Goal: Task Accomplishment & Management: Manage account settings

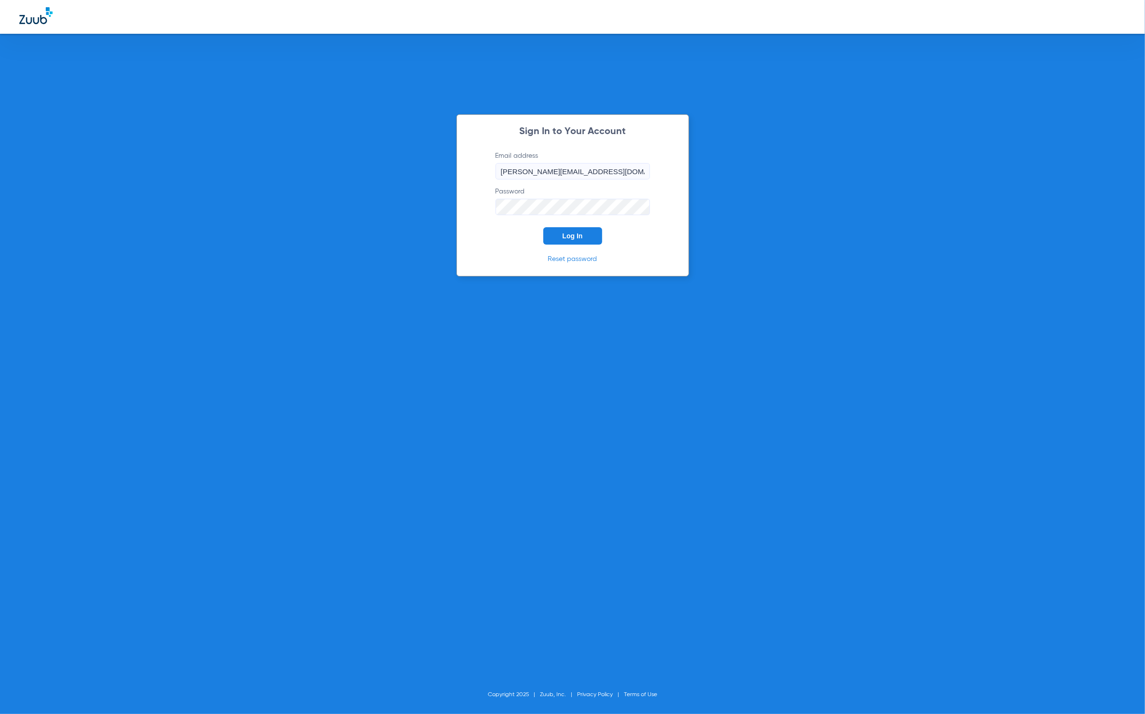
click at [598, 238] on button "Log In" at bounding box center [572, 235] width 59 height 17
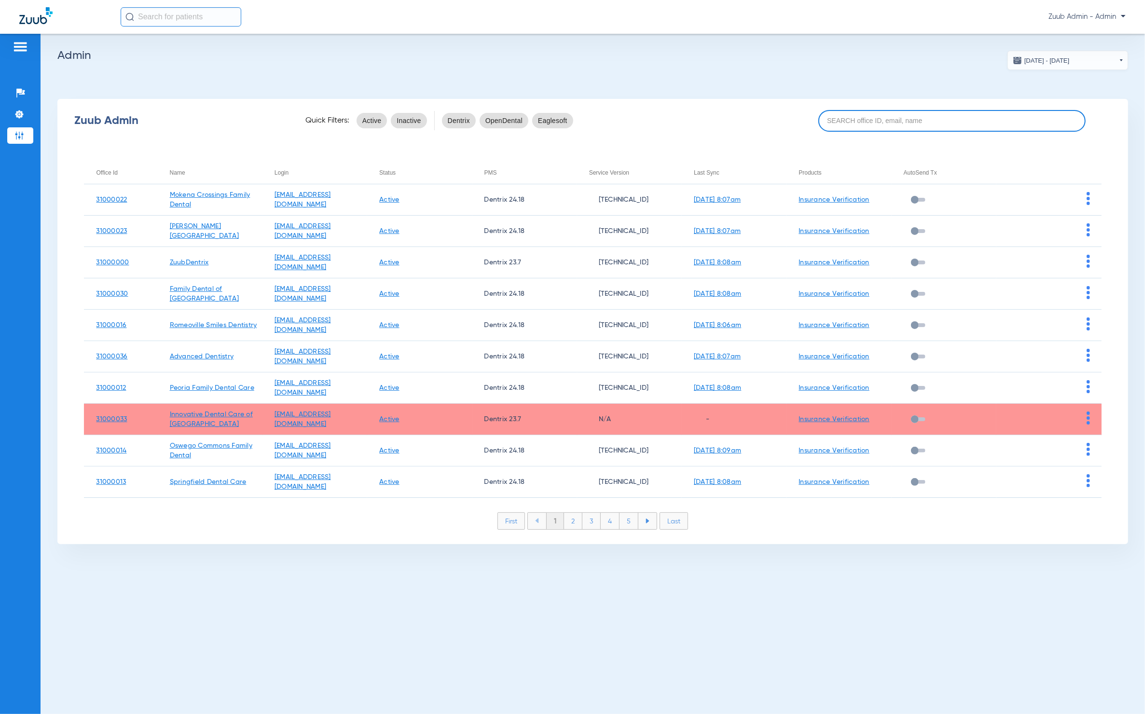
click at [928, 124] on input at bounding box center [952, 121] width 268 height 22
paste input "31000011"
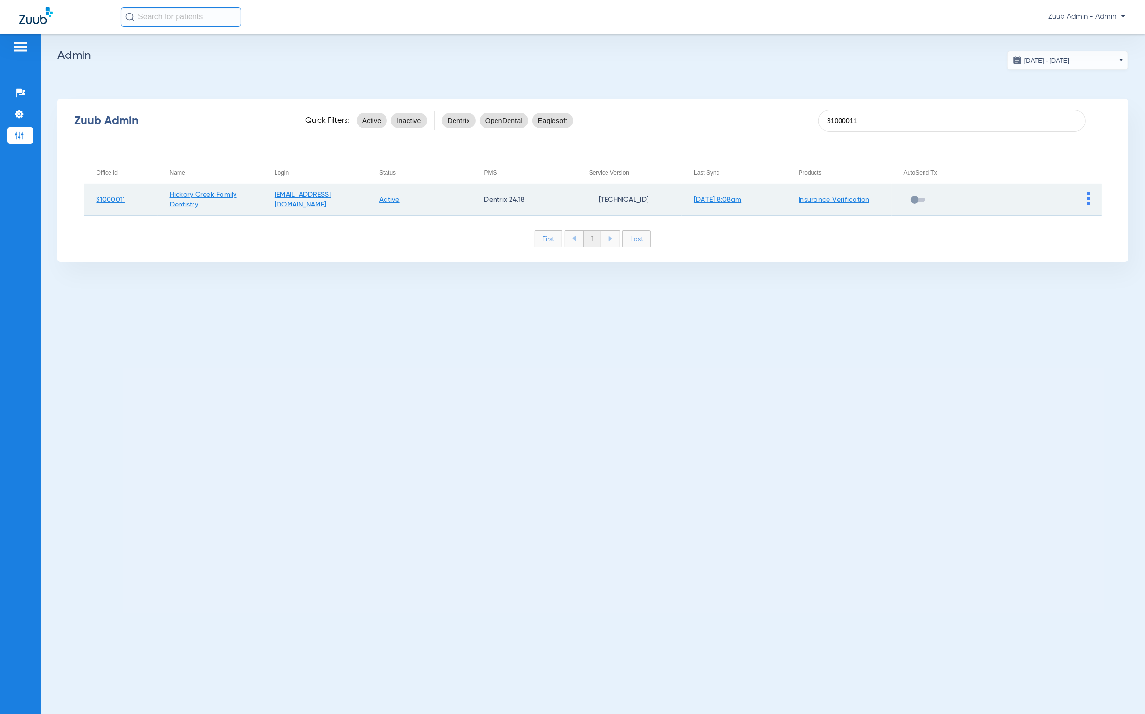
type input "31000011"
click at [1086, 193] on img at bounding box center [1087, 198] width 3 height 13
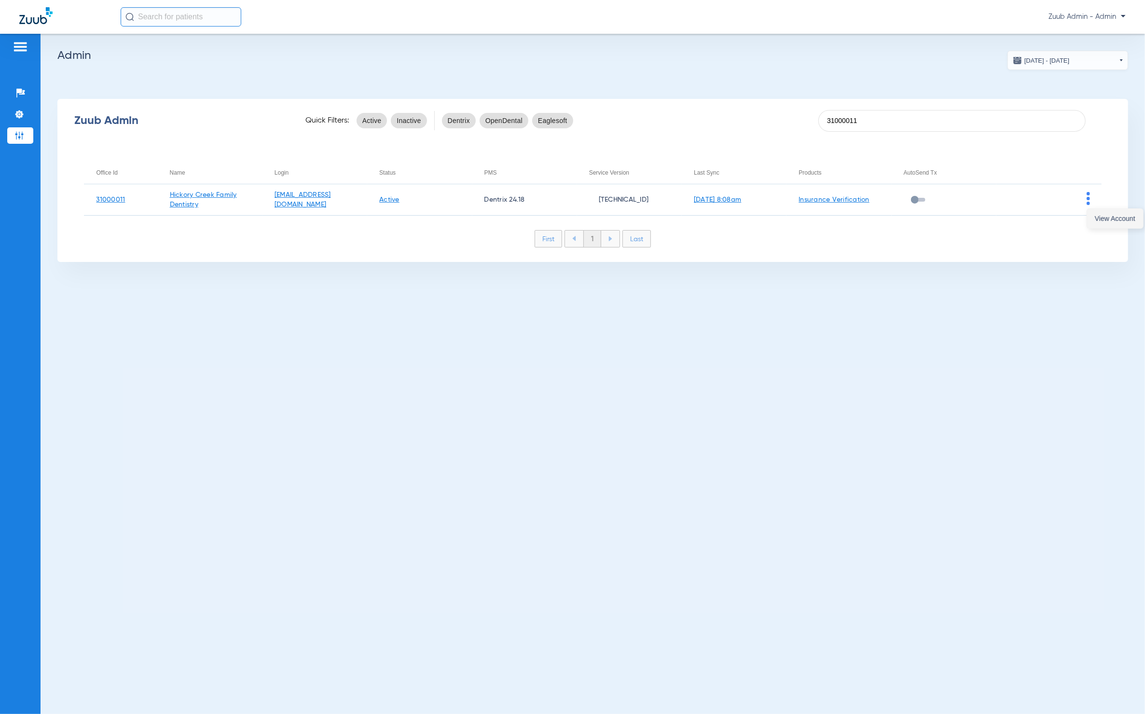
click at [1095, 210] on button "View Account" at bounding box center [1115, 218] width 56 height 19
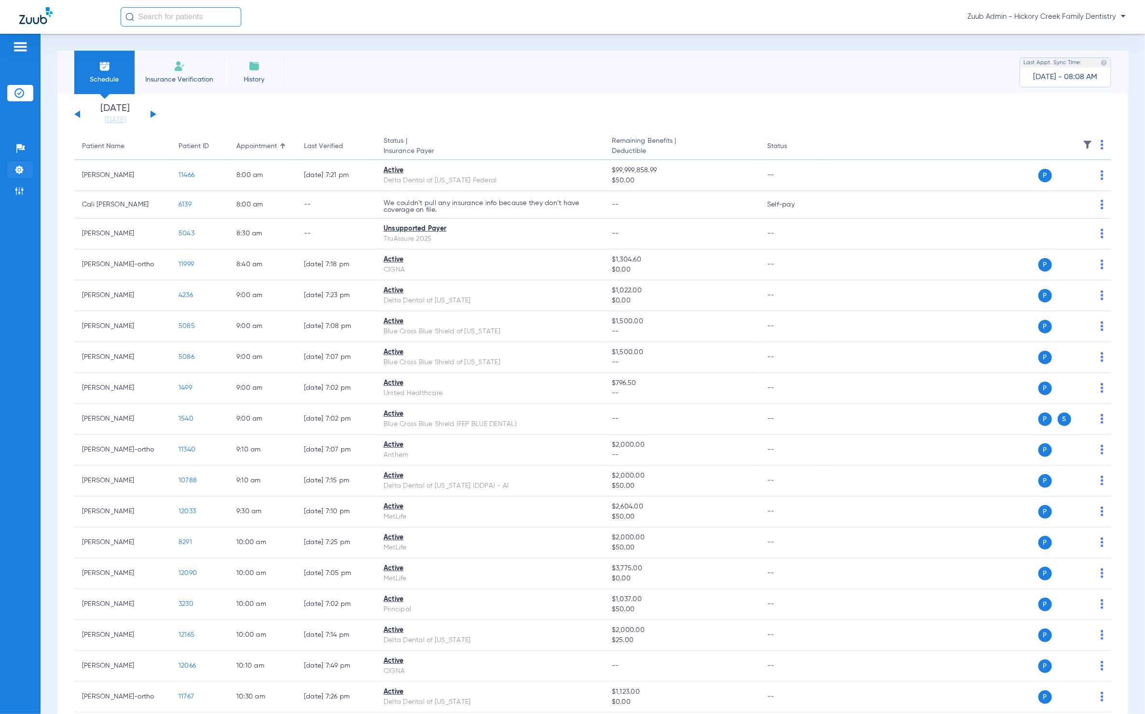
click at [20, 171] on img at bounding box center [19, 170] width 10 height 10
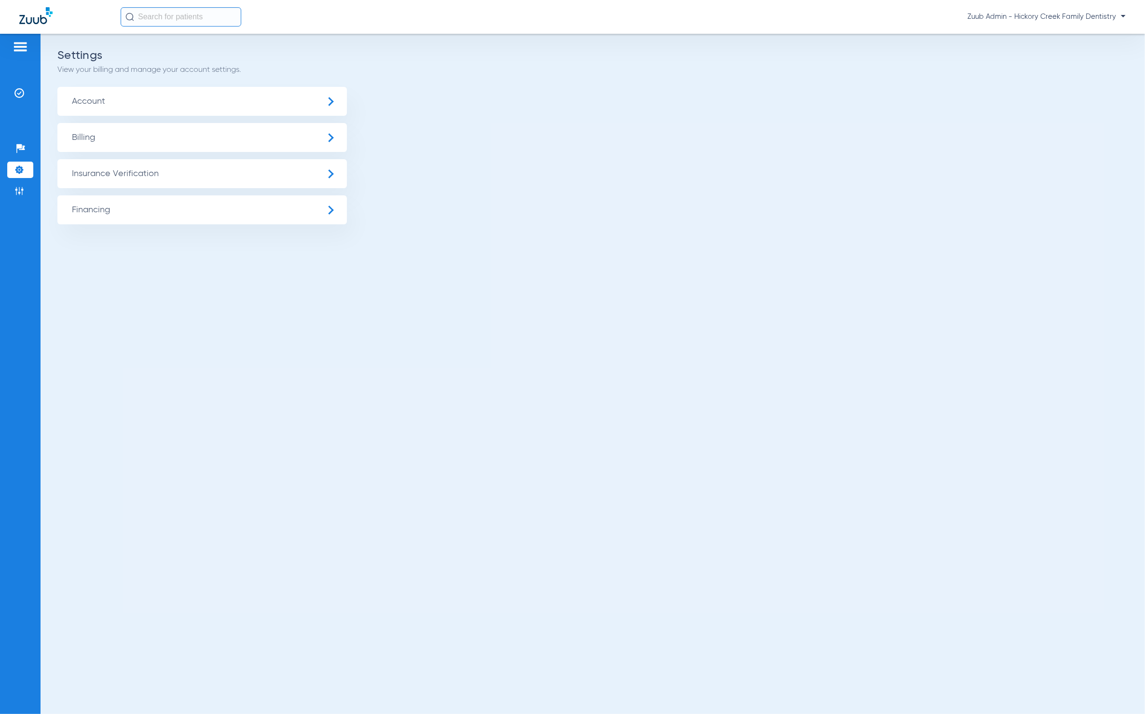
click at [160, 176] on span "Insurance Verification" at bounding box center [201, 173] width 289 height 29
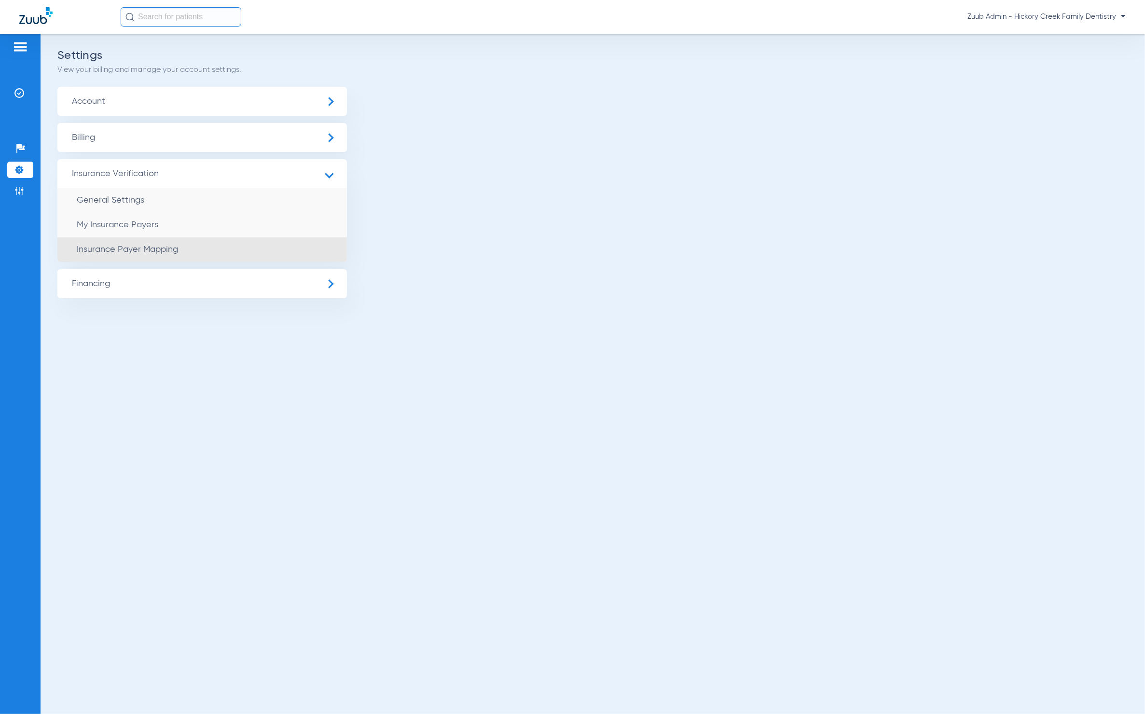
click at [193, 241] on li "Insurance Payer Mapping" at bounding box center [201, 249] width 289 height 25
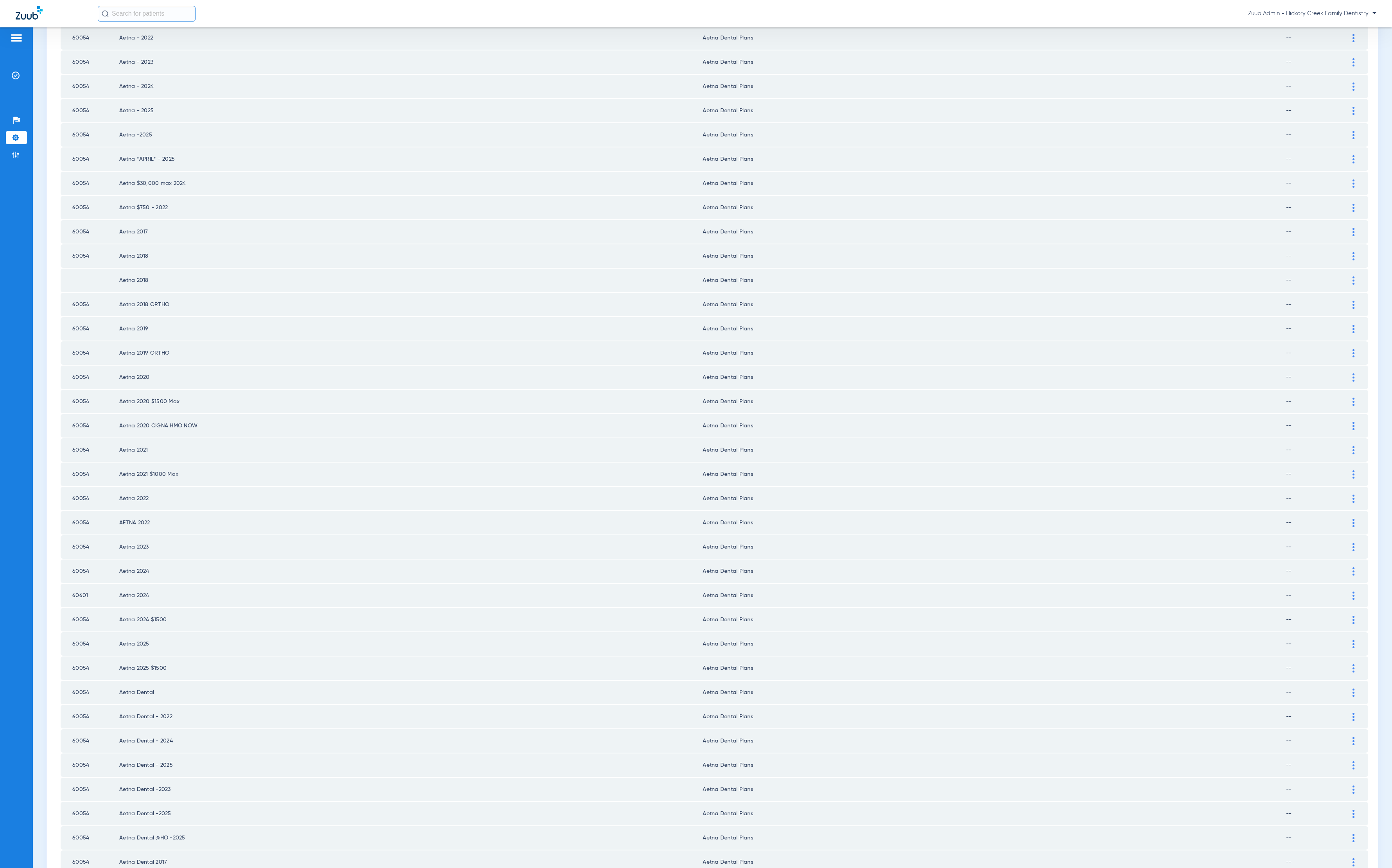
scroll to position [507, 0]
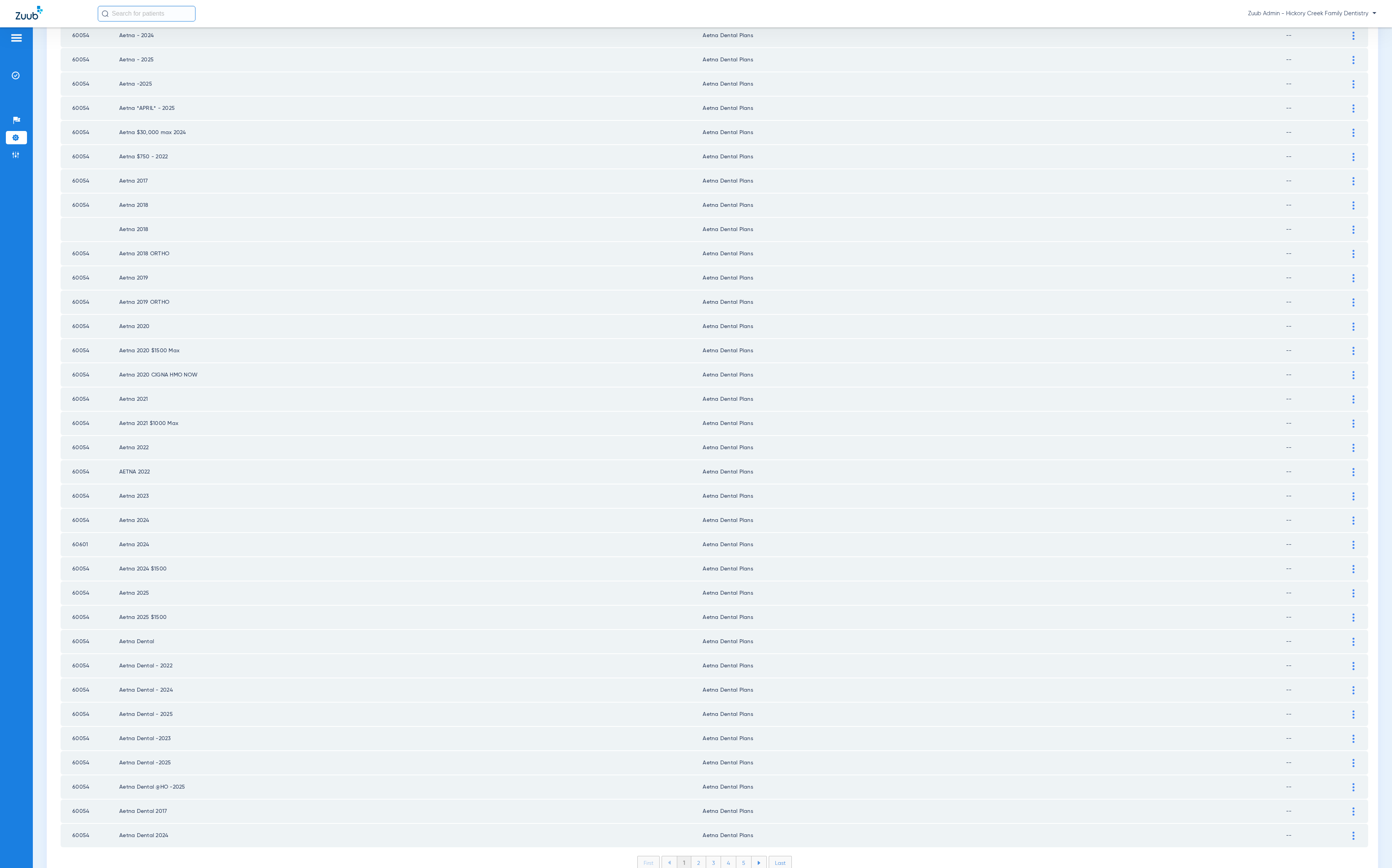
click at [694, 578] on li "2" at bounding box center [699, 862] width 15 height 13
click at [709, 578] on li "3" at bounding box center [713, 862] width 15 height 13
click at [726, 578] on li "4" at bounding box center [729, 862] width 15 height 13
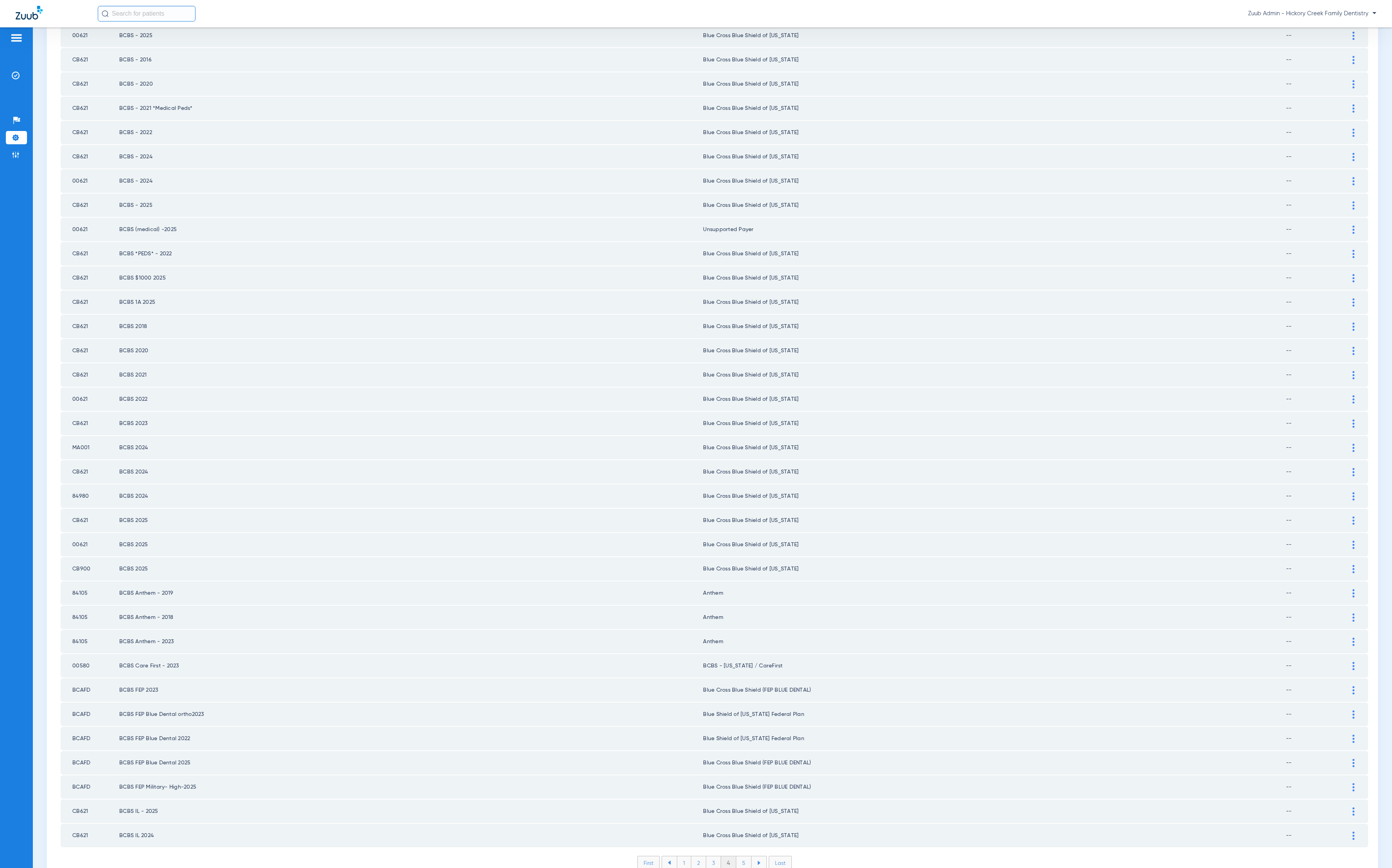
click at [738, 578] on li "5" at bounding box center [743, 862] width 15 height 13
click at [740, 578] on li "6" at bounding box center [744, 862] width 15 height 13
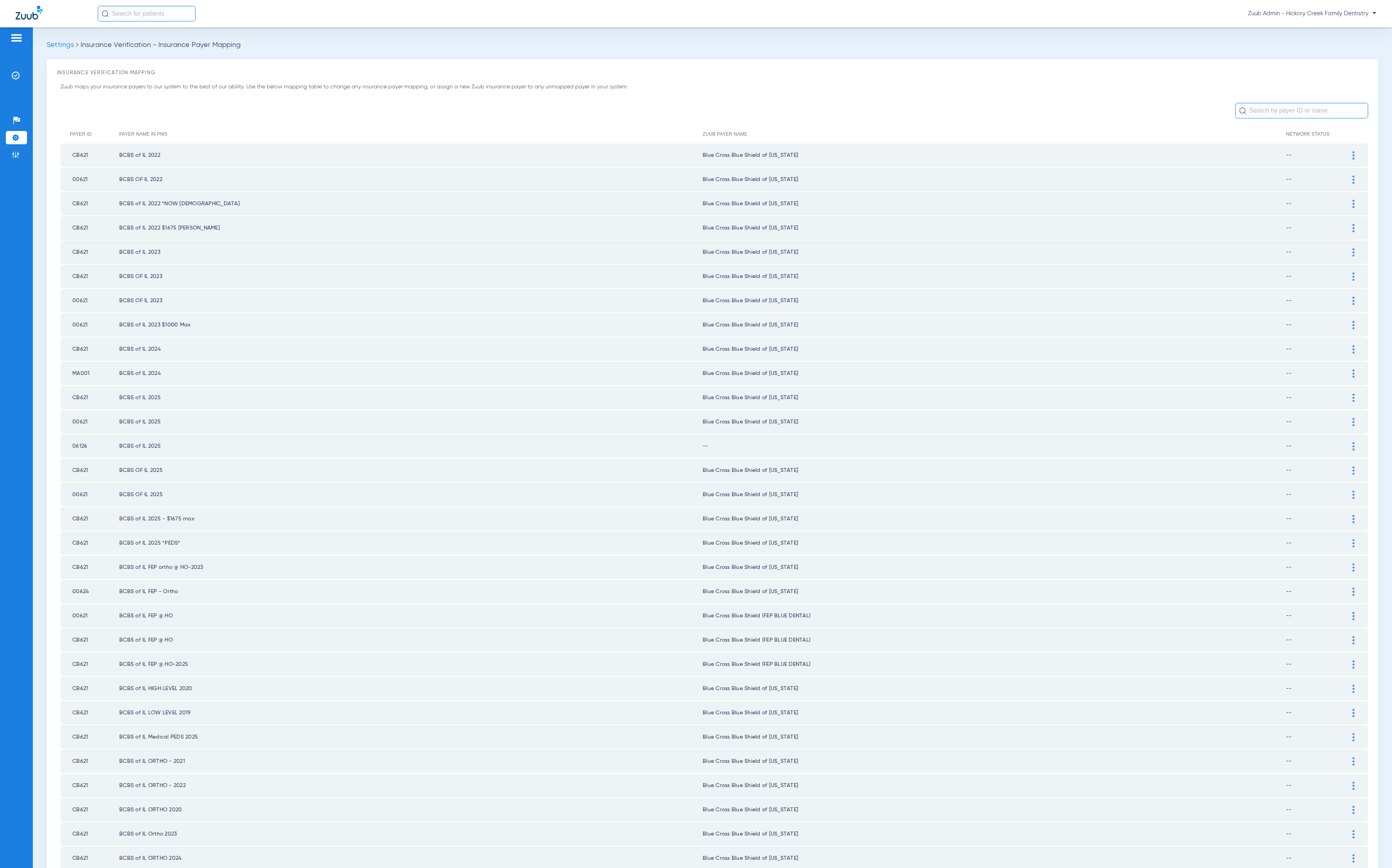
drag, startPoint x: 1342, startPoint y: 438, endPoint x: 1237, endPoint y: 453, distance: 106.1
click at [927, 443] on img at bounding box center [1354, 447] width 2 height 8
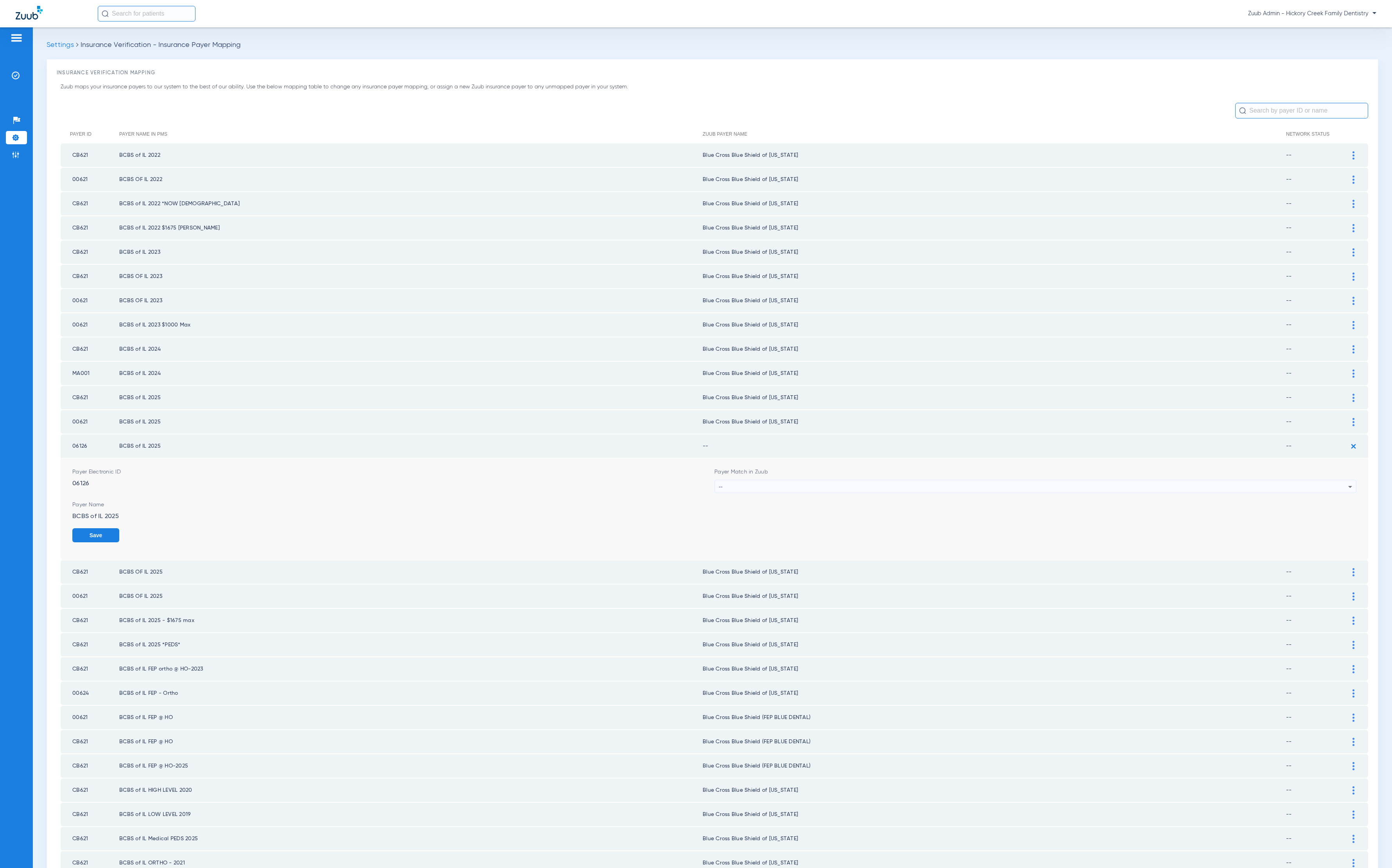
click at [899, 480] on mat-select "--" at bounding box center [1035, 486] width 642 height 13
click at [910, 480] on div "--" at bounding box center [1034, 486] width 630 height 13
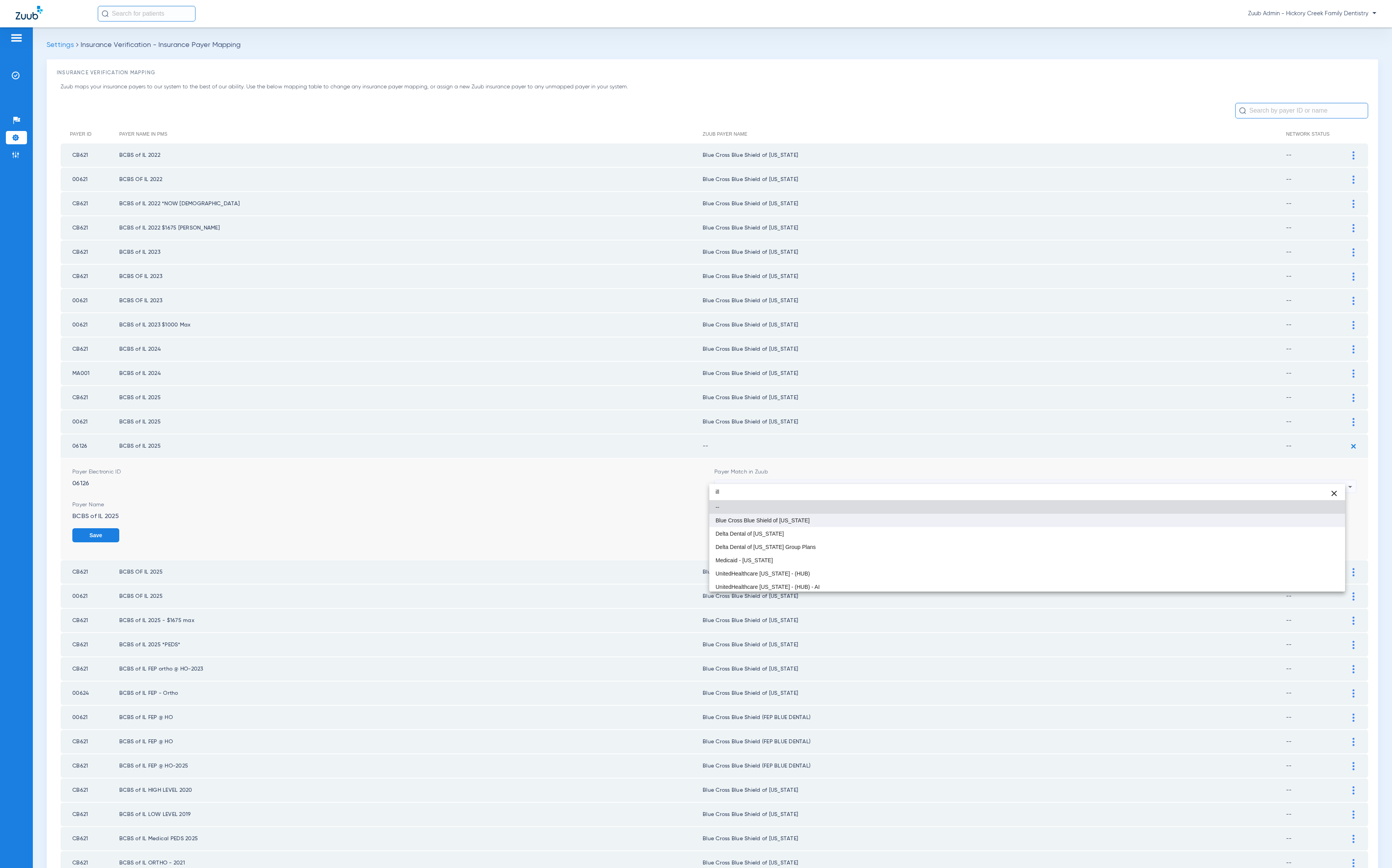
type input "ill"
click at [893, 514] on mat-option "Blue Cross Blue Shield of [US_STATE]" at bounding box center [1027, 520] width 636 height 13
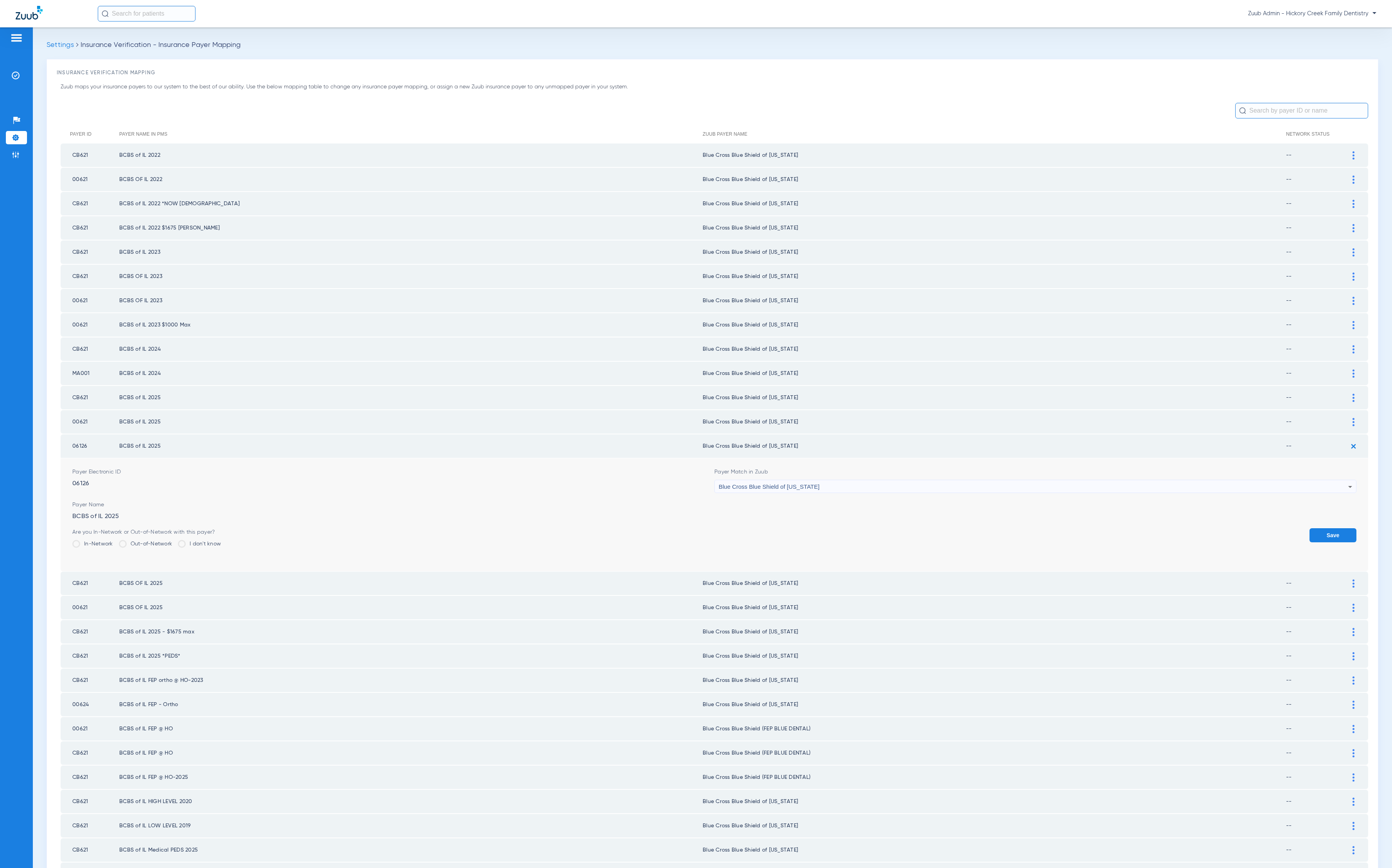
click at [927, 528] on button "Save" at bounding box center [1334, 535] width 47 height 14
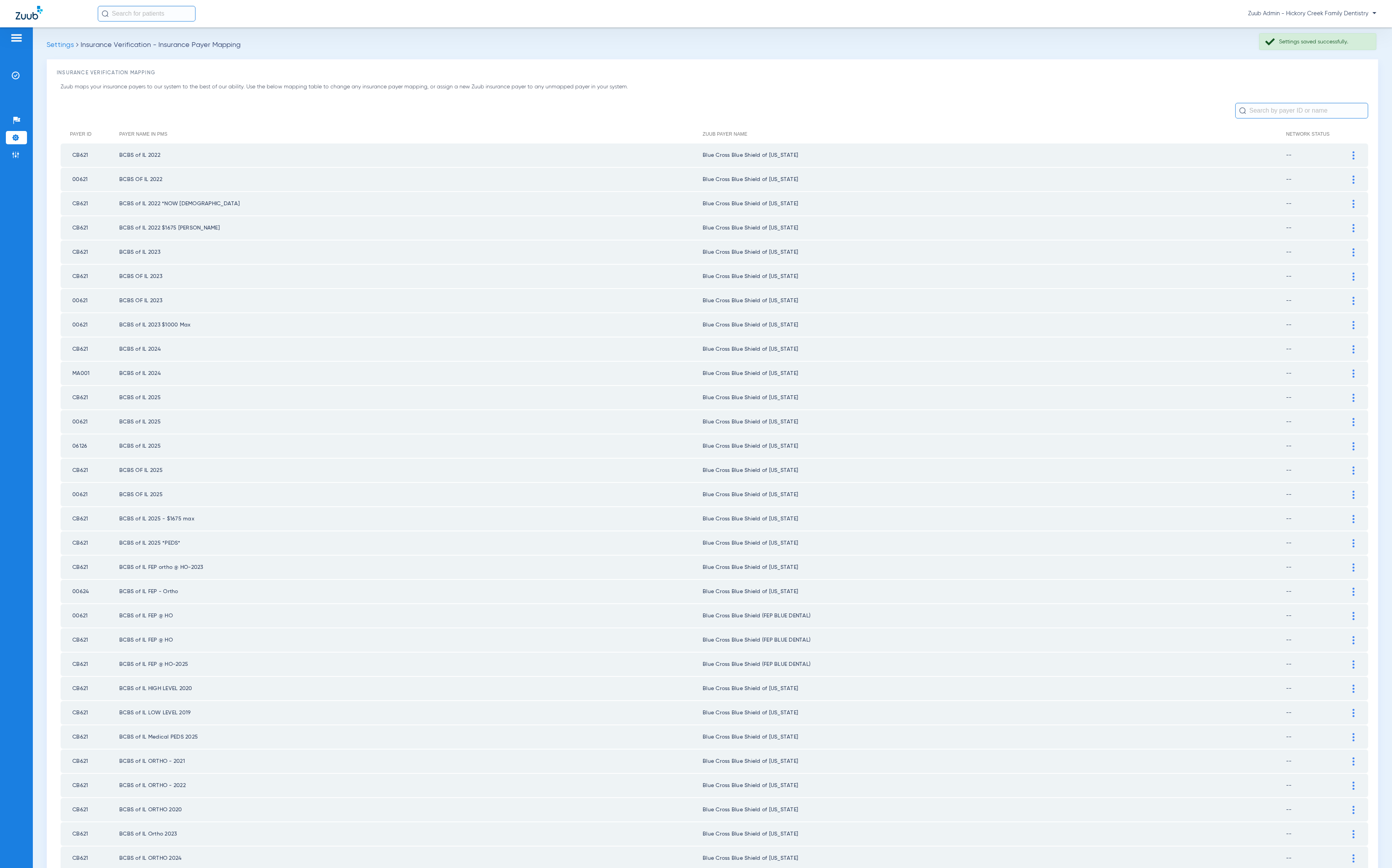
scroll to position [507, 0]
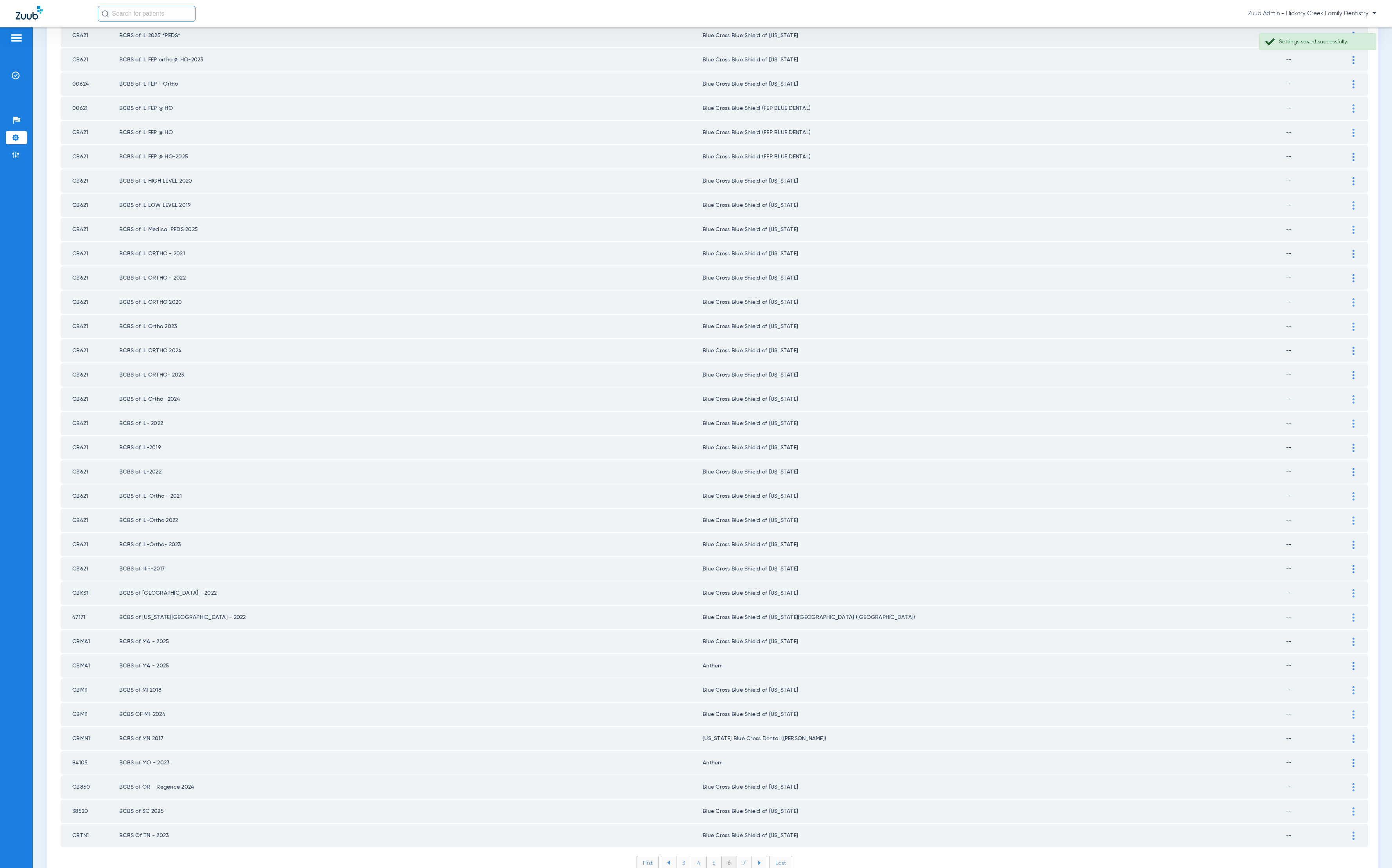
click at [737, 578] on li "7" at bounding box center [744, 862] width 15 height 13
click at [739, 578] on li "8" at bounding box center [744, 862] width 15 height 13
click at [738, 578] on li "9" at bounding box center [744, 862] width 15 height 13
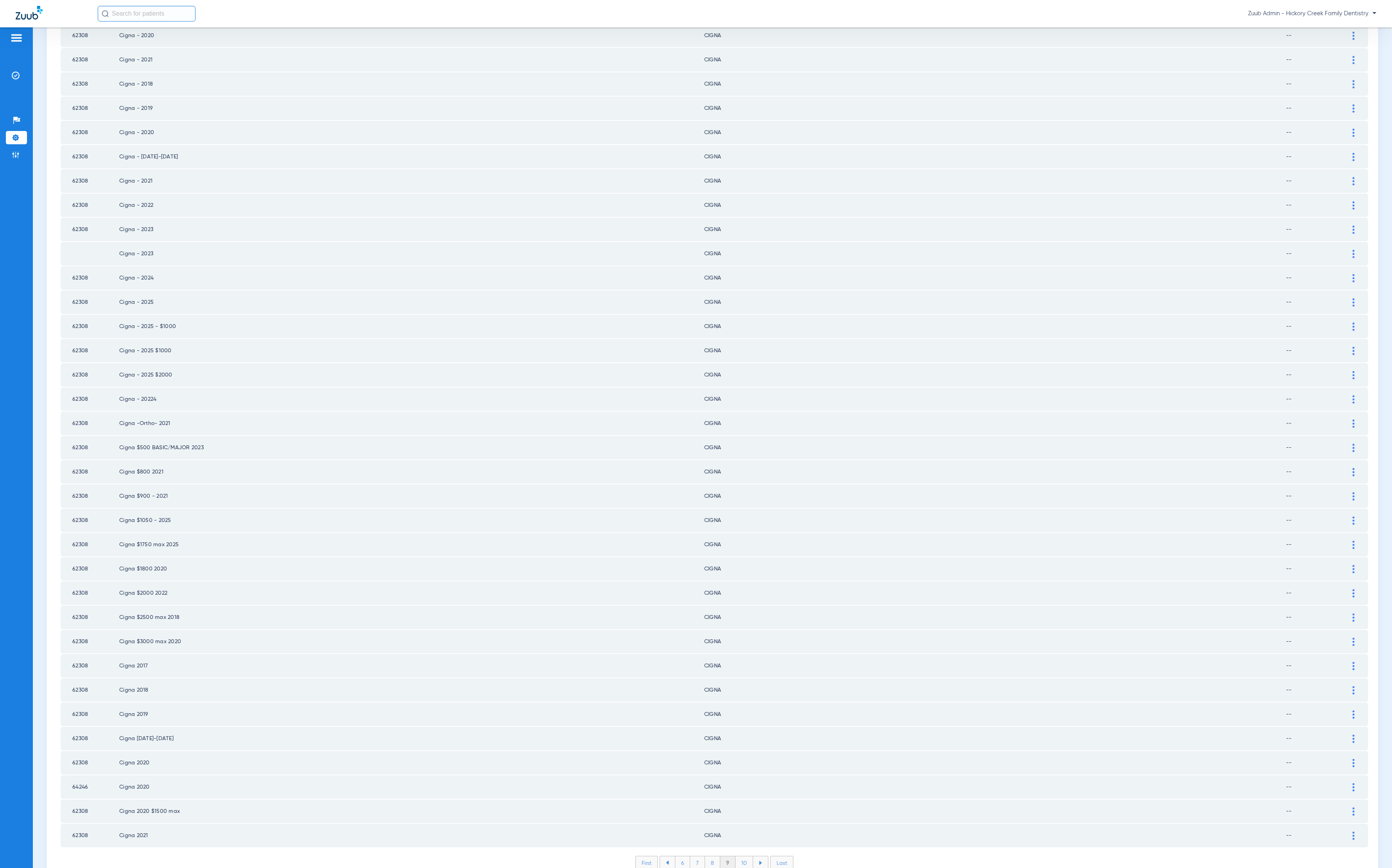
click at [741, 578] on li "10" at bounding box center [744, 862] width 18 height 13
click at [739, 578] on li "11" at bounding box center [746, 862] width 16 height 13
click at [743, 578] on li "12" at bounding box center [746, 862] width 17 height 13
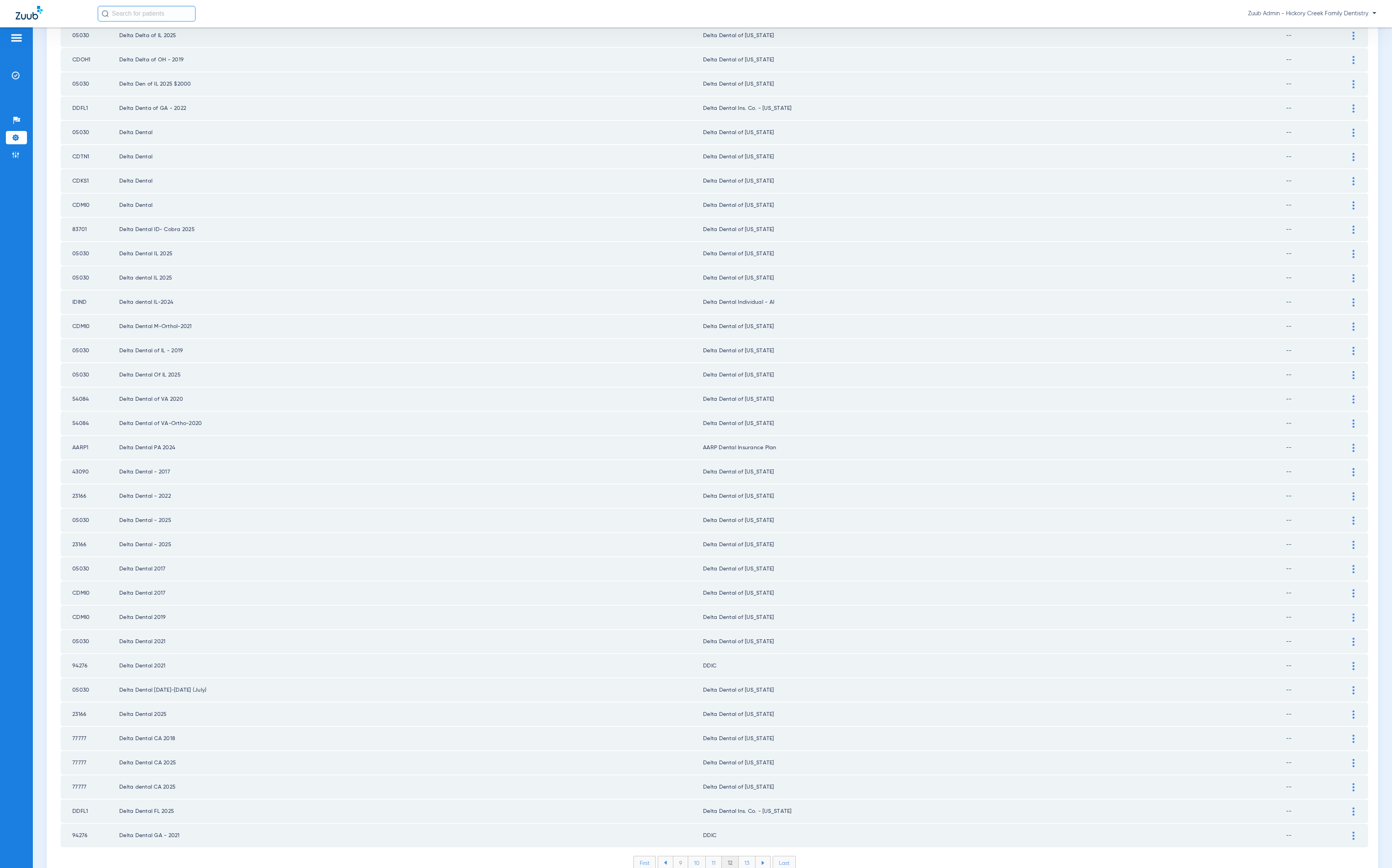
click at [747, 578] on li "13" at bounding box center [747, 862] width 17 height 13
click at [739, 578] on li "14" at bounding box center [747, 862] width 17 height 13
click at [745, 578] on li "15" at bounding box center [747, 862] width 17 height 13
click at [744, 578] on li "16" at bounding box center [748, 862] width 17 height 13
click at [743, 578] on li "17" at bounding box center [748, 862] width 17 height 13
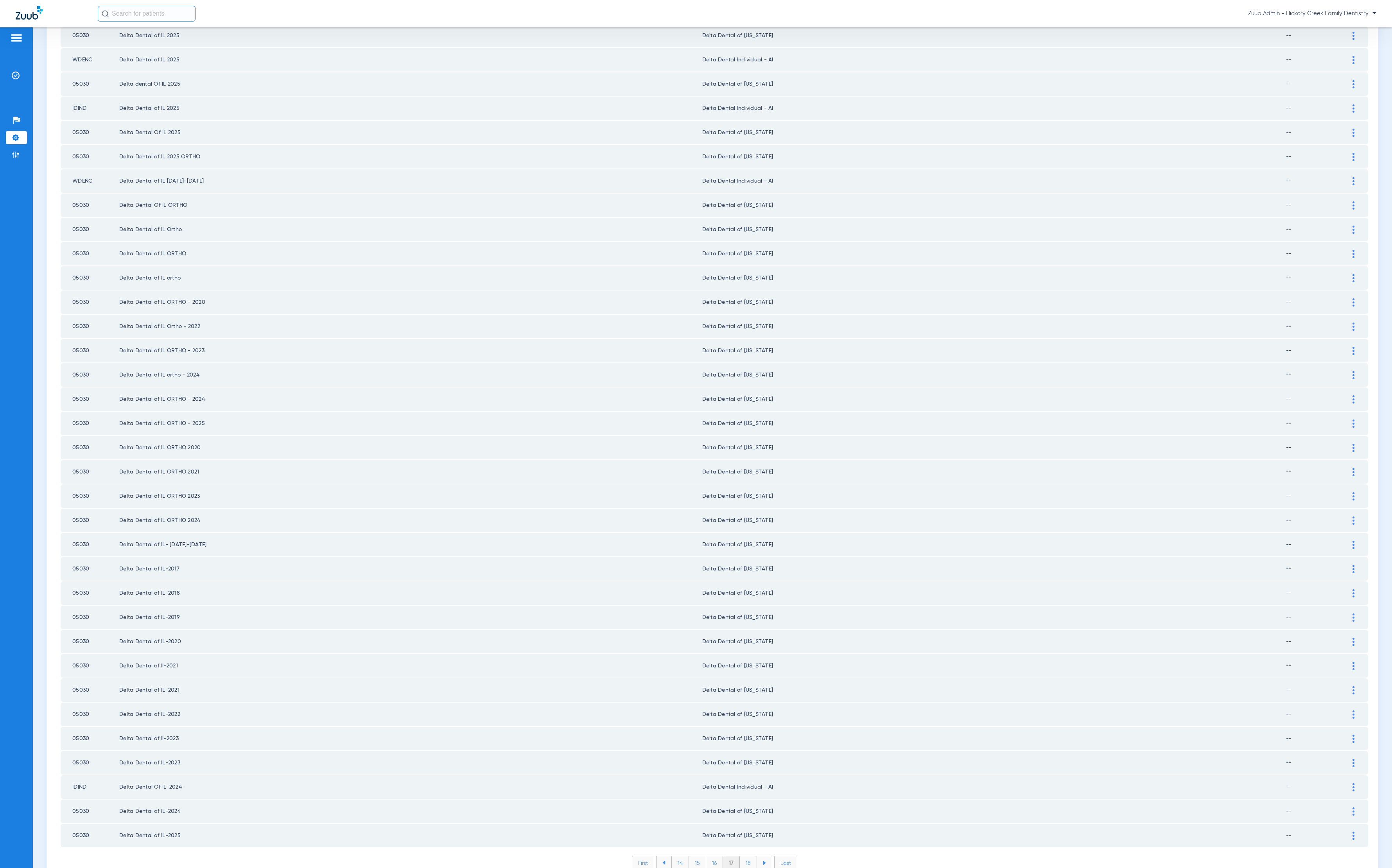
click at [744, 578] on li "18" at bounding box center [748, 862] width 17 height 13
click at [740, 578] on li "19" at bounding box center [748, 862] width 17 height 13
click at [739, 578] on li "20" at bounding box center [748, 862] width 19 height 13
click at [741, 578] on li "21" at bounding box center [749, 862] width 17 height 13
click at [743, 578] on li "22" at bounding box center [749, 862] width 18 height 13
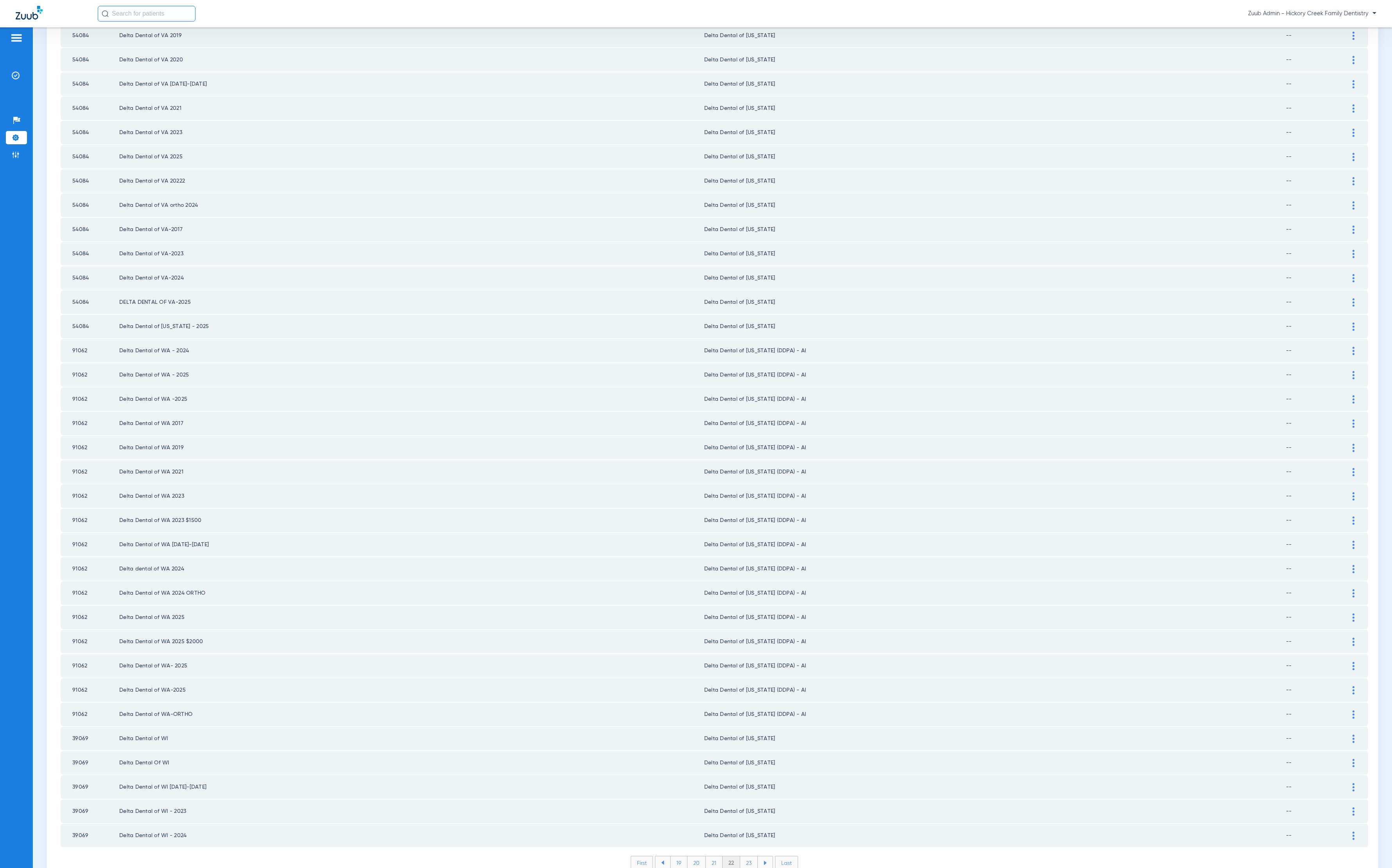
click at [742, 578] on div "First 19 20 21 22 23 Last Items per page: 50 1051 – 1100 of 1976" at bounding box center [714, 869] width 1308 height 26
click at [743, 578] on li "23" at bounding box center [749, 862] width 18 height 13
click at [748, 578] on li "24" at bounding box center [750, 862] width 18 height 13
click at [743, 578] on li "25" at bounding box center [749, 862] width 18 height 13
click at [742, 578] on li "26" at bounding box center [750, 862] width 18 height 13
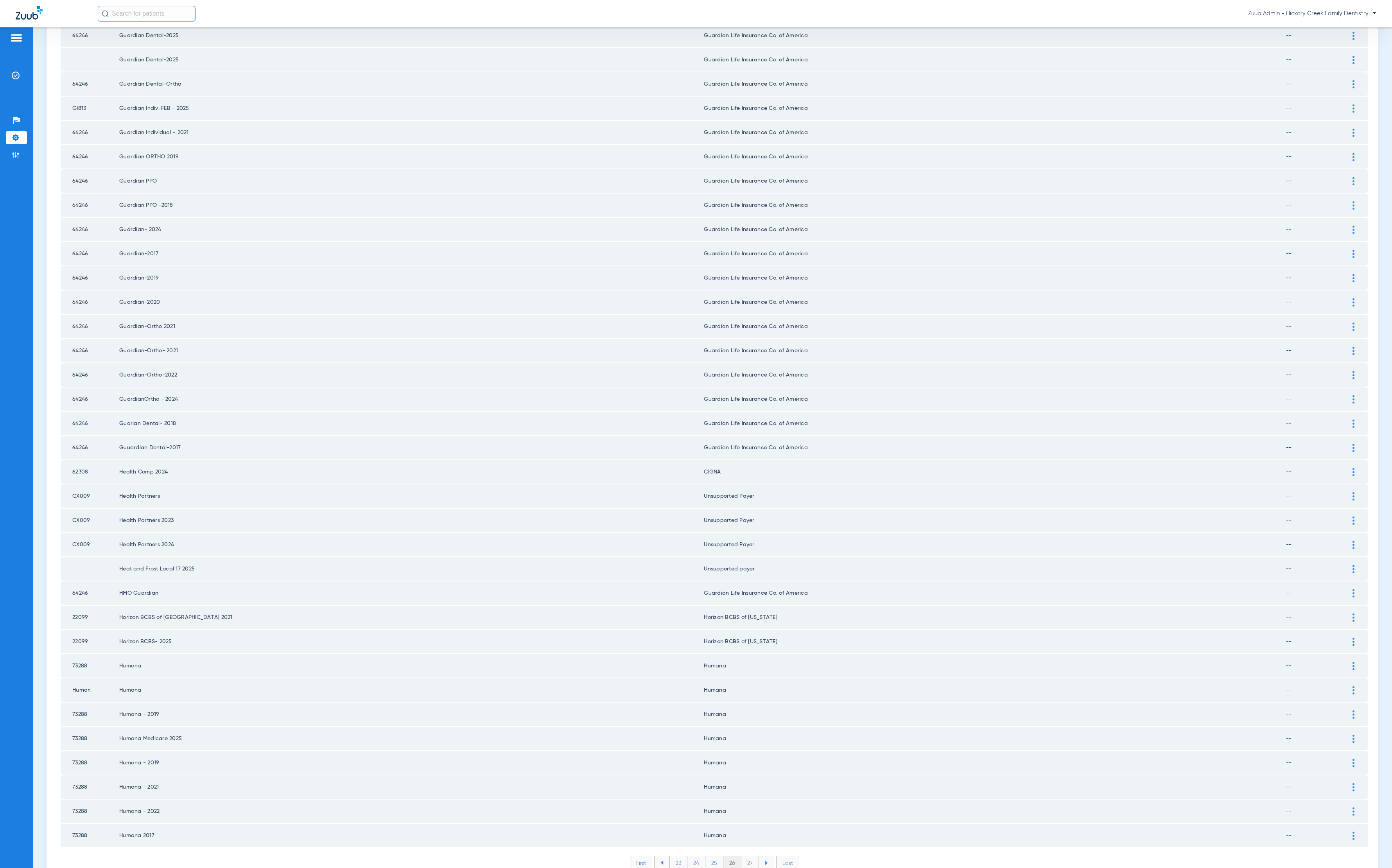
click at [742, 578] on li "27" at bounding box center [751, 862] width 18 height 13
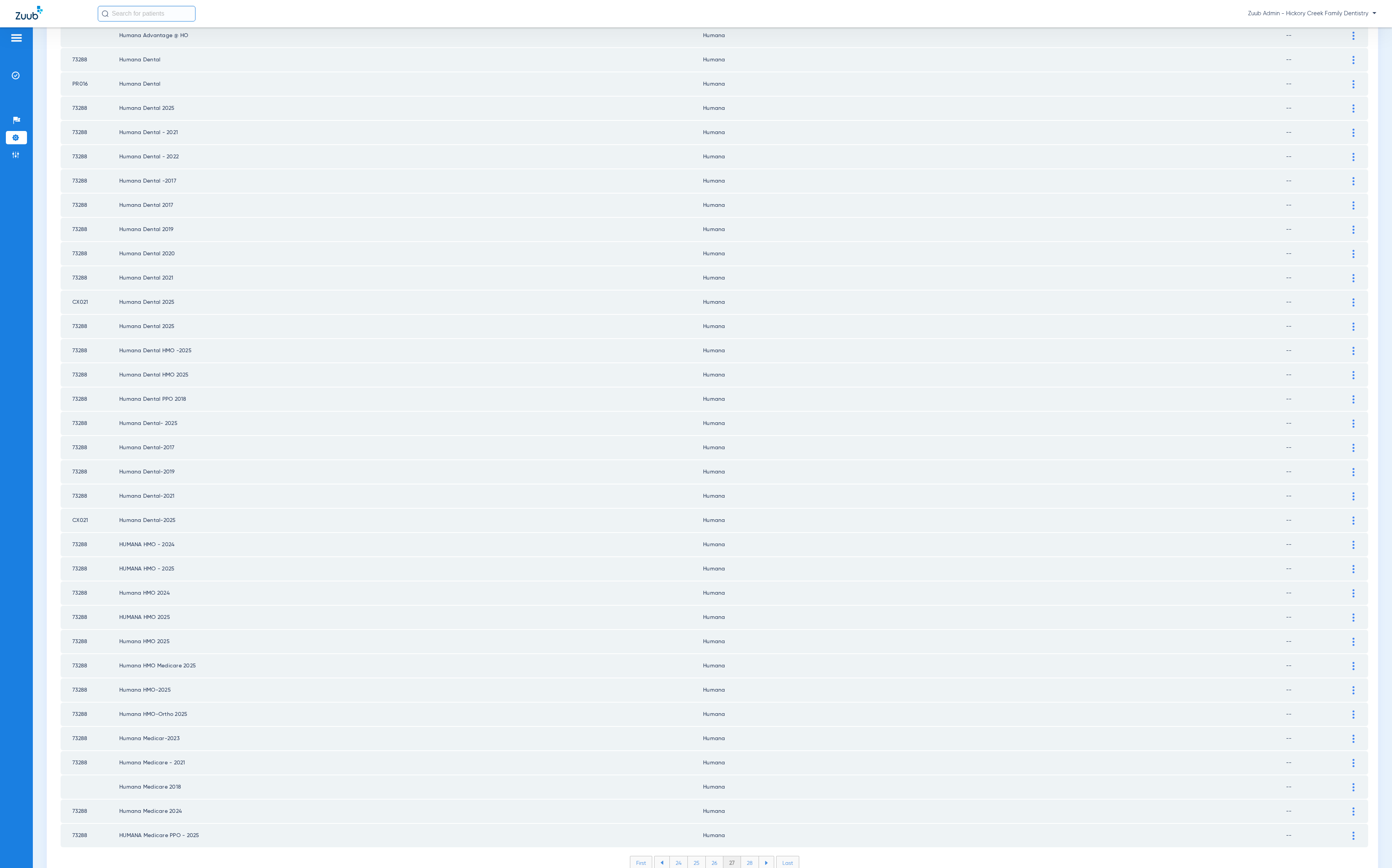
click at [745, 578] on li "28" at bounding box center [750, 862] width 18 height 13
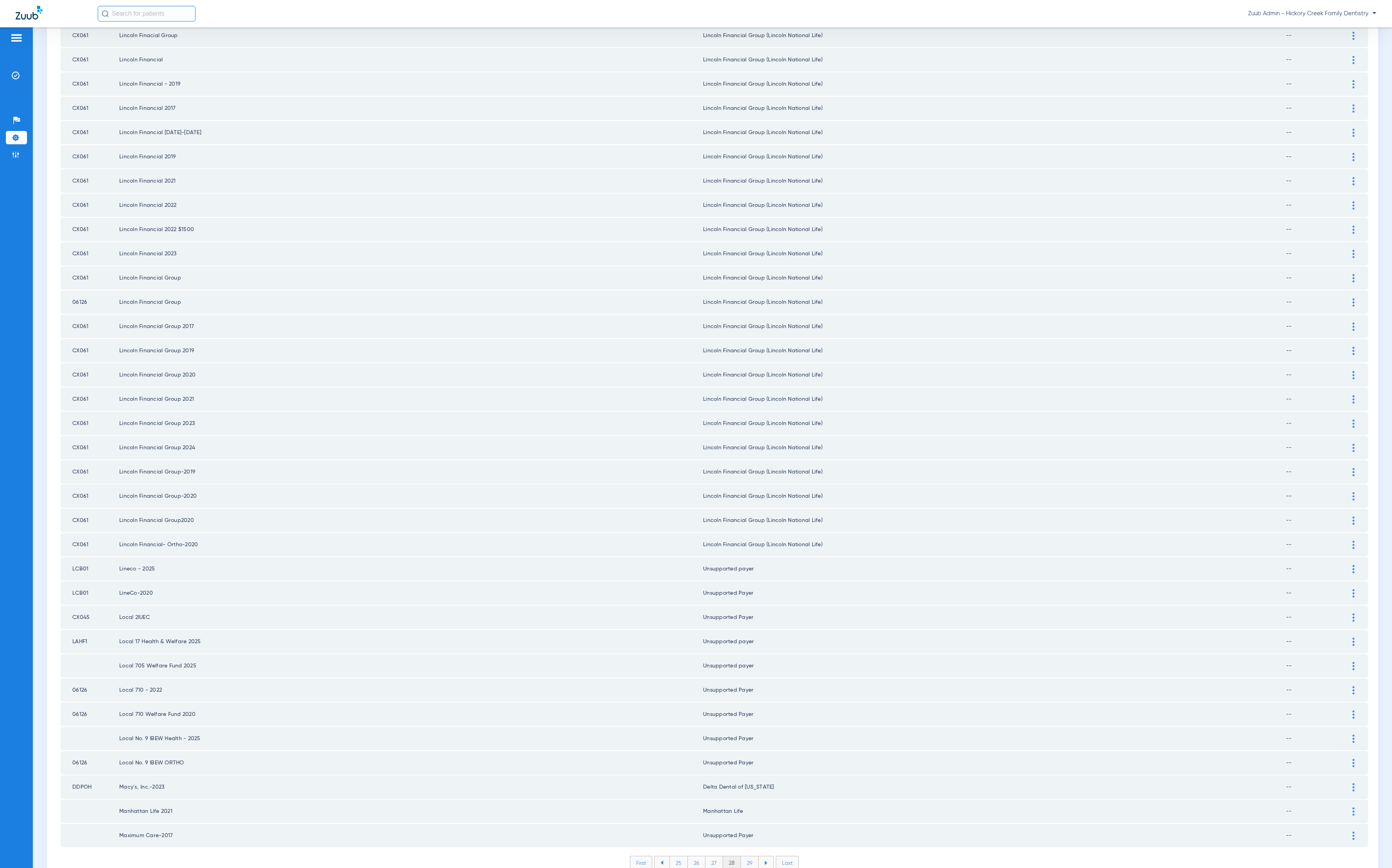
click at [744, 578] on li "29" at bounding box center [750, 862] width 18 height 13
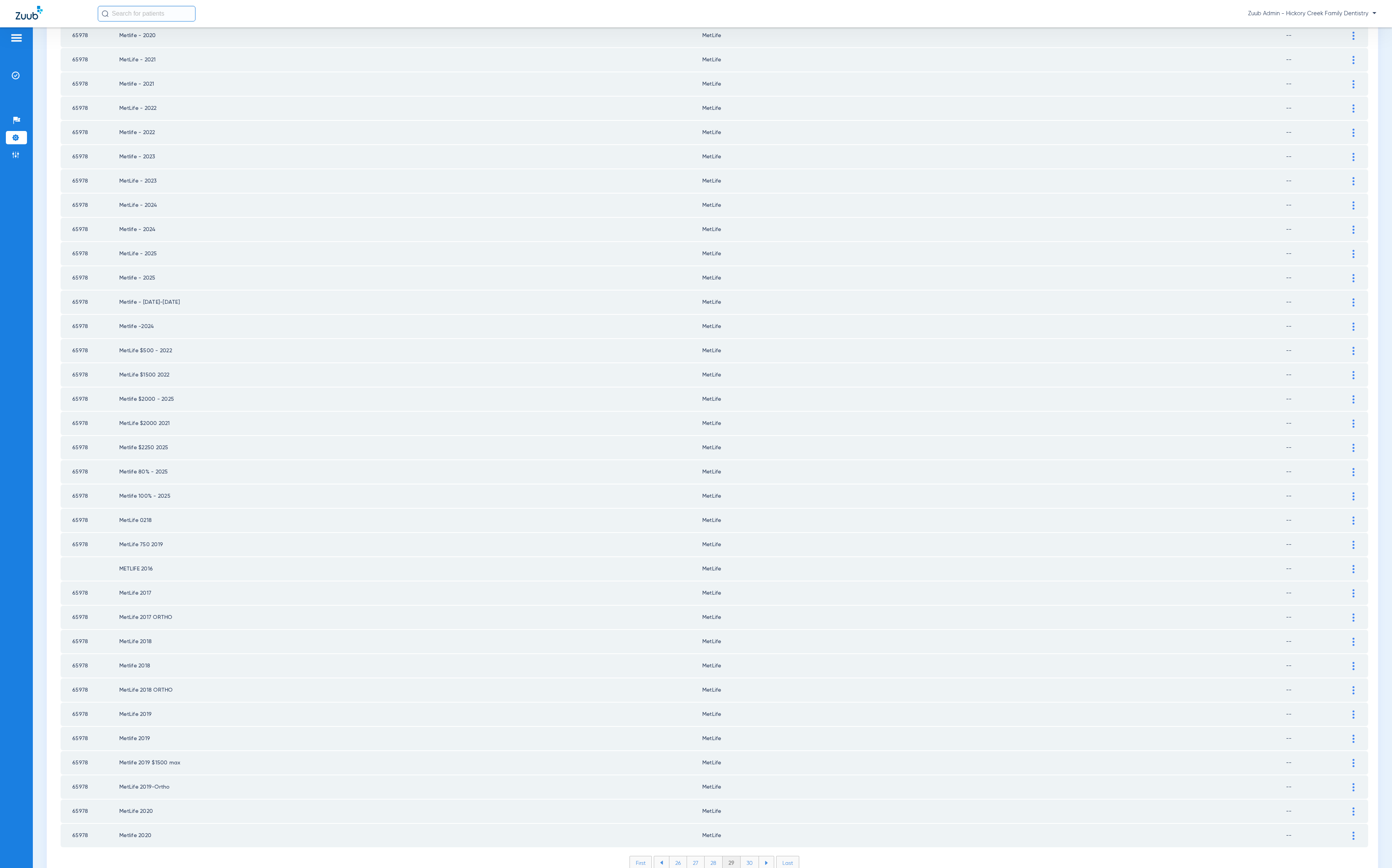
click at [744, 578] on li "30" at bounding box center [750, 862] width 19 height 13
click at [743, 578] on li "31" at bounding box center [750, 862] width 17 height 13
click at [743, 578] on li "32" at bounding box center [750, 862] width 18 height 13
click at [747, 578] on li "33" at bounding box center [750, 862] width 18 height 13
click at [741, 578] on li "34" at bounding box center [750, 862] width 18 height 13
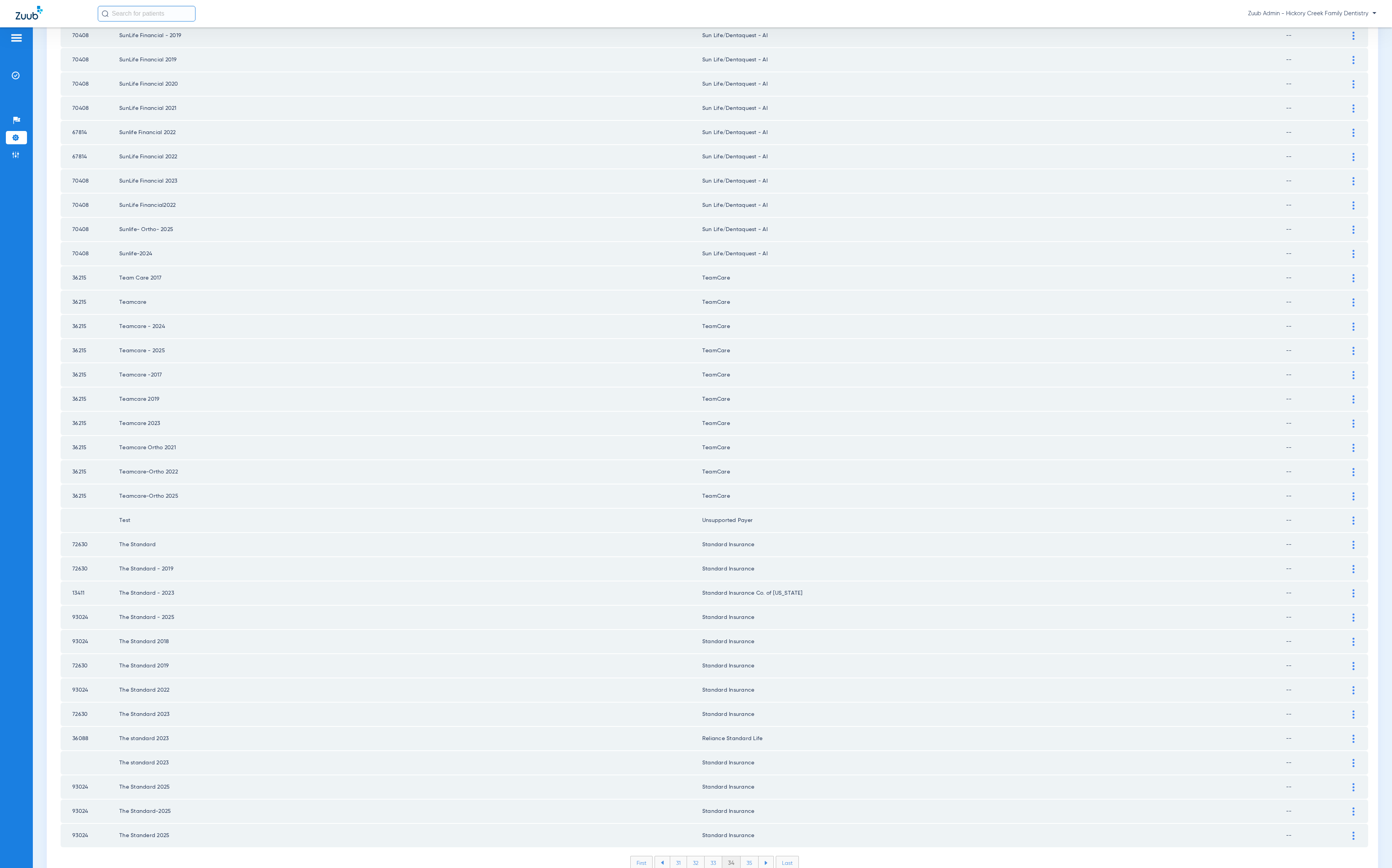
click at [741, 578] on li "35" at bounding box center [750, 862] width 18 height 13
click at [744, 578] on li "36" at bounding box center [751, 862] width 18 height 13
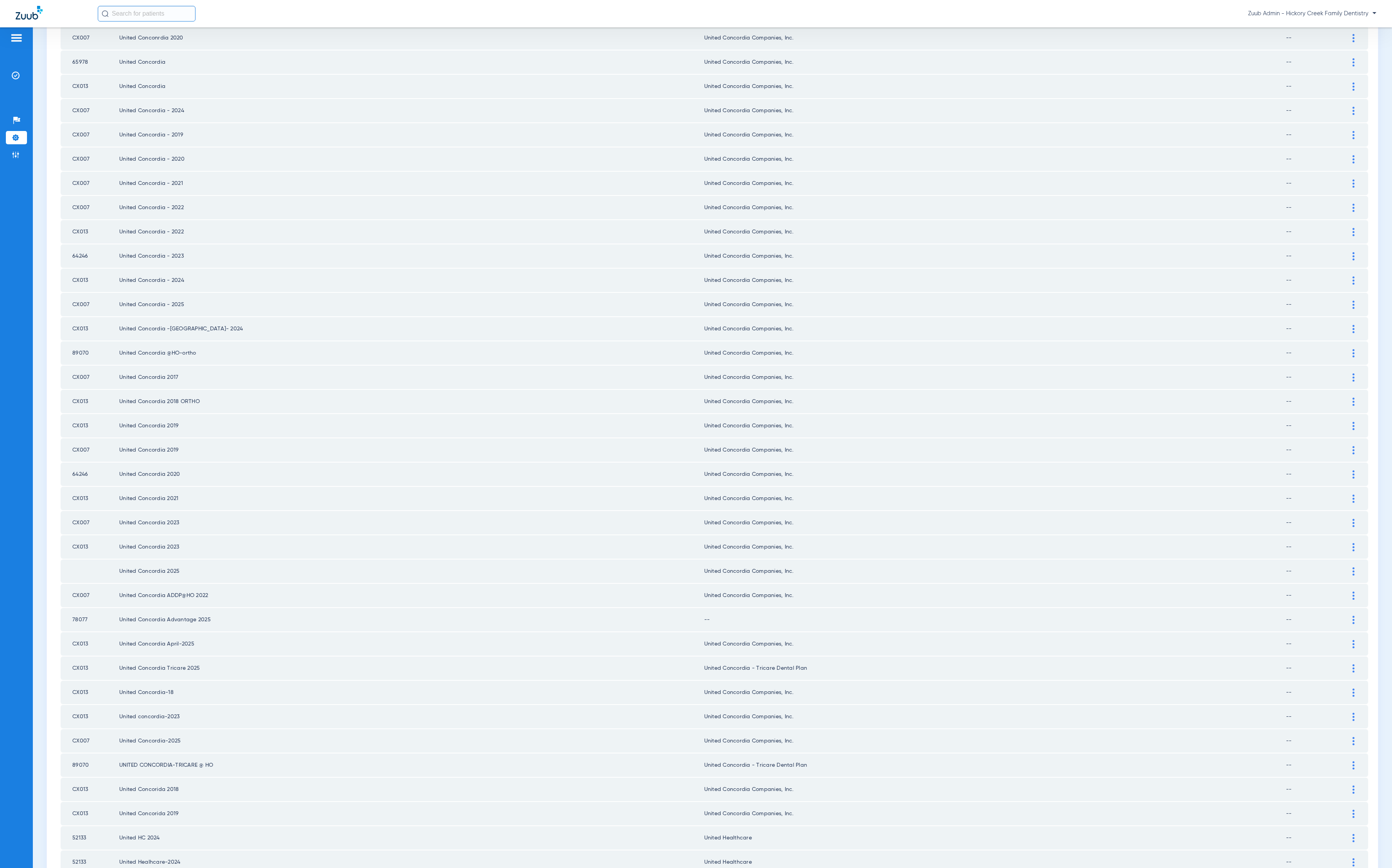
click at [927, 578] on div at bounding box center [1353, 620] width 14 height 8
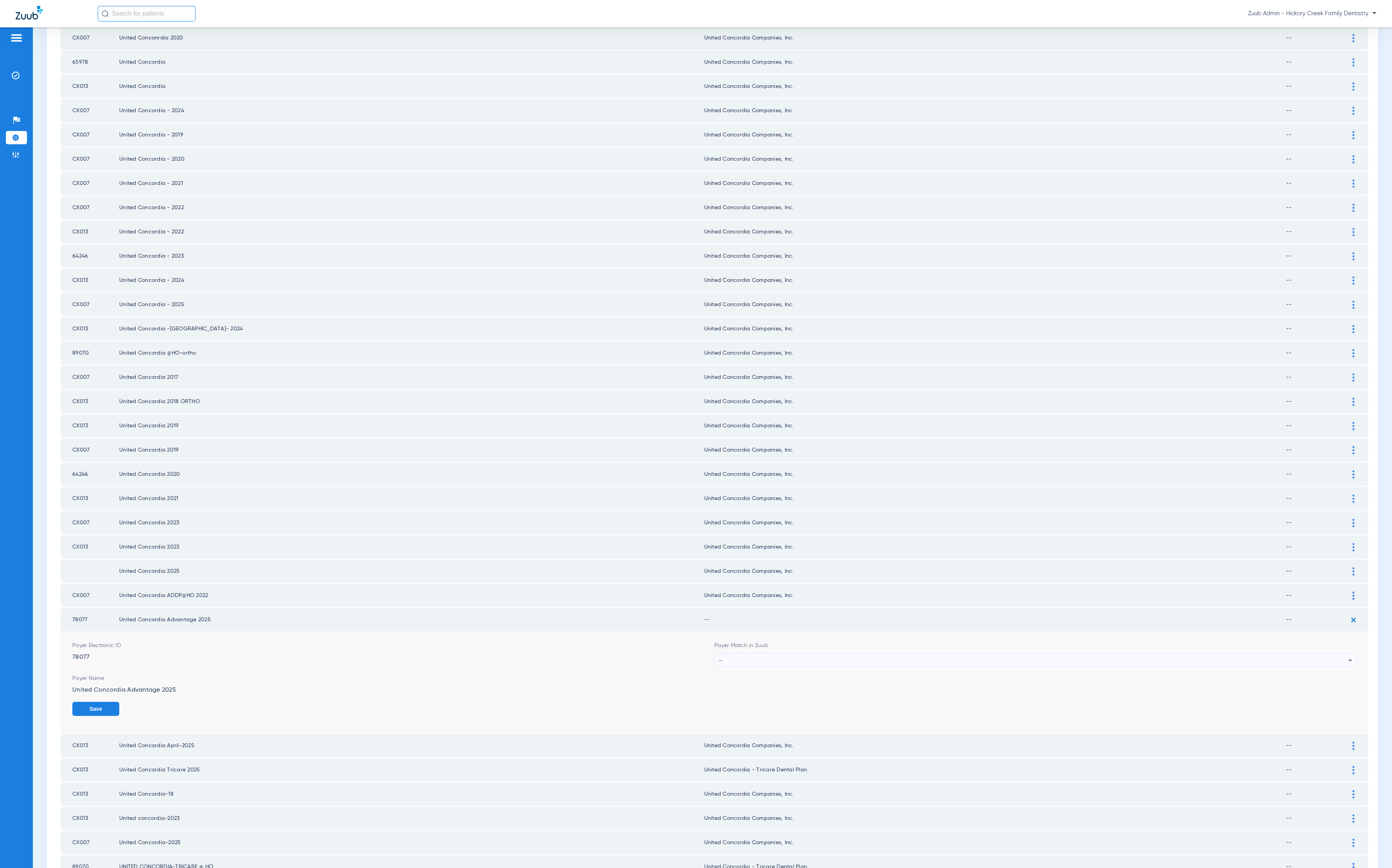
click at [824, 578] on span "Payer Match in Zuub" at bounding box center [1035, 646] width 642 height 8
click at [820, 578] on div "--" at bounding box center [1034, 661] width 630 height 13
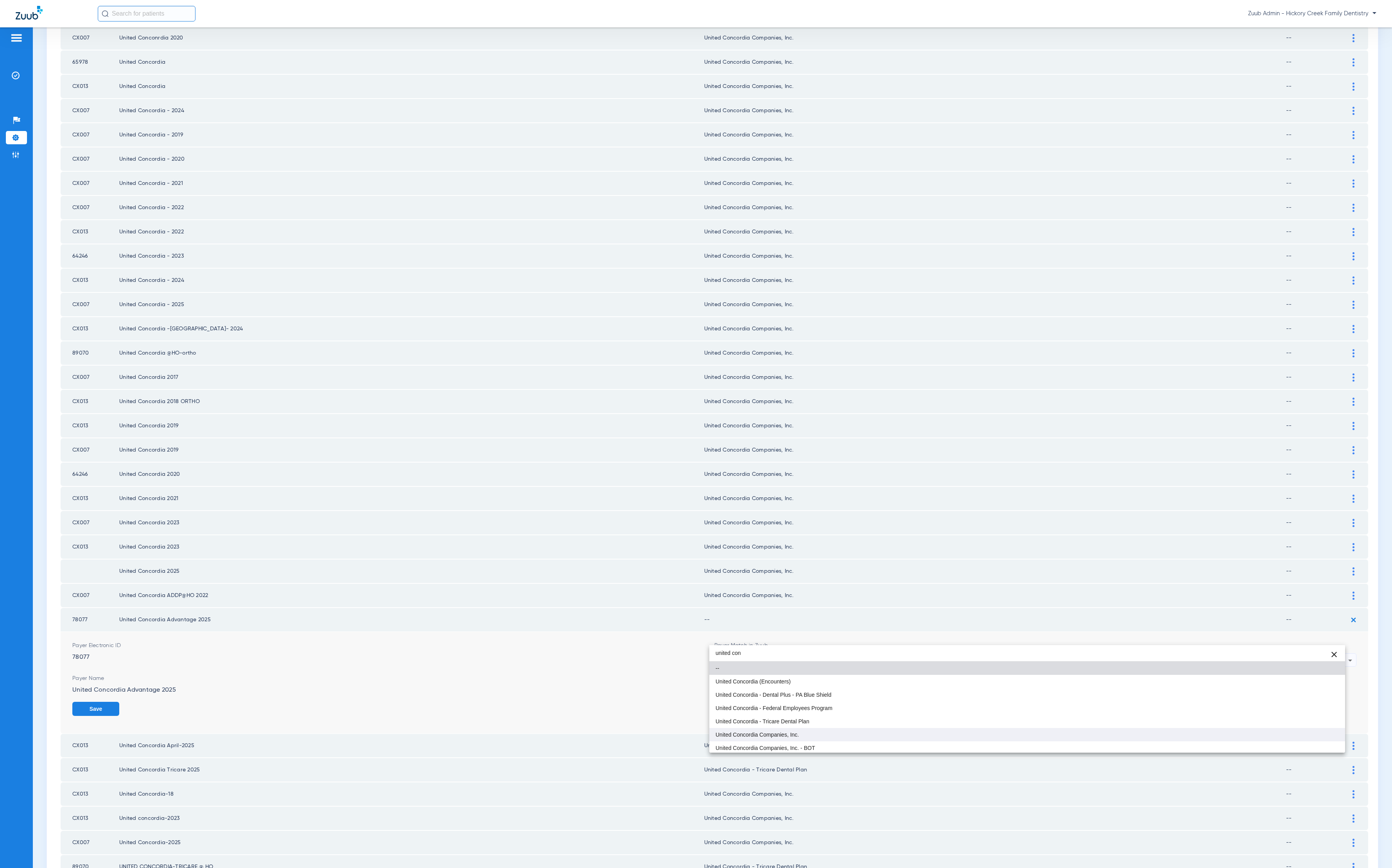
type input "united con"
click at [828, 578] on mat-option "United Concordia Companies, Inc." at bounding box center [1027, 734] width 636 height 13
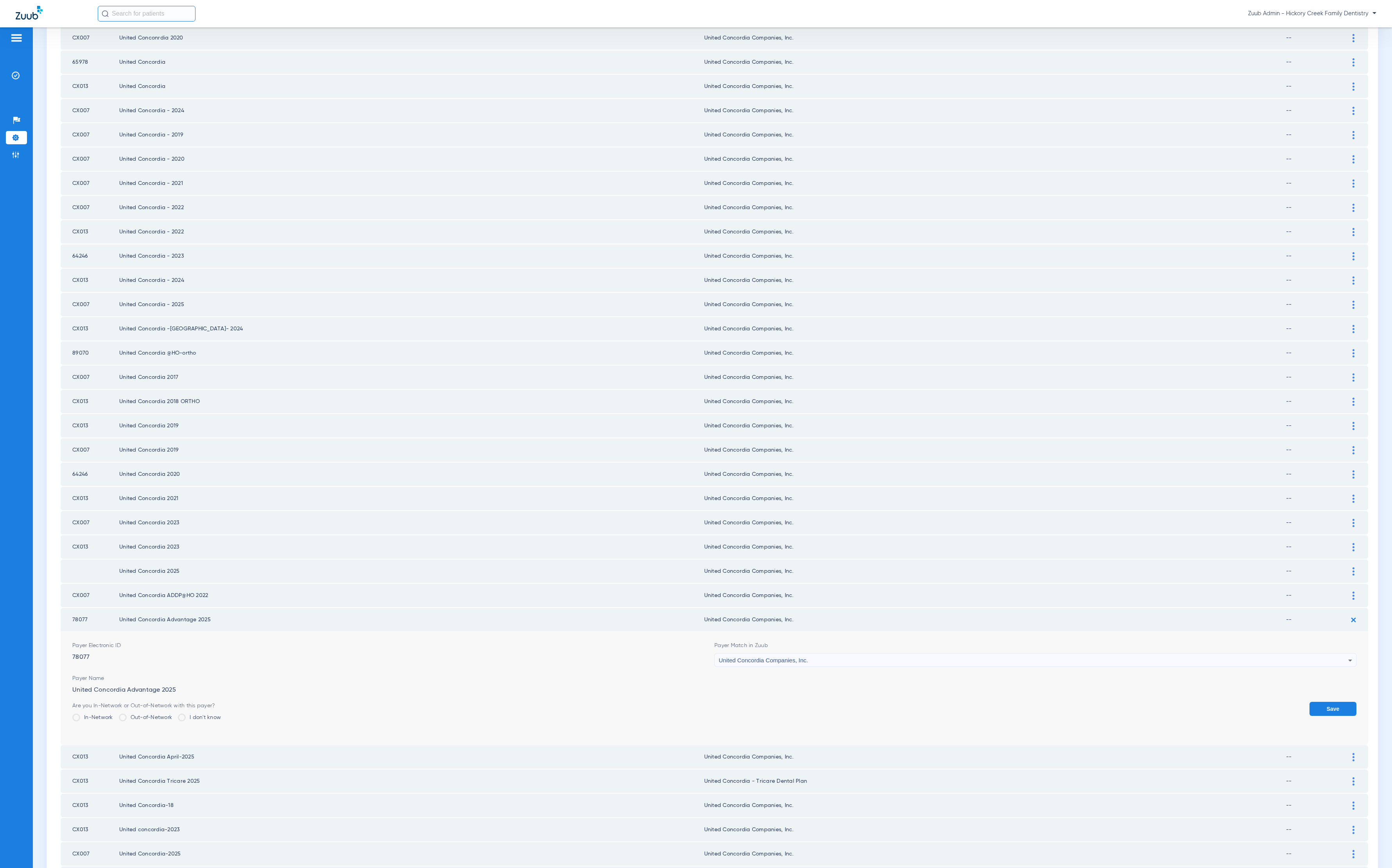
click at [927, 578] on button "Save" at bounding box center [1334, 708] width 47 height 14
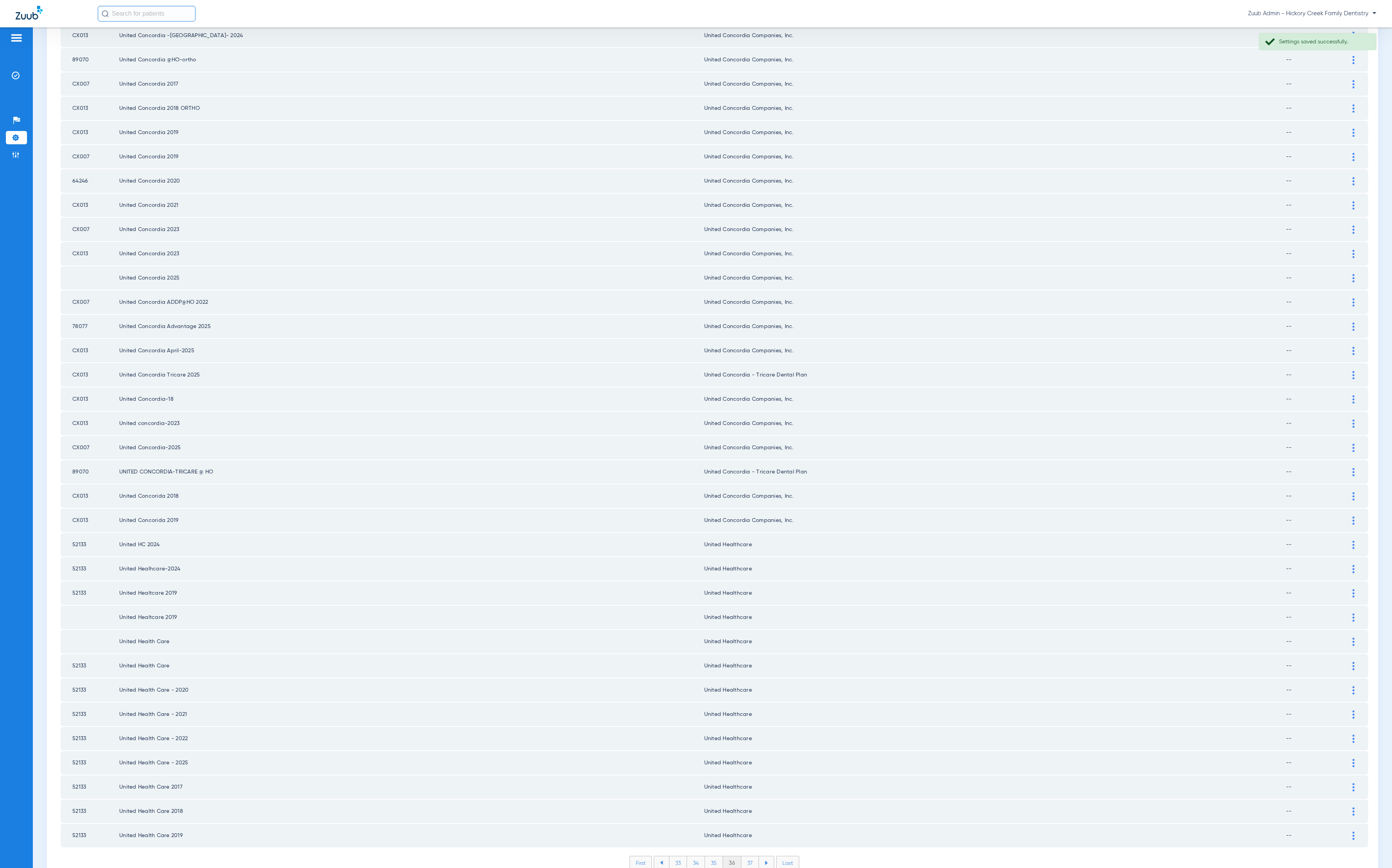
click at [742, 578] on li "37" at bounding box center [751, 862] width 18 height 13
click at [747, 578] on li "38" at bounding box center [750, 862] width 18 height 13
click at [747, 578] on li "39" at bounding box center [751, 862] width 18 height 13
click at [743, 578] on li "40" at bounding box center [750, 862] width 19 height 13
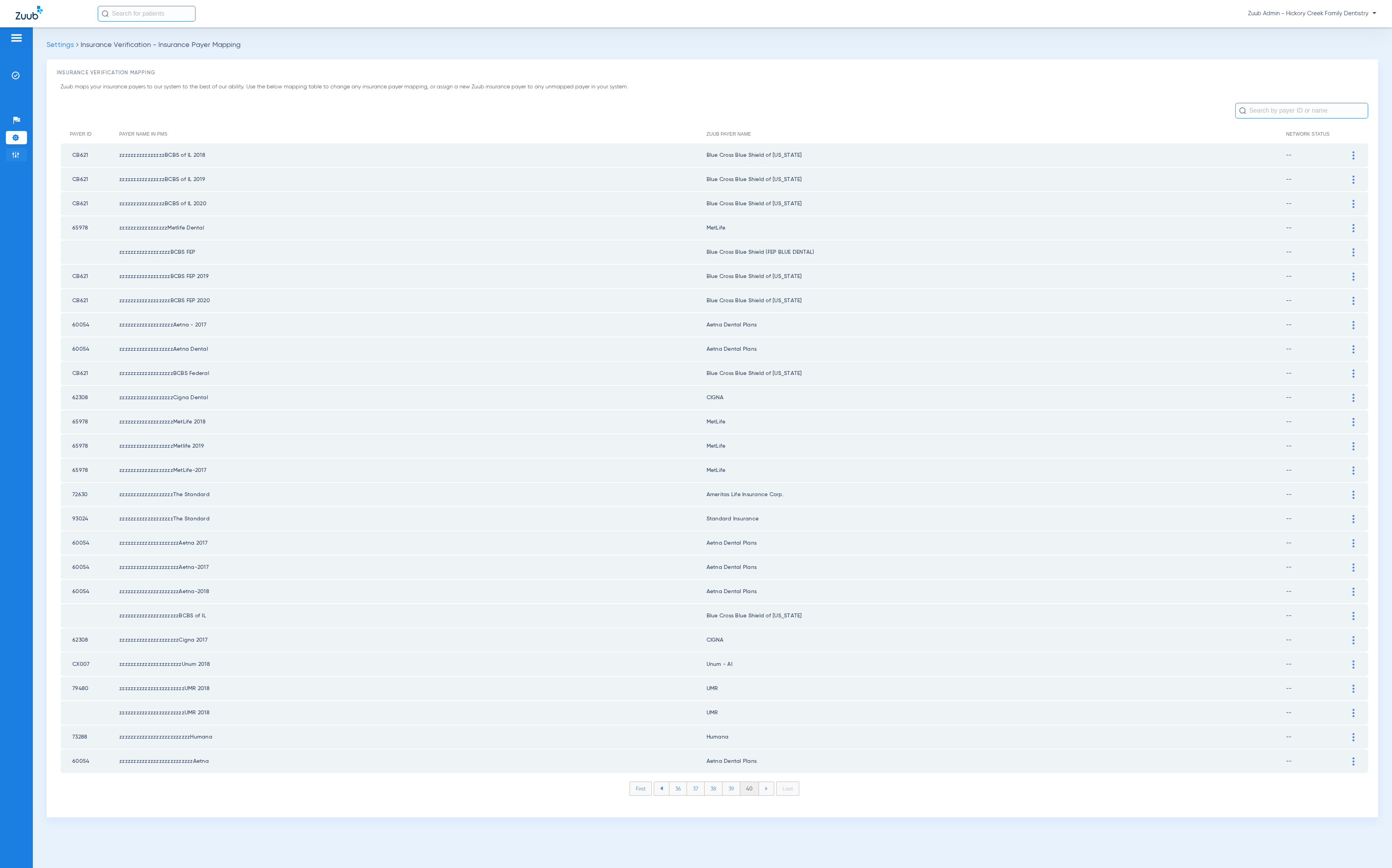
click at [19, 151] on li "Admin" at bounding box center [16, 155] width 21 height 13
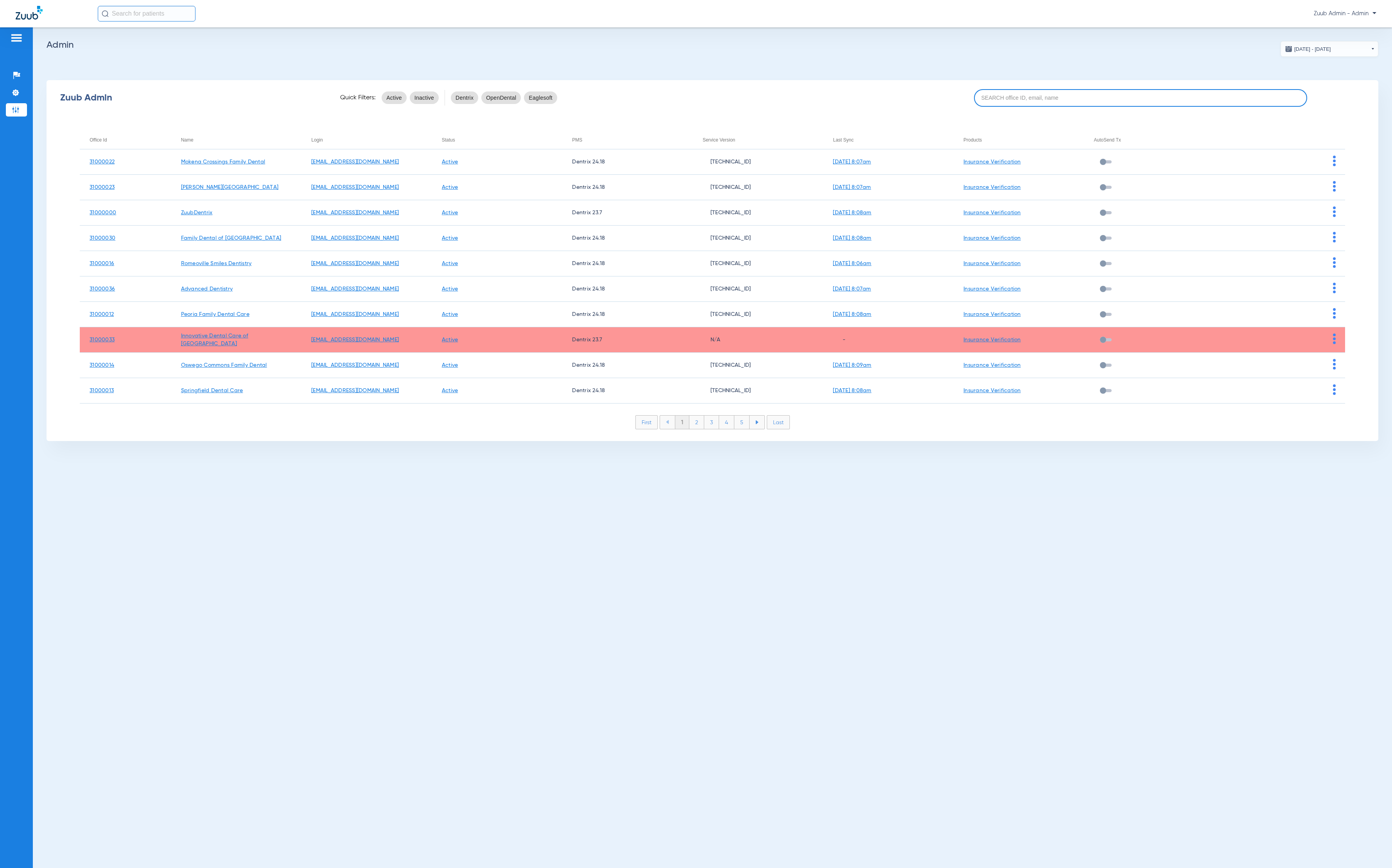
click at [927, 103] on input at bounding box center [1141, 98] width 333 height 18
paste input "31000009"
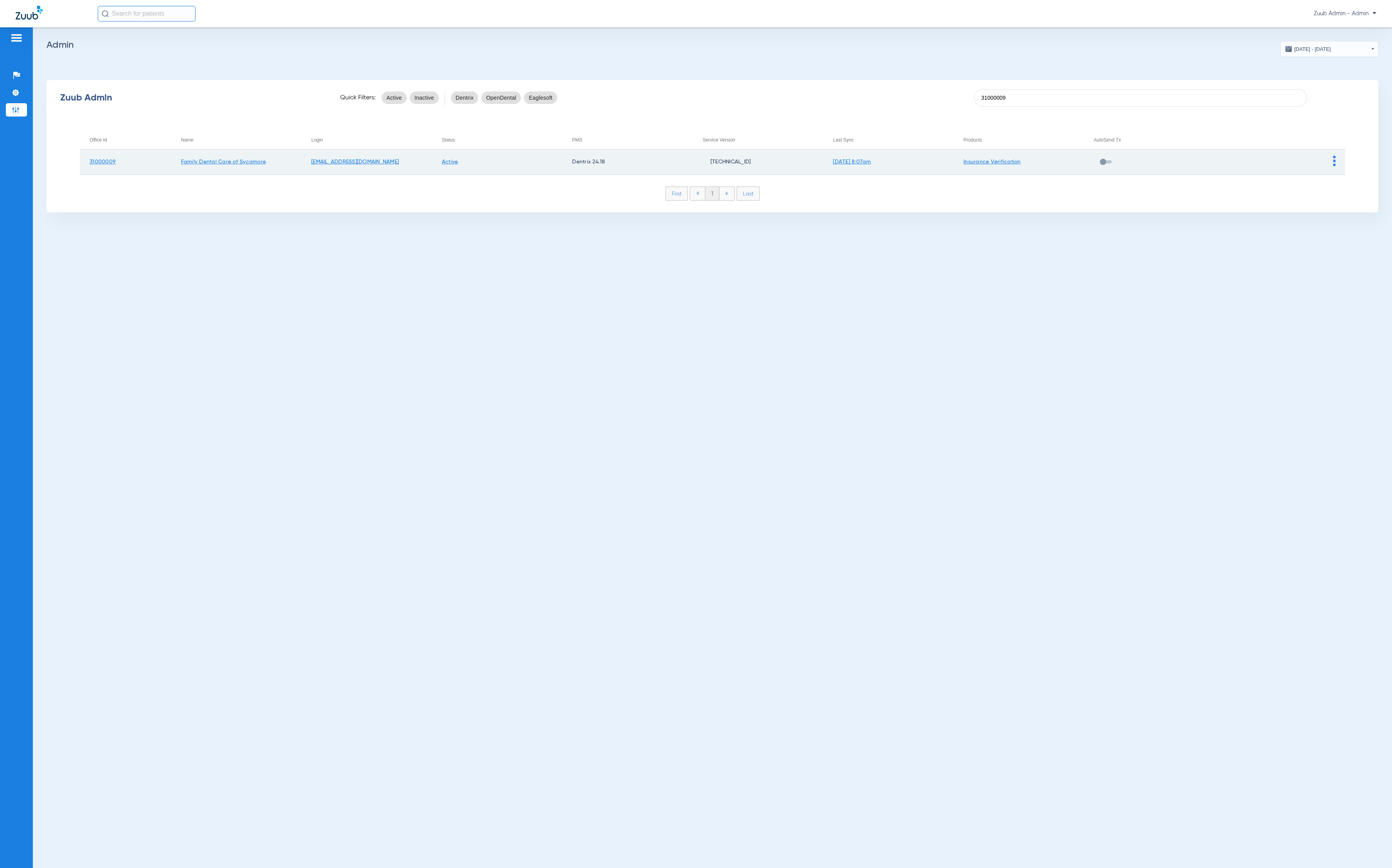
type input "31000009"
click at [927, 162] on img at bounding box center [1334, 160] width 2 height 11
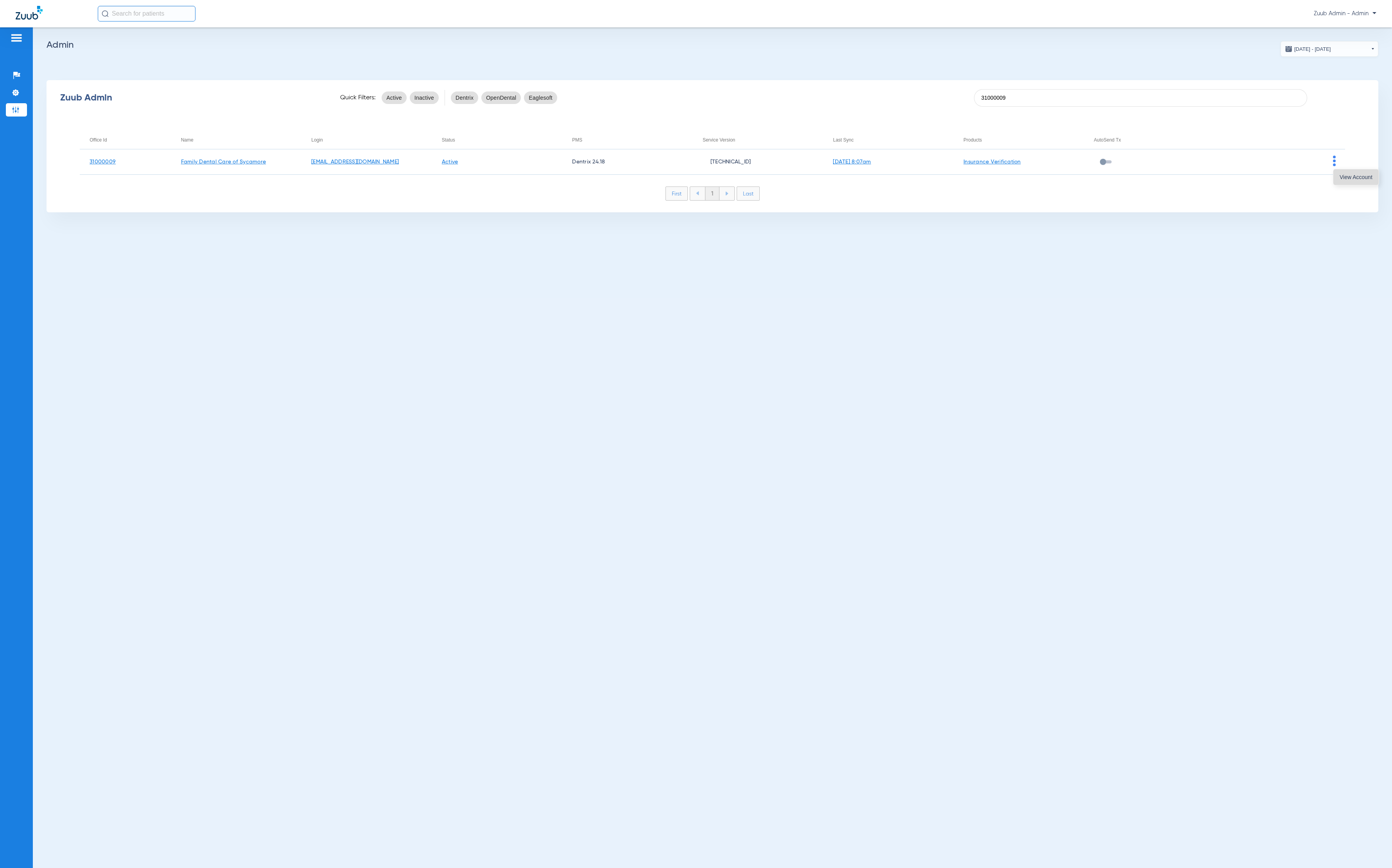
click at [927, 174] on button "View Account" at bounding box center [1356, 177] width 45 height 15
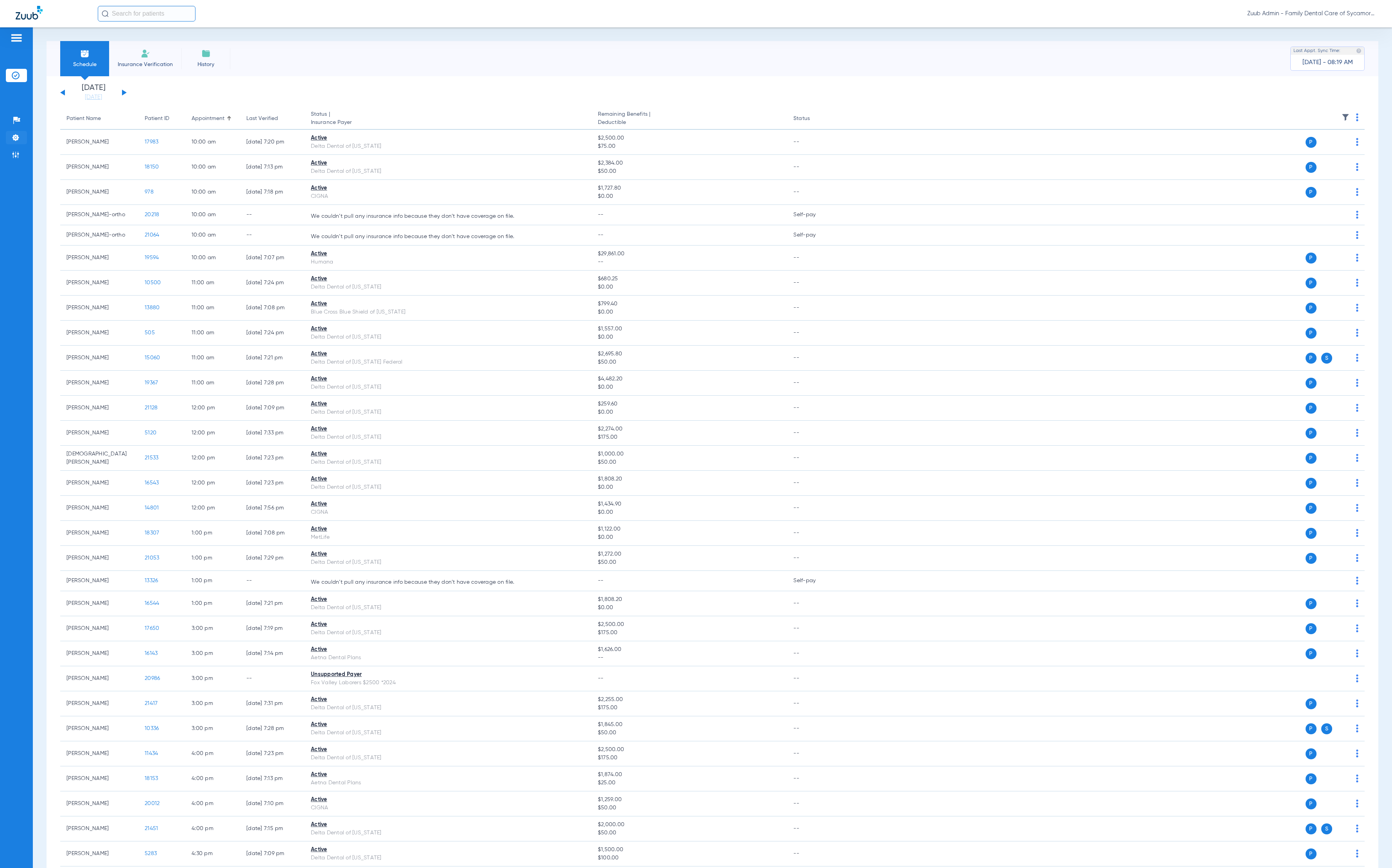
click at [18, 139] on img at bounding box center [15, 138] width 8 height 8
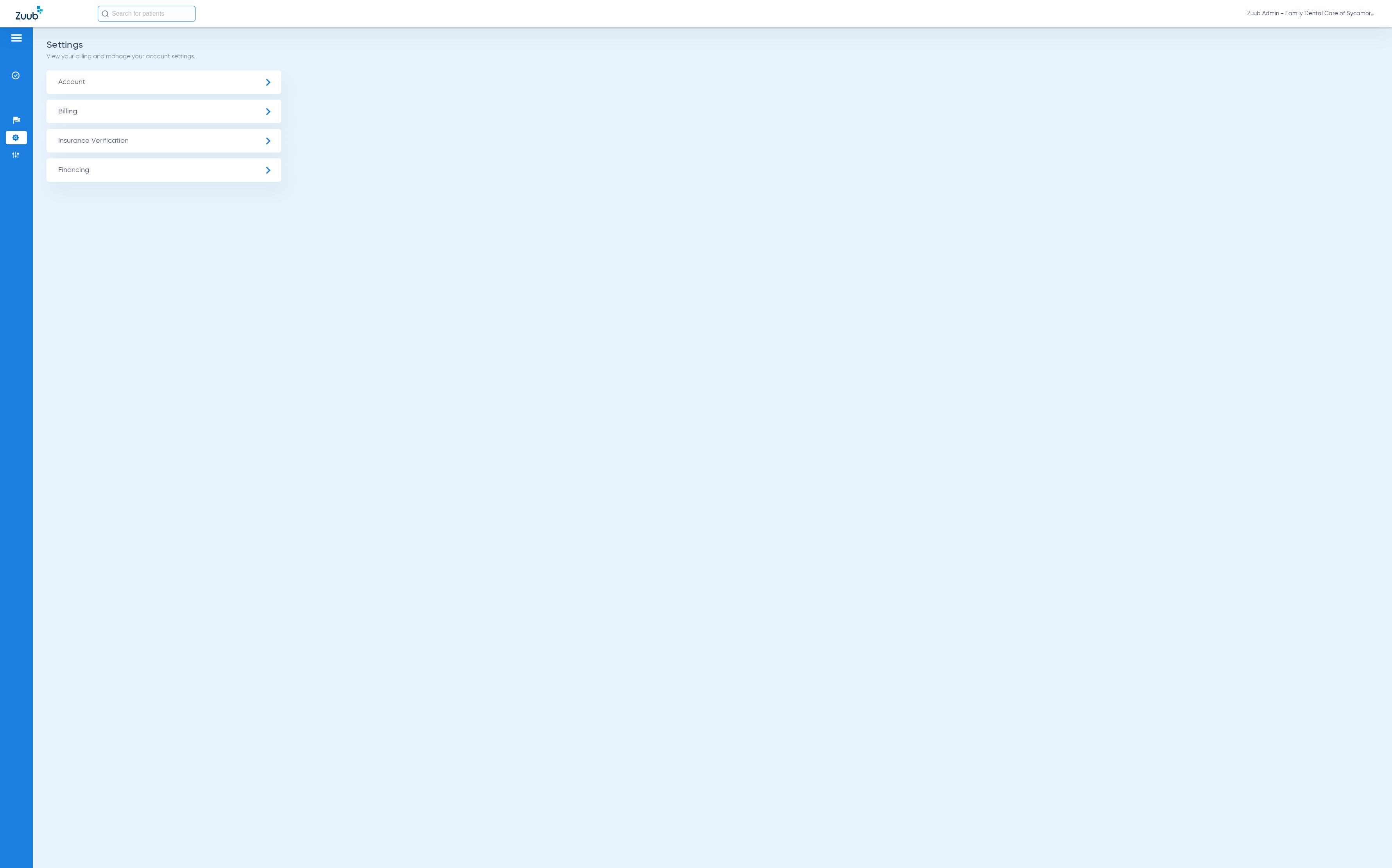
click at [127, 133] on span "Insurance Verification" at bounding box center [163, 140] width 234 height 24
click at [135, 198] on li "Insurance Payer Mapping" at bounding box center [163, 202] width 234 height 20
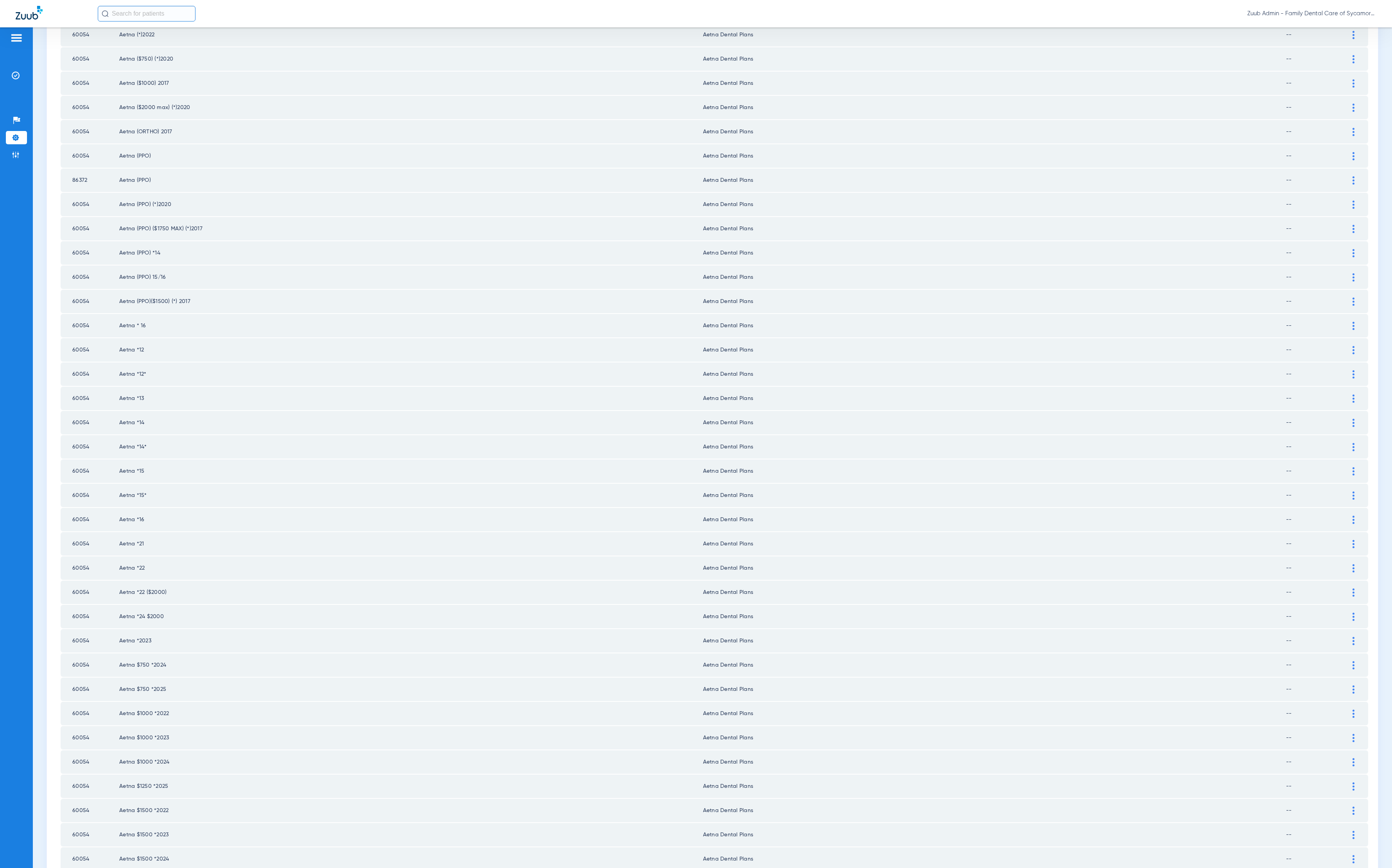
scroll to position [507, 0]
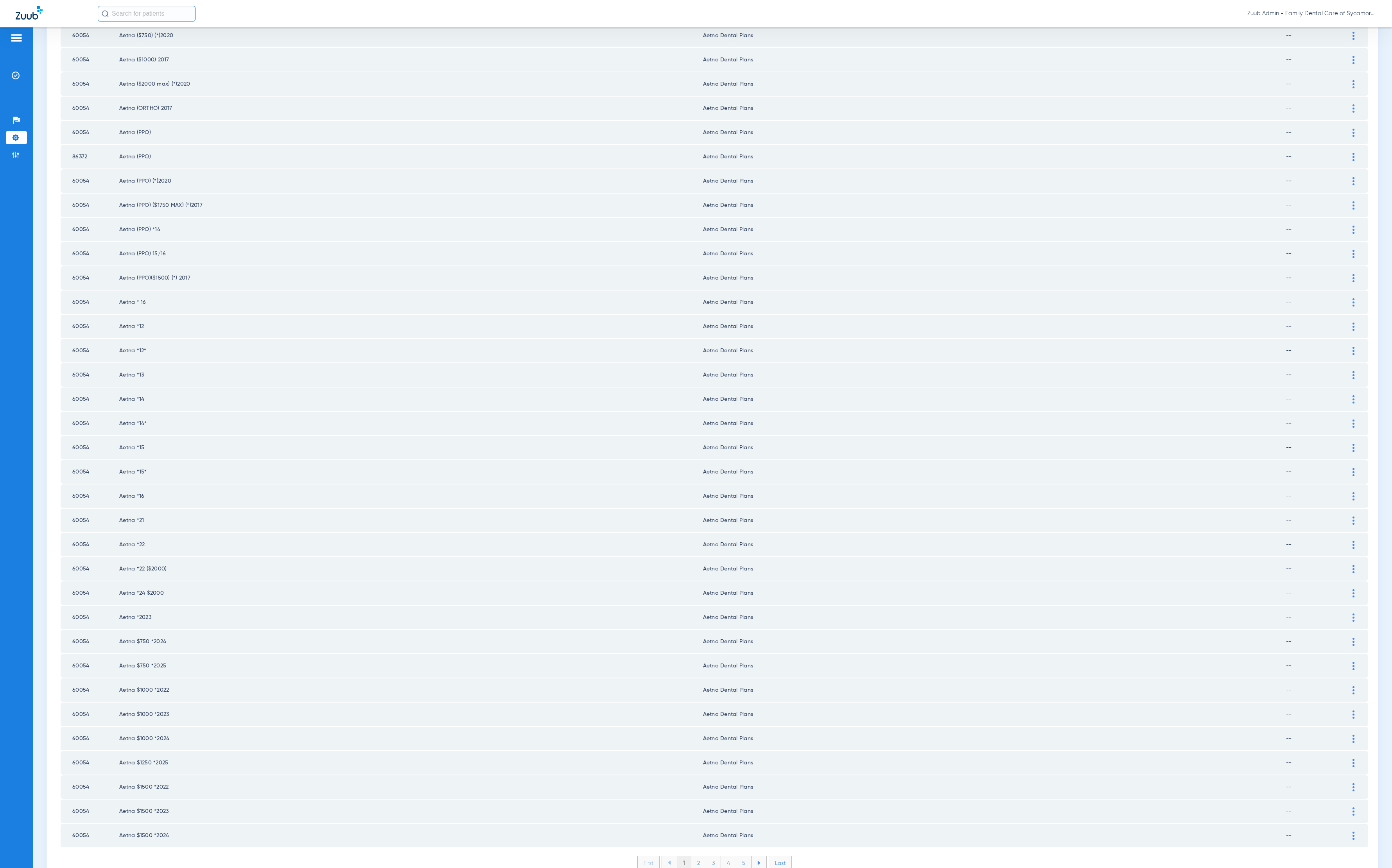
click at [692, 578] on li "2" at bounding box center [699, 862] width 15 height 13
click at [706, 578] on li "3" at bounding box center [713, 862] width 15 height 13
click at [722, 578] on li "4" at bounding box center [729, 862] width 15 height 13
click at [736, 578] on li "5" at bounding box center [743, 862] width 15 height 13
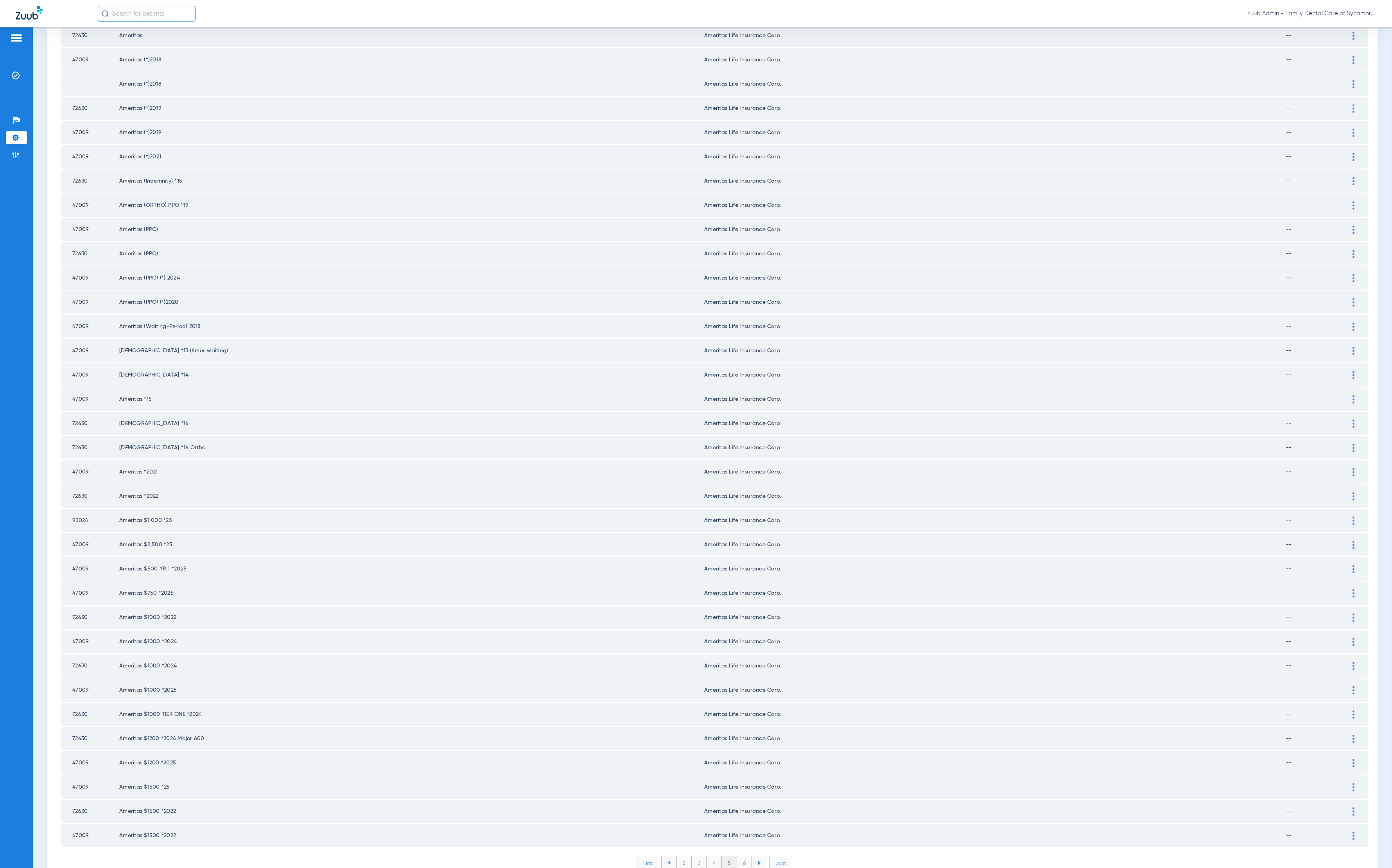
click at [738, 856] on li "6" at bounding box center [744, 862] width 15 height 13
click at [739, 856] on li "7" at bounding box center [744, 862] width 15 height 13
click at [743, 856] on li "8" at bounding box center [744, 862] width 15 height 13
click at [737, 856] on li "9" at bounding box center [744, 862] width 15 height 13
click at [736, 856] on li "10" at bounding box center [744, 862] width 18 height 13
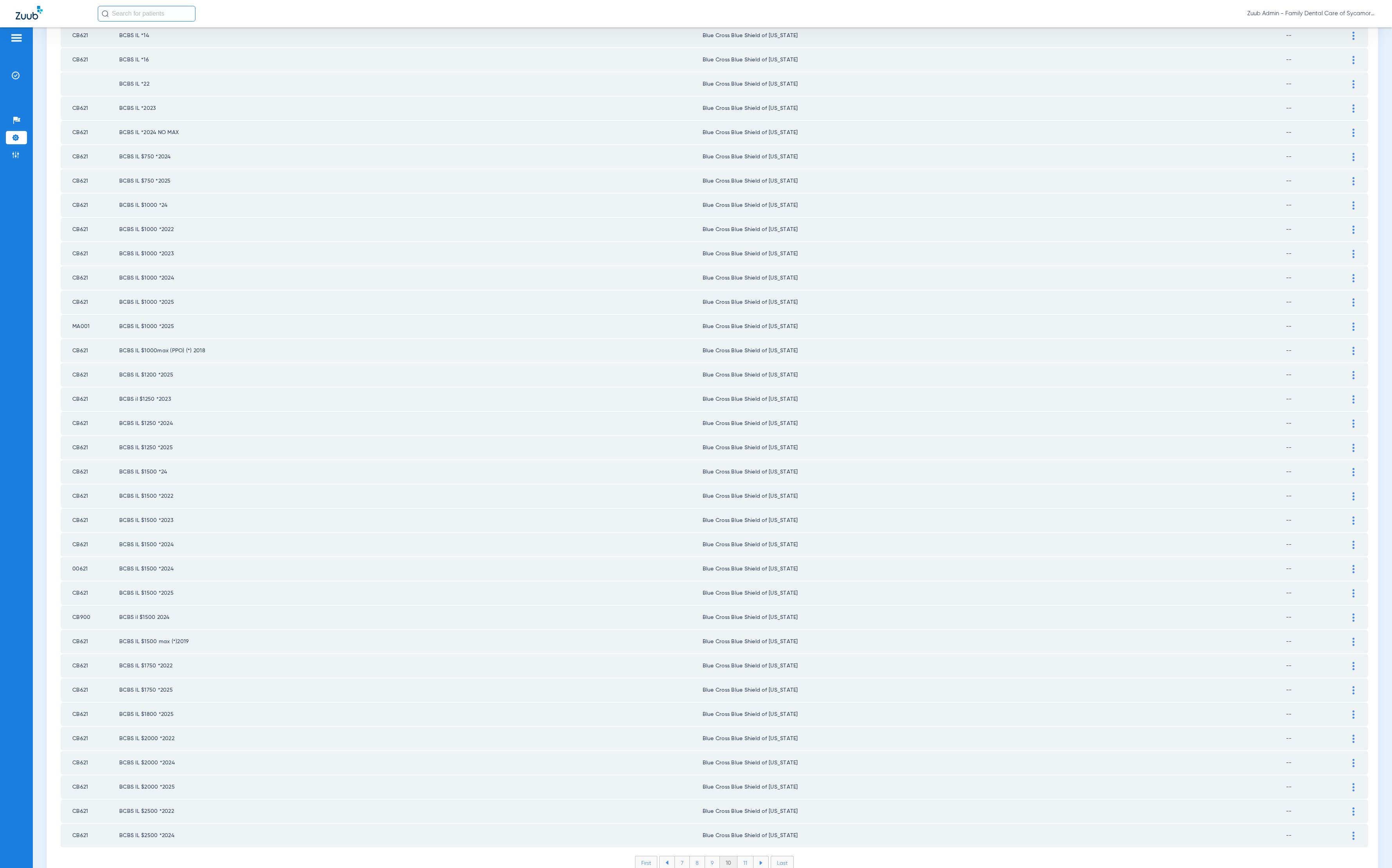
click at [743, 856] on li "11" at bounding box center [746, 862] width 16 height 13
click at [745, 856] on li "12" at bounding box center [746, 862] width 17 height 13
click at [743, 856] on li "13" at bounding box center [747, 862] width 17 height 13
click at [743, 856] on li "14" at bounding box center [747, 862] width 17 height 13
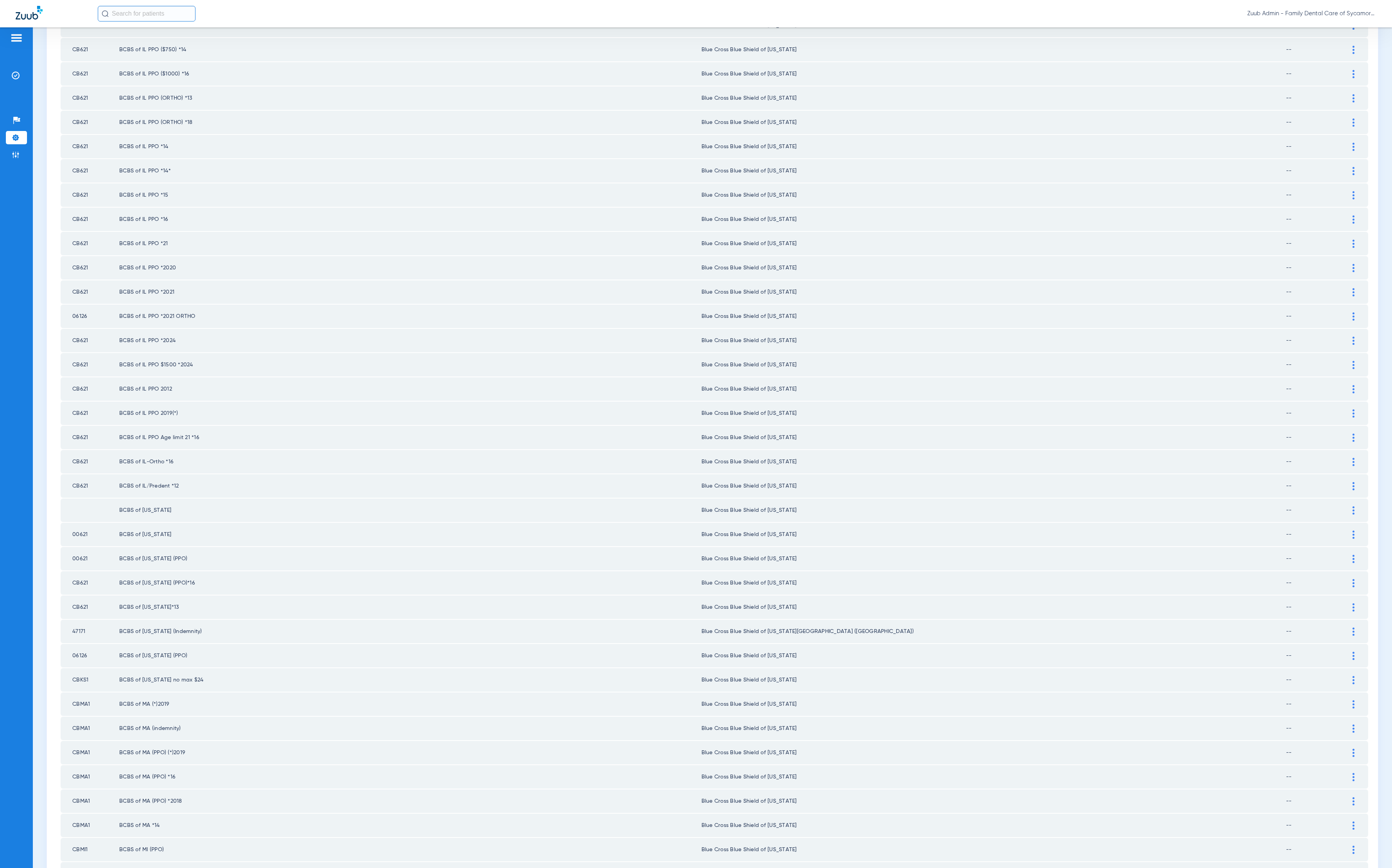
scroll to position [0, 0]
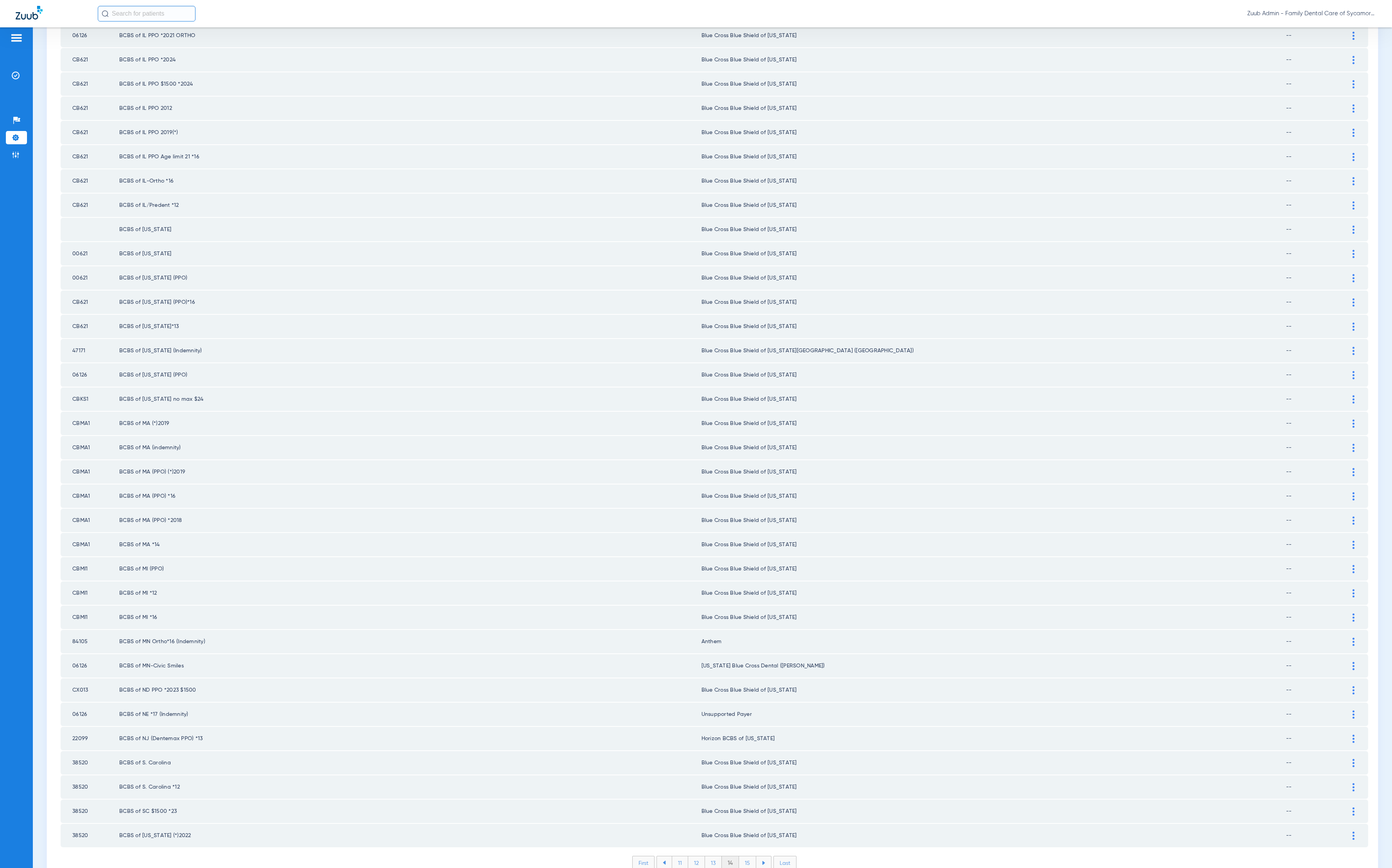
click at [747, 856] on li "15" at bounding box center [747, 862] width 17 height 13
click at [741, 856] on li "16" at bounding box center [748, 862] width 17 height 13
click at [740, 856] on li "17" at bounding box center [748, 862] width 17 height 13
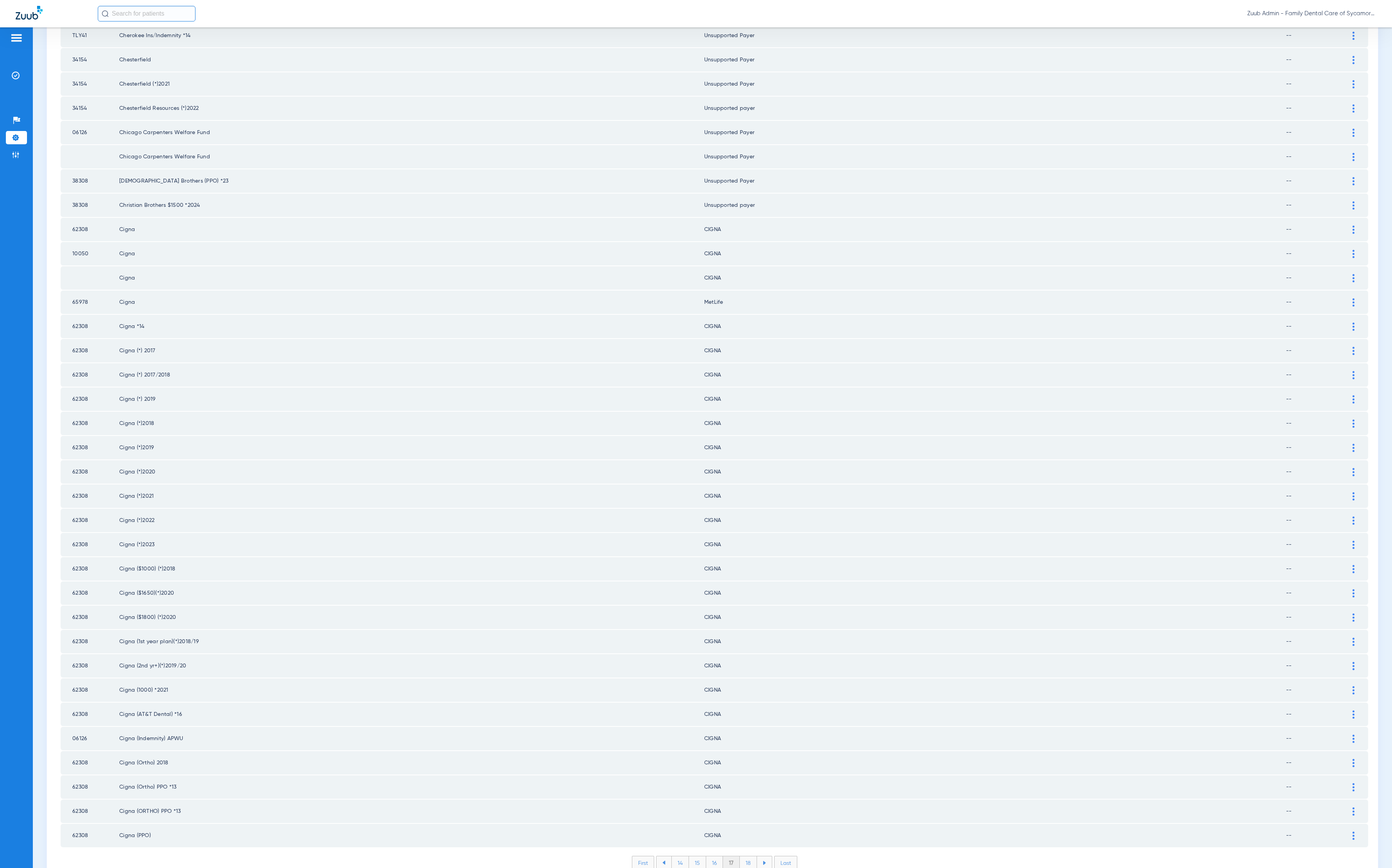
drag, startPoint x: 739, startPoint y: 818, endPoint x: 736, endPoint y: 813, distance: 5.8
click at [740, 856] on li "18" at bounding box center [748, 862] width 17 height 13
click at [743, 856] on li "19" at bounding box center [748, 862] width 17 height 13
click at [735, 811] on div "Payer ID Payer Name in PMS Zuub Payer Name Network Status Cigna $1750 2024 CIGN…" at bounding box center [714, 249] width 1308 height 1265
click at [741, 856] on li "20" at bounding box center [748, 862] width 19 height 13
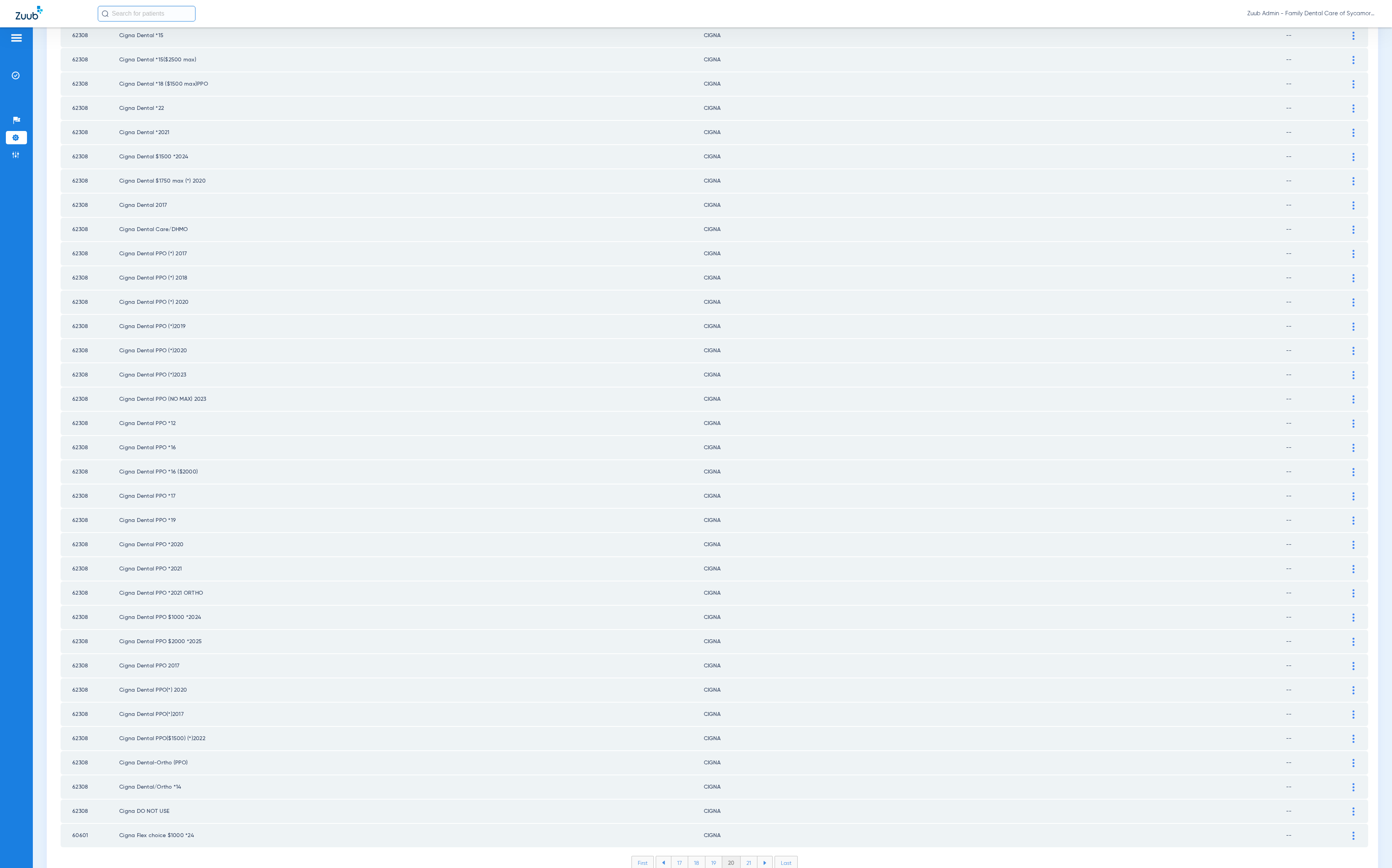
click at [741, 856] on li "21" at bounding box center [749, 862] width 17 height 13
click at [744, 856] on li "22" at bounding box center [749, 862] width 18 height 13
click at [740, 856] on li "23" at bounding box center [749, 862] width 18 height 13
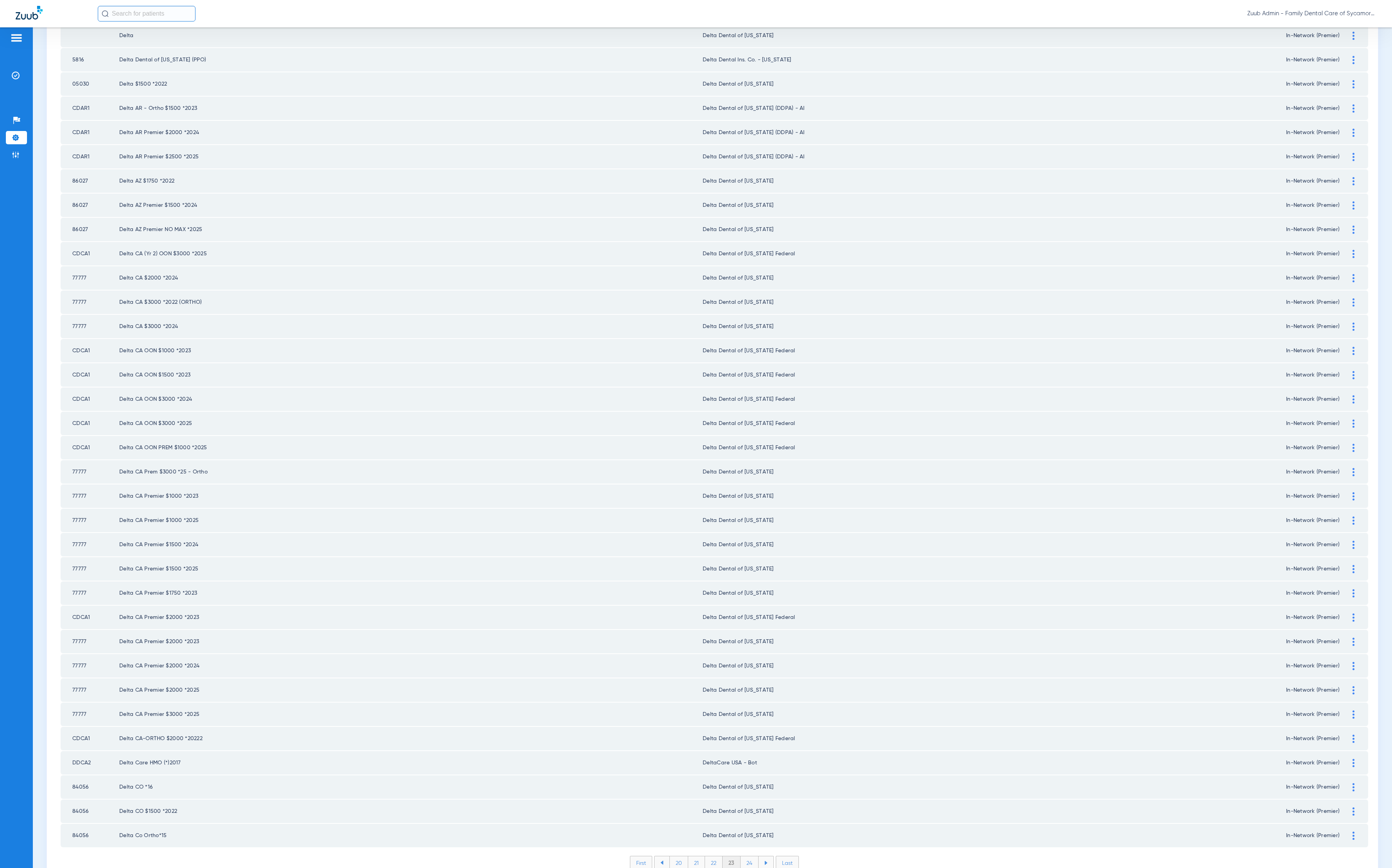
click at [741, 856] on li "24" at bounding box center [750, 862] width 18 height 13
click at [740, 856] on li "25" at bounding box center [749, 862] width 18 height 13
click at [747, 856] on li "26" at bounding box center [750, 862] width 18 height 13
click at [742, 856] on li "27" at bounding box center [751, 862] width 18 height 13
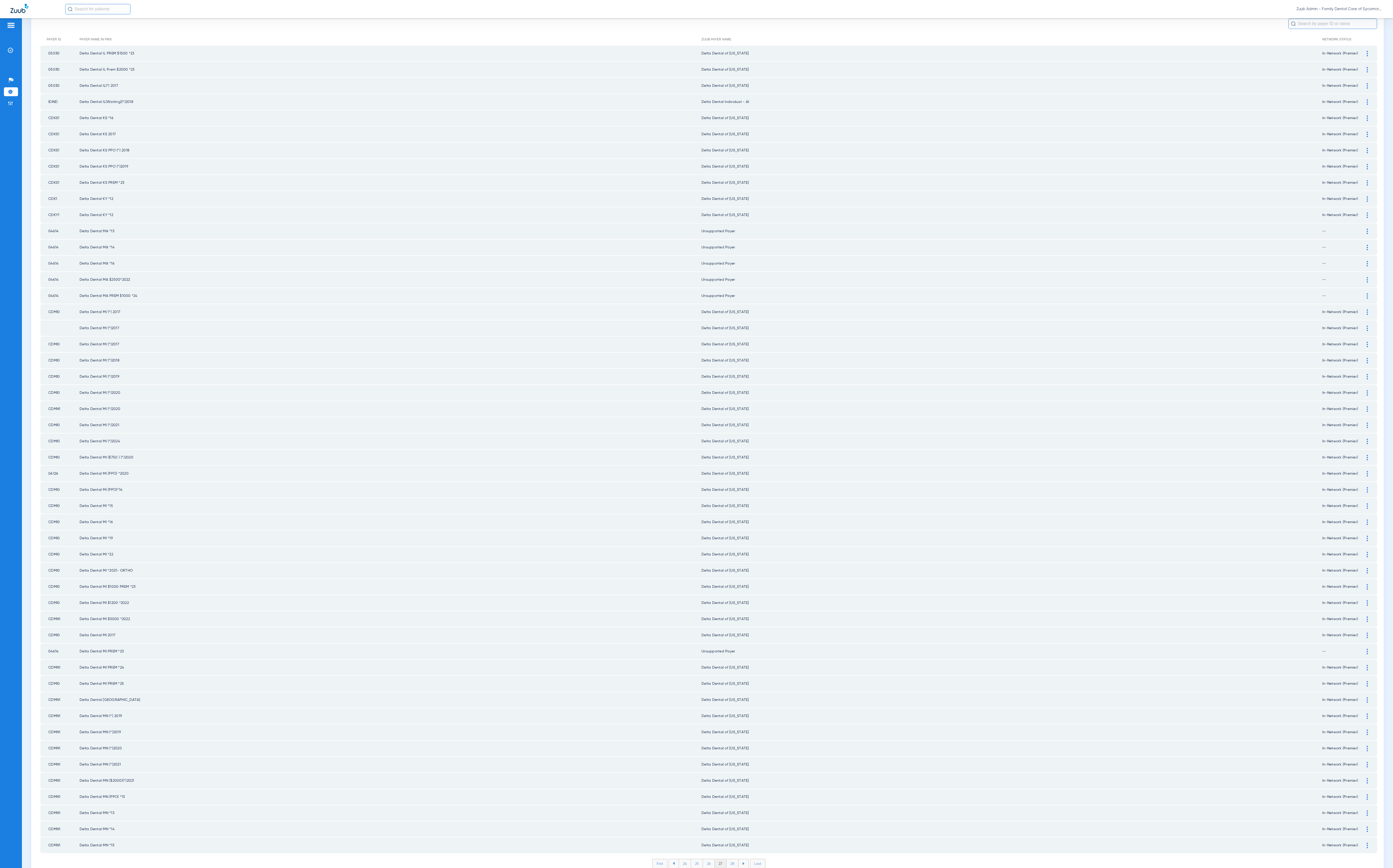
click at [728, 578] on li "28" at bounding box center [732, 864] width 12 height 9
click at [728, 578] on li "29" at bounding box center [732, 864] width 12 height 9
click at [728, 578] on li "30" at bounding box center [732, 864] width 12 height 9
click at [728, 578] on li "31" at bounding box center [732, 864] width 11 height 9
click at [728, 578] on li "32" at bounding box center [732, 864] width 12 height 9
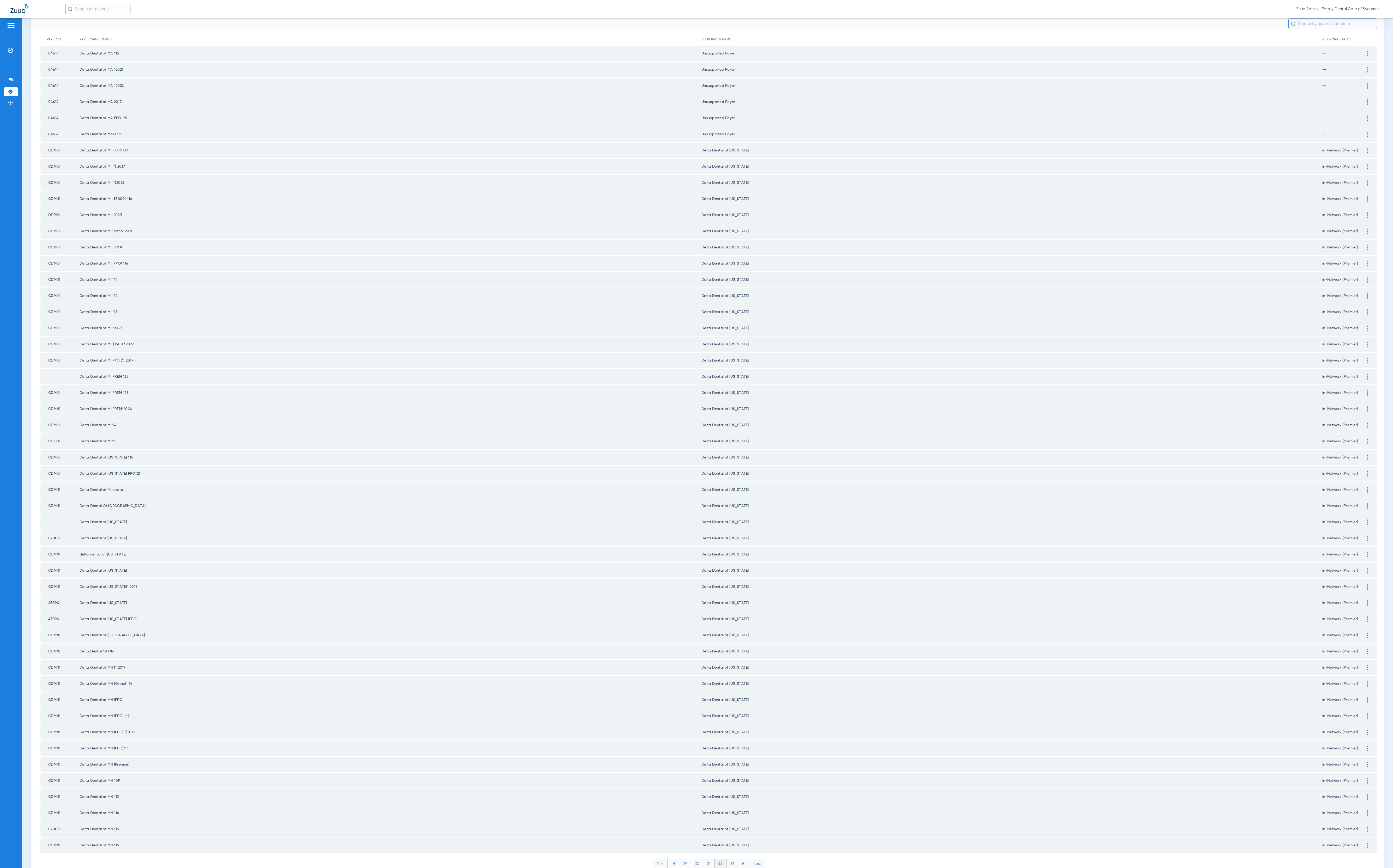
click at [728, 578] on li "33" at bounding box center [732, 864] width 12 height 9
click at [728, 578] on li "34" at bounding box center [732, 864] width 12 height 9
click at [728, 578] on li "35" at bounding box center [732, 864] width 12 height 9
click at [728, 578] on li "36" at bounding box center [733, 864] width 12 height 9
click at [728, 578] on li "37" at bounding box center [733, 864] width 12 height 9
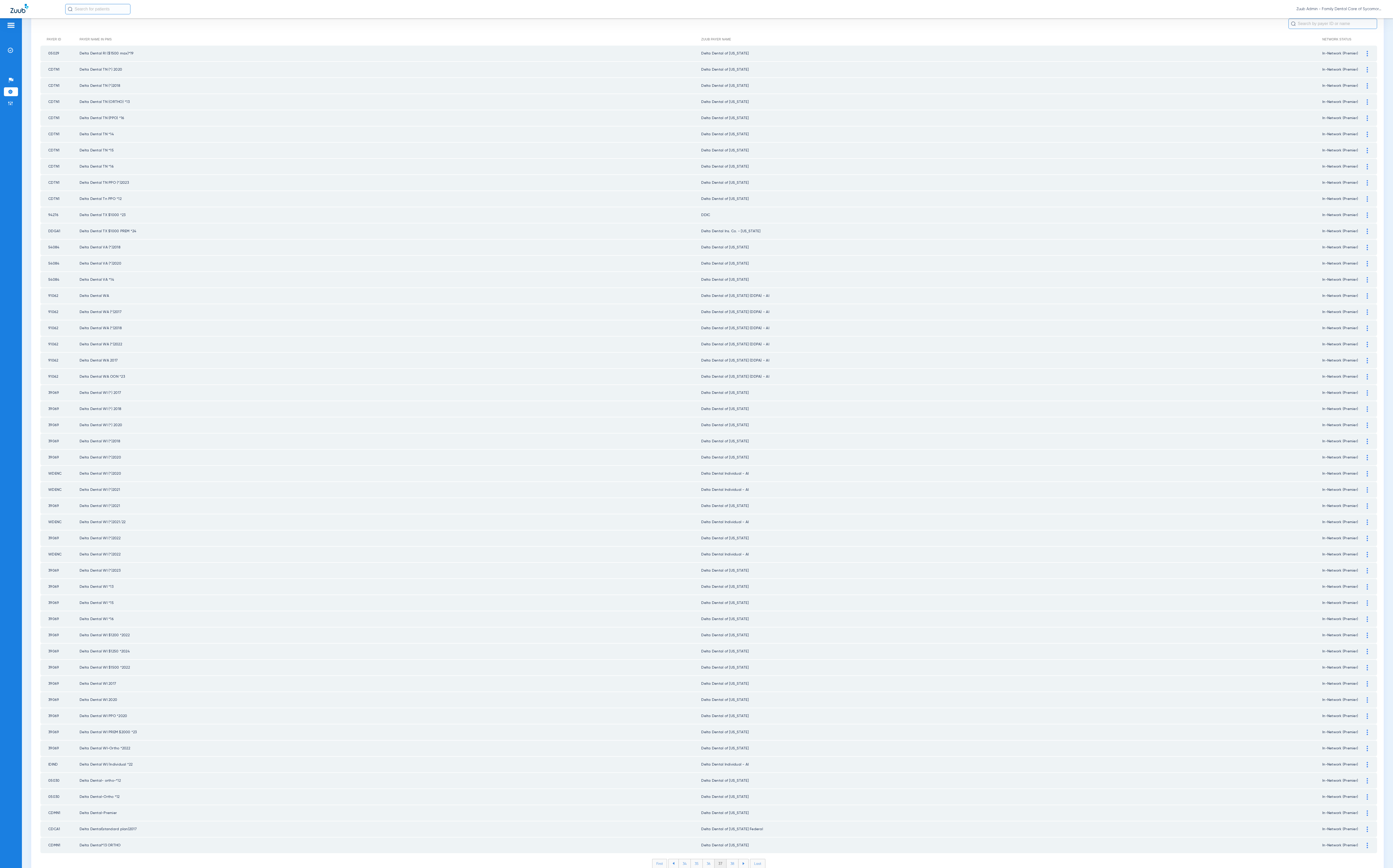
click at [728, 578] on li "38" at bounding box center [732, 864] width 12 height 9
click at [728, 578] on li "39" at bounding box center [733, 864] width 12 height 9
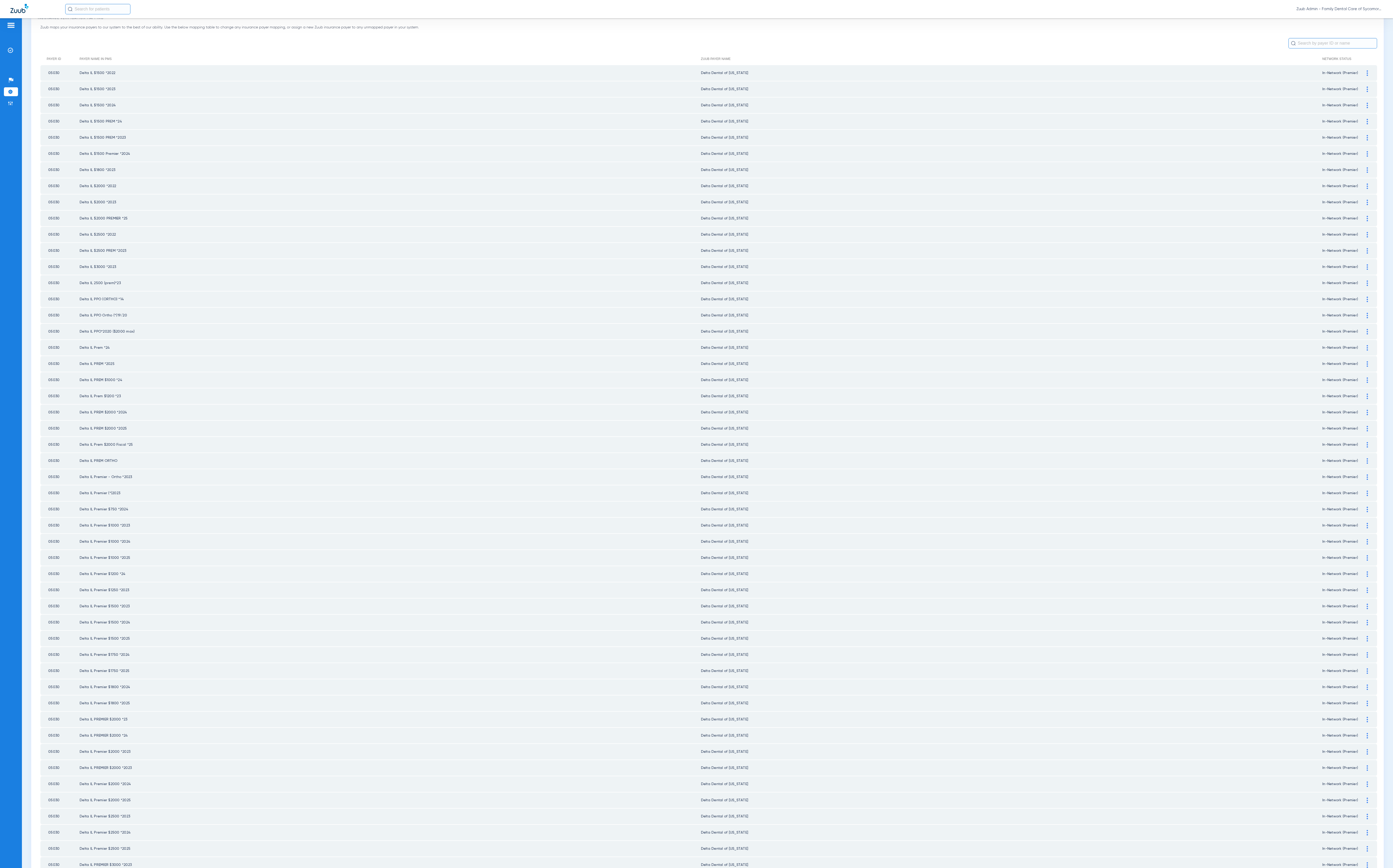
scroll to position [50, 0]
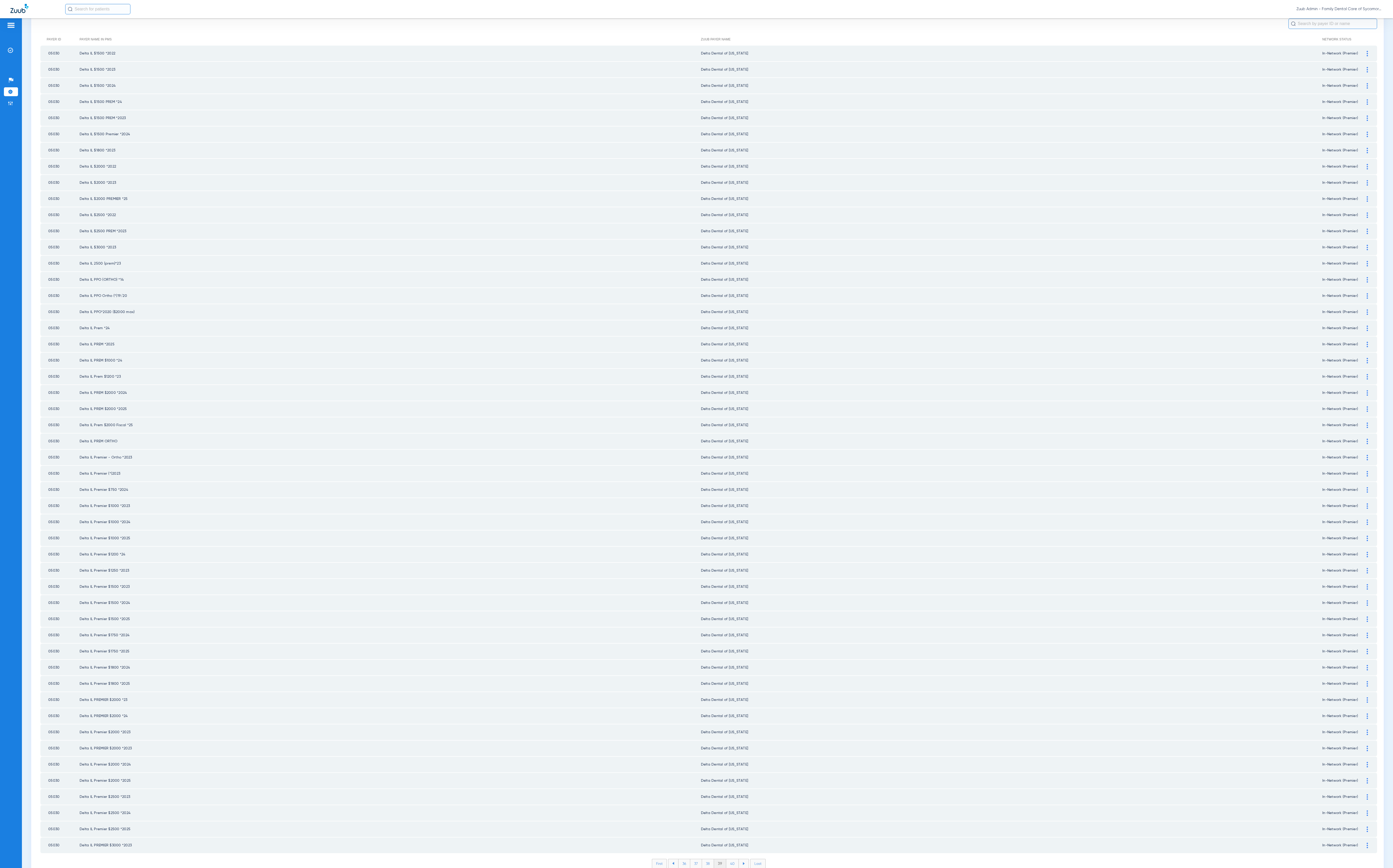
click at [727, 578] on li "40" at bounding box center [732, 864] width 12 height 9
click at [728, 578] on li "41" at bounding box center [732, 864] width 11 height 9
click at [728, 578] on li "42" at bounding box center [732, 864] width 12 height 9
click at [728, 578] on li "43" at bounding box center [732, 864] width 12 height 9
click at [728, 578] on li "44" at bounding box center [733, 864] width 12 height 9
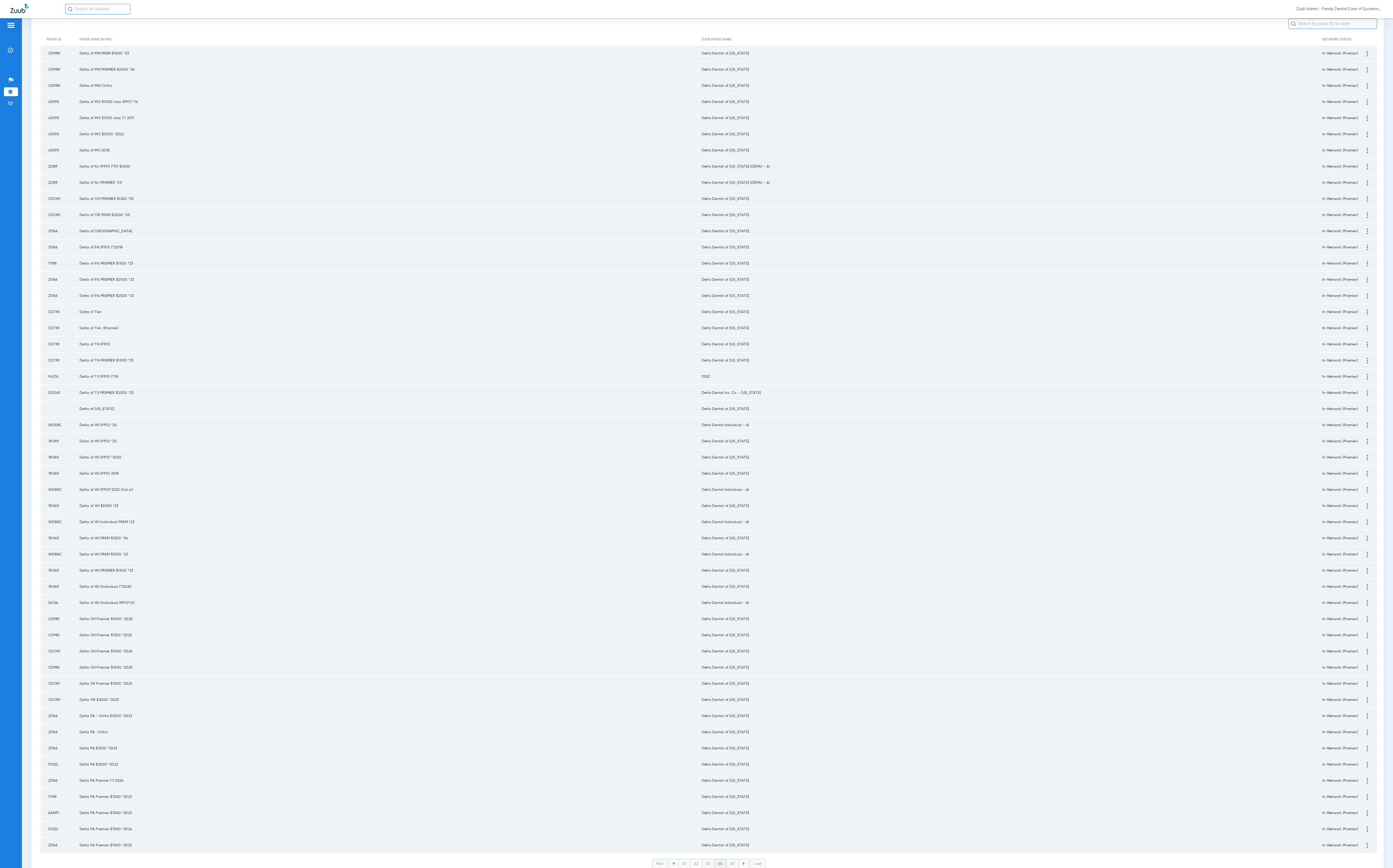
click at [728, 578] on li "45" at bounding box center [732, 864] width 12 height 9
click at [728, 578] on li "46" at bounding box center [733, 864] width 12 height 9
click at [728, 578] on li "47" at bounding box center [733, 864] width 12 height 9
click at [728, 578] on li "48" at bounding box center [733, 864] width 12 height 9
click at [728, 578] on li "49" at bounding box center [733, 864] width 12 height 9
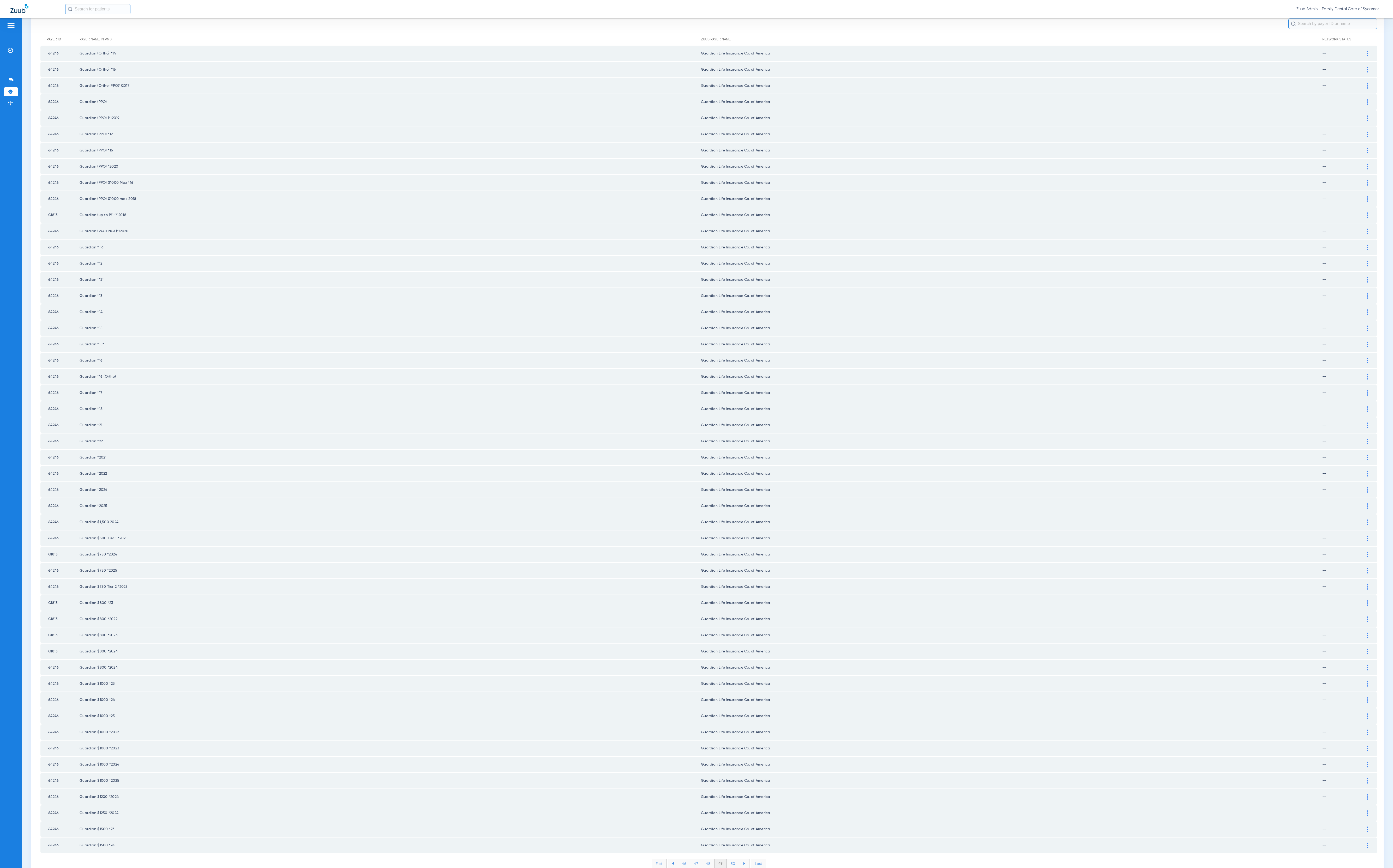
click at [728, 578] on li "50" at bounding box center [733, 864] width 12 height 9
click at [728, 578] on li "51" at bounding box center [733, 864] width 11 height 9
click at [728, 578] on li "52" at bounding box center [733, 864] width 12 height 9
click at [728, 578] on li "53" at bounding box center [733, 864] width 12 height 9
click at [728, 578] on li "54" at bounding box center [733, 864] width 12 height 9
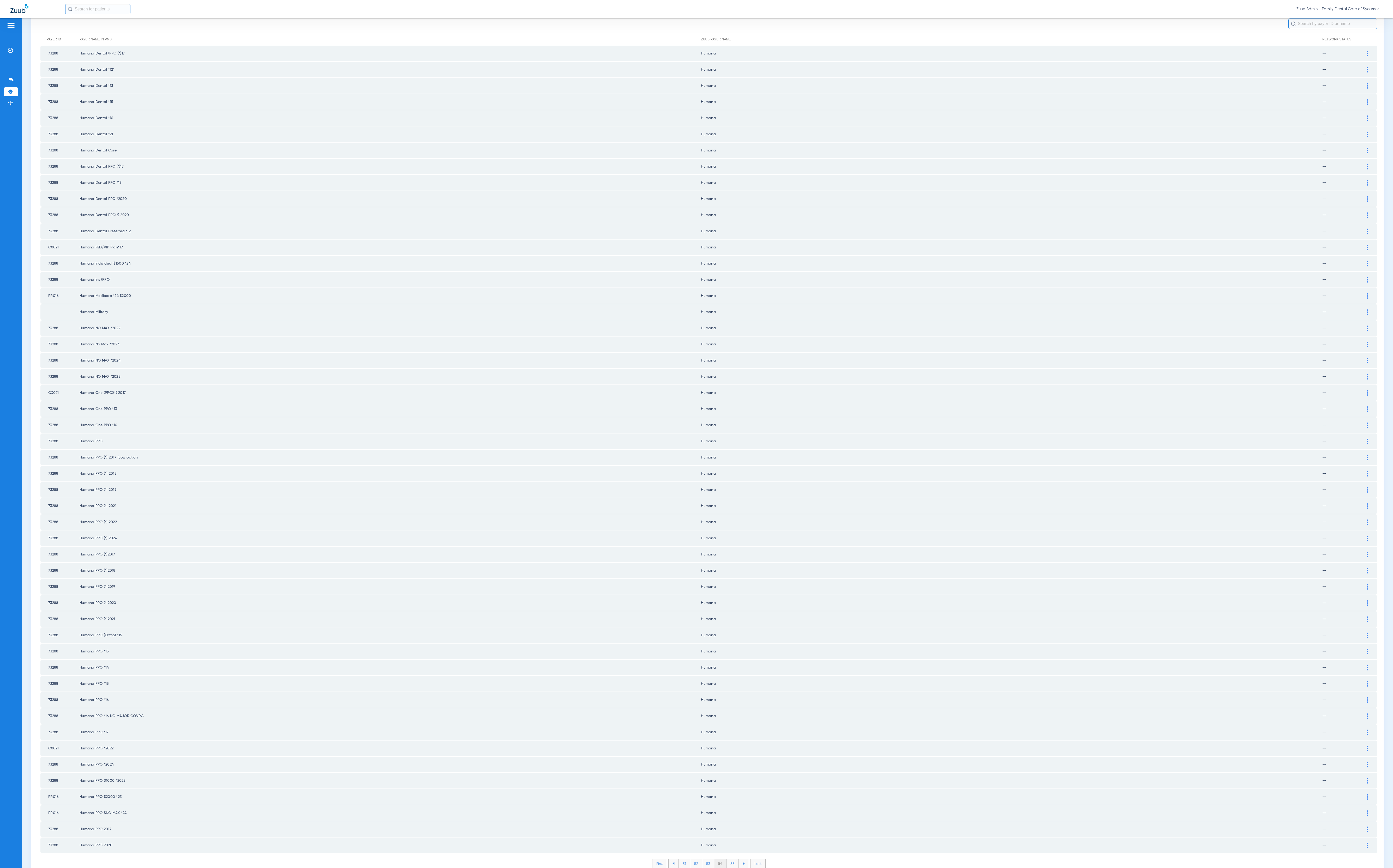
click at [728, 578] on li "55" at bounding box center [732, 864] width 12 height 9
click at [728, 578] on li "56" at bounding box center [733, 864] width 12 height 9
click at [728, 578] on li "57" at bounding box center [733, 864] width 12 height 9
click at [728, 578] on li "58" at bounding box center [733, 864] width 12 height 9
click at [728, 578] on li "59" at bounding box center [733, 864] width 12 height 9
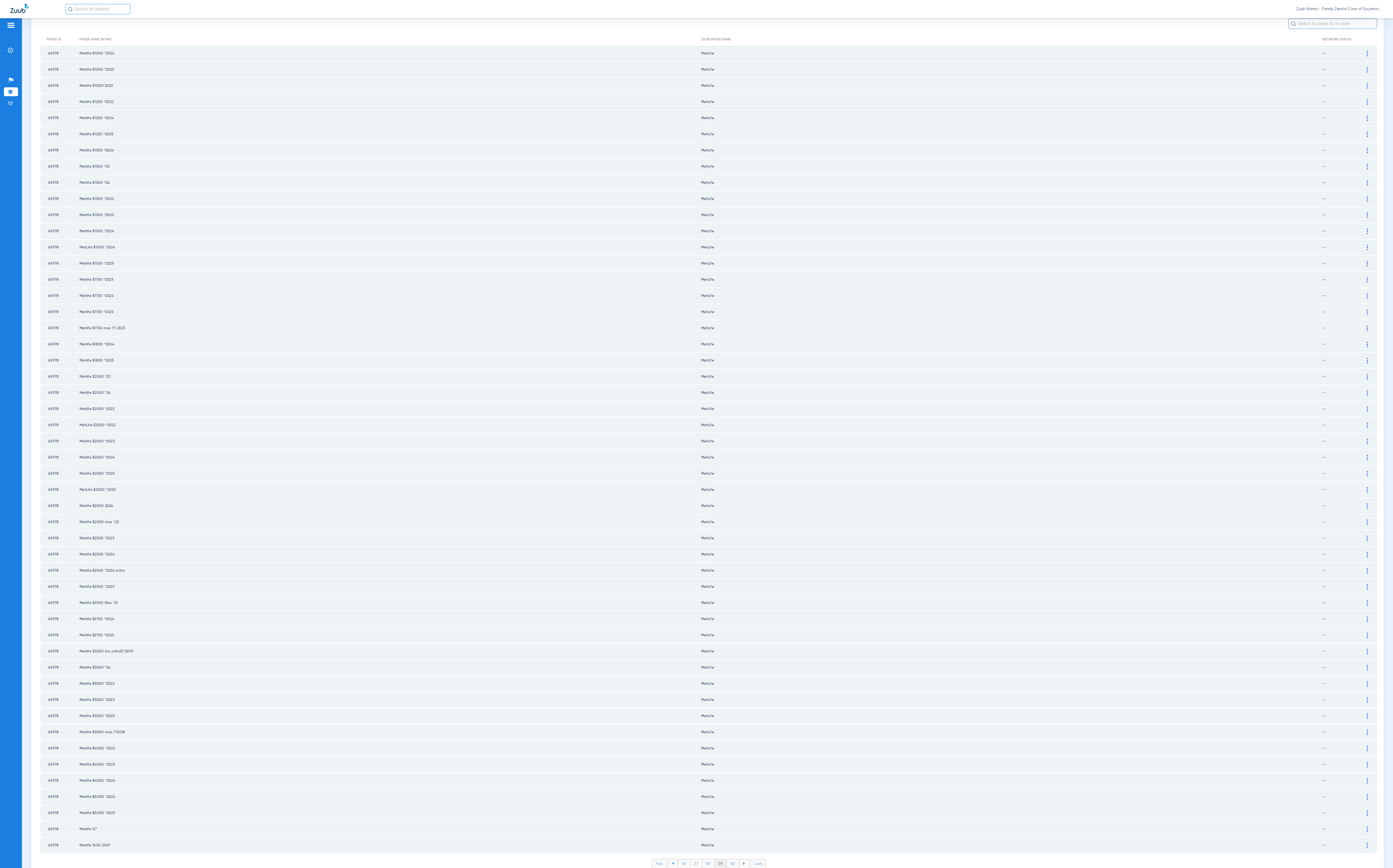
click at [728, 578] on li "60" at bounding box center [733, 864] width 12 height 9
click at [728, 578] on li "61" at bounding box center [733, 864] width 11 height 9
click at [728, 578] on li "62" at bounding box center [733, 864] width 12 height 9
click at [728, 578] on li "63" at bounding box center [732, 864] width 12 height 9
click at [728, 578] on li "64" at bounding box center [732, 864] width 12 height 9
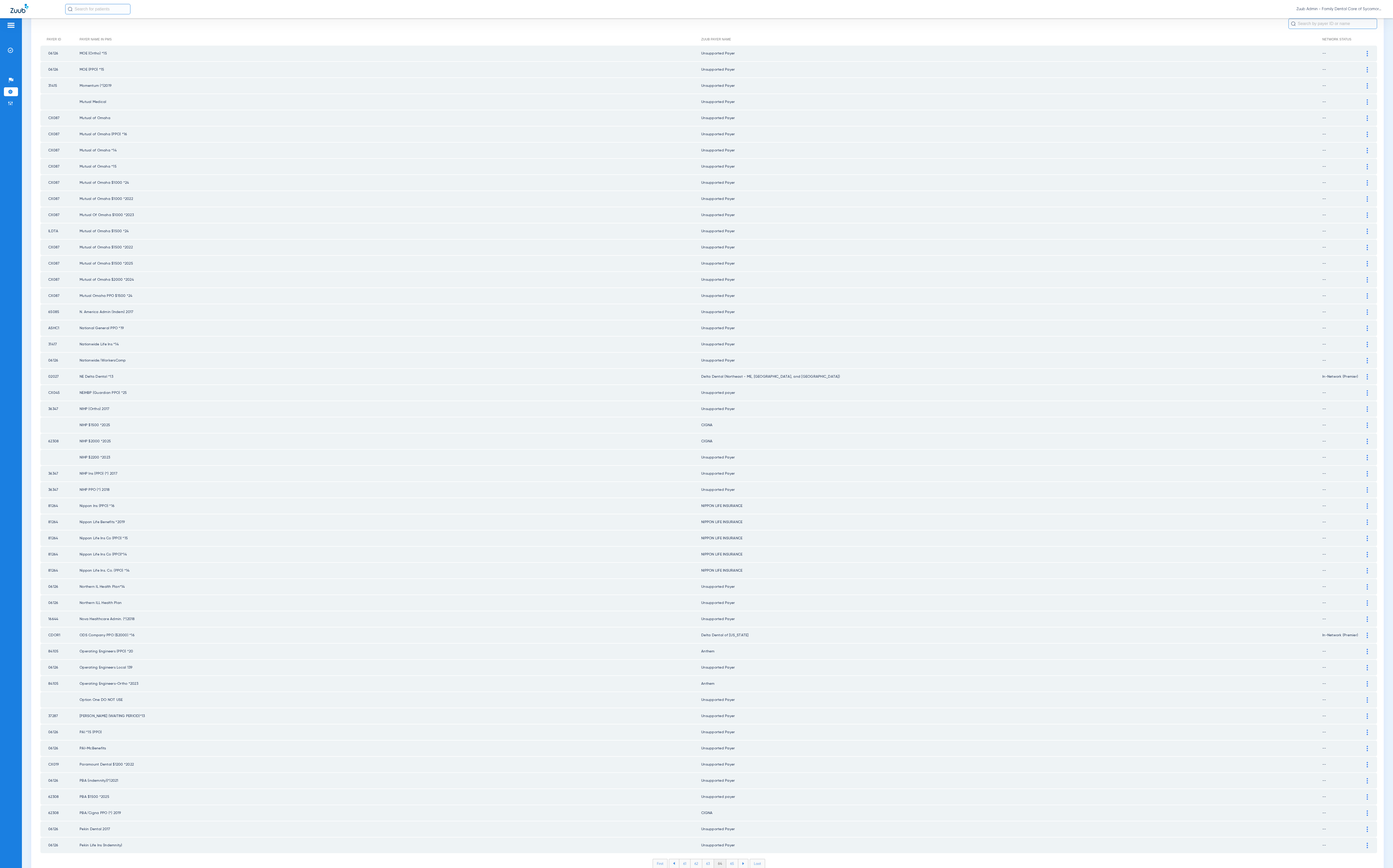
click at [728, 578] on li "65" at bounding box center [732, 864] width 12 height 9
click at [728, 578] on li "66" at bounding box center [733, 864] width 12 height 9
click at [728, 578] on li "67" at bounding box center [733, 864] width 12 height 9
click at [728, 578] on li "68" at bounding box center [732, 864] width 12 height 9
click at [728, 578] on li "69" at bounding box center [733, 864] width 12 height 9
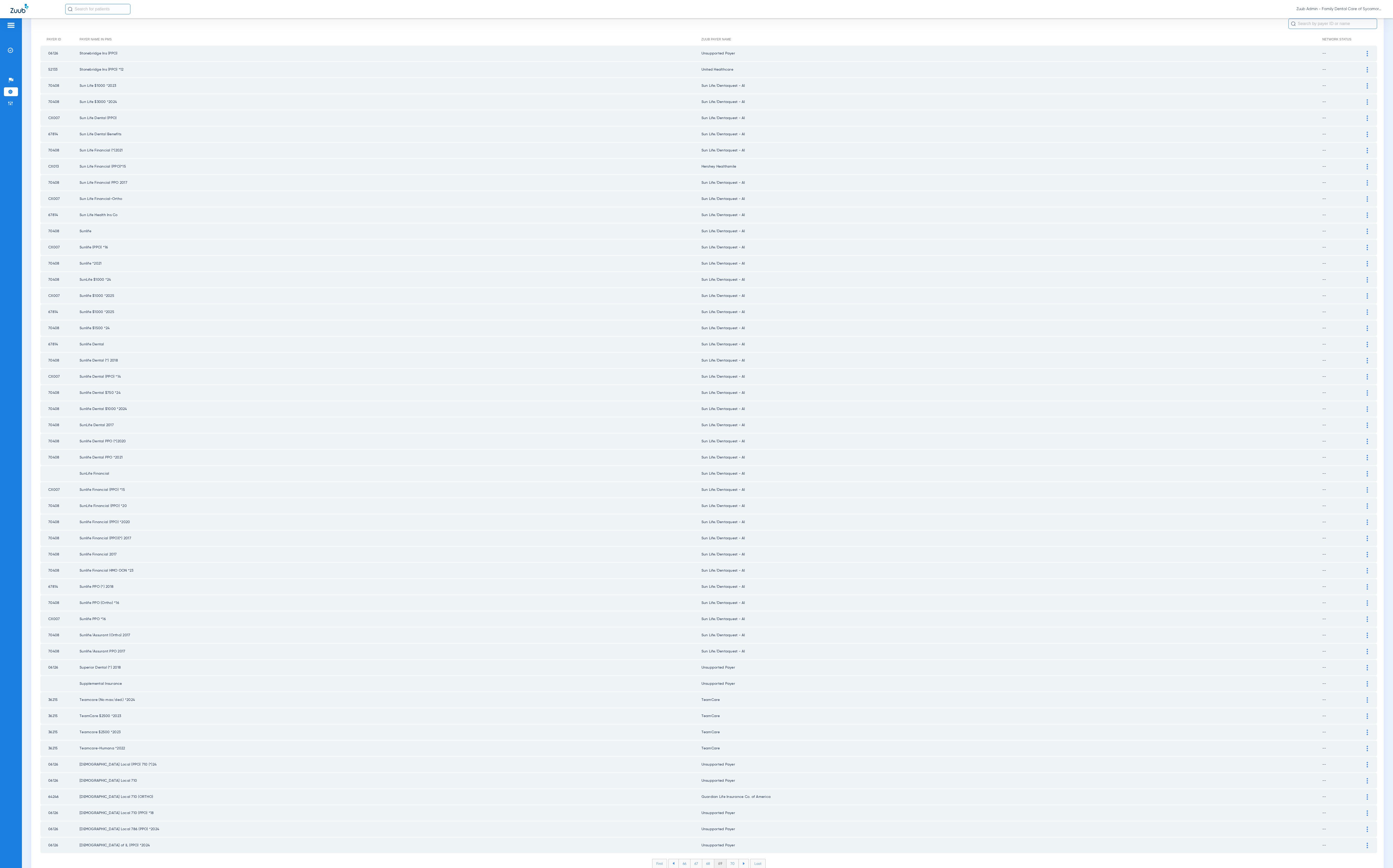
click at [728, 578] on li "70" at bounding box center [732, 864] width 12 height 9
click at [728, 578] on li "71" at bounding box center [732, 864] width 11 height 9
click at [728, 578] on li "72" at bounding box center [732, 864] width 12 height 9
click at [728, 578] on li "73" at bounding box center [732, 864] width 12 height 9
click at [728, 578] on li "74" at bounding box center [732, 864] width 12 height 9
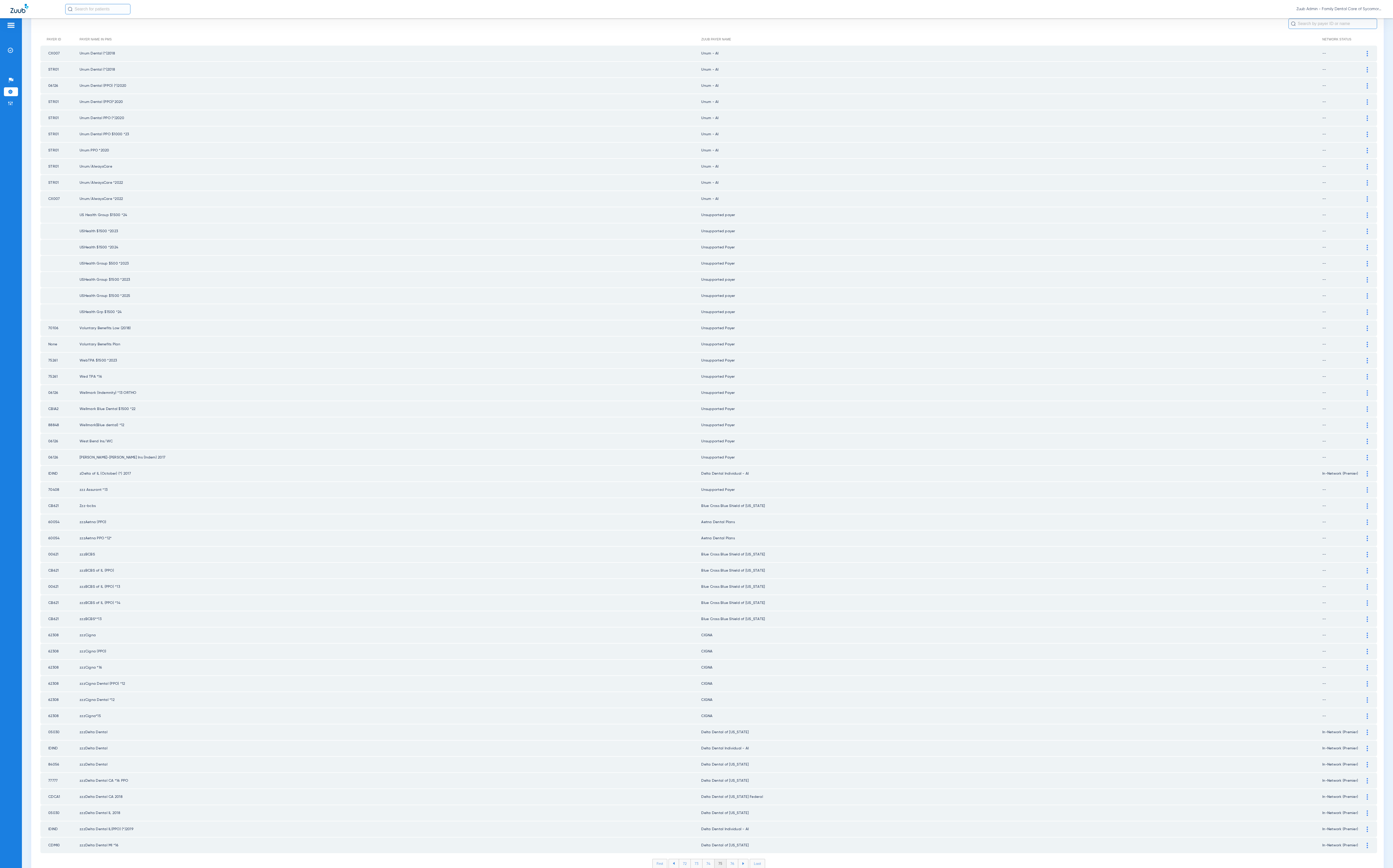
click at [728, 578] on li "76" at bounding box center [732, 864] width 12 height 9
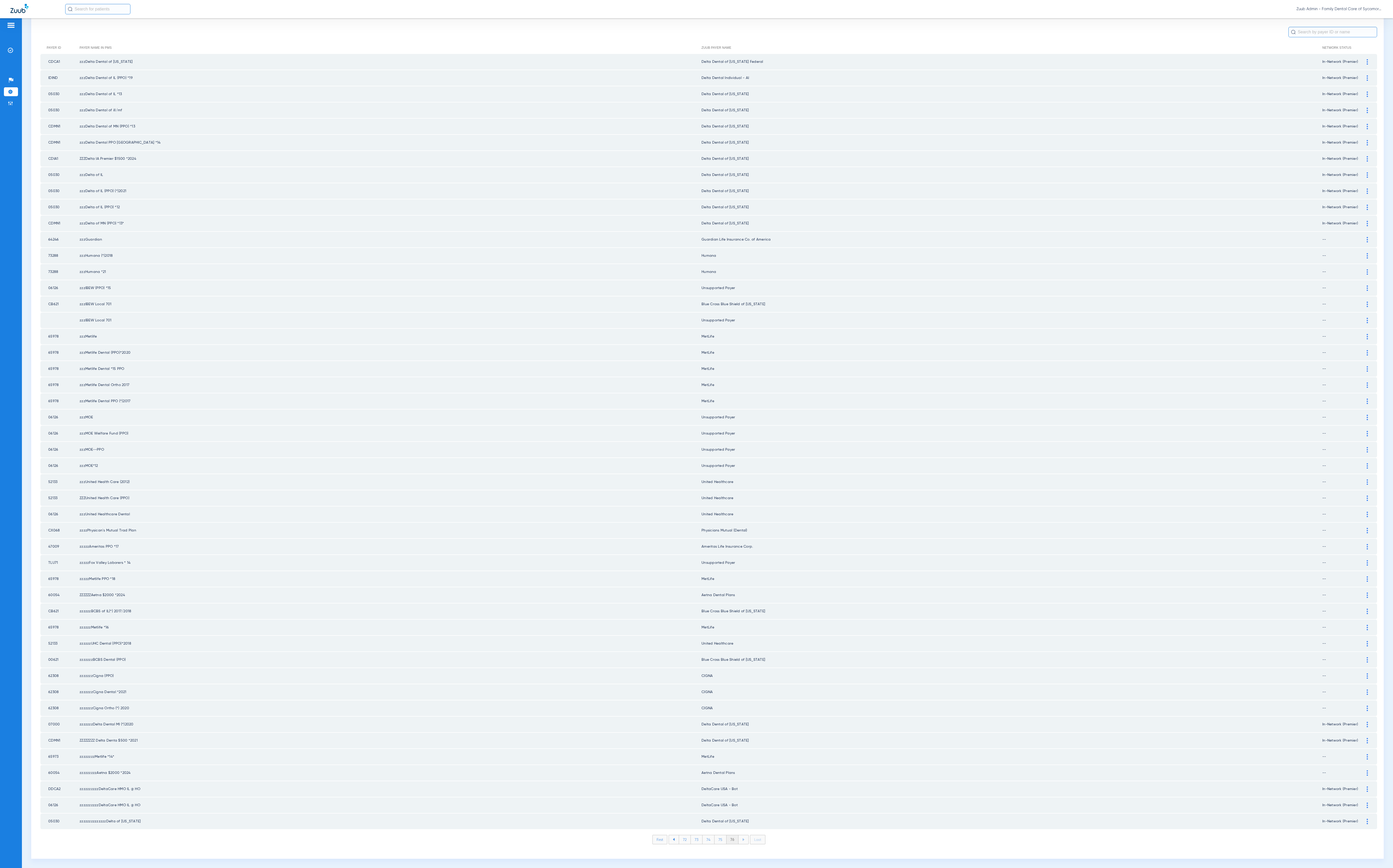
scroll to position [19, 0]
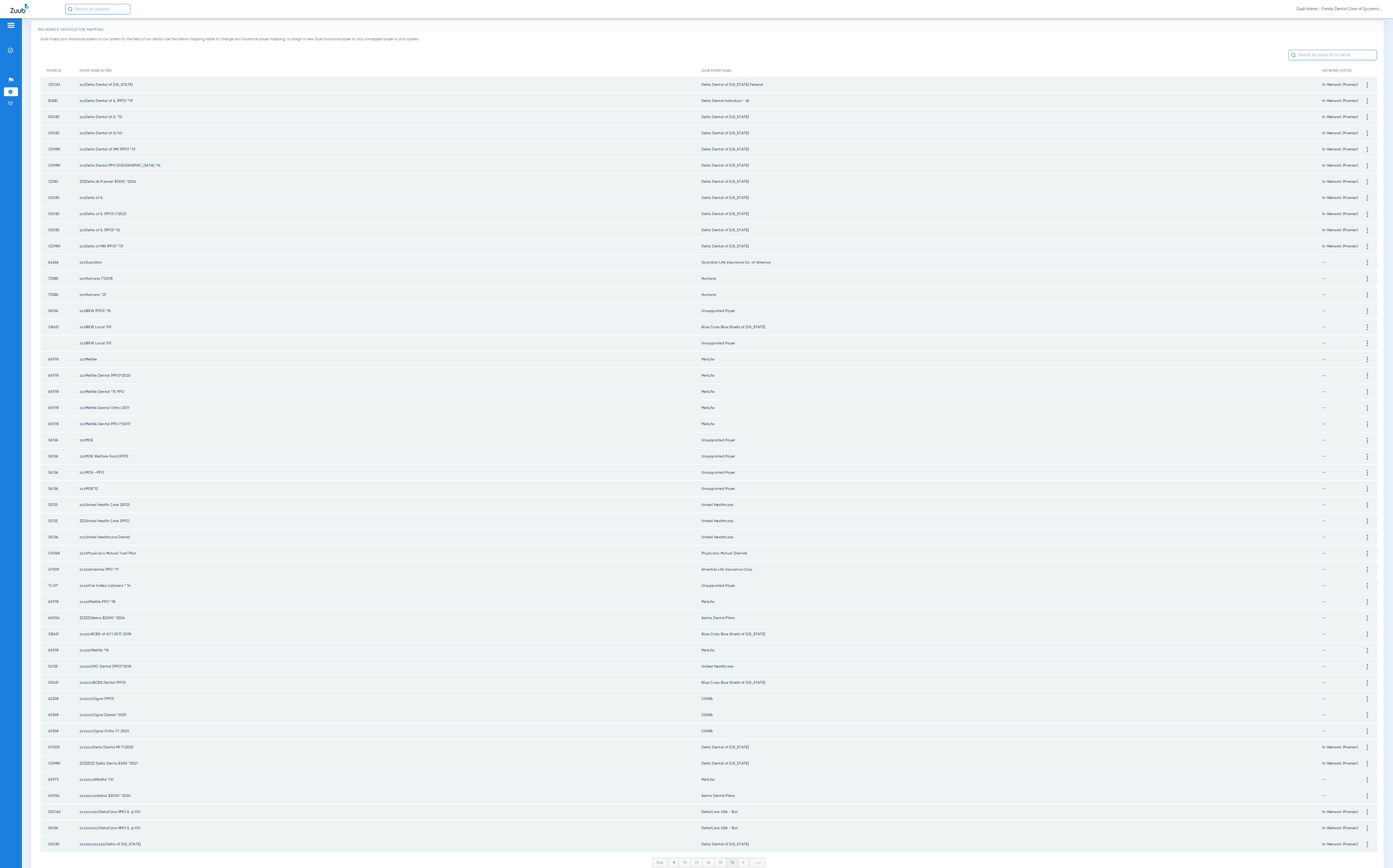
click at [728, 578] on li "76" at bounding box center [732, 863] width 12 height 9
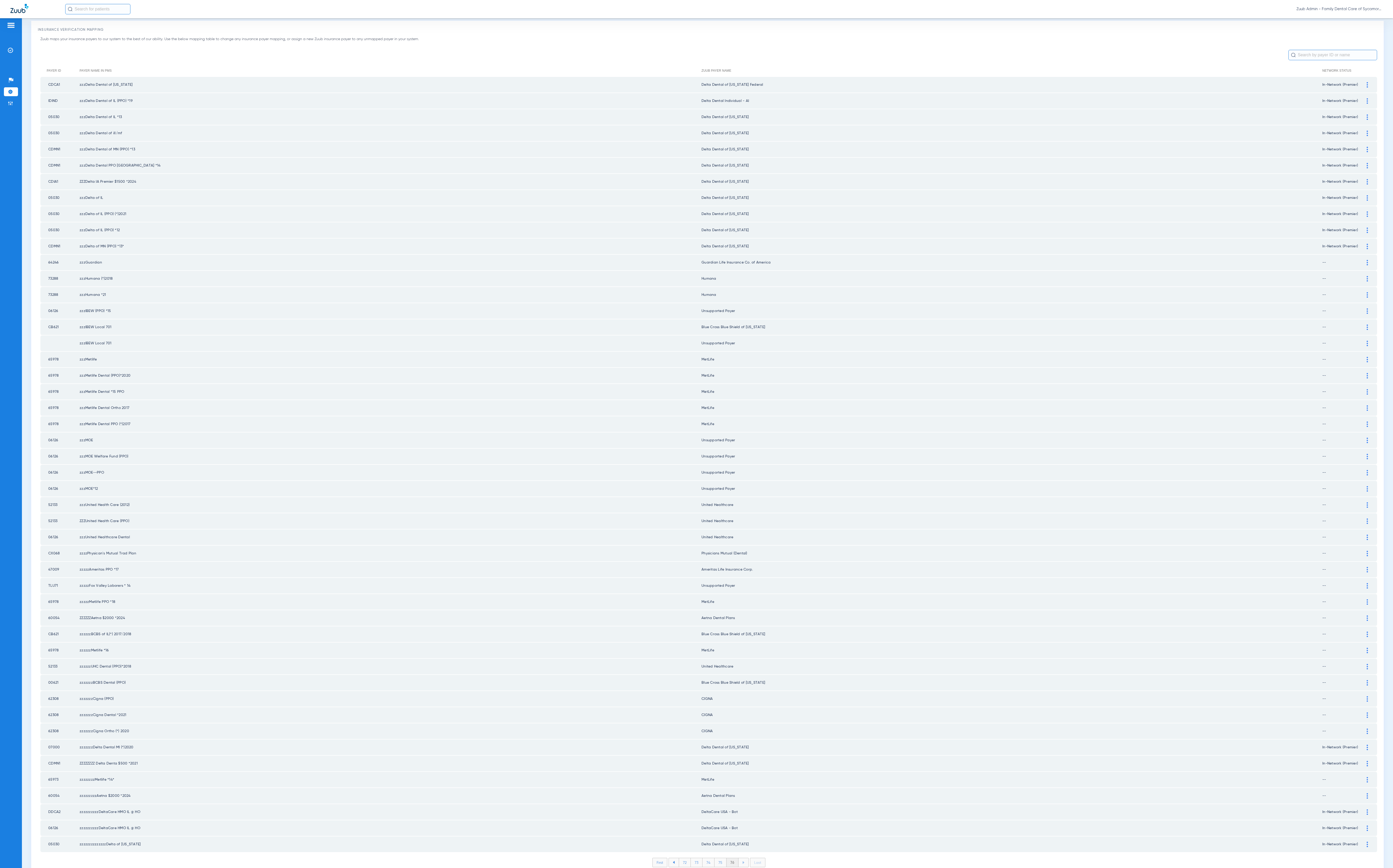
click at [728, 578] on li "76" at bounding box center [732, 863] width 12 height 9
click at [729, 578] on li "76" at bounding box center [732, 863] width 12 height 9
click at [760, 578] on li "Last" at bounding box center [758, 863] width 15 height 9
click at [8, 106] on li "Admin" at bounding box center [11, 103] width 14 height 9
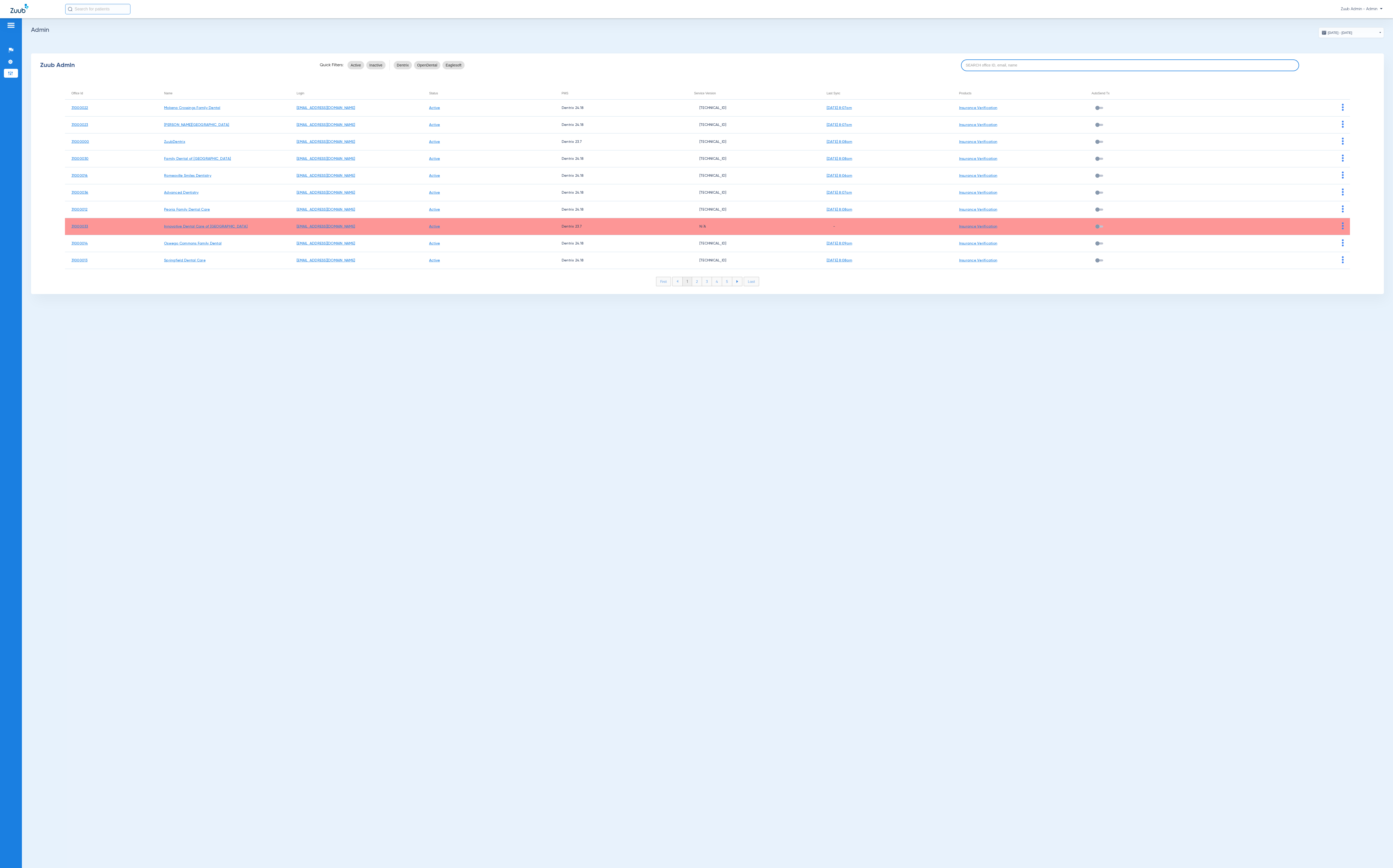
click at [928, 62] on input at bounding box center [1130, 65] width 339 height 12
paste input "31000027"
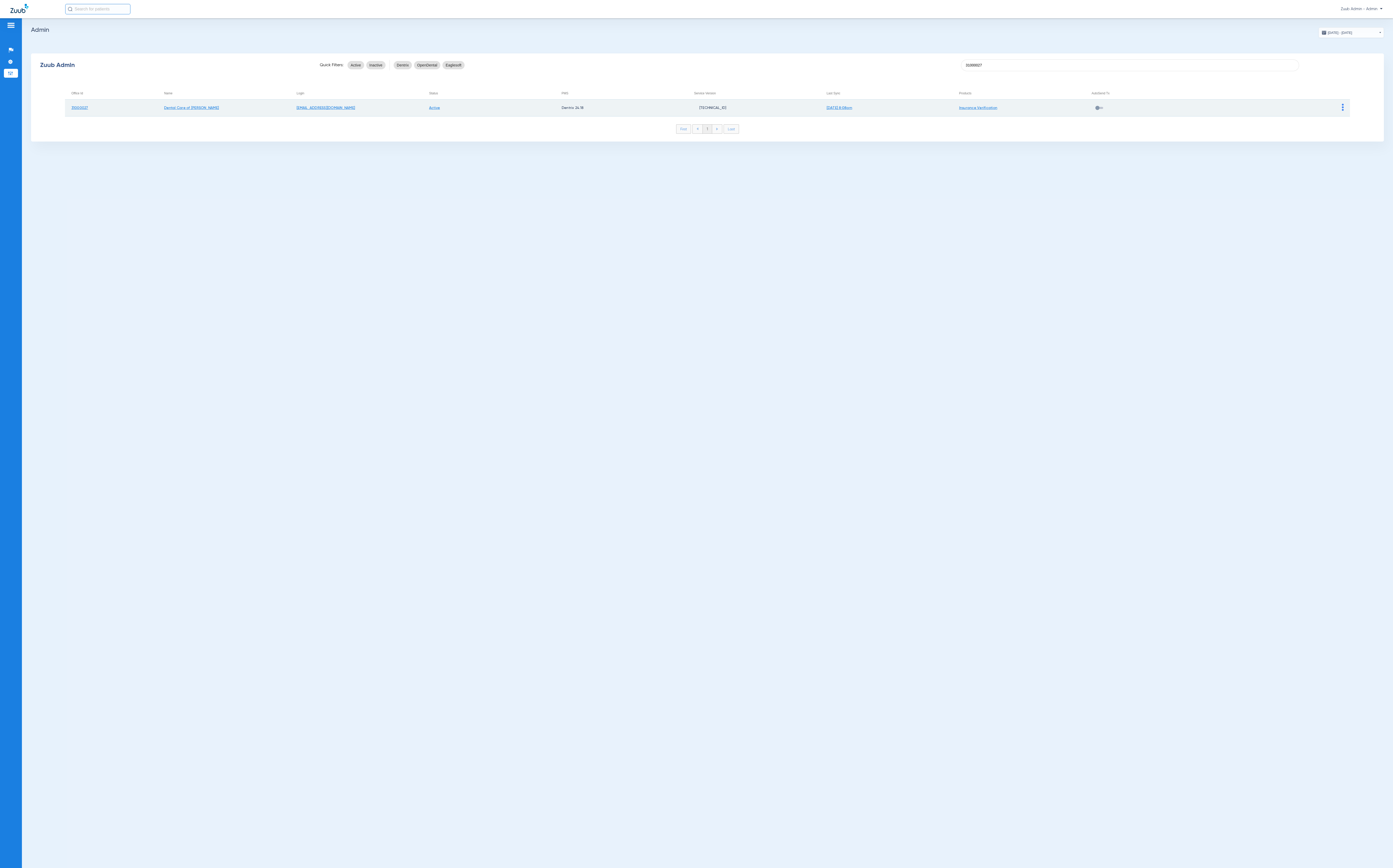
type input "31000027"
click at [928, 106] on img at bounding box center [1342, 107] width 2 height 7
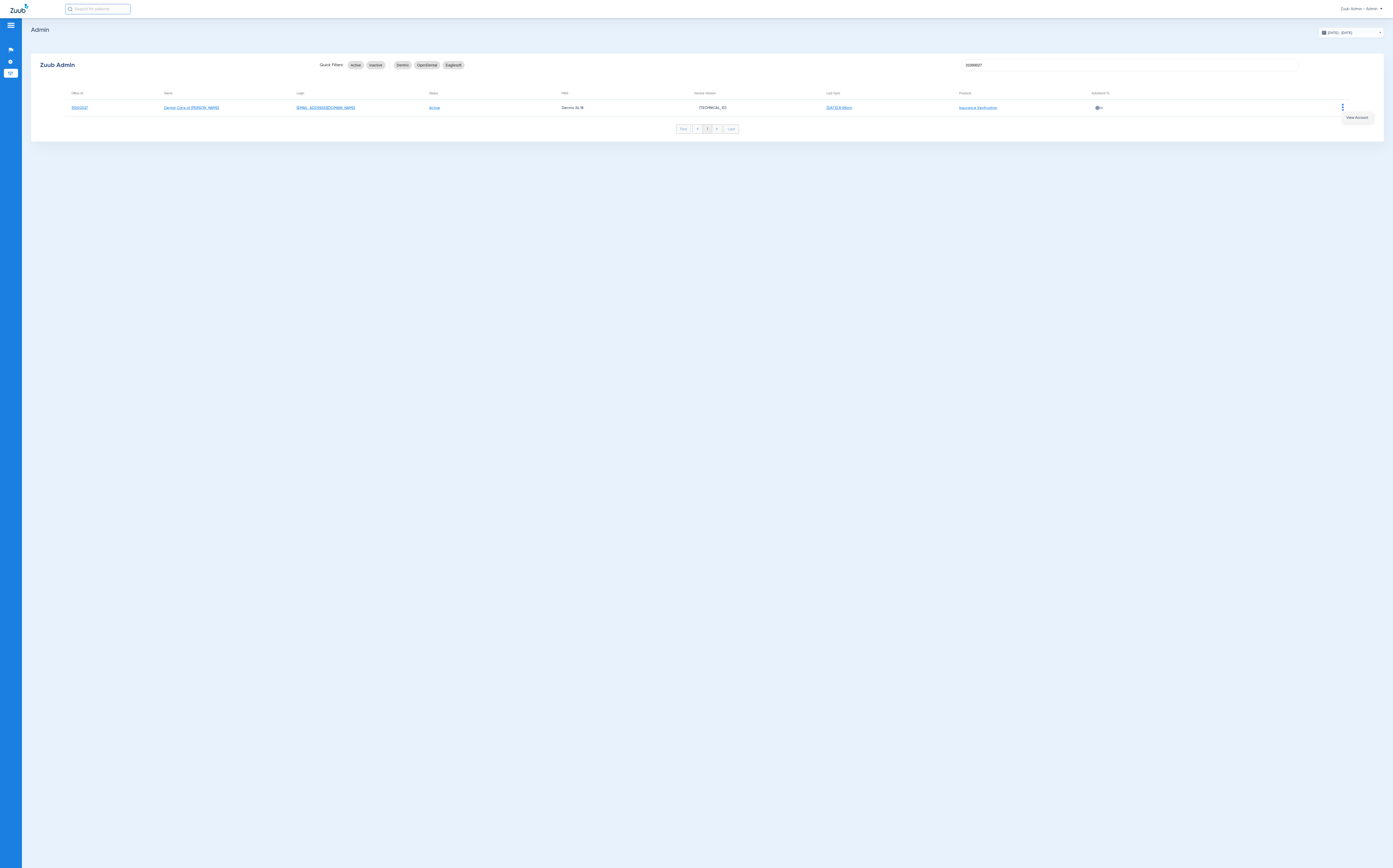
click at [928, 116] on span "View Account" at bounding box center [1357, 117] width 22 height 4
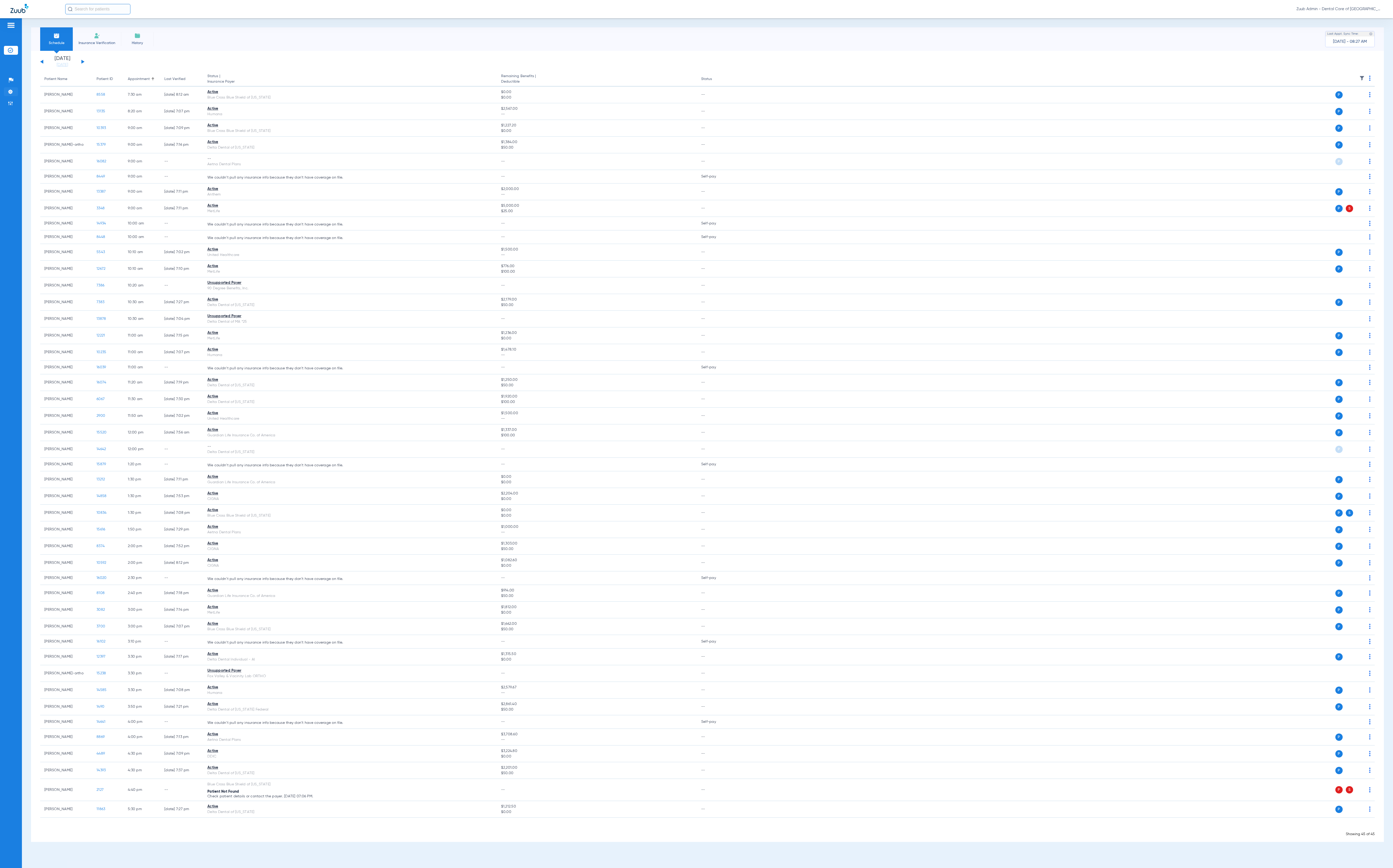
click at [12, 94] on img at bounding box center [10, 92] width 5 height 5
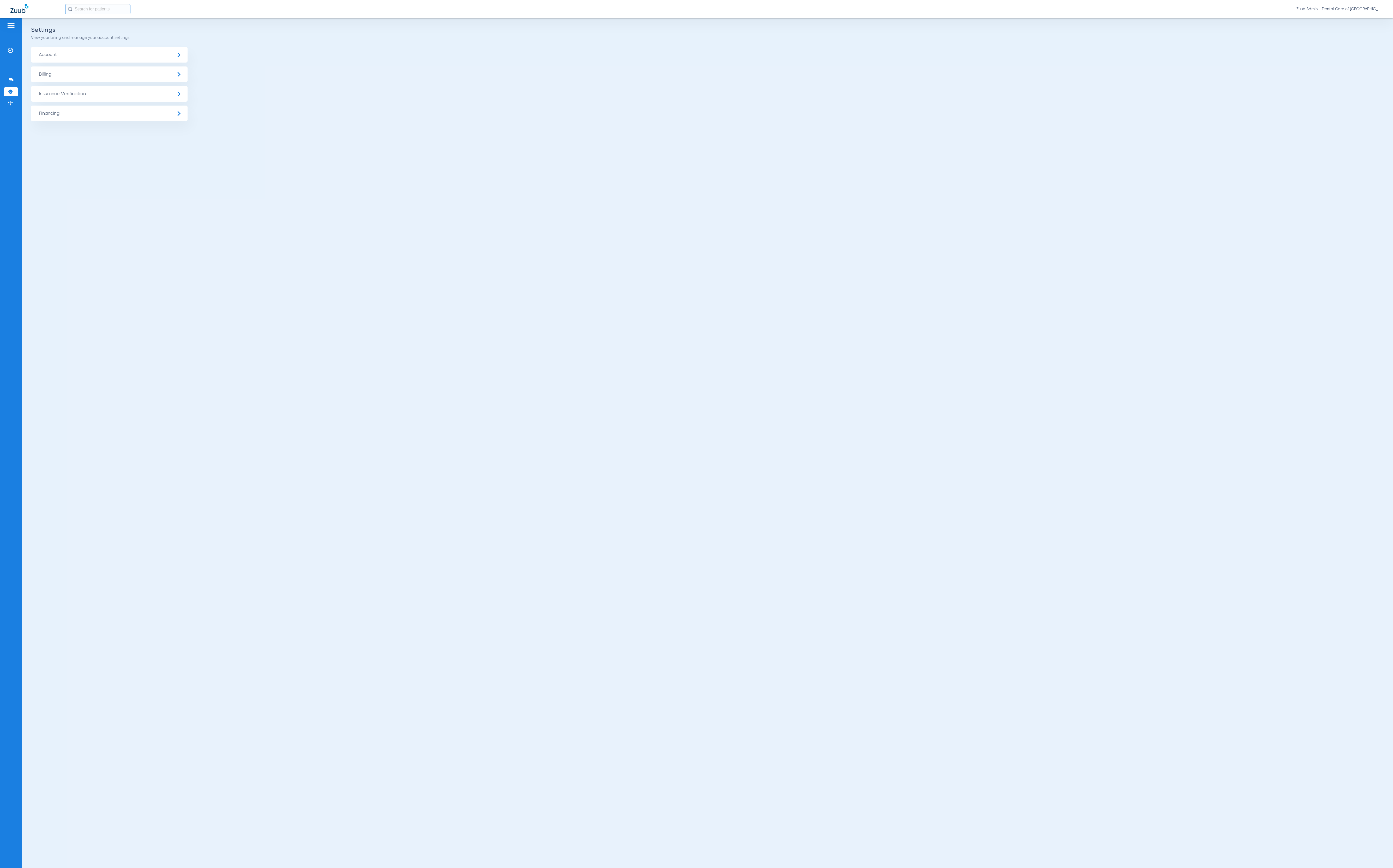
click at [96, 92] on span "Insurance Verification" at bounding box center [109, 94] width 156 height 16
click at [102, 130] on li "Insurance Payer Mapping" at bounding box center [109, 135] width 156 height 14
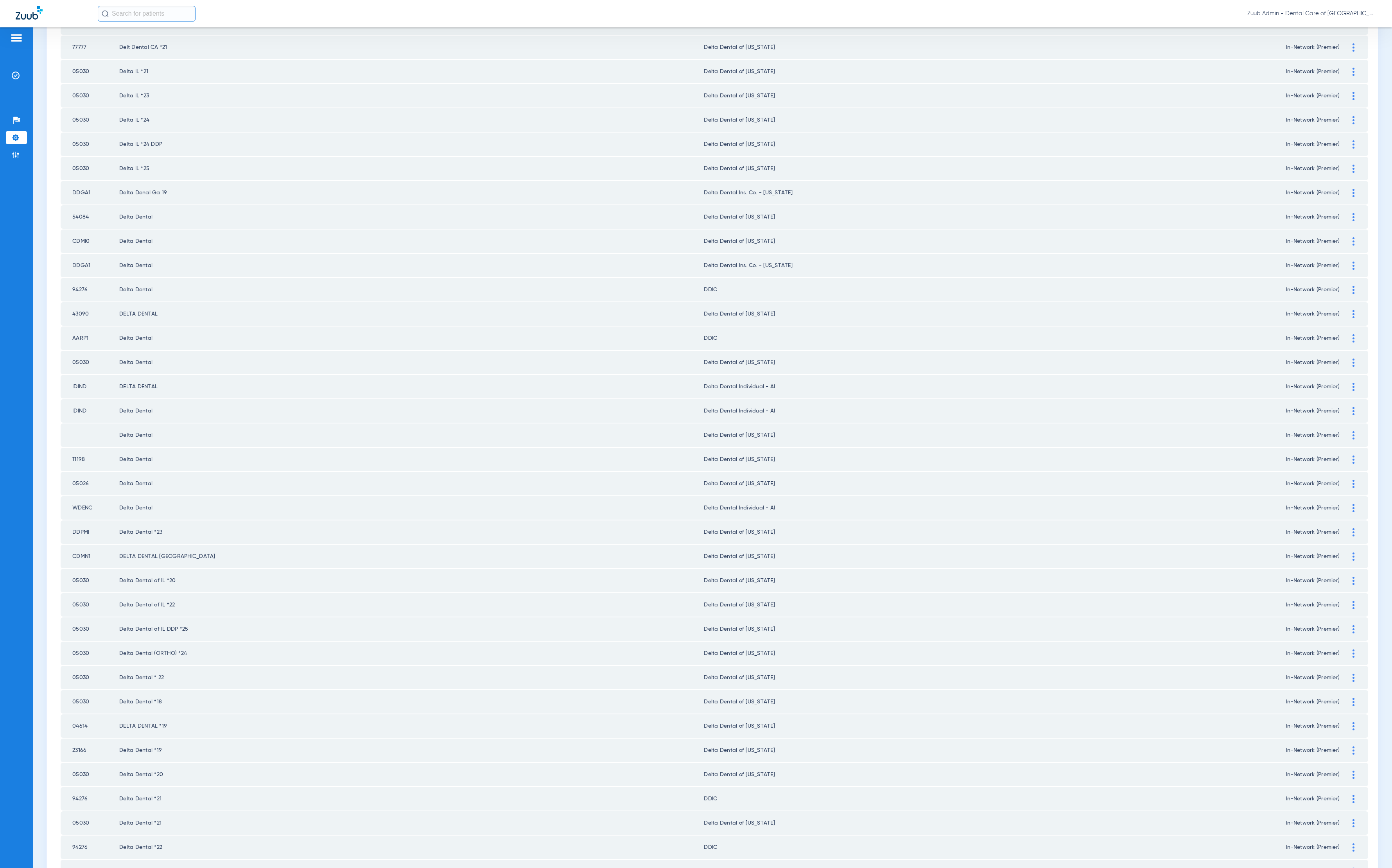
scroll to position [507, 0]
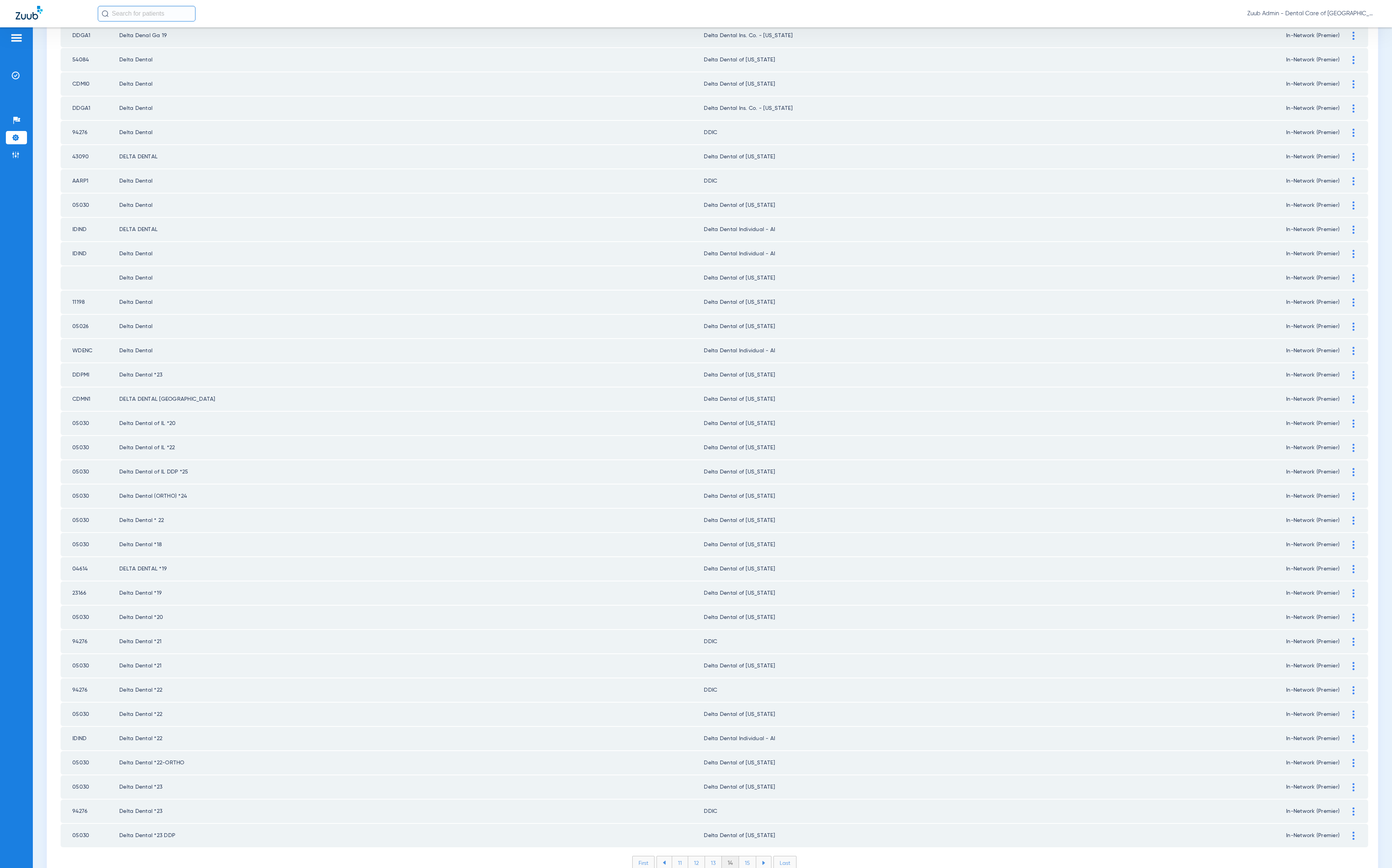
click at [743, 856] on li "15" at bounding box center [747, 862] width 17 height 13
click at [740, 856] on li "16" at bounding box center [748, 862] width 17 height 13
click at [744, 856] on li "17" at bounding box center [748, 862] width 17 height 13
click at [1353, 565] on img at bounding box center [1354, 569] width 2 height 8
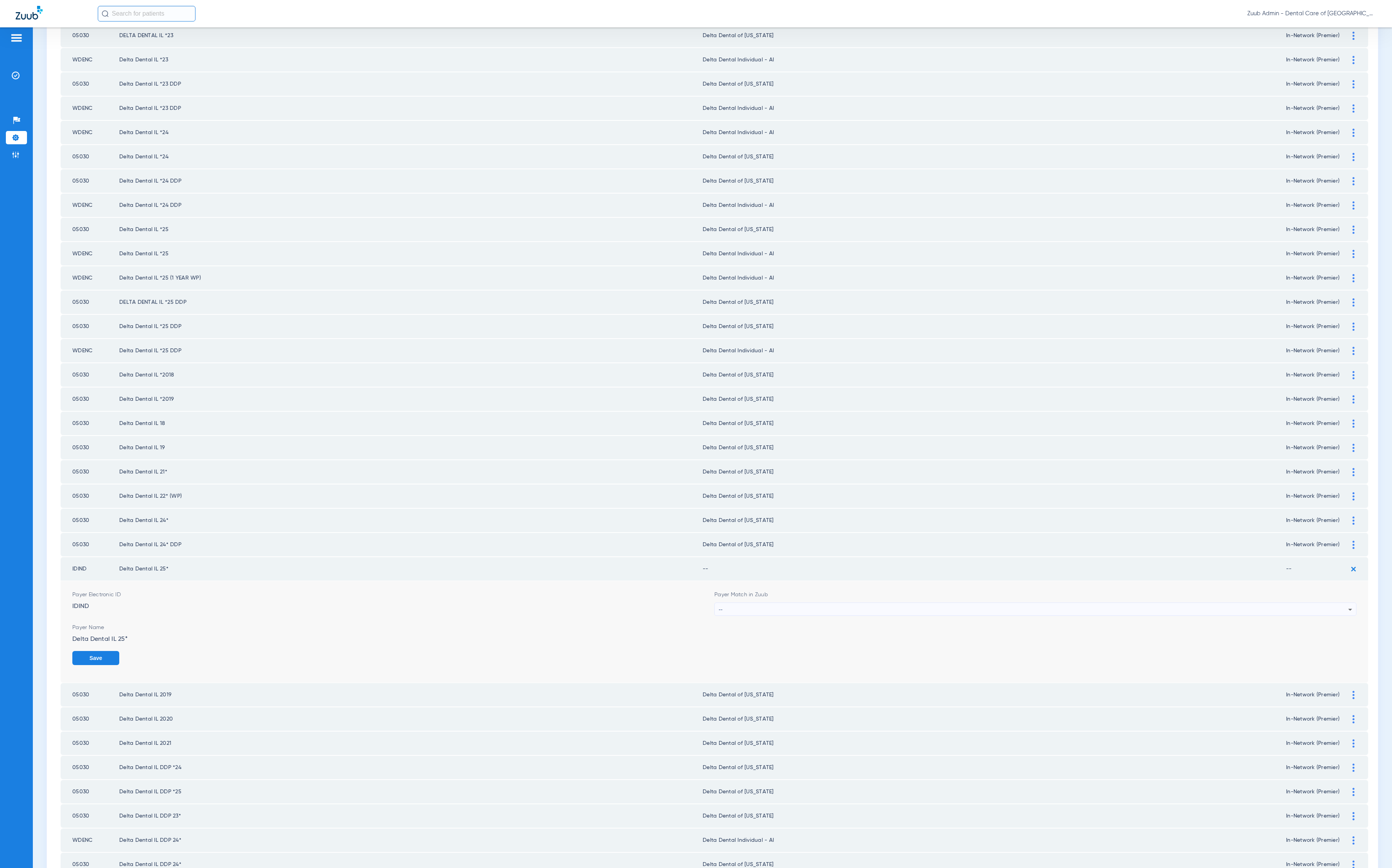
click at [800, 603] on div "--" at bounding box center [1034, 609] width 630 height 13
type input "ill"
click at [822, 631] on mat-option "Delta Dental of [US_STATE]" at bounding box center [1027, 636] width 636 height 13
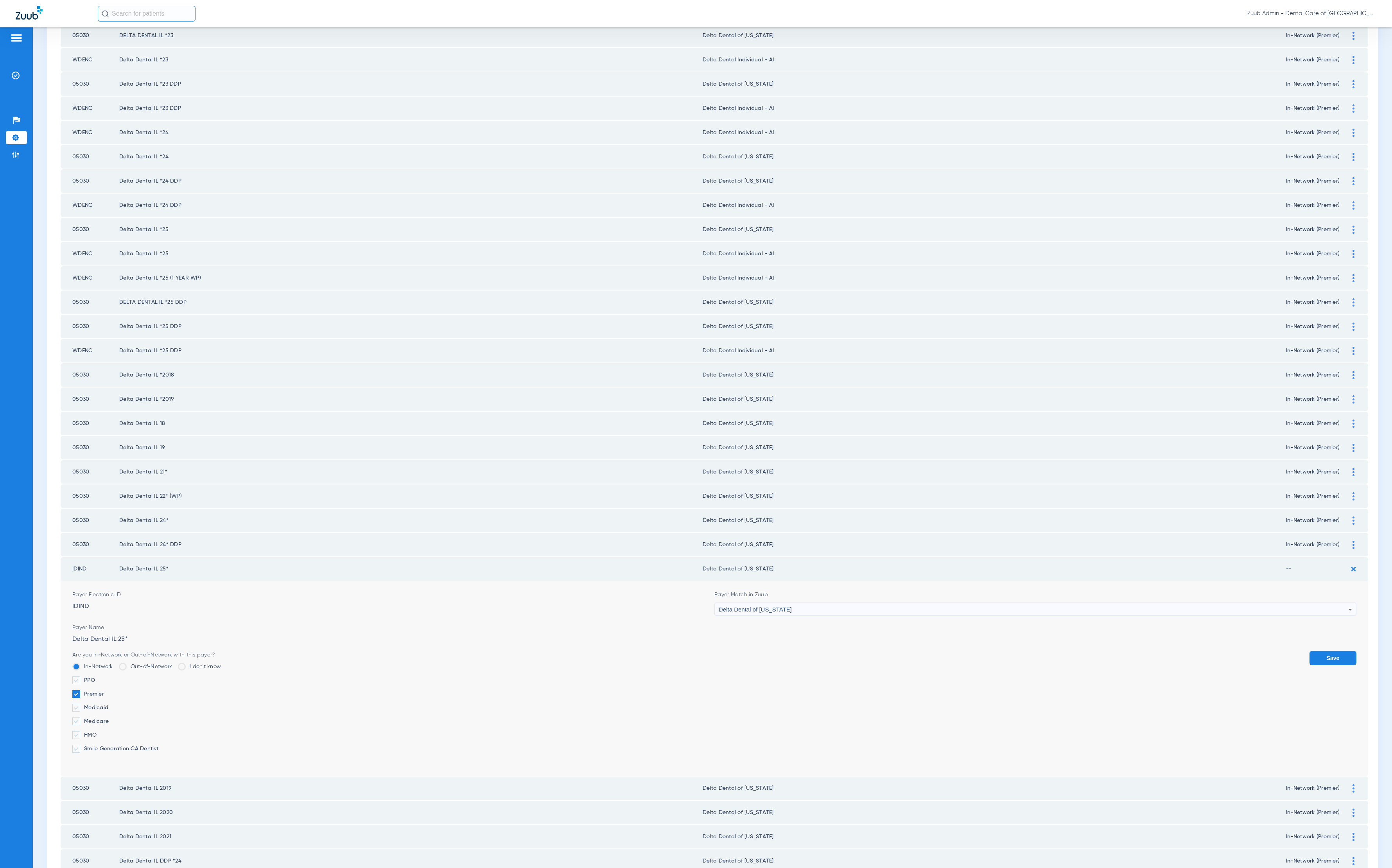
click at [1331, 651] on button "Save" at bounding box center [1334, 657] width 47 height 14
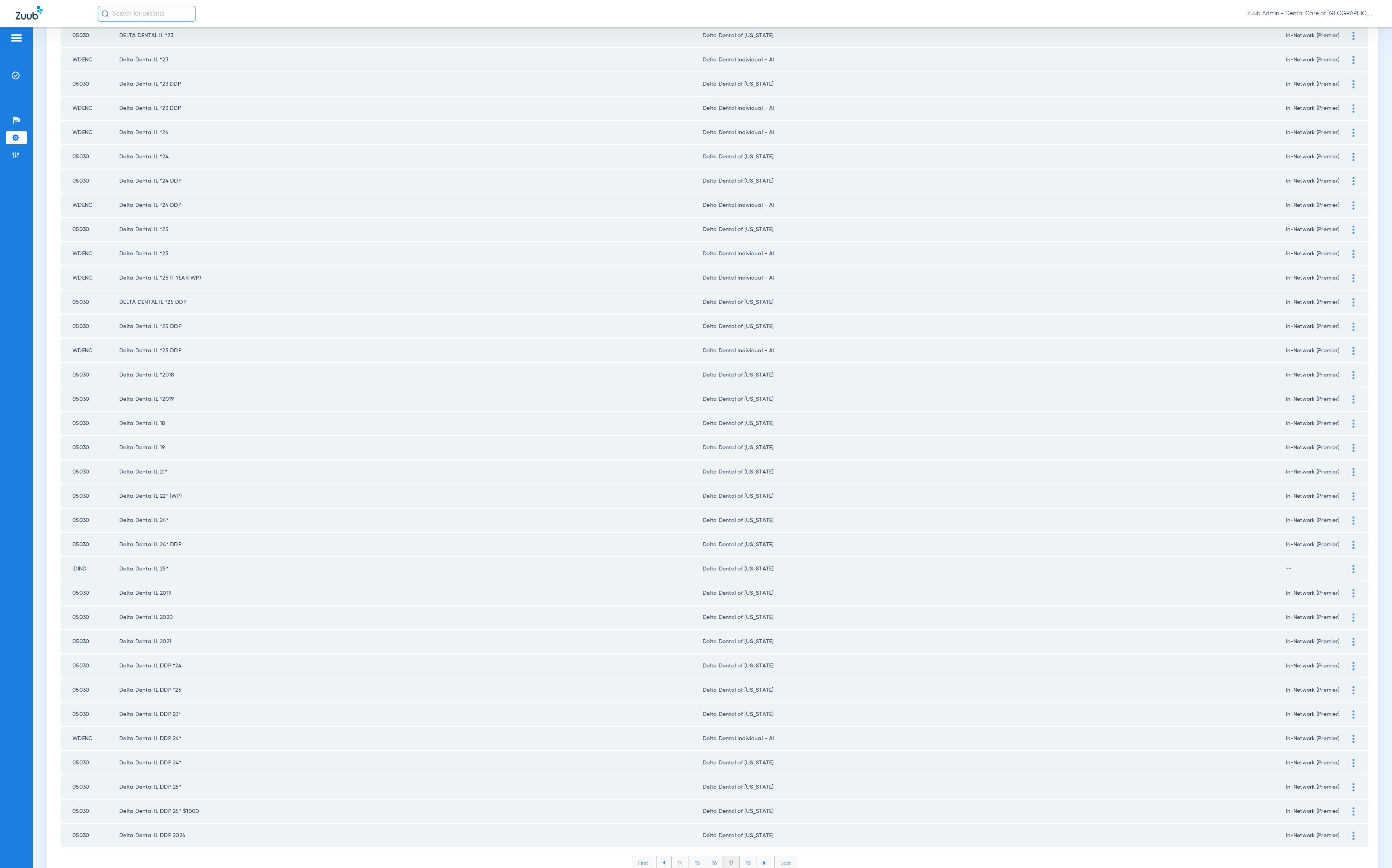
click at [748, 856] on li "18" at bounding box center [748, 862] width 17 height 13
click at [741, 856] on li "19" at bounding box center [748, 862] width 17 height 13
click at [747, 856] on li "20" at bounding box center [748, 862] width 19 height 13
click at [748, 856] on div "First 17 18 19 20 21 Last Items per page: 50 951 – 1000 of 2382" at bounding box center [714, 869] width 1308 height 26
click at [747, 856] on ul "17 18 19 20 21" at bounding box center [714, 862] width 117 height 14
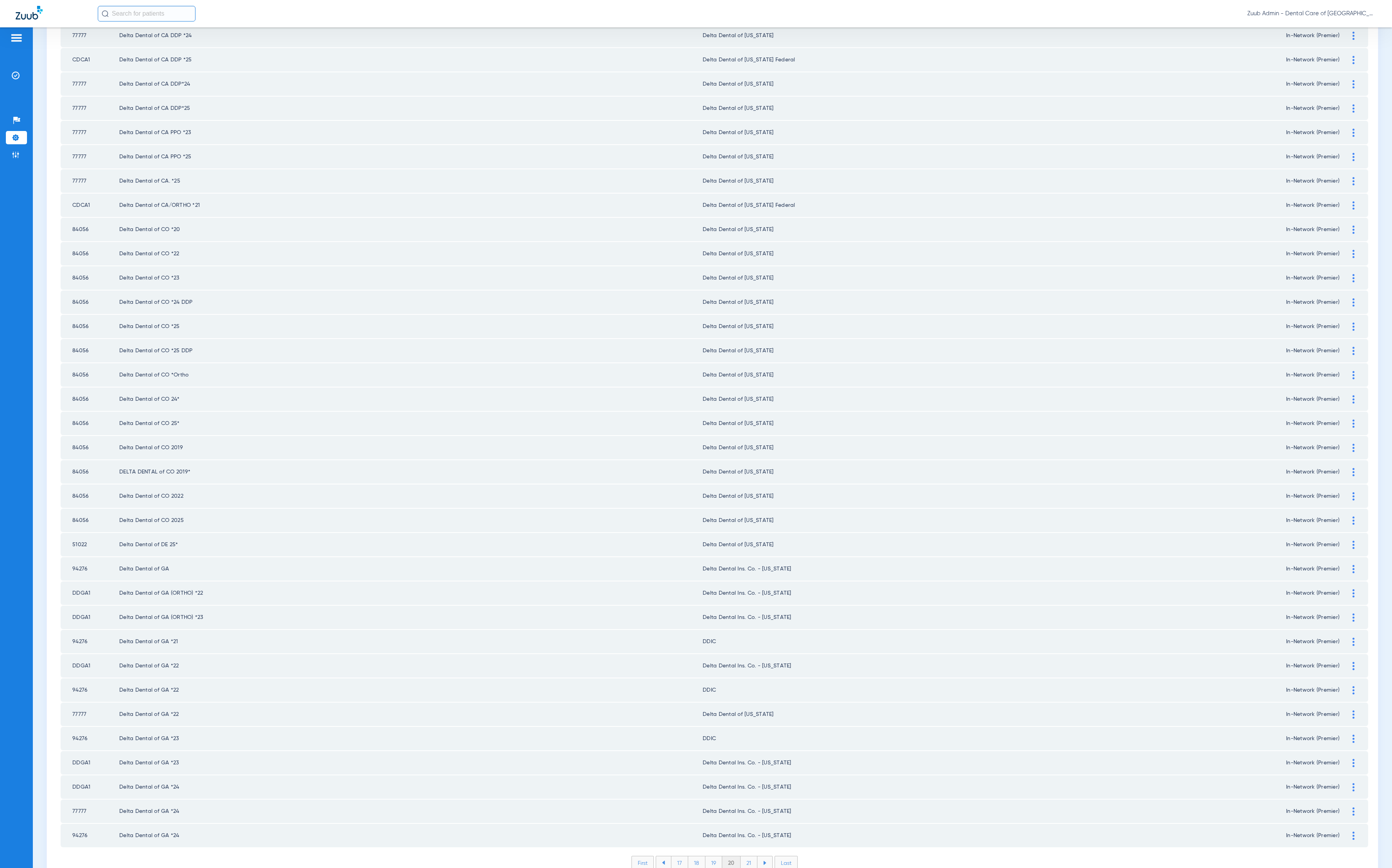
click at [747, 856] on li "21" at bounding box center [749, 862] width 17 height 13
click at [746, 856] on li "22" at bounding box center [749, 862] width 18 height 13
click at [741, 856] on li "23" at bounding box center [749, 862] width 18 height 13
click at [745, 856] on li "24" at bounding box center [750, 862] width 18 height 13
click at [743, 856] on li "25" at bounding box center [749, 862] width 18 height 13
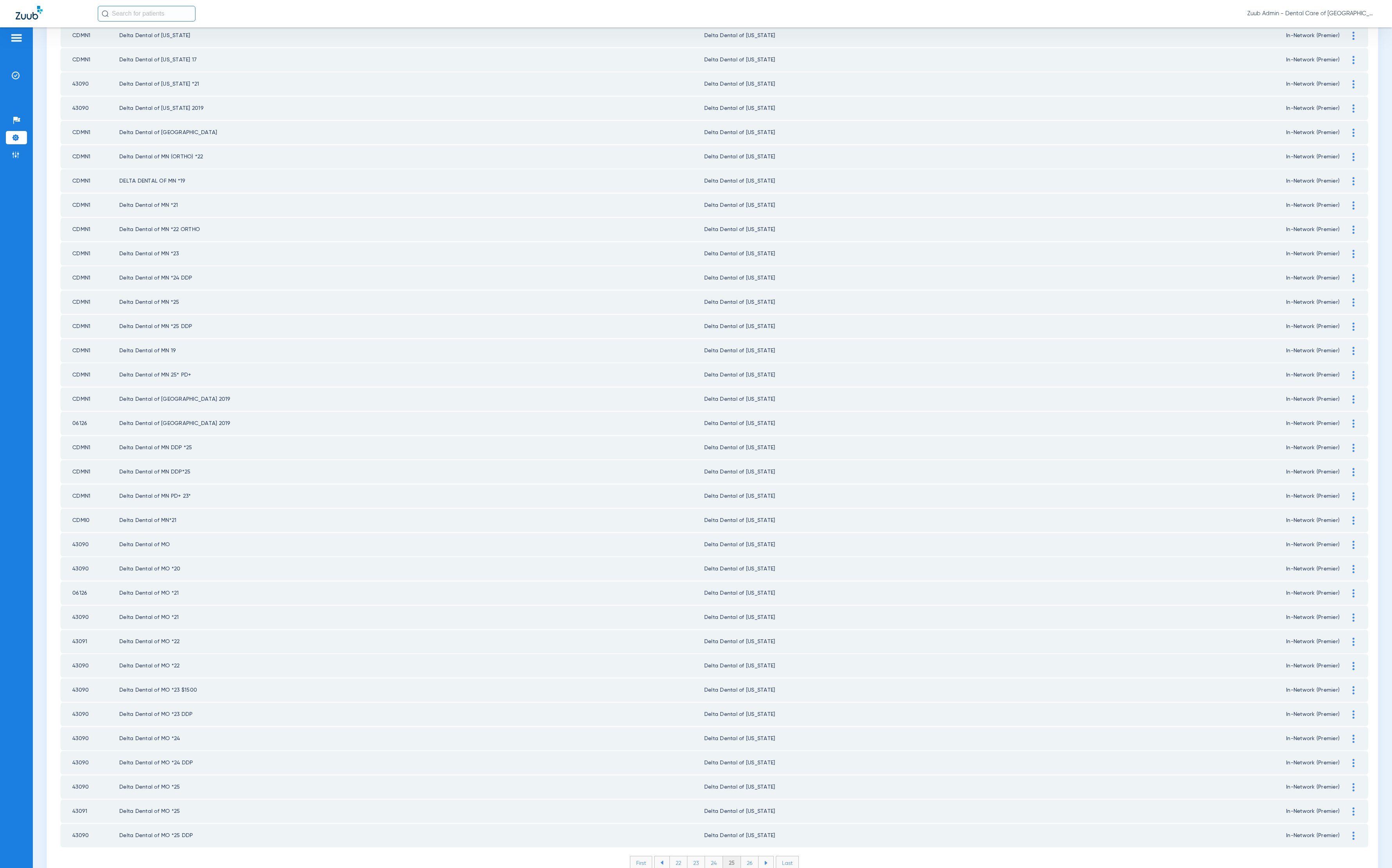
click at [744, 856] on li "26" at bounding box center [750, 862] width 18 height 13
click at [747, 856] on li "27" at bounding box center [751, 862] width 18 height 13
click at [741, 856] on li "28" at bounding box center [750, 862] width 18 height 13
click at [743, 856] on li "29" at bounding box center [750, 862] width 18 height 13
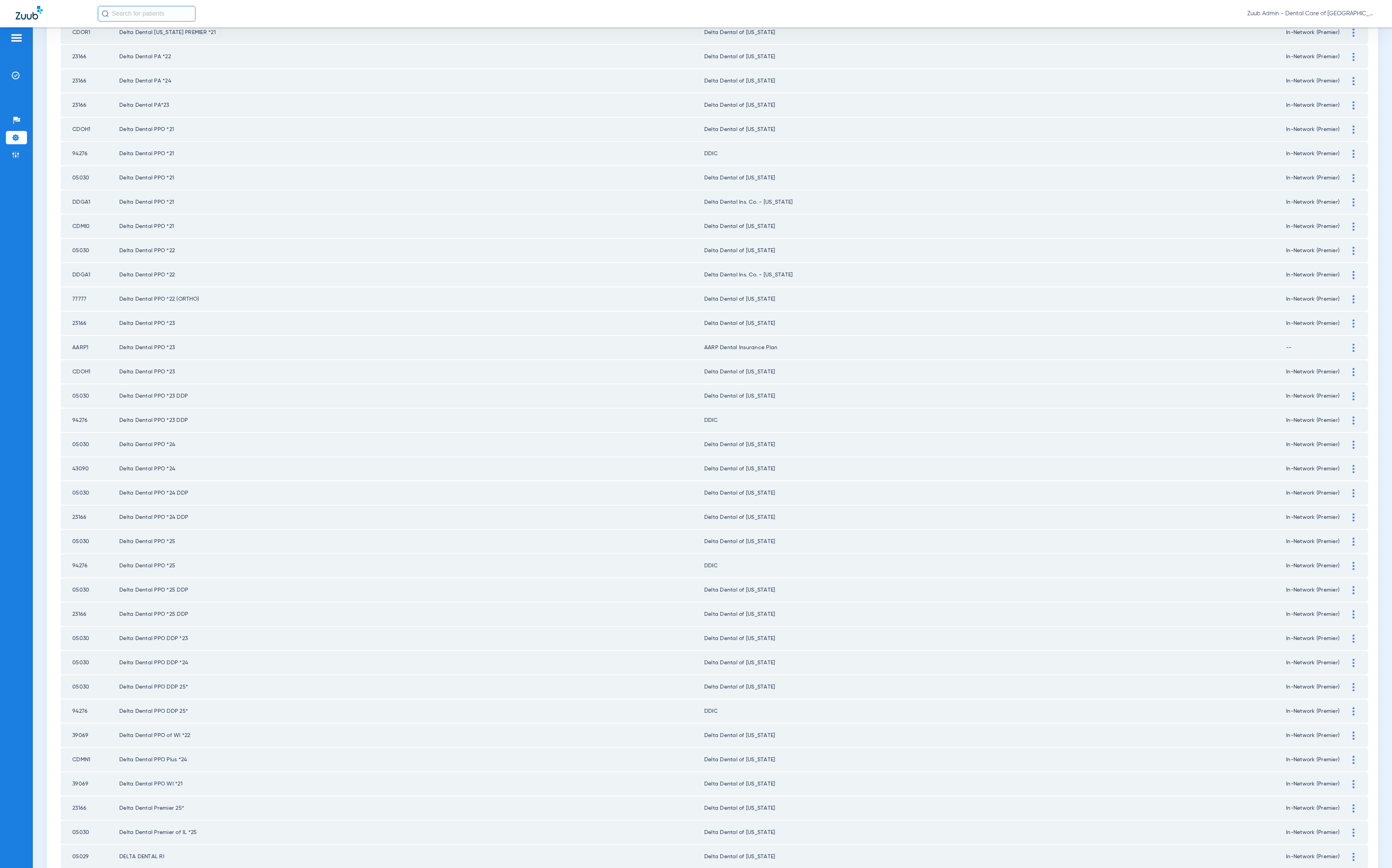
scroll to position [507, 0]
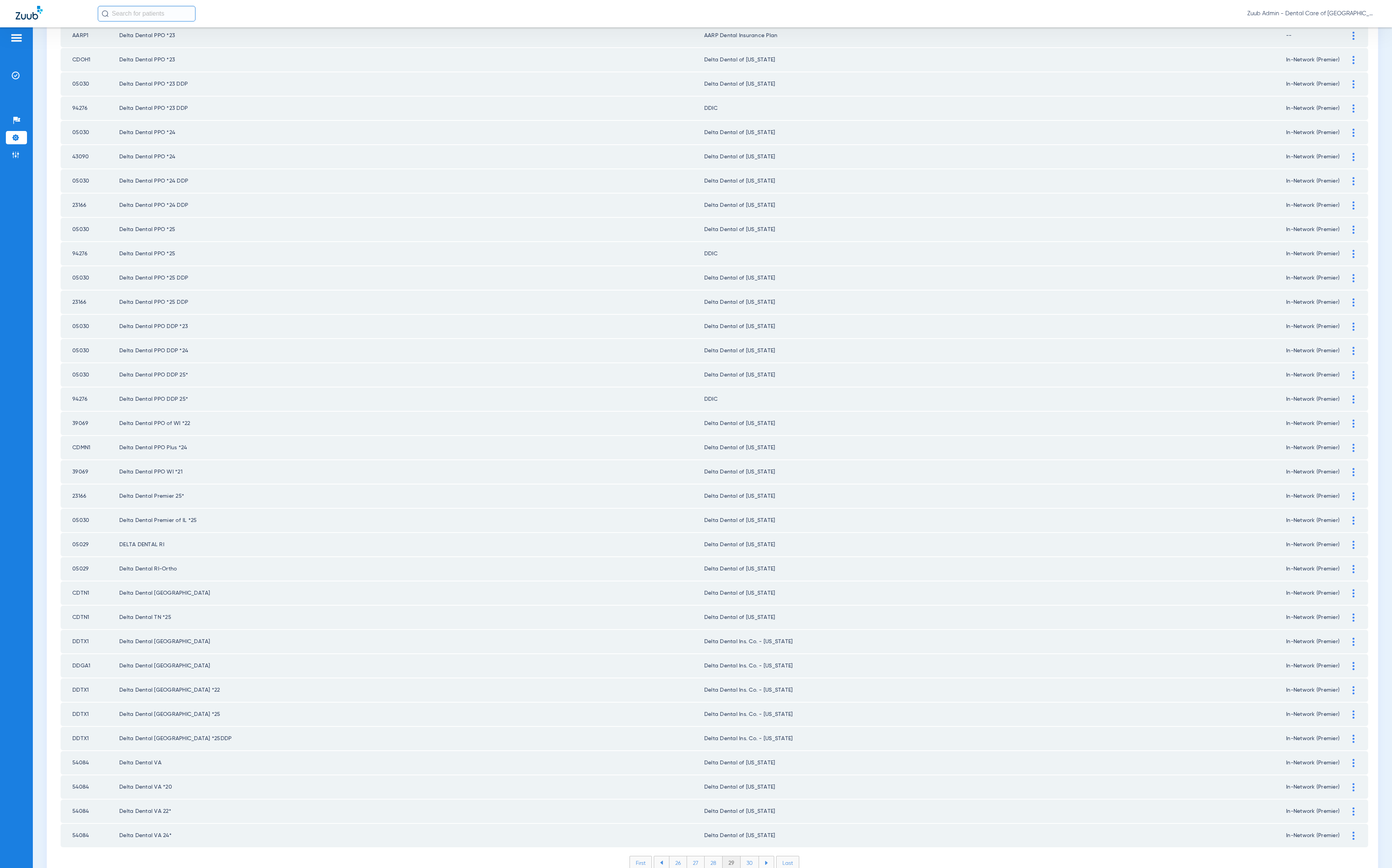
click at [751, 856] on li "30" at bounding box center [750, 862] width 19 height 13
click at [750, 856] on li "31" at bounding box center [750, 862] width 17 height 13
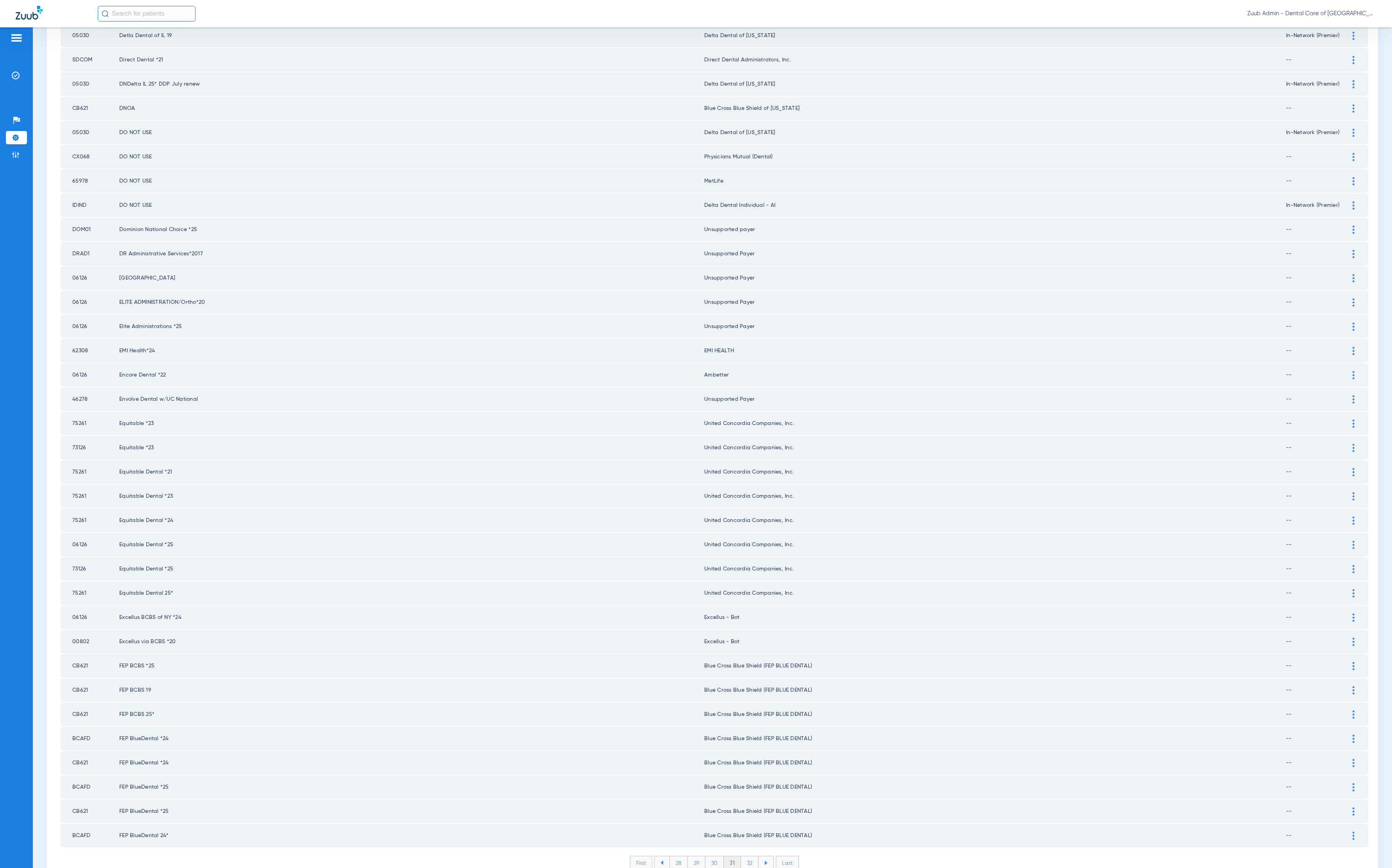
click at [741, 856] on li "32" at bounding box center [750, 862] width 18 height 13
click at [741, 856] on li "33" at bounding box center [750, 862] width 18 height 13
click at [741, 856] on li "34" at bounding box center [750, 862] width 18 height 13
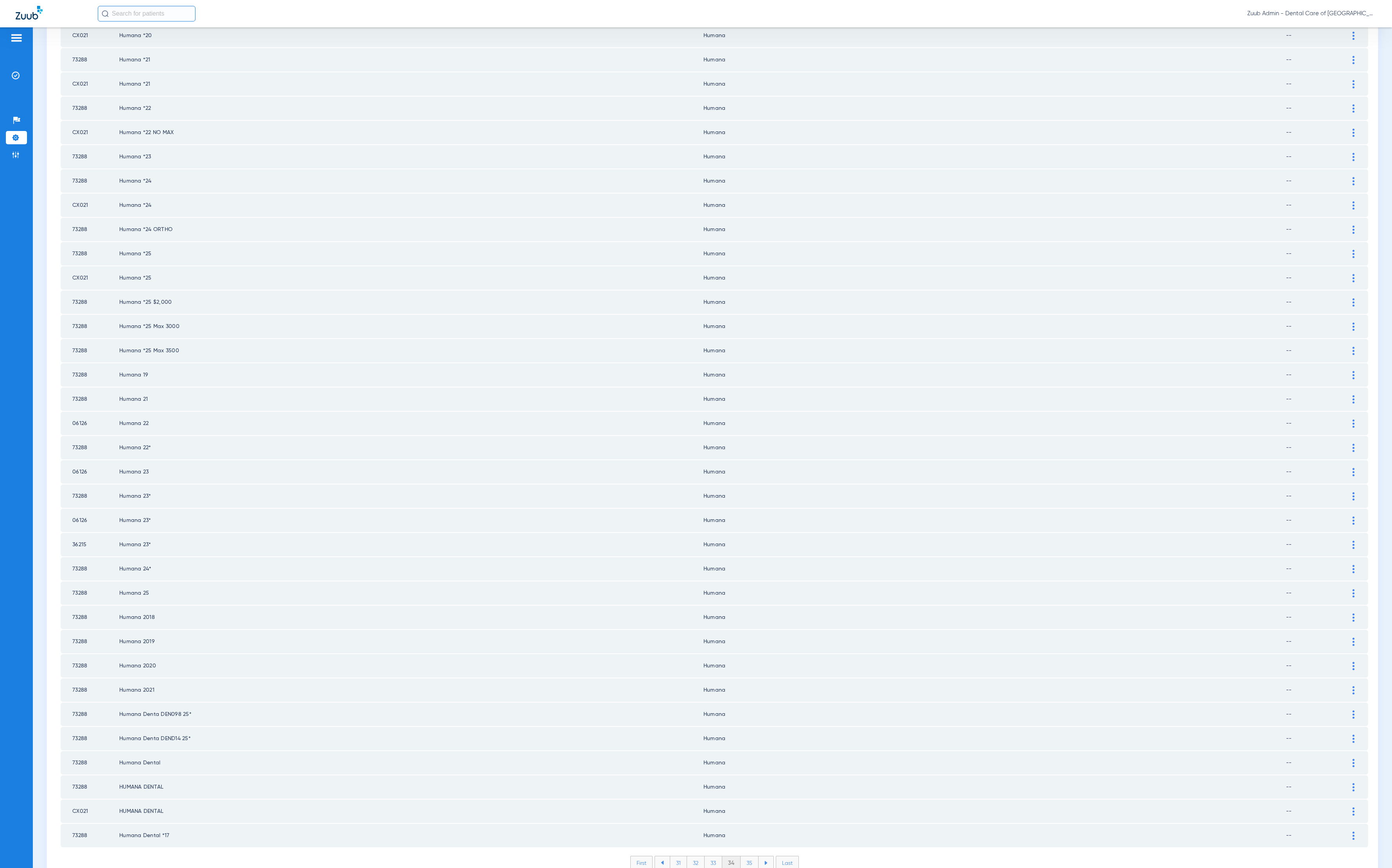
click at [748, 856] on li "35" at bounding box center [750, 862] width 18 height 13
click at [743, 856] on li "36" at bounding box center [751, 862] width 18 height 13
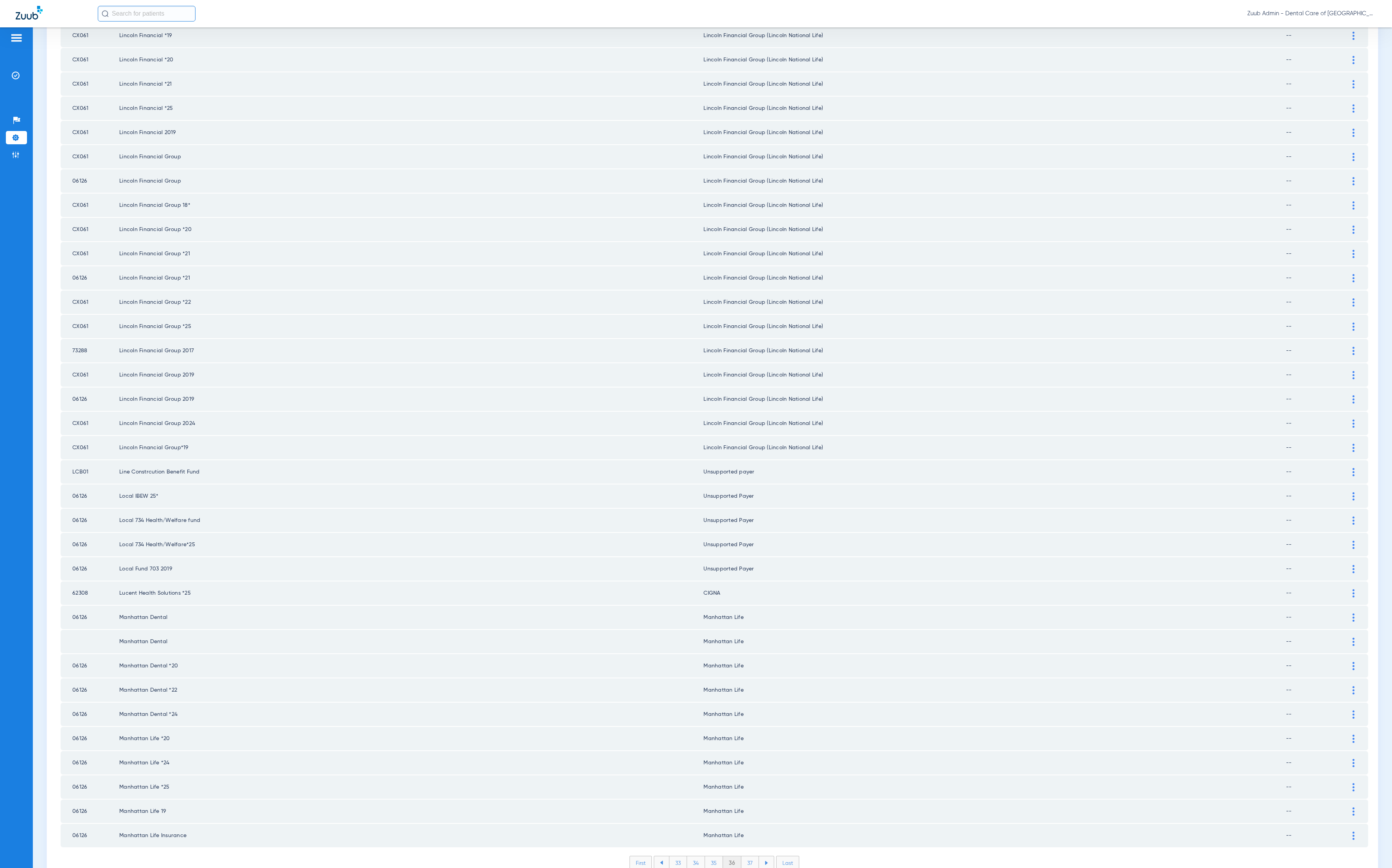
click at [742, 815] on div "Payer ID Payer Name in PMS Zuub Payer Name Network Status 73288 Humana/ORTHO Hu…" at bounding box center [714, 249] width 1308 height 1265
click at [744, 856] on li "37" at bounding box center [751, 862] width 18 height 13
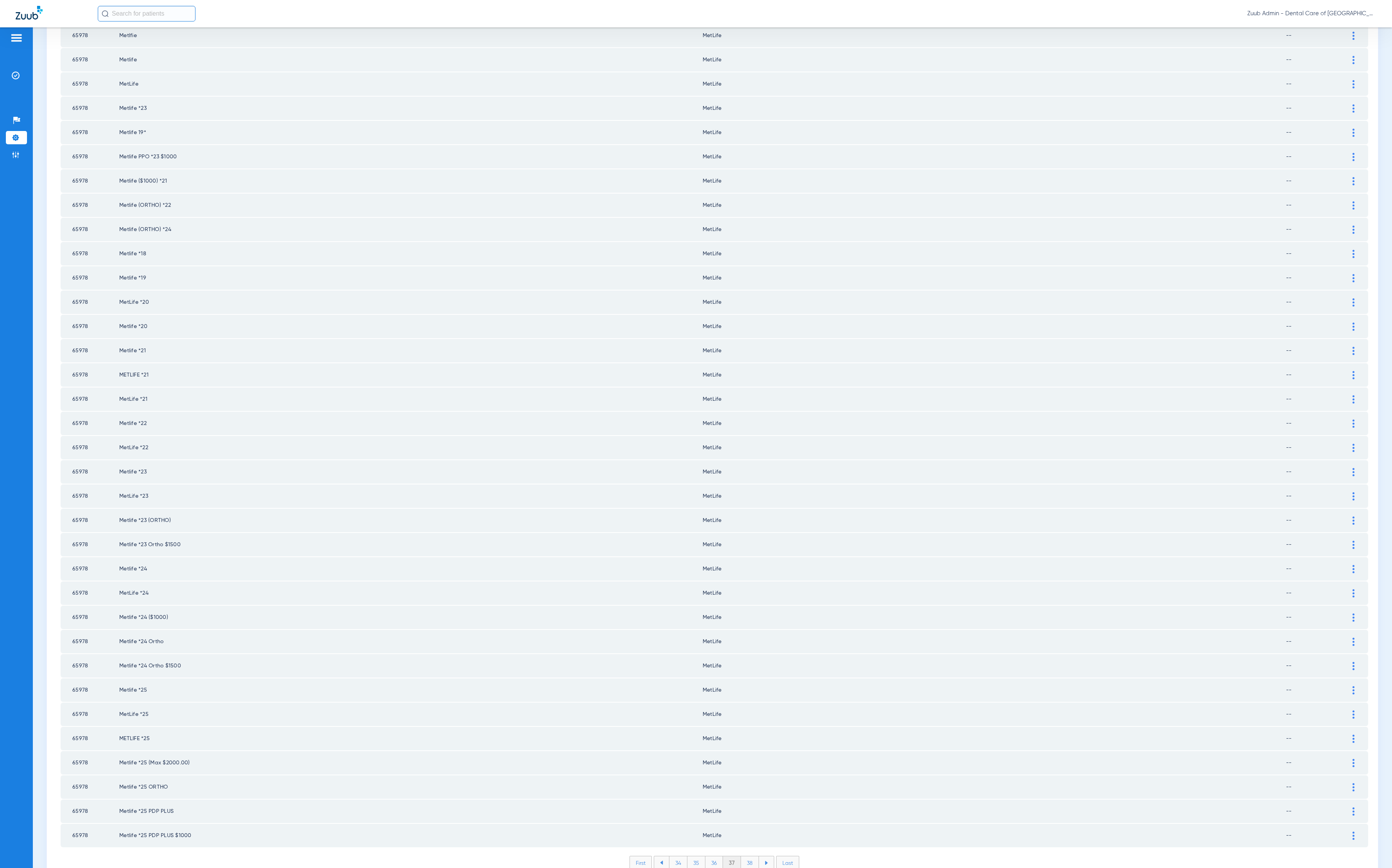
click at [741, 856] on li "38" at bounding box center [750, 862] width 18 height 13
click at [742, 856] on li "39" at bounding box center [751, 862] width 18 height 13
click at [750, 856] on li "40" at bounding box center [750, 862] width 19 height 13
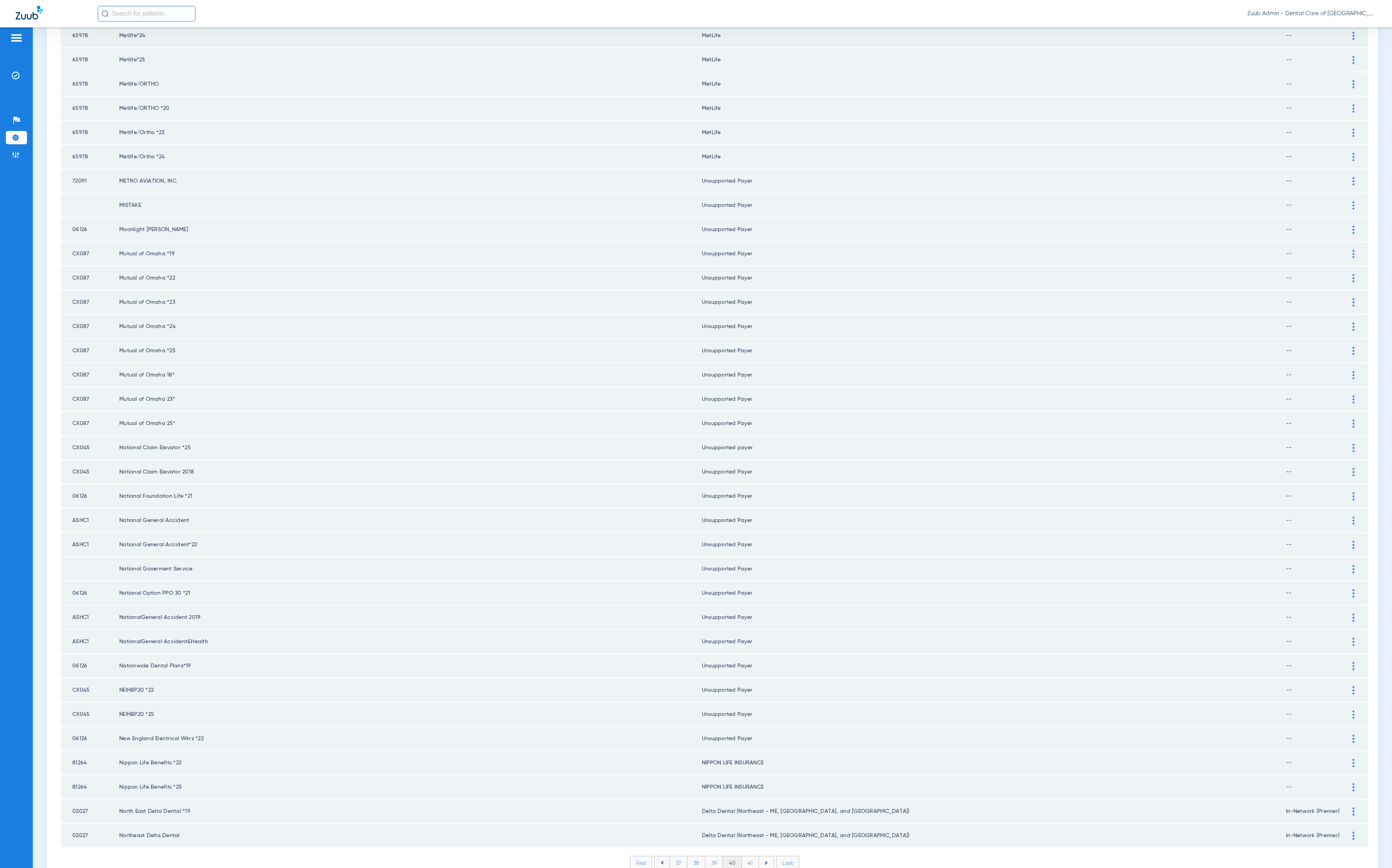
scroll to position [421, 0]
click at [744, 856] on li "41" at bounding box center [750, 862] width 17 height 13
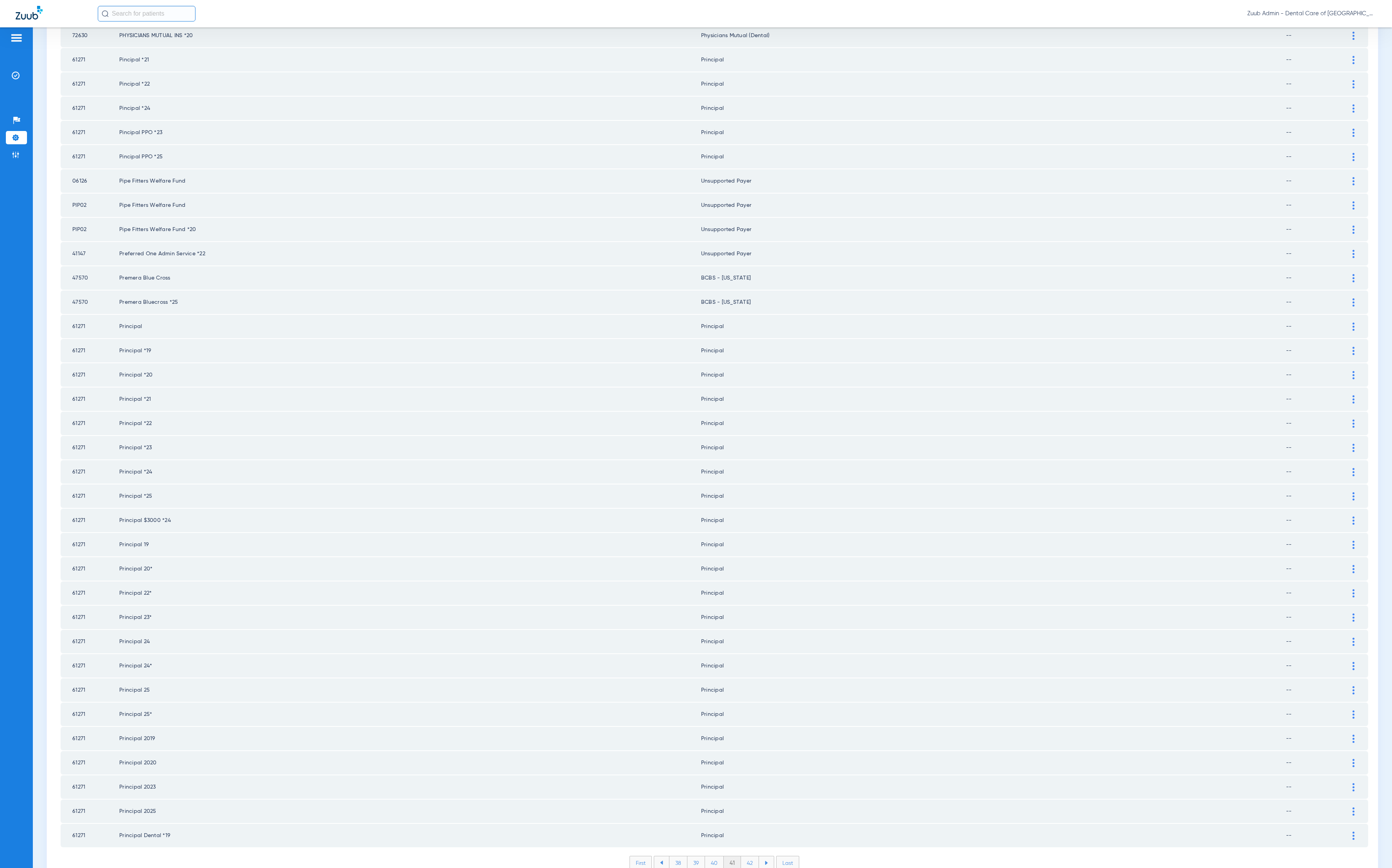
click at [748, 856] on li "42" at bounding box center [750, 862] width 18 height 13
click at [744, 856] on li "43" at bounding box center [750, 862] width 18 height 13
click at [743, 856] on li "44" at bounding box center [751, 862] width 19 height 13
click at [742, 856] on li "45" at bounding box center [750, 862] width 19 height 13
click at [743, 856] on li "46" at bounding box center [751, 862] width 18 height 13
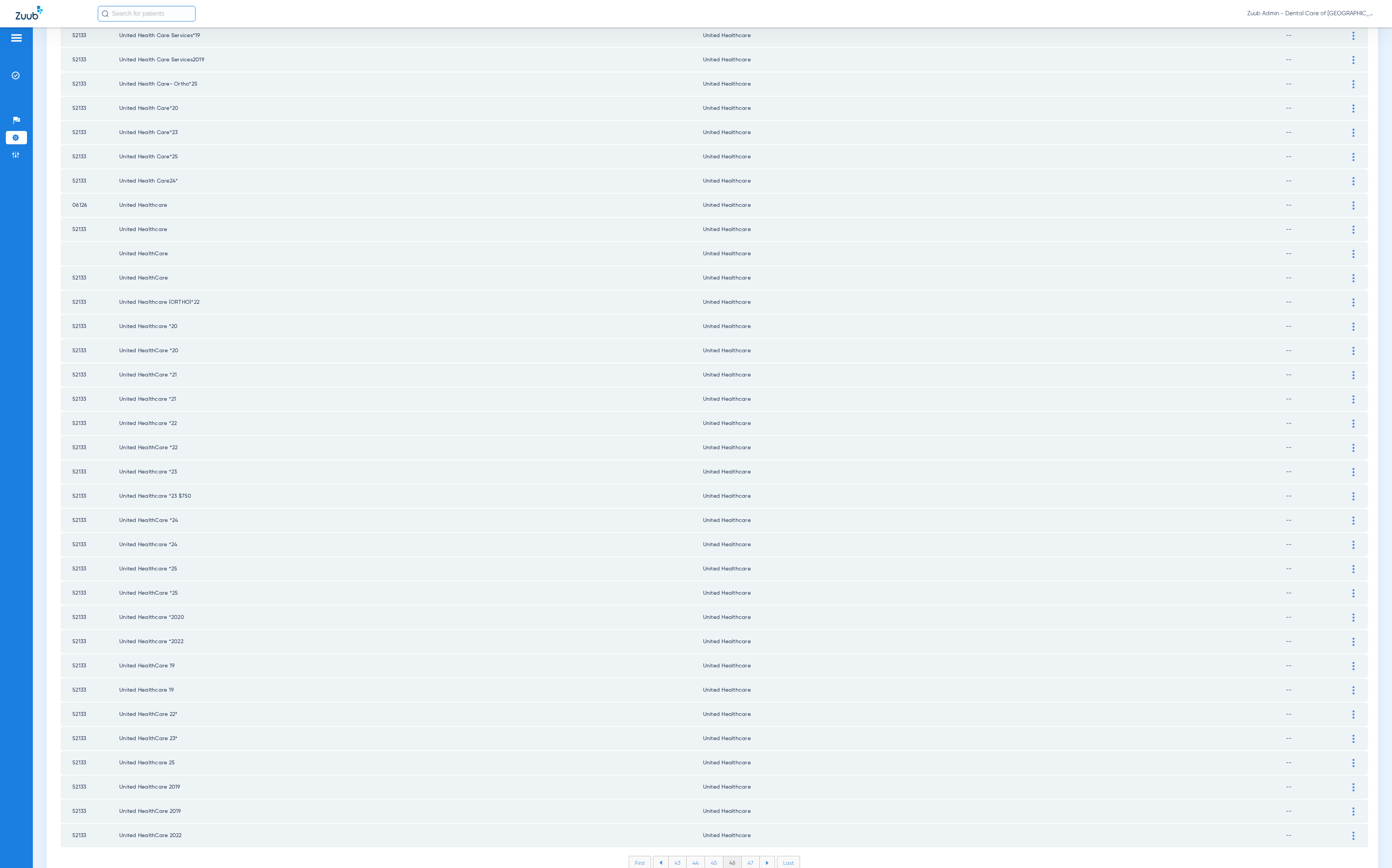
click at [749, 856] on li "47" at bounding box center [751, 862] width 18 height 13
click at [1353, 713] on img at bounding box center [1354, 717] width 2 height 8
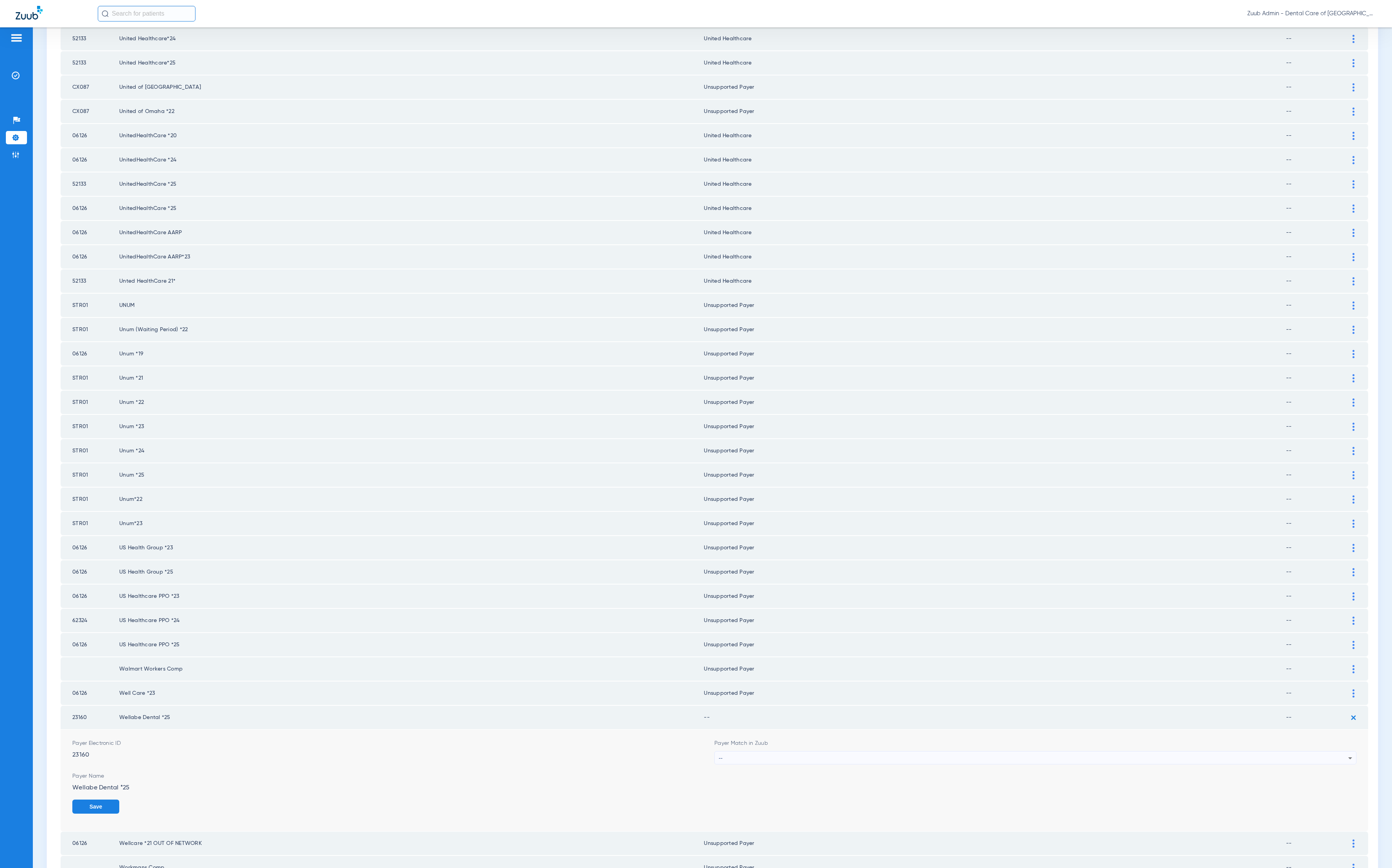
click at [1040, 731] on form "Payer Electronic ID 23160 Payer Match in Zuub -- Payer Name Wellabe Dental *25 …" at bounding box center [714, 780] width 1284 height 101
click at [1038, 751] on div "--" at bounding box center [1034, 758] width 630 height 13
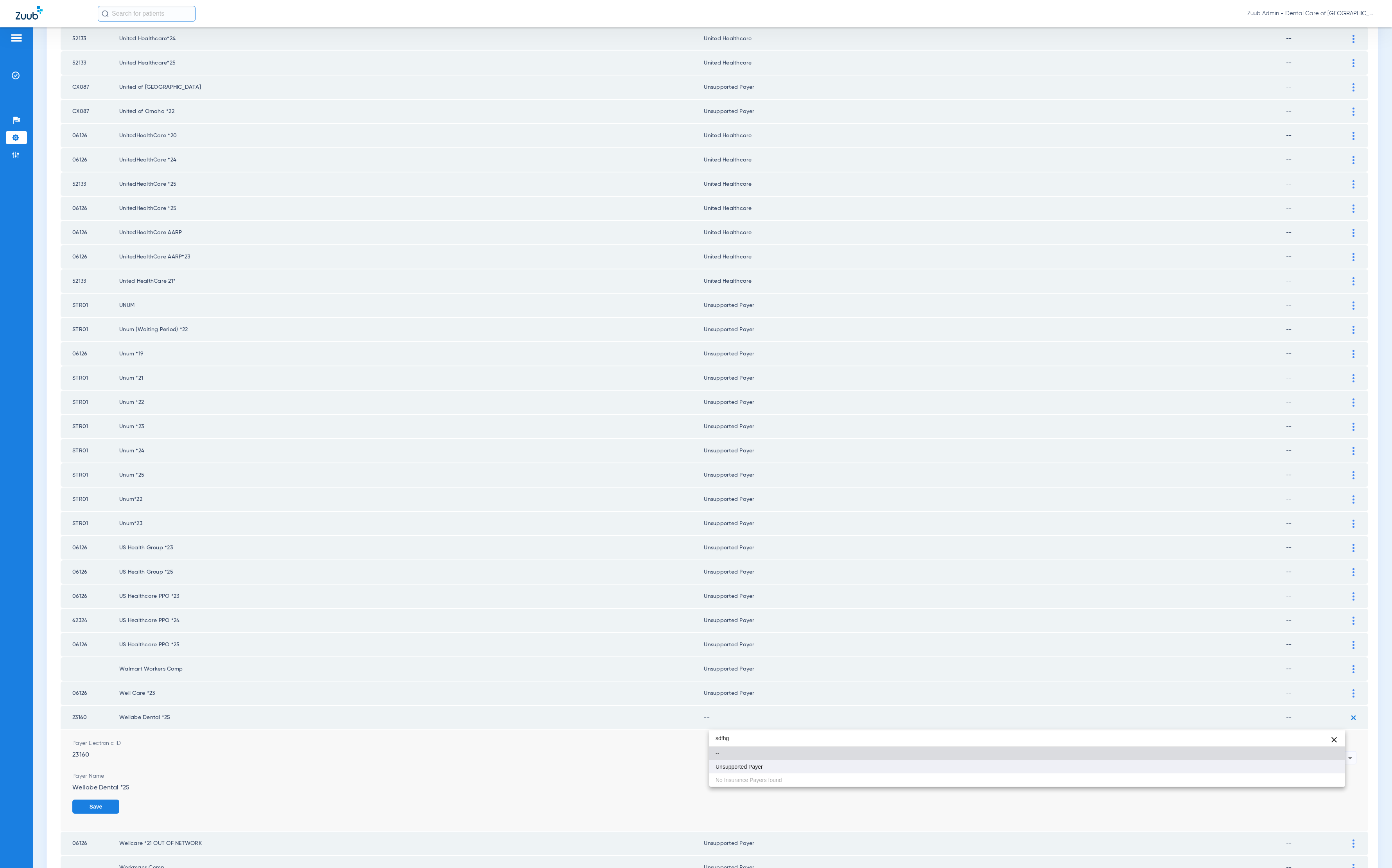
type input "sdfhg"
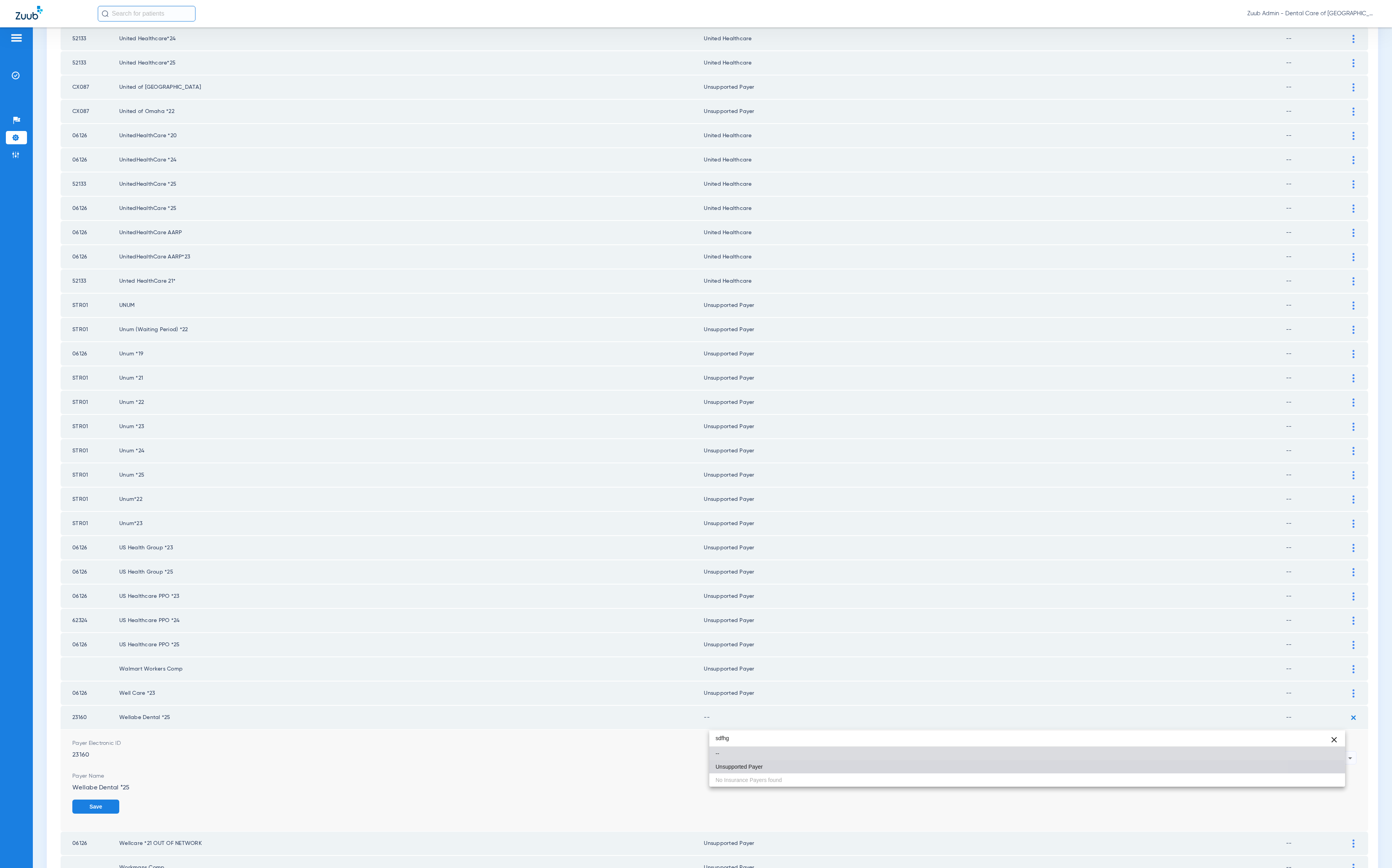
click at [870, 772] on mat-option "Unsupported Payer" at bounding box center [1027, 767] width 636 height 13
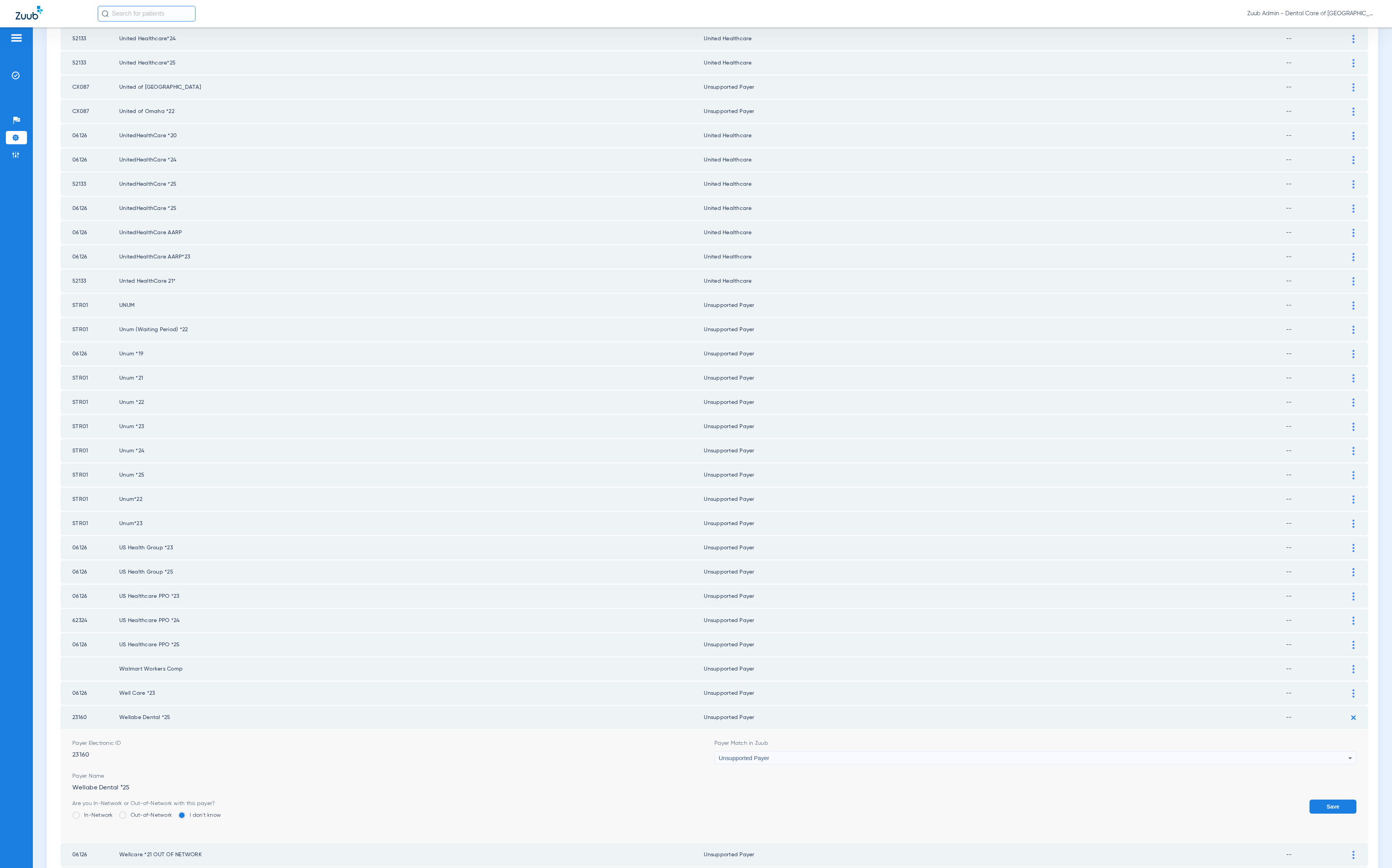
click at [1310, 800] on button "Save" at bounding box center [1334, 806] width 47 height 14
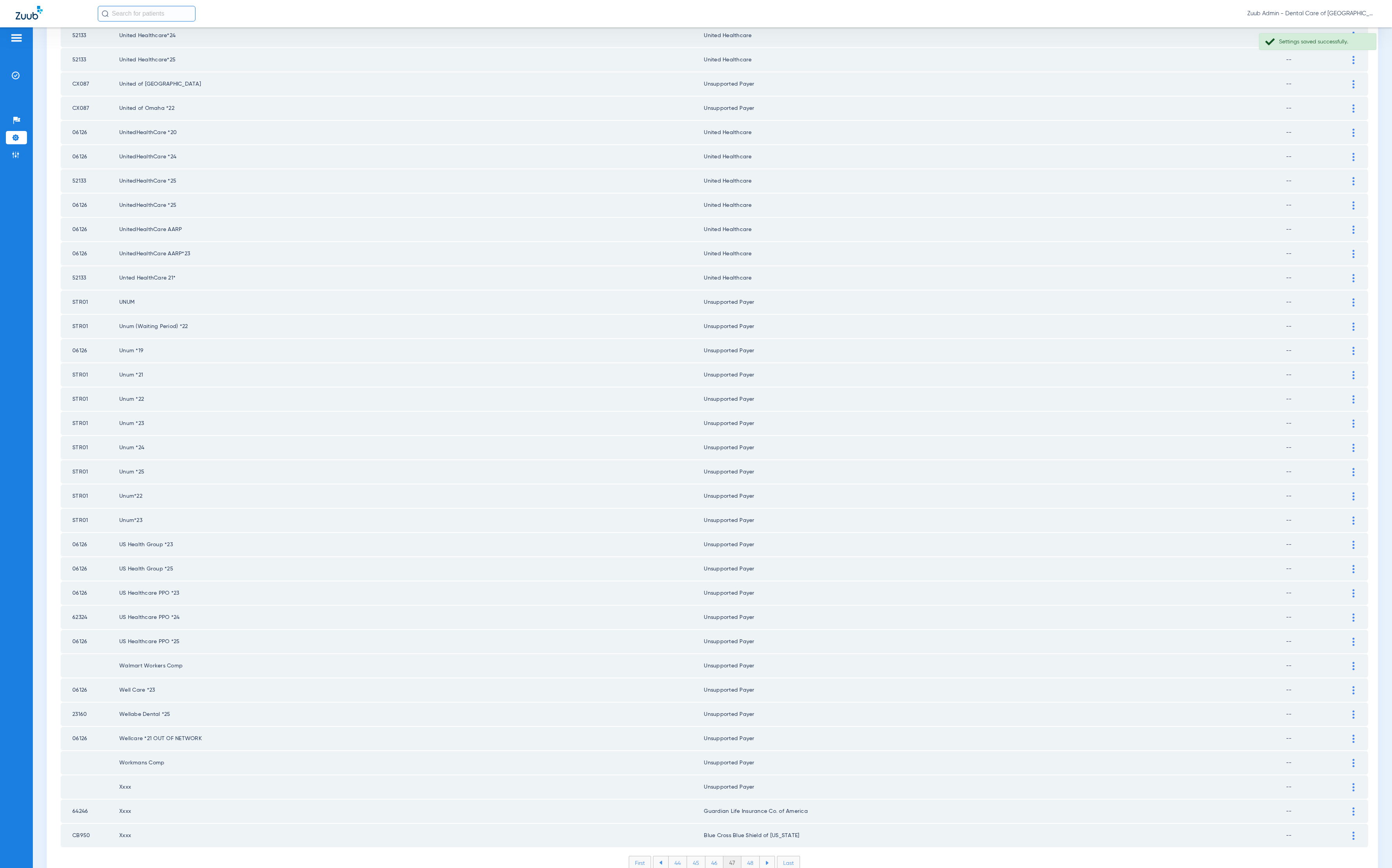
click at [743, 856] on li "48" at bounding box center [751, 862] width 19 height 13
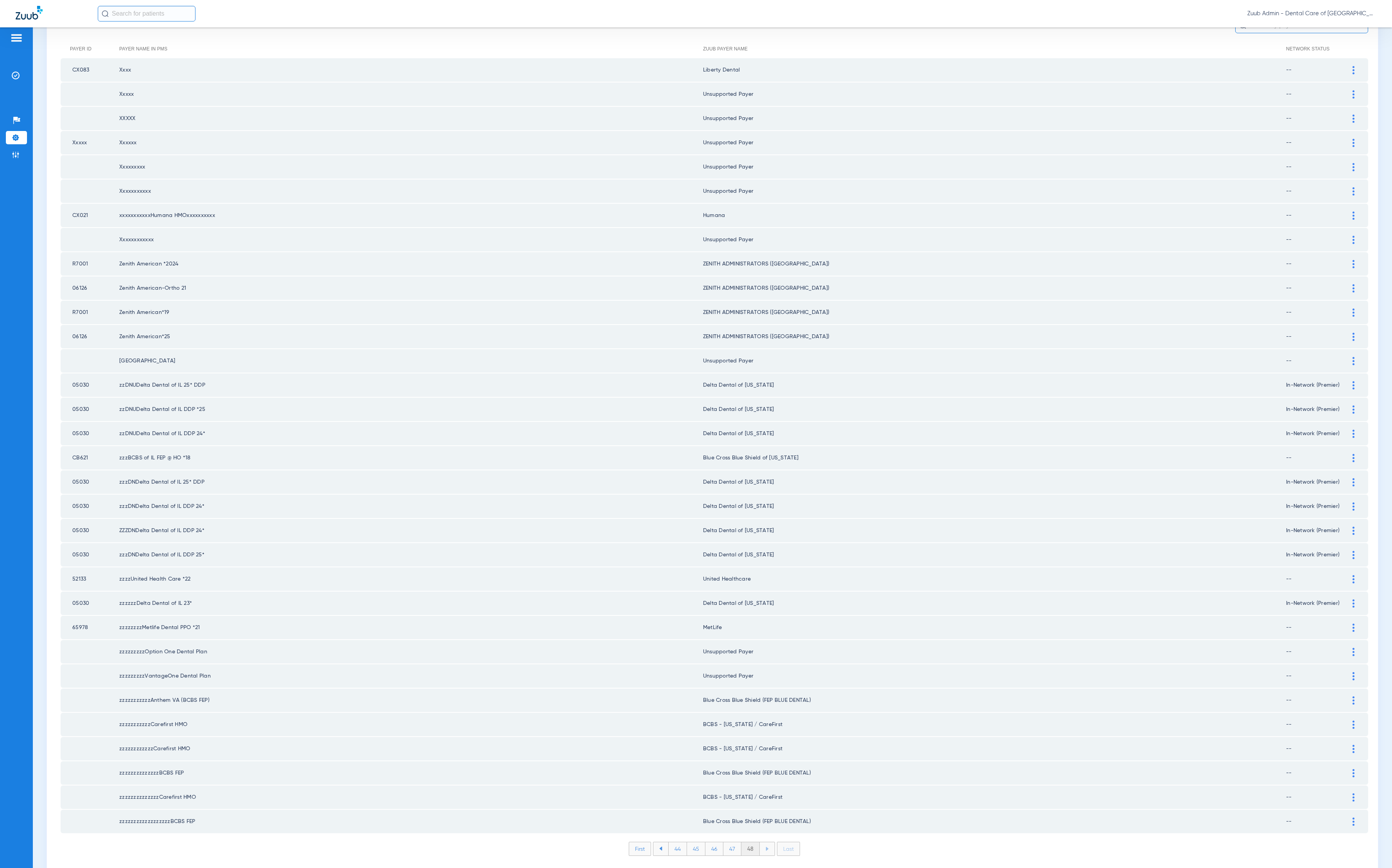
scroll to position [0, 0]
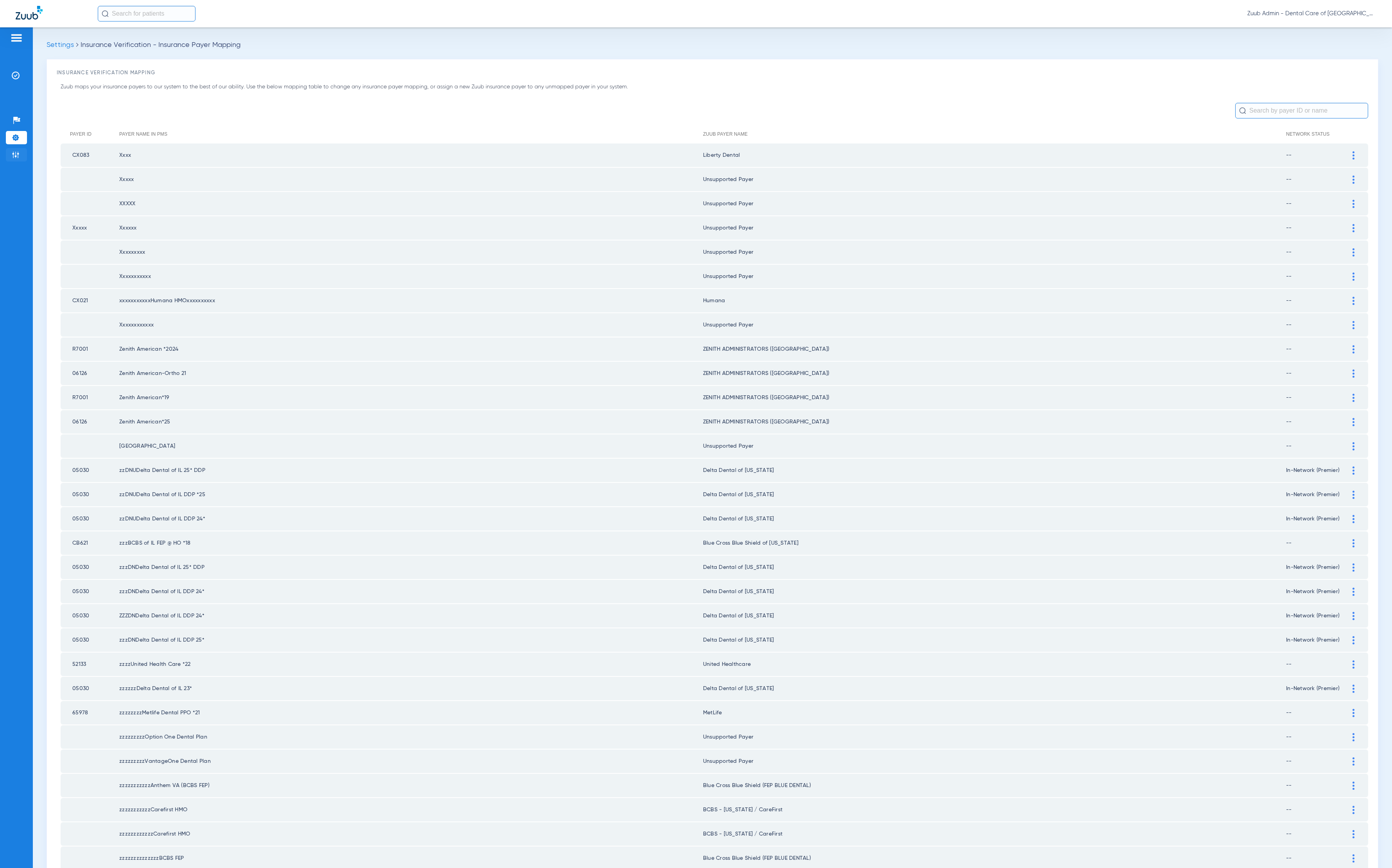
click at [11, 155] on li "Admin" at bounding box center [16, 155] width 21 height 13
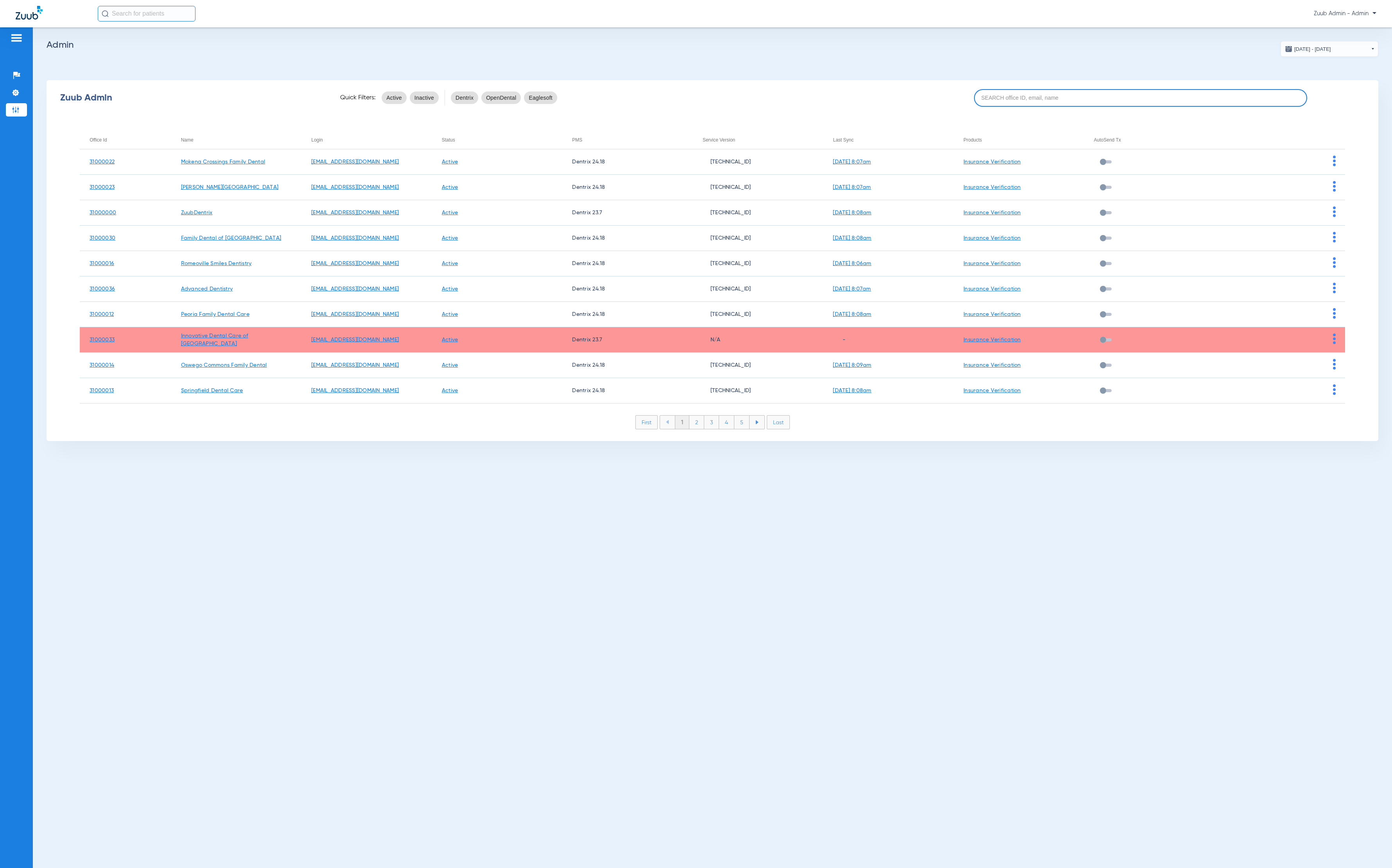
click at [1189, 102] on input at bounding box center [1141, 98] width 333 height 18
paste input "31000028"
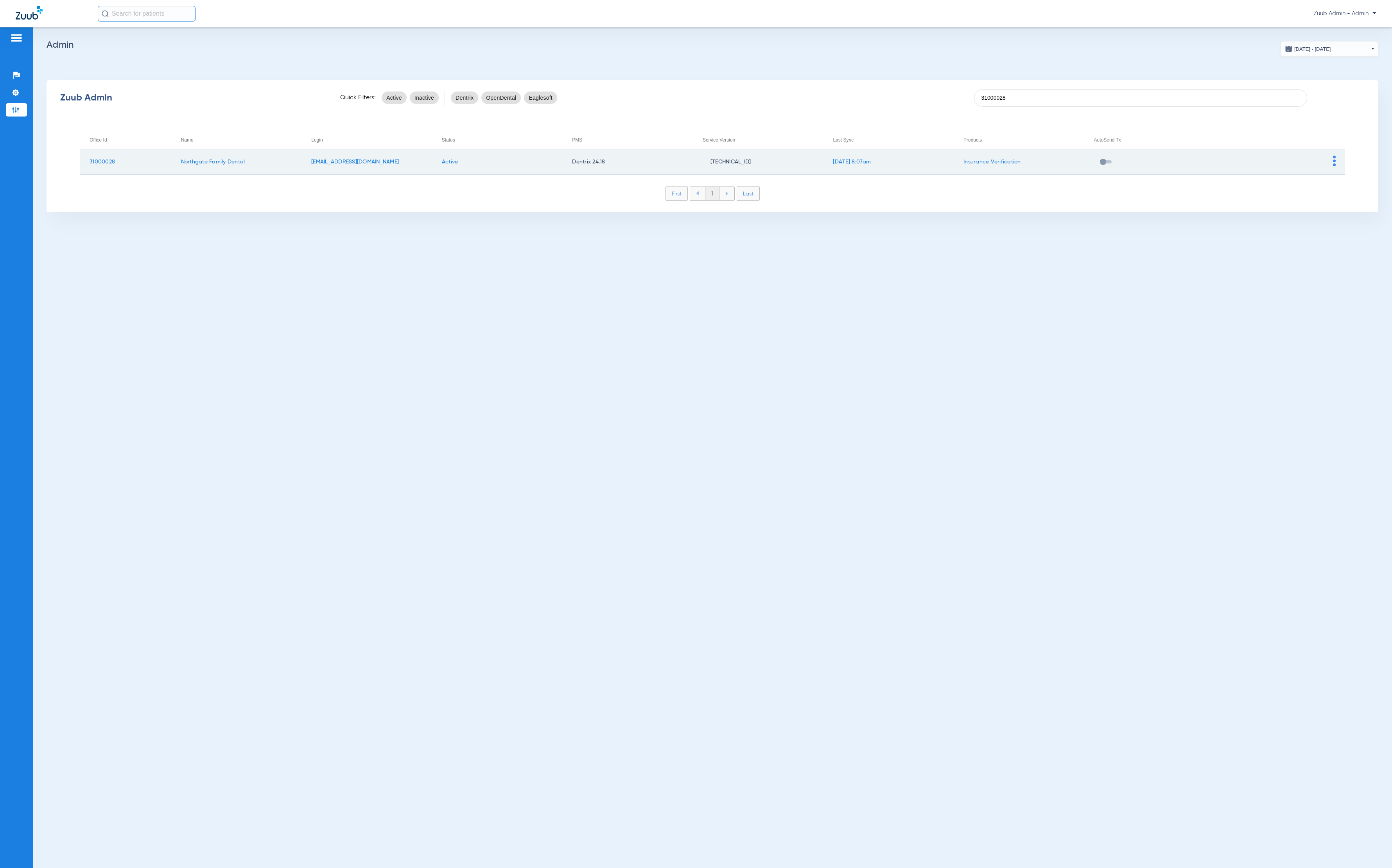
type input "31000028"
click at [1340, 161] on td at bounding box center [1279, 161] width 131 height 25
click at [1334, 156] on img at bounding box center [1334, 160] width 2 height 11
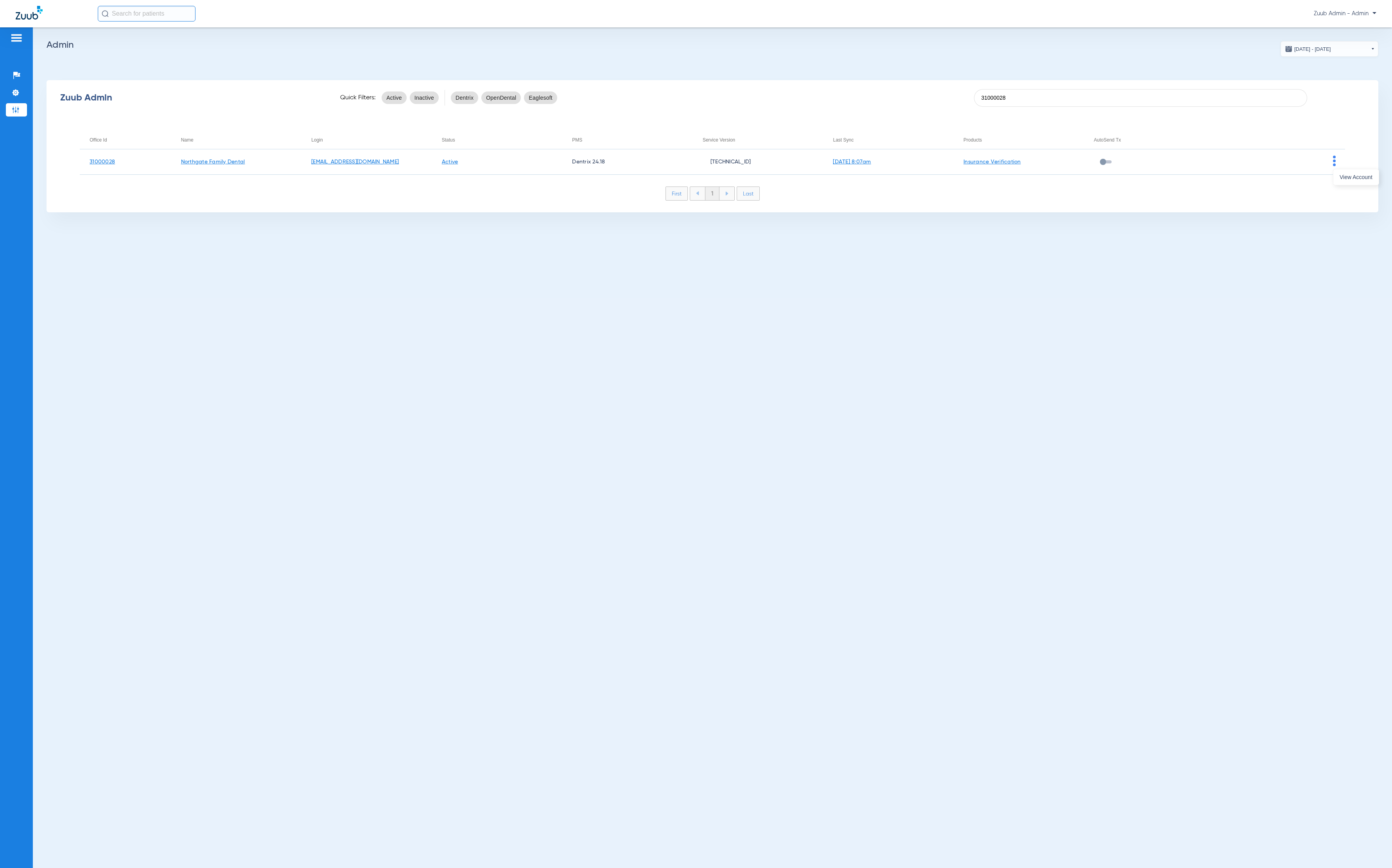
click at [1340, 169] on div "View Account" at bounding box center [1356, 177] width 46 height 16
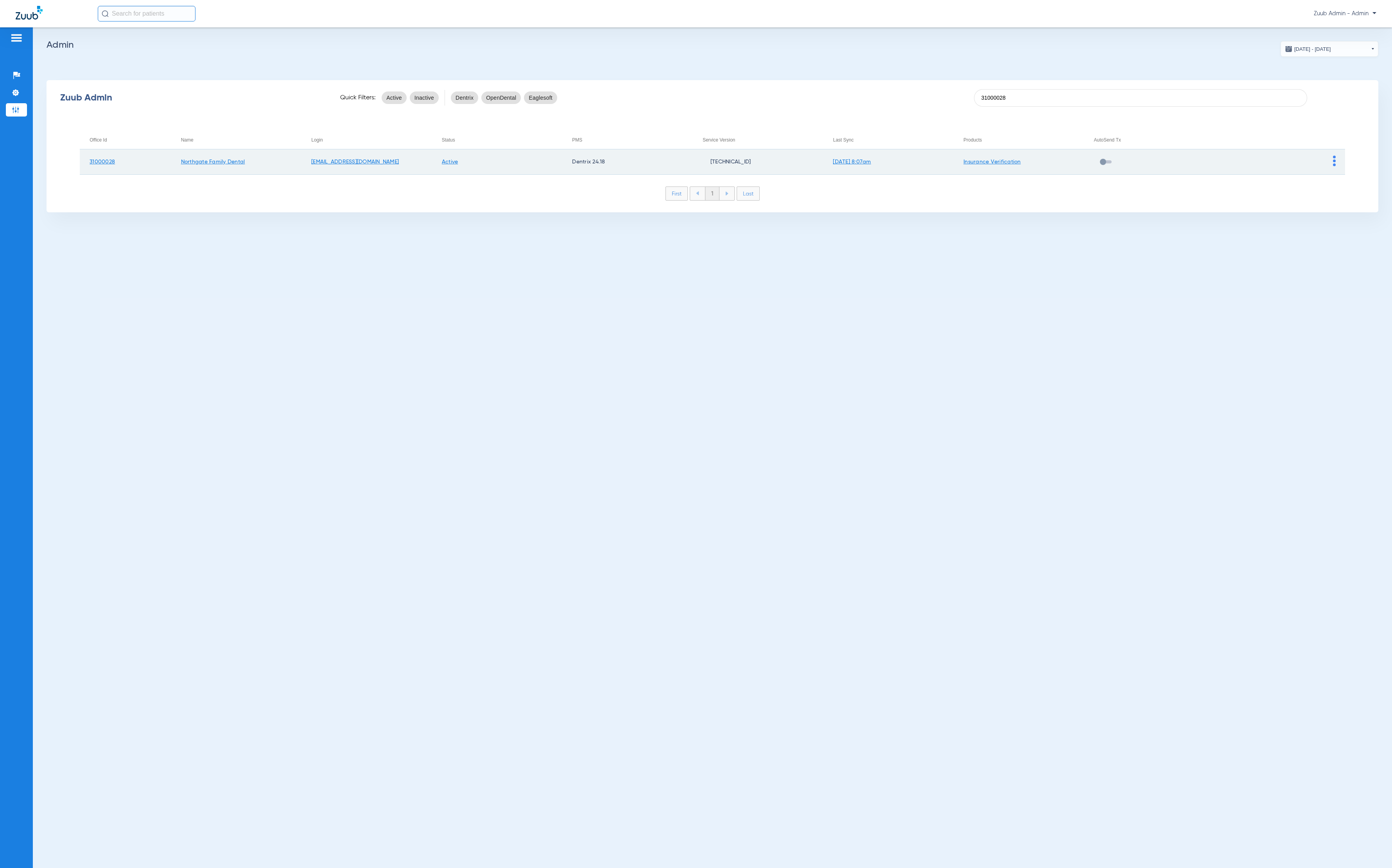
click at [1331, 159] on td at bounding box center [1279, 161] width 131 height 25
click at [1334, 160] on img at bounding box center [1334, 160] width 2 height 11
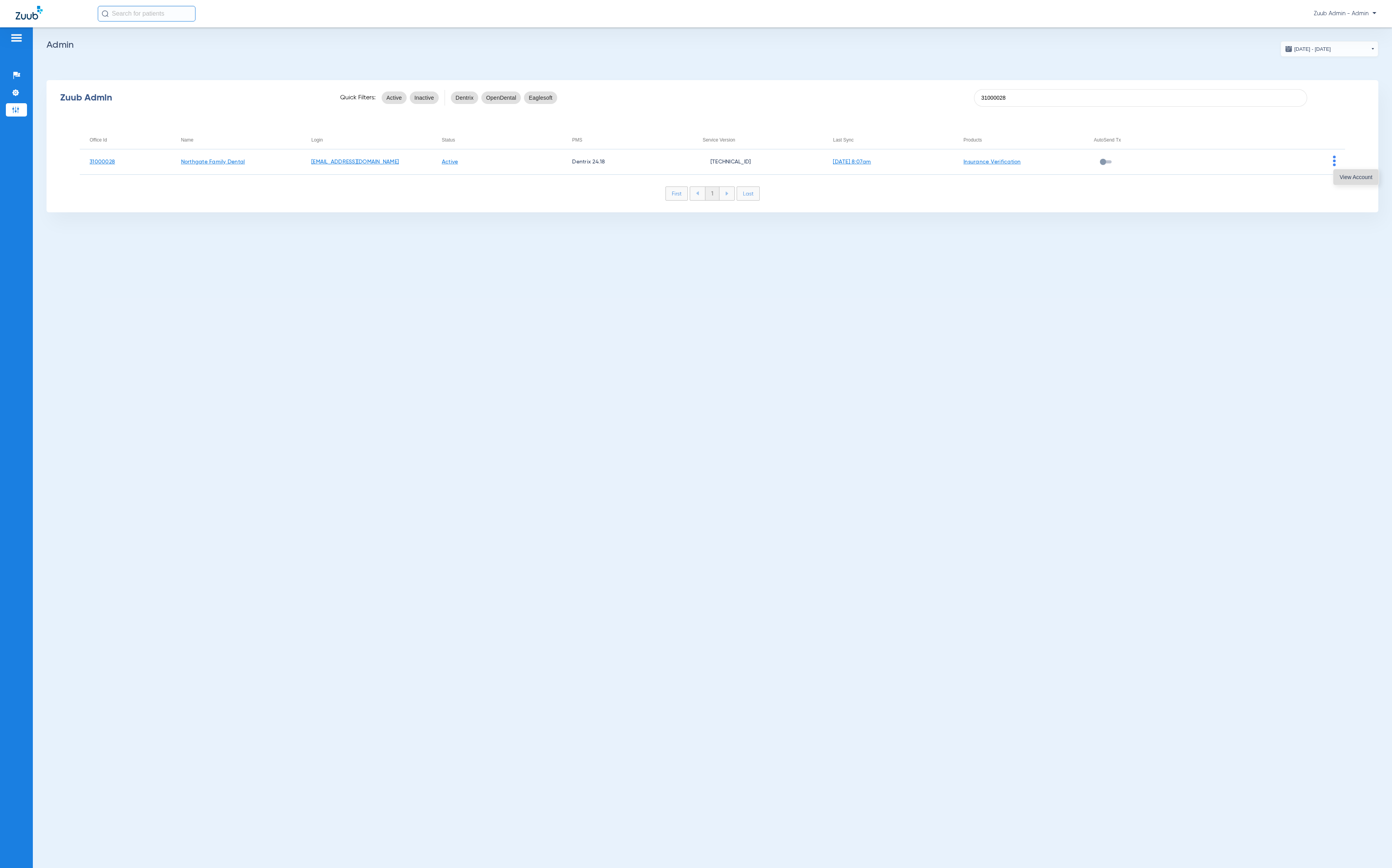
click at [1344, 169] on button "View Account" at bounding box center [1356, 177] width 45 height 15
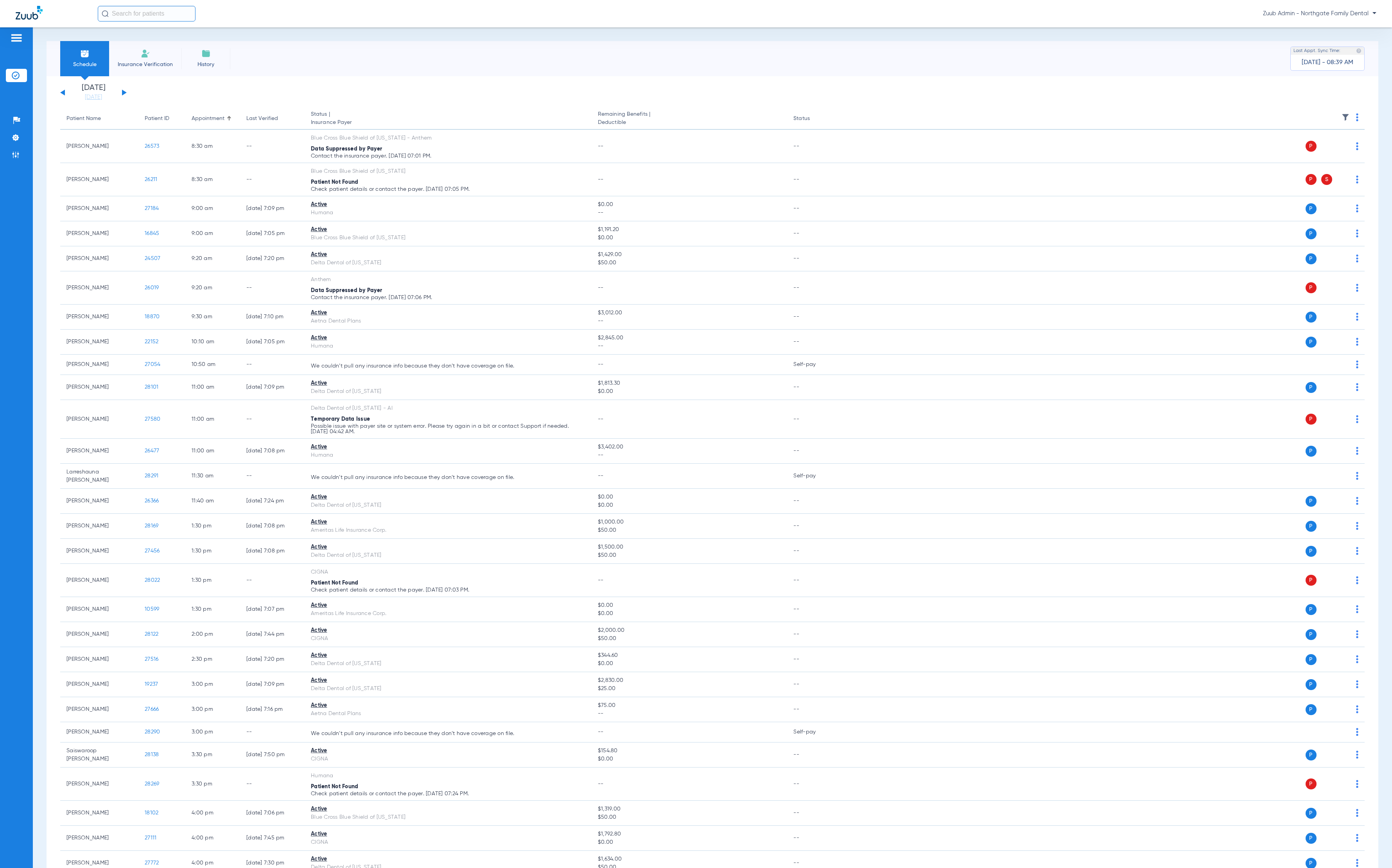
click at [1342, 113] on img at bounding box center [1346, 118] width 8 height 8
click at [1291, 190] on span "Temporary data issue." at bounding box center [1284, 194] width 91 height 8
click at [1240, 199] on input "Temporary data issue." at bounding box center [1240, 199] width 0 height 0
click at [1321, 387] on button "Apply" at bounding box center [1311, 393] width 36 height 15
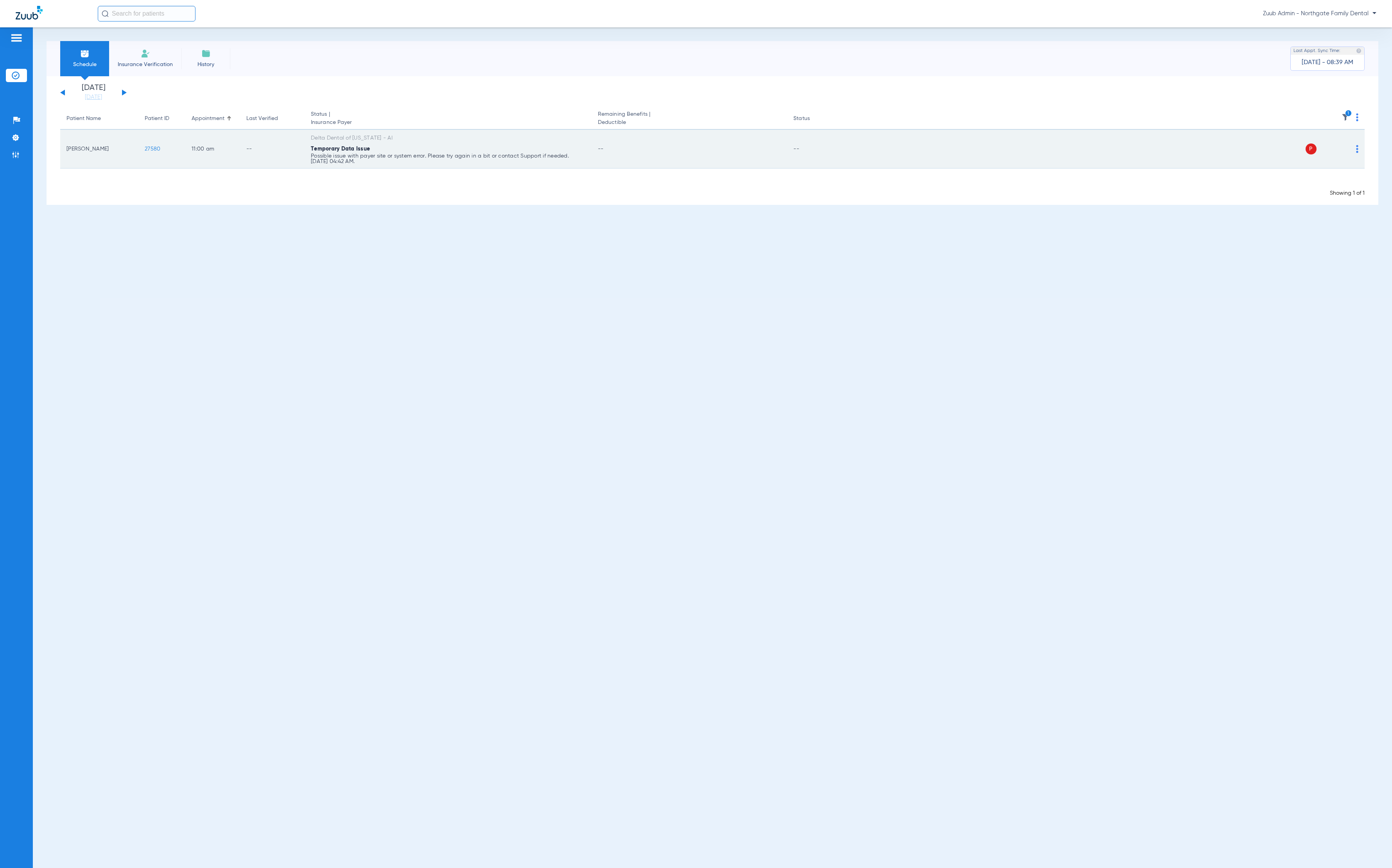
click at [1356, 147] on img at bounding box center [1357, 149] width 2 height 8
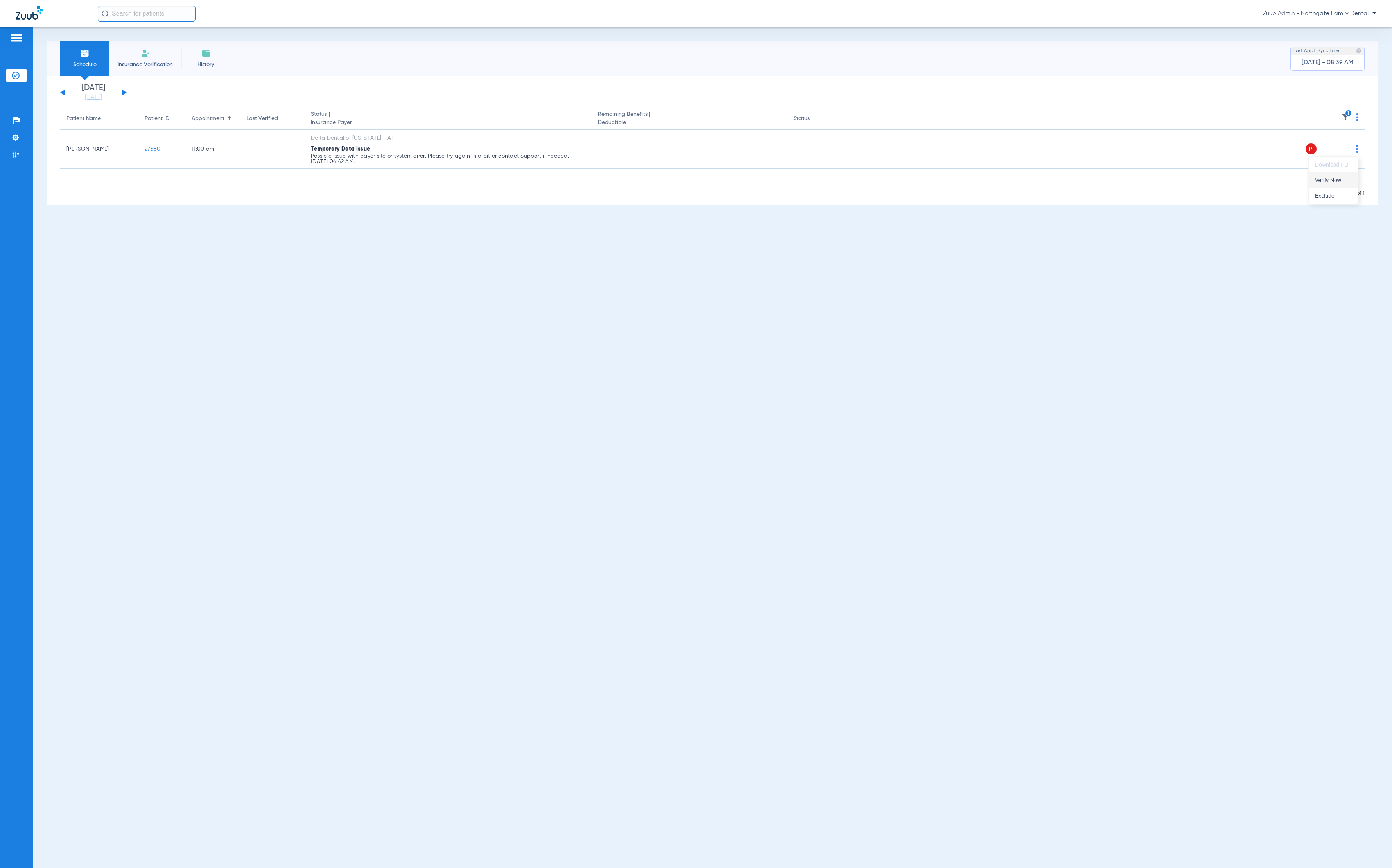
click at [1347, 174] on button "Verify Now" at bounding box center [1334, 180] width 49 height 15
click at [1346, 111] on icon "1" at bounding box center [1348, 113] width 7 height 7
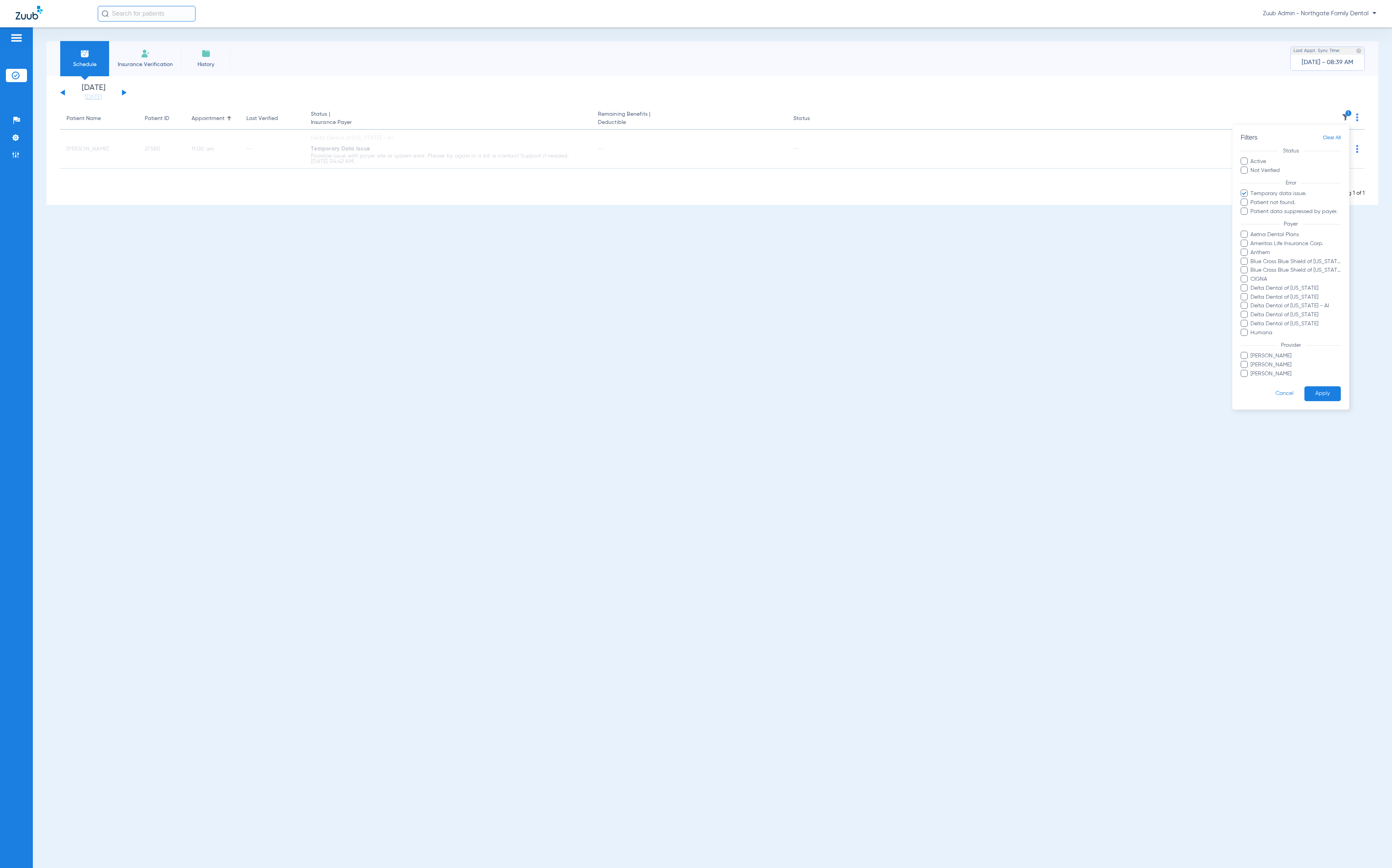
click at [1336, 137] on span "Clear All" at bounding box center [1332, 138] width 18 height 10
click at [799, 310] on div at bounding box center [696, 434] width 1392 height 868
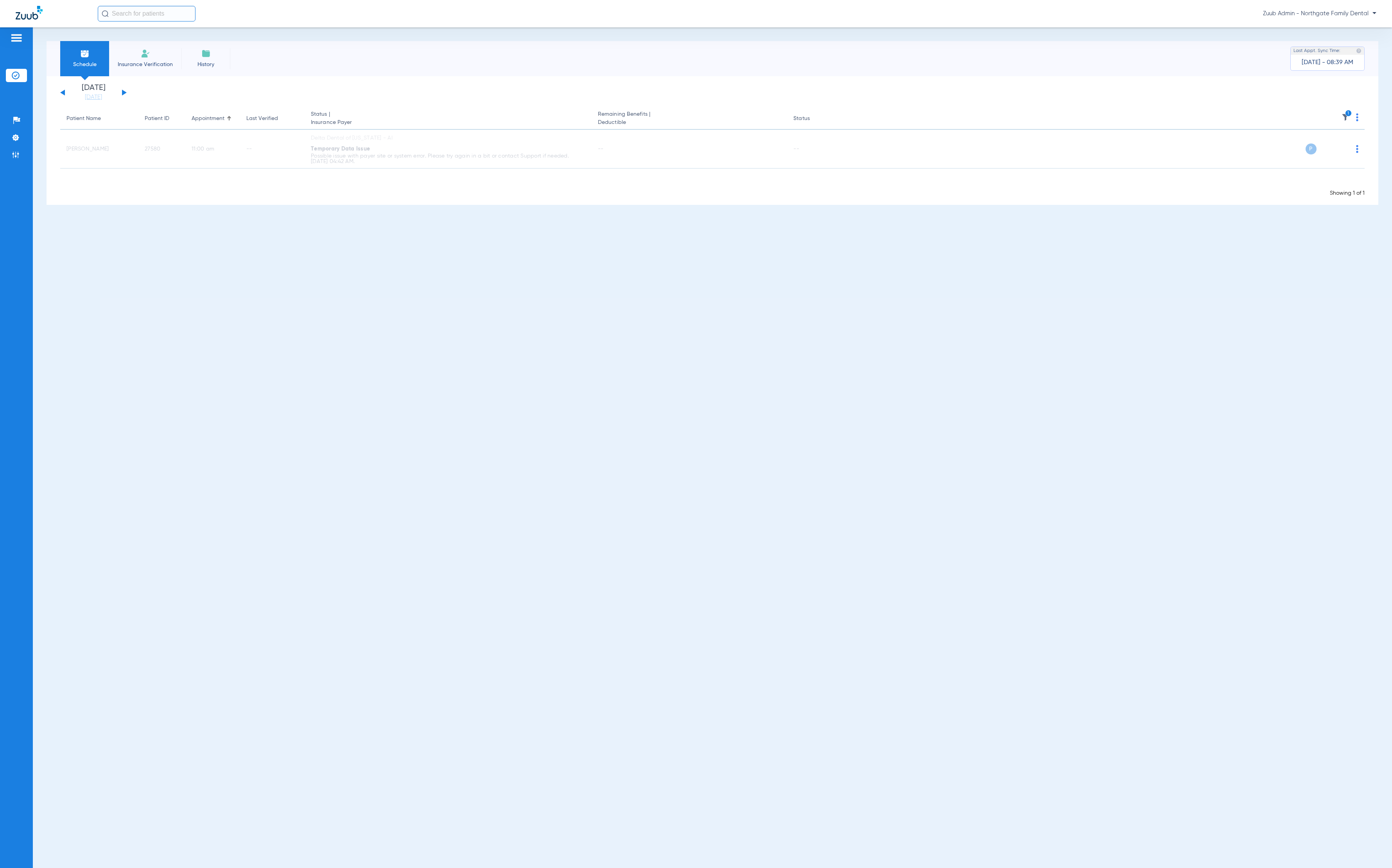
click at [1347, 113] on icon "1" at bounding box center [1348, 113] width 7 height 7
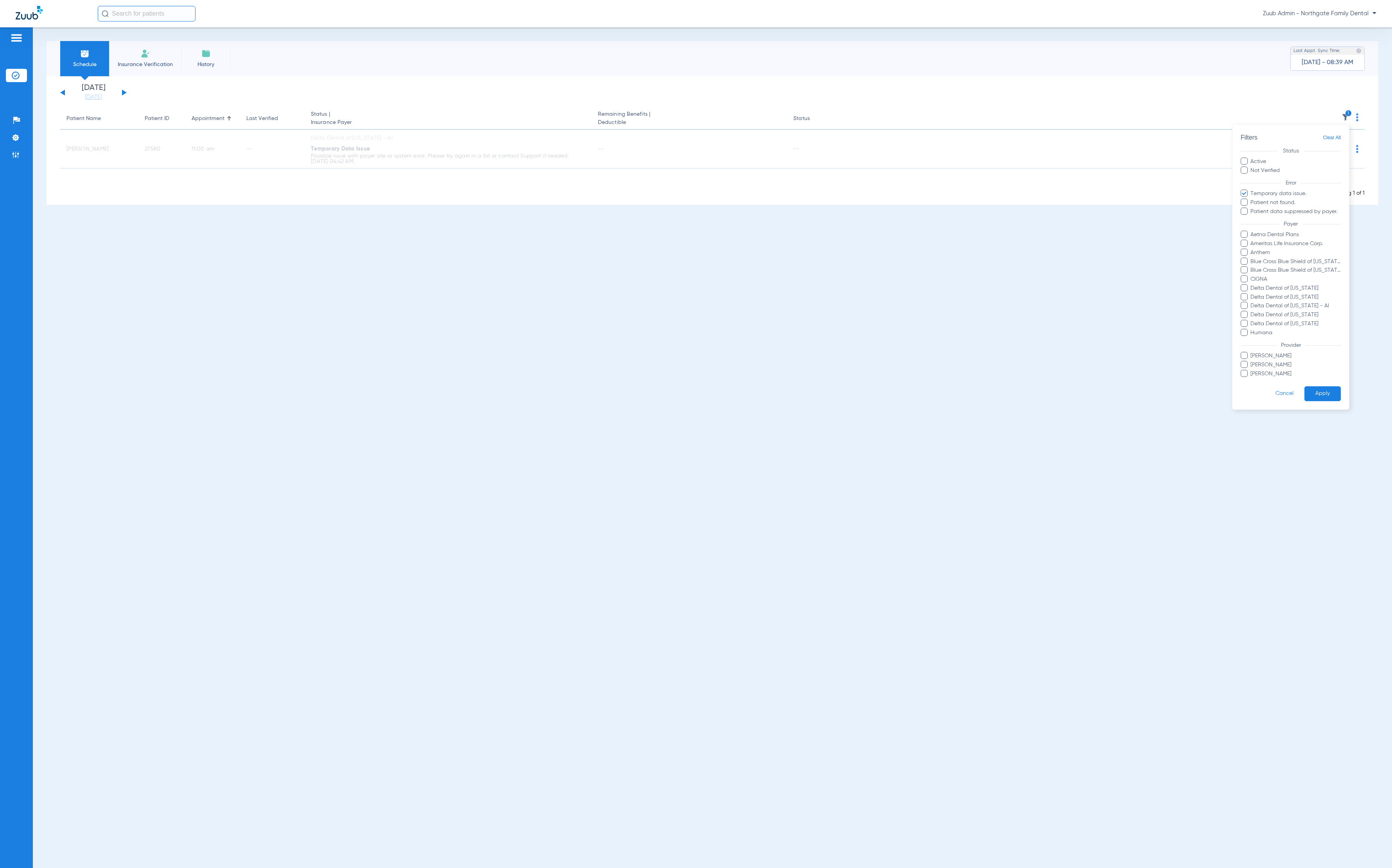
click at [1339, 140] on span "Clear All" at bounding box center [1332, 138] width 18 height 10
click at [1332, 389] on button "Apply" at bounding box center [1322, 393] width 36 height 15
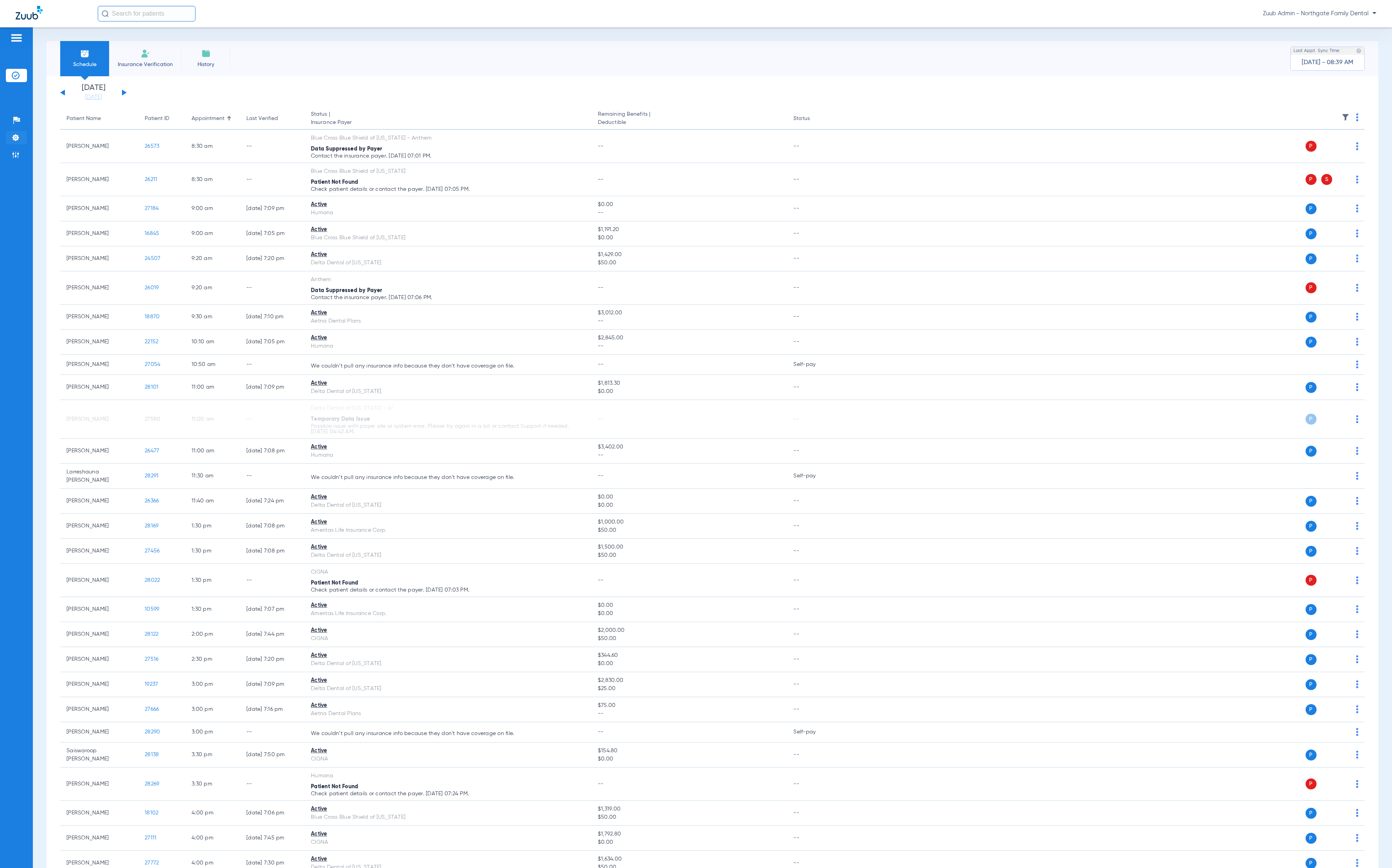
click at [19, 138] on img at bounding box center [15, 138] width 8 height 8
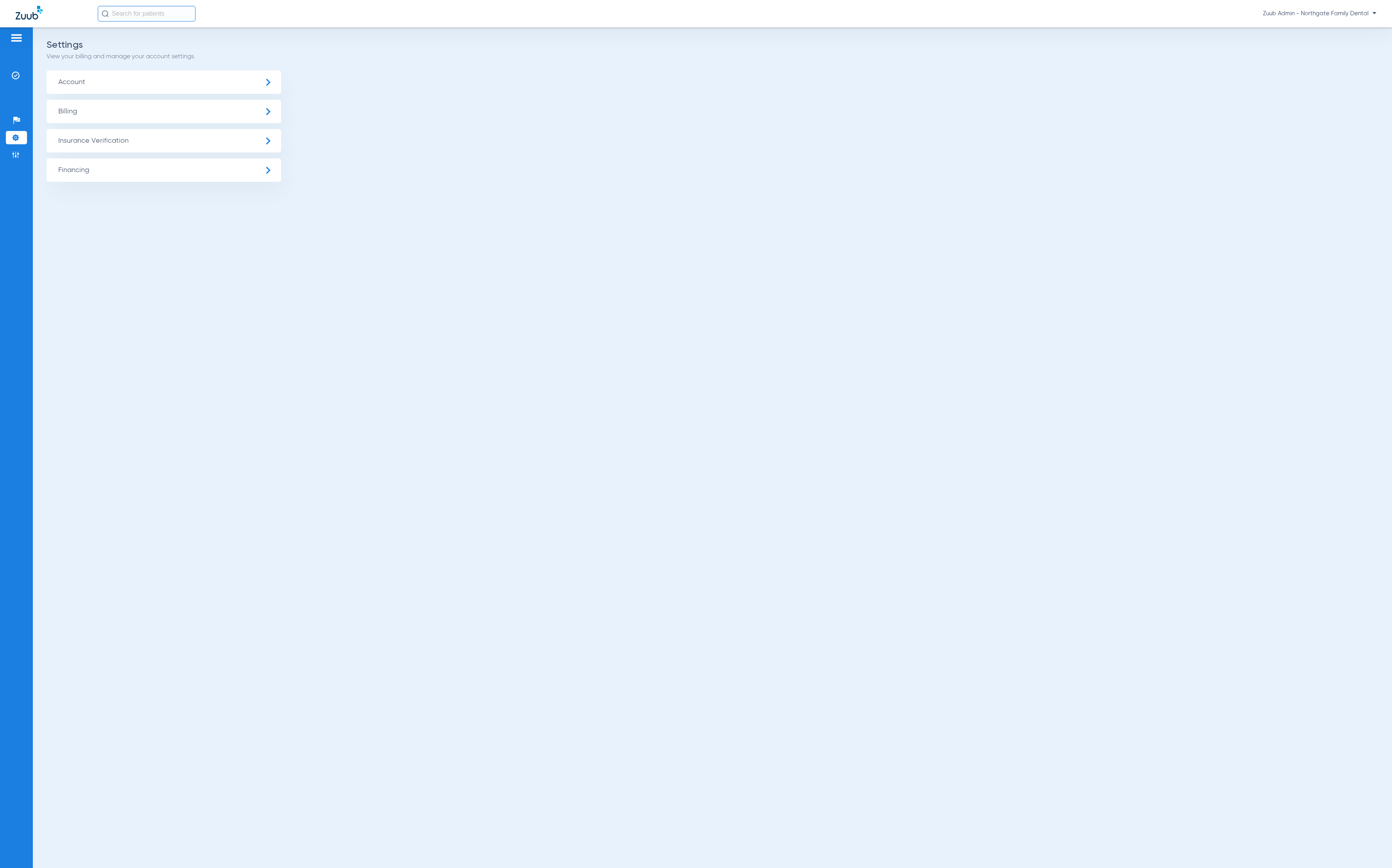
click at [136, 143] on span "Insurance Verification" at bounding box center [163, 140] width 234 height 24
click at [190, 197] on li "Insurance Payer Mapping" at bounding box center [163, 202] width 234 height 20
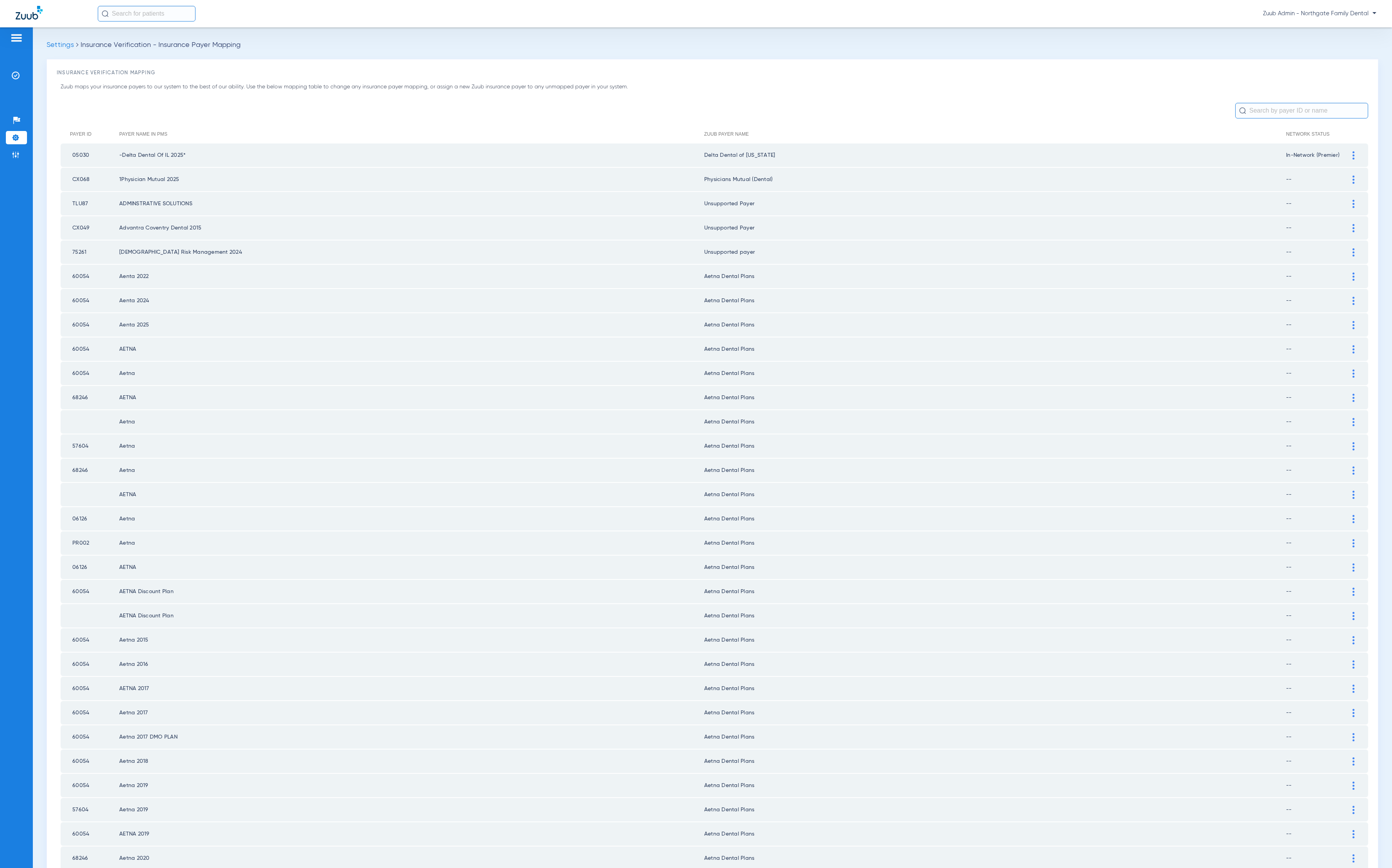
scroll to position [507, 0]
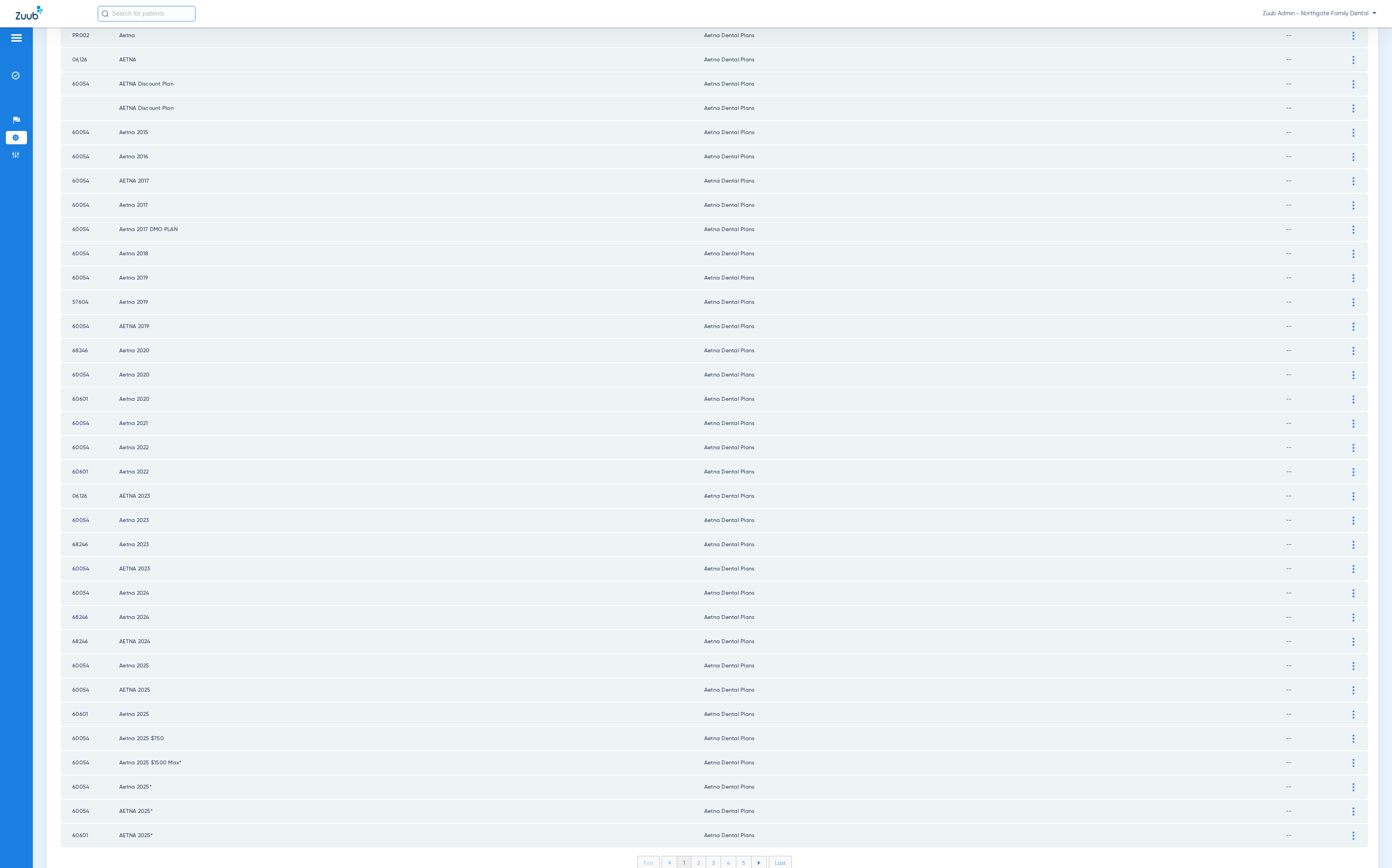
click at [692, 856] on li "2" at bounding box center [699, 862] width 15 height 13
click at [706, 856] on li "3" at bounding box center [713, 862] width 15 height 13
click at [722, 856] on li "4" at bounding box center [729, 862] width 15 height 13
click at [736, 856] on li "5" at bounding box center [743, 862] width 15 height 13
click at [741, 856] on li "6" at bounding box center [744, 862] width 15 height 13
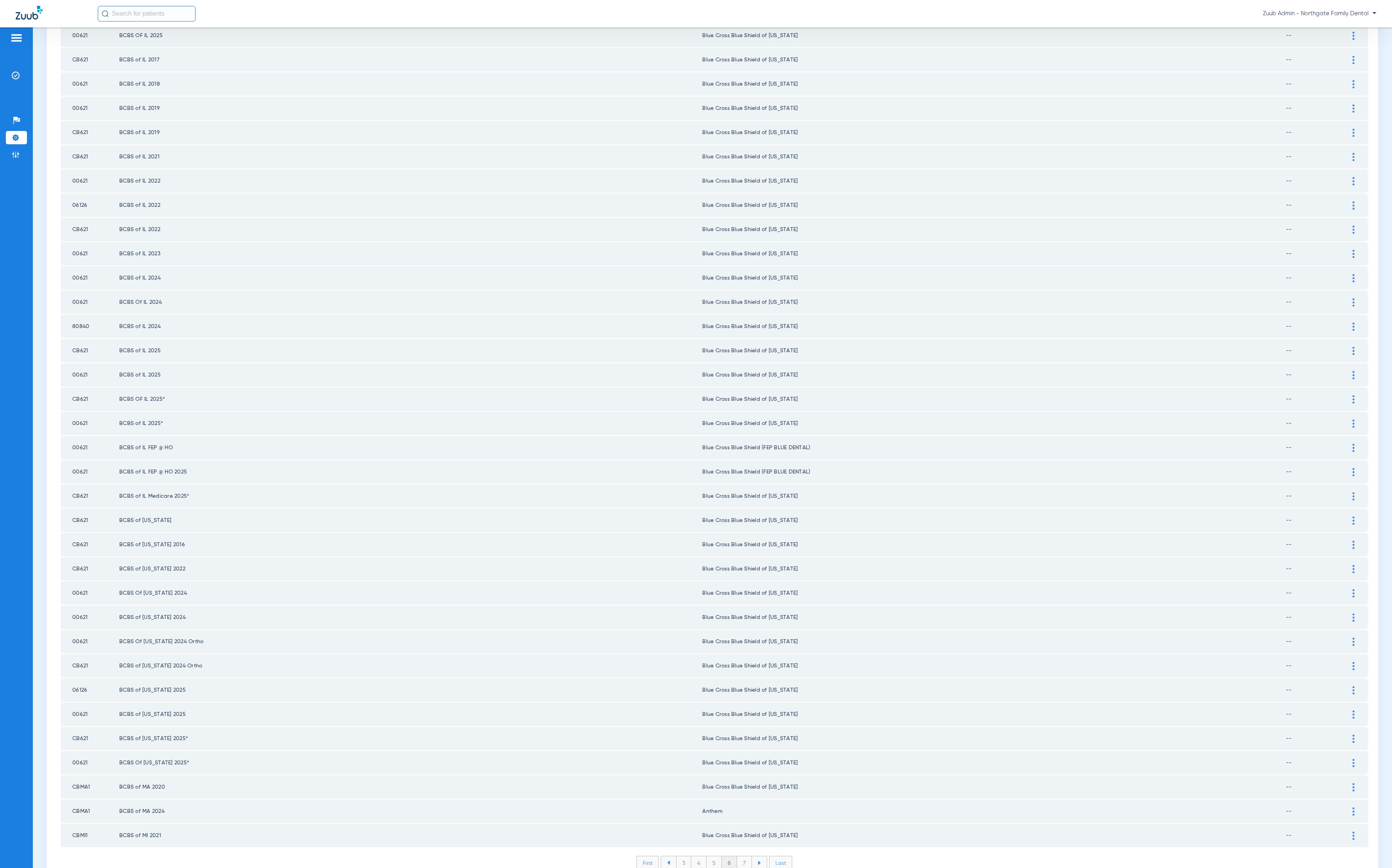
click at [739, 856] on li "7" at bounding box center [744, 862] width 15 height 13
click at [743, 856] on li "8" at bounding box center [744, 862] width 15 height 13
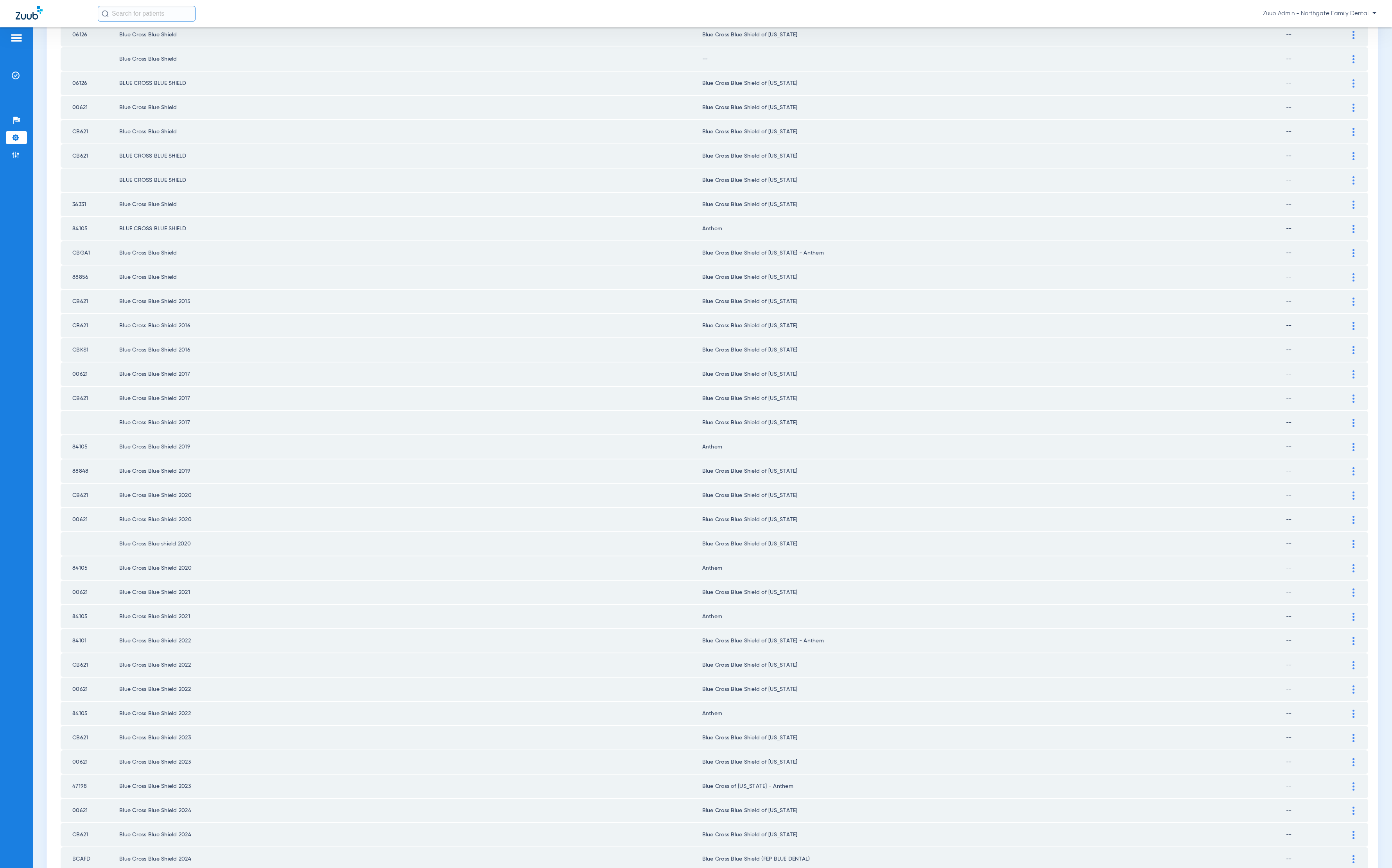
scroll to position [0, 0]
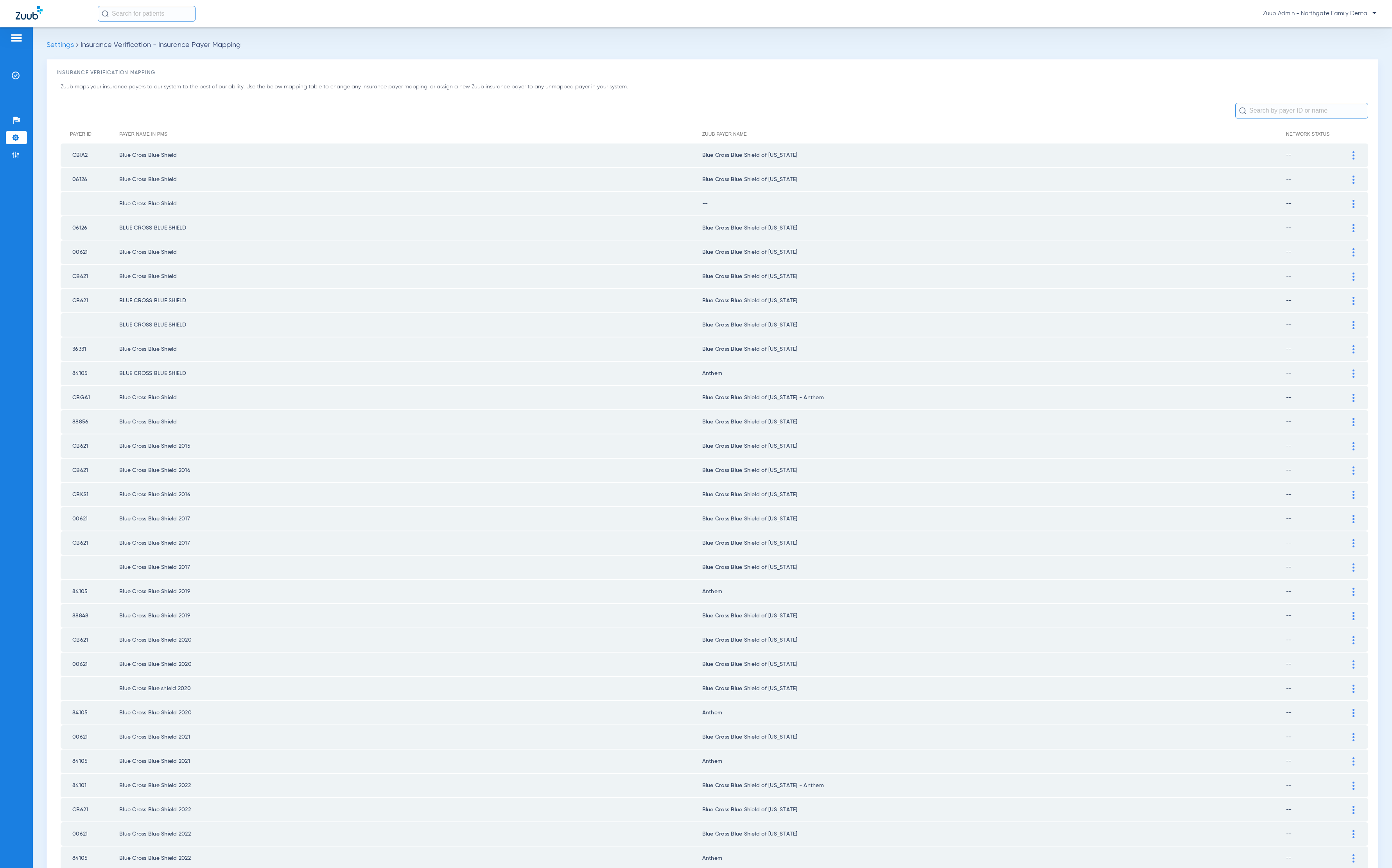
click at [1347, 201] on div at bounding box center [1353, 204] width 14 height 8
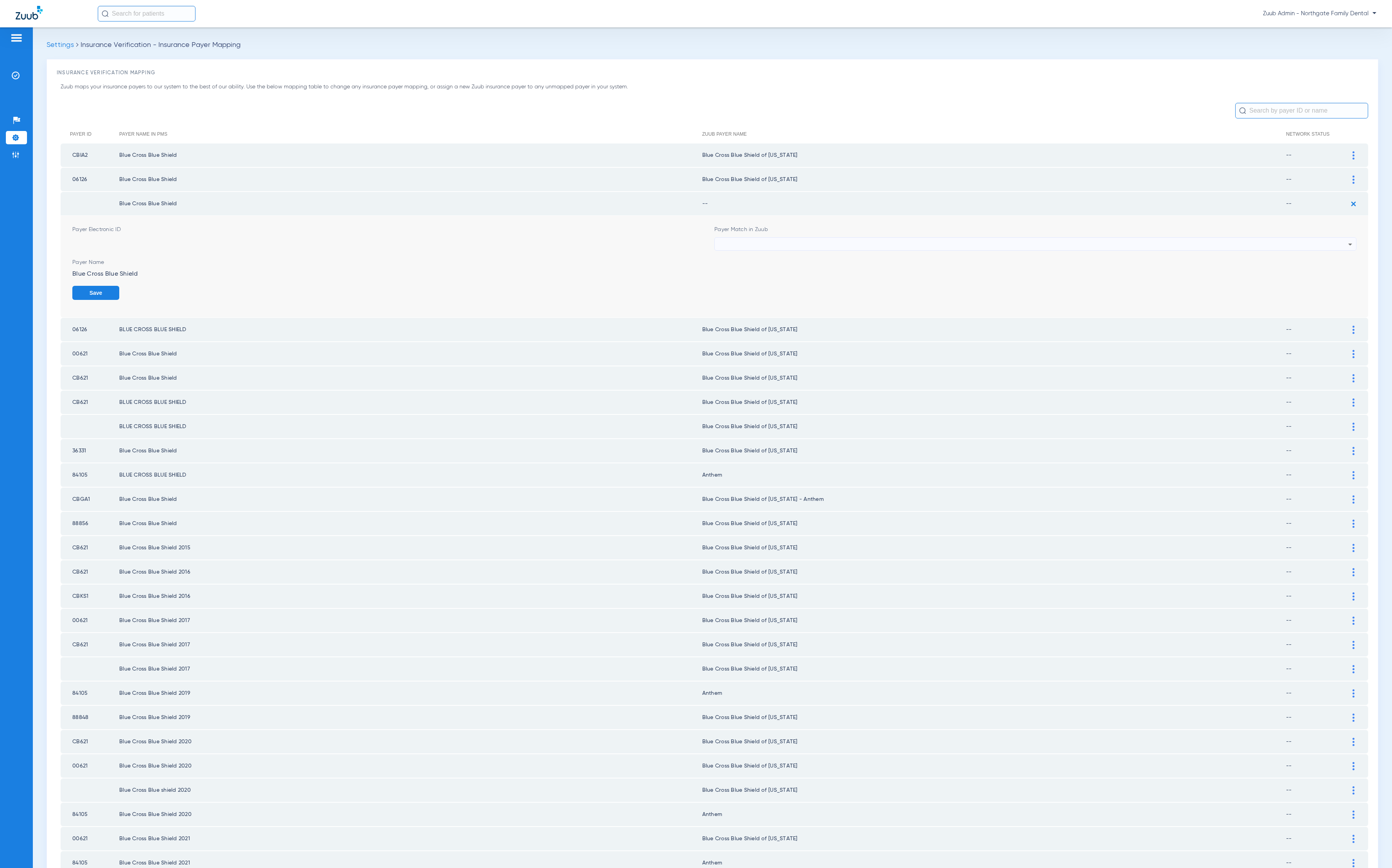
click at [906, 248] on div at bounding box center [1034, 244] width 630 height 13
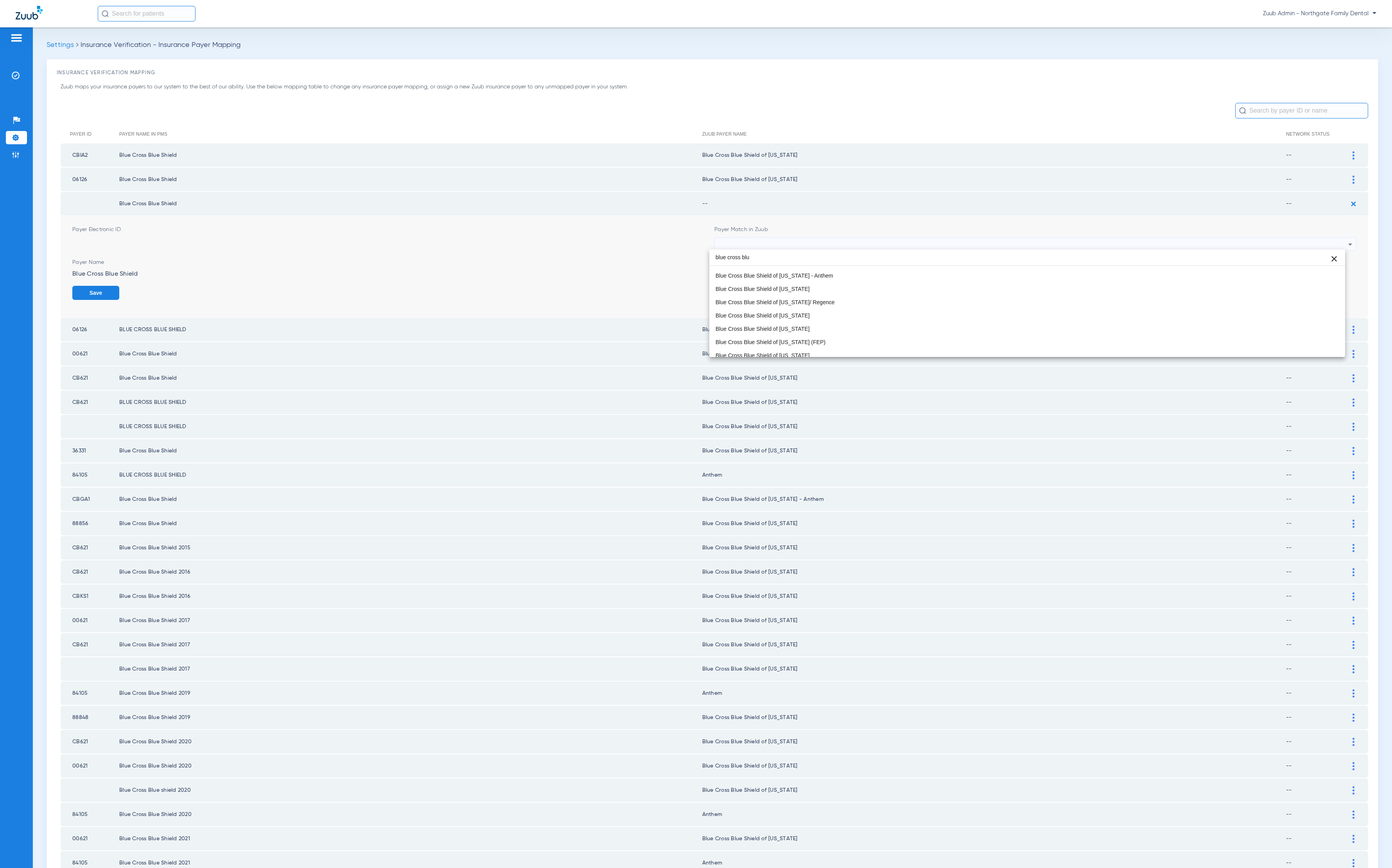
scroll to position [507, 0]
type input "blue cross blu"
click at [595, 243] on div at bounding box center [696, 434] width 1392 height 868
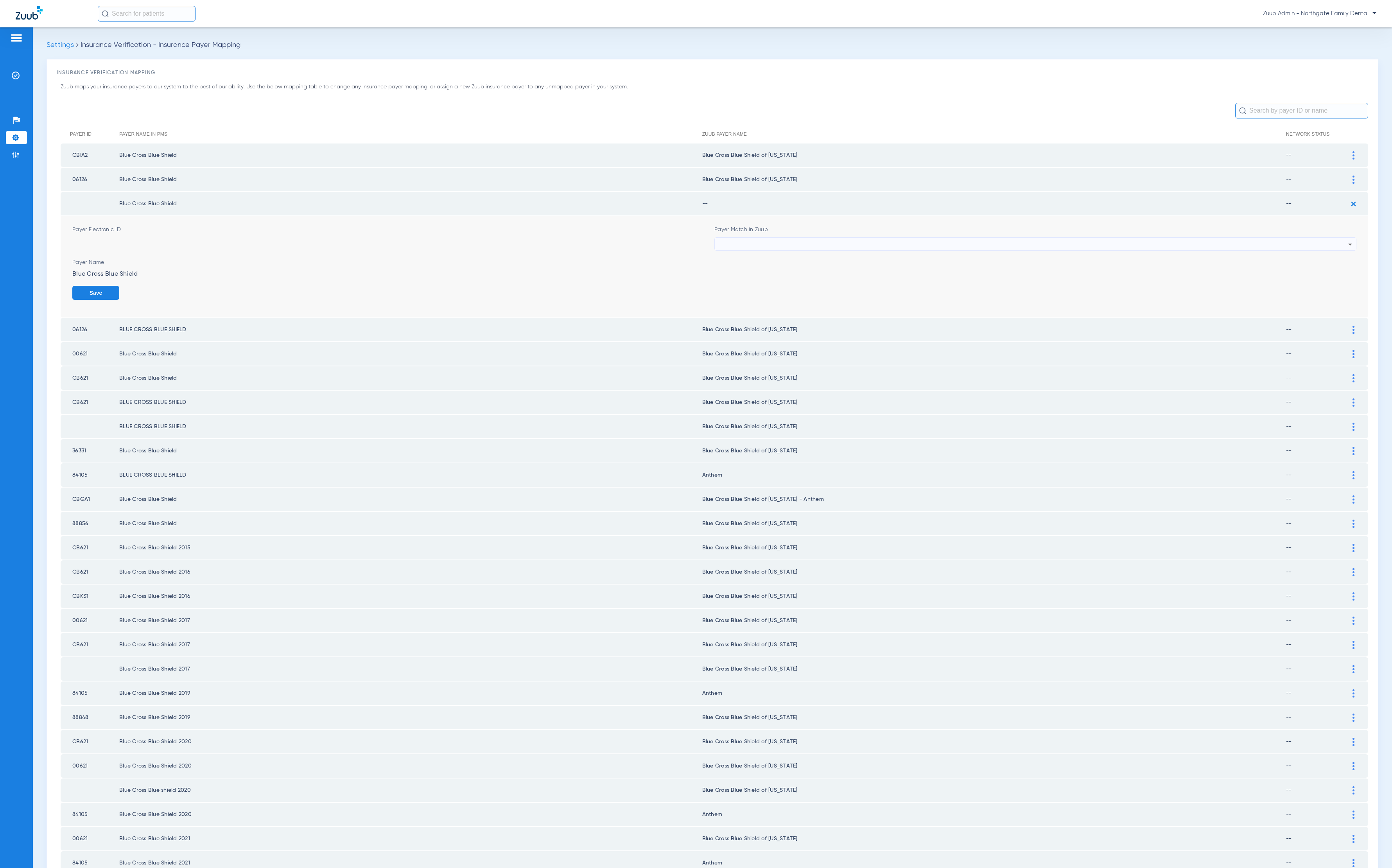
click at [906, 246] on div at bounding box center [1034, 244] width 630 height 13
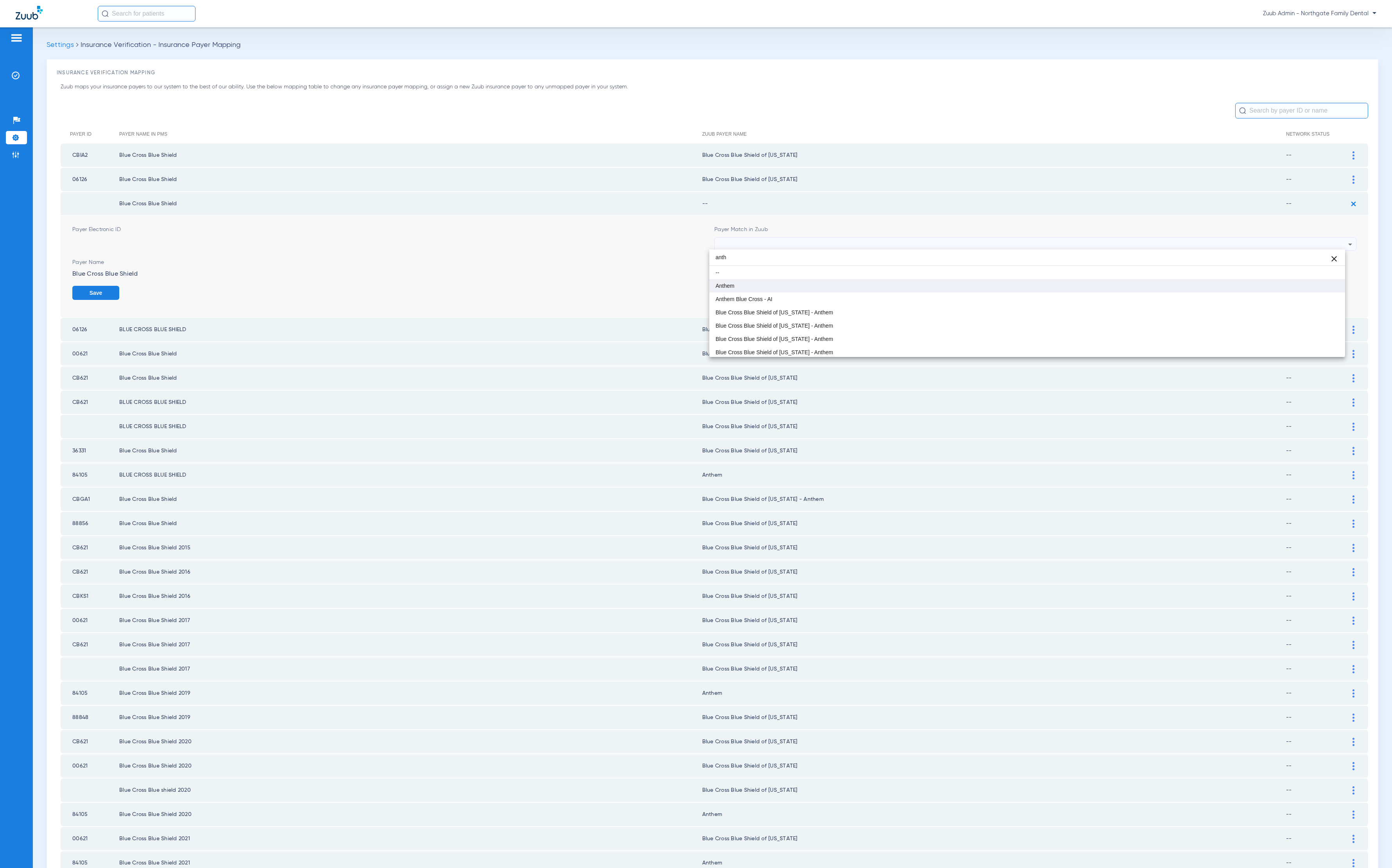
type input "anth"
click at [875, 284] on mat-option "Anthem" at bounding box center [1027, 285] width 636 height 13
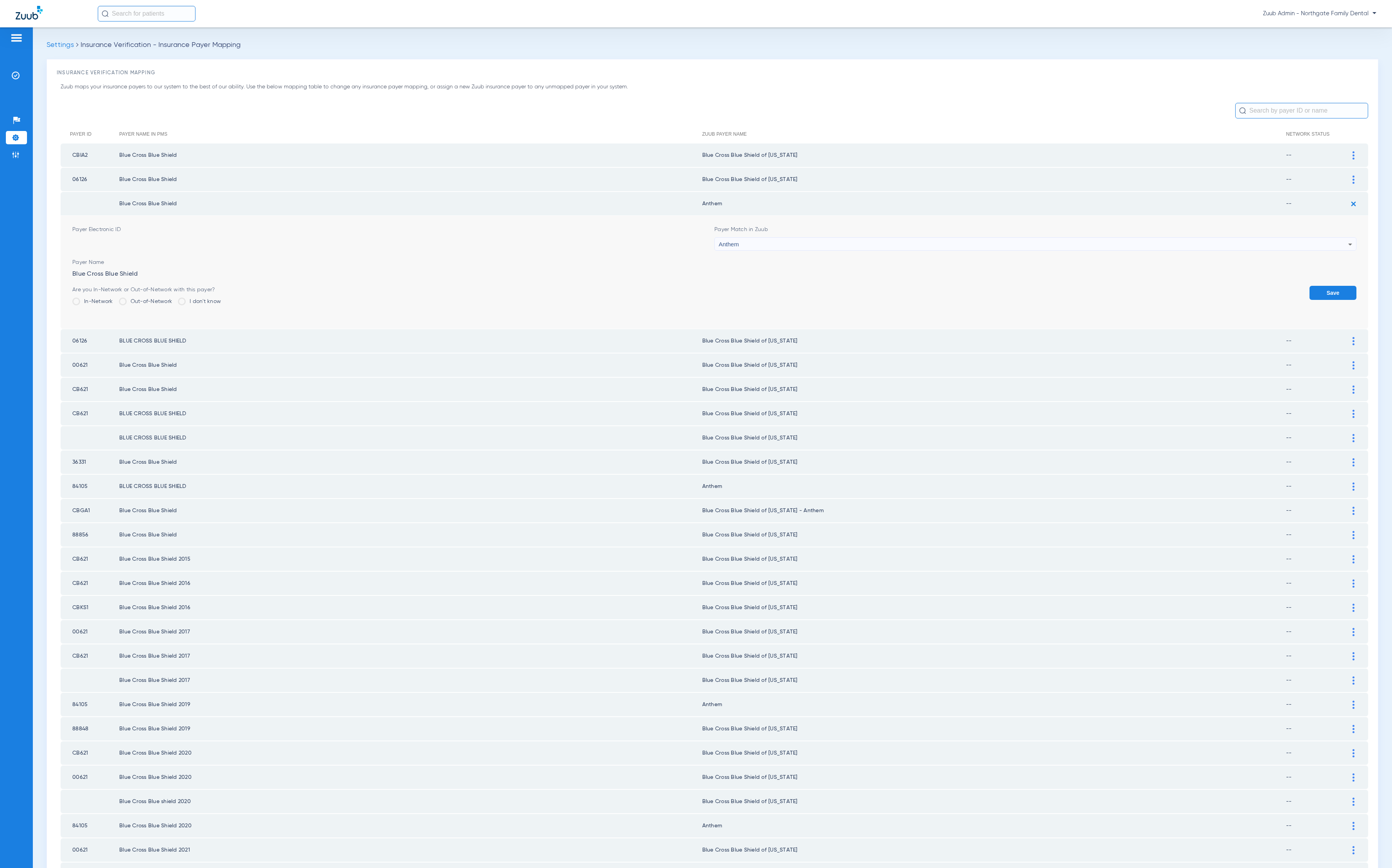
click at [1342, 291] on button "Save" at bounding box center [1334, 293] width 47 height 14
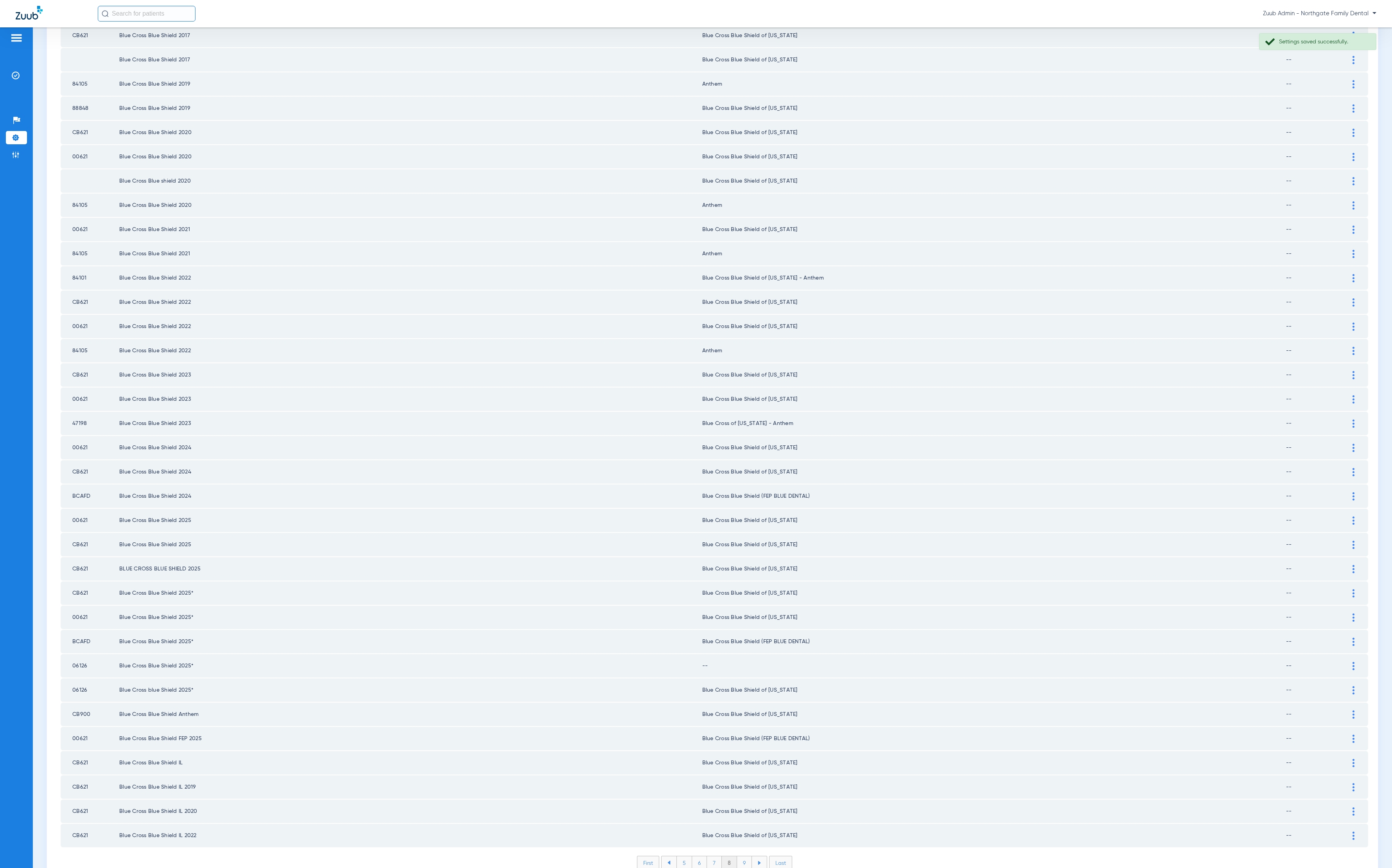
click at [1347, 662] on div at bounding box center [1353, 666] width 14 height 8
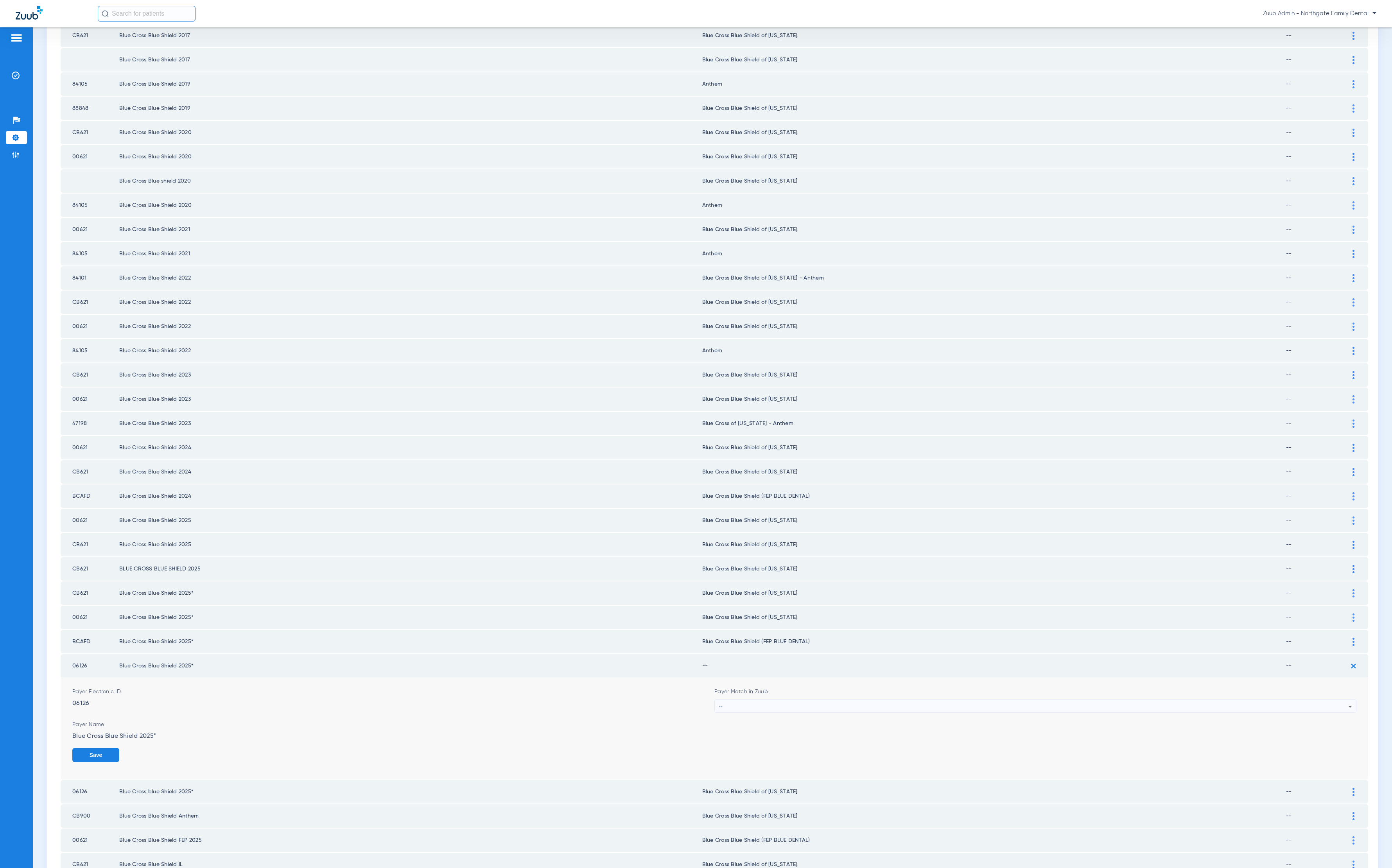
click at [1208, 699] on div "--" at bounding box center [1034, 706] width 630 height 13
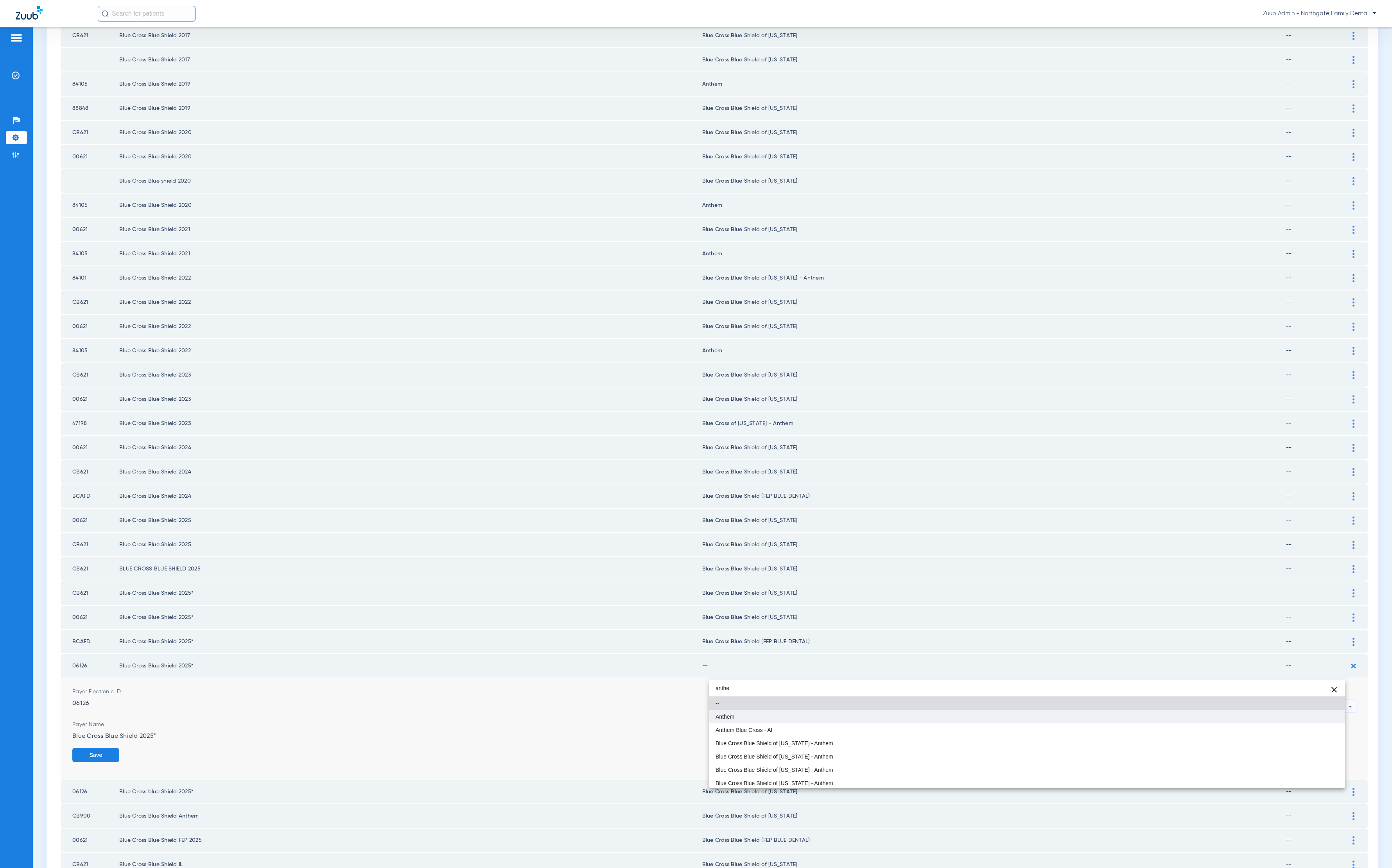
type input "anthe"
click at [1205, 716] on mat-option "Anthem" at bounding box center [1027, 716] width 636 height 13
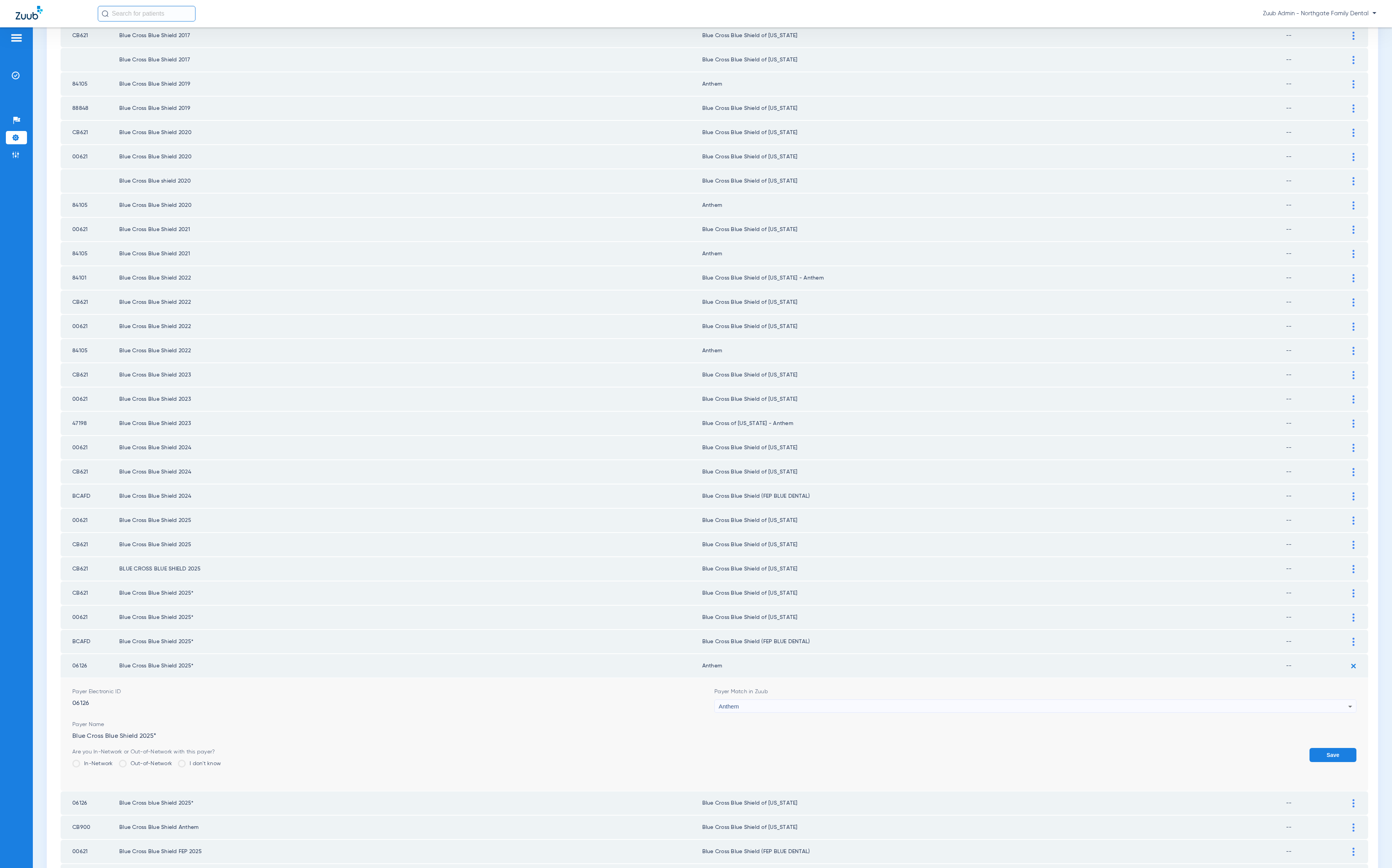
drag, startPoint x: 1336, startPoint y: 725, endPoint x: 1178, endPoint y: 691, distance: 161.6
click at [1335, 748] on button "Save" at bounding box center [1334, 755] width 47 height 14
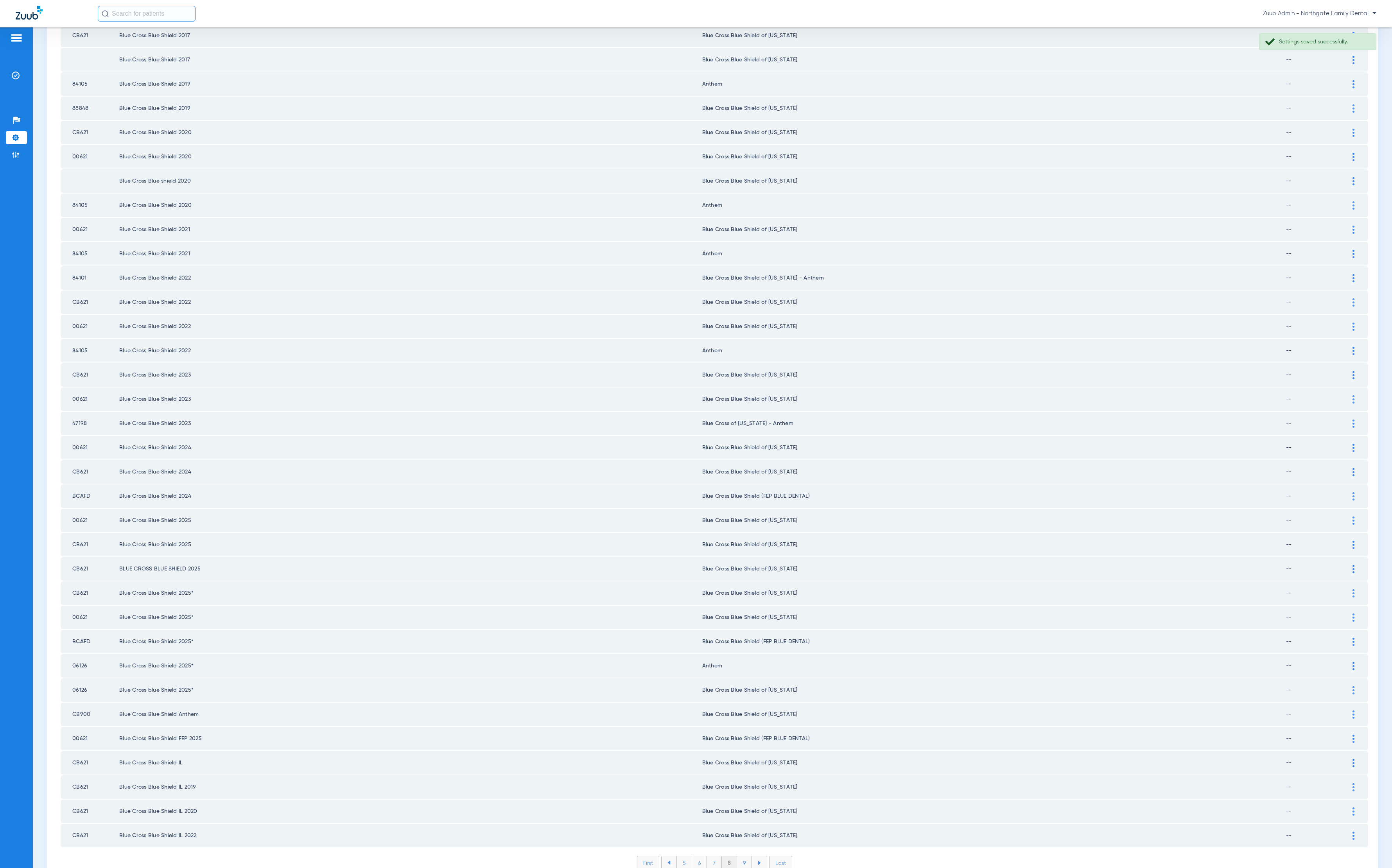
click at [737, 856] on li "9" at bounding box center [744, 862] width 15 height 13
click at [742, 856] on li "10" at bounding box center [744, 862] width 18 height 13
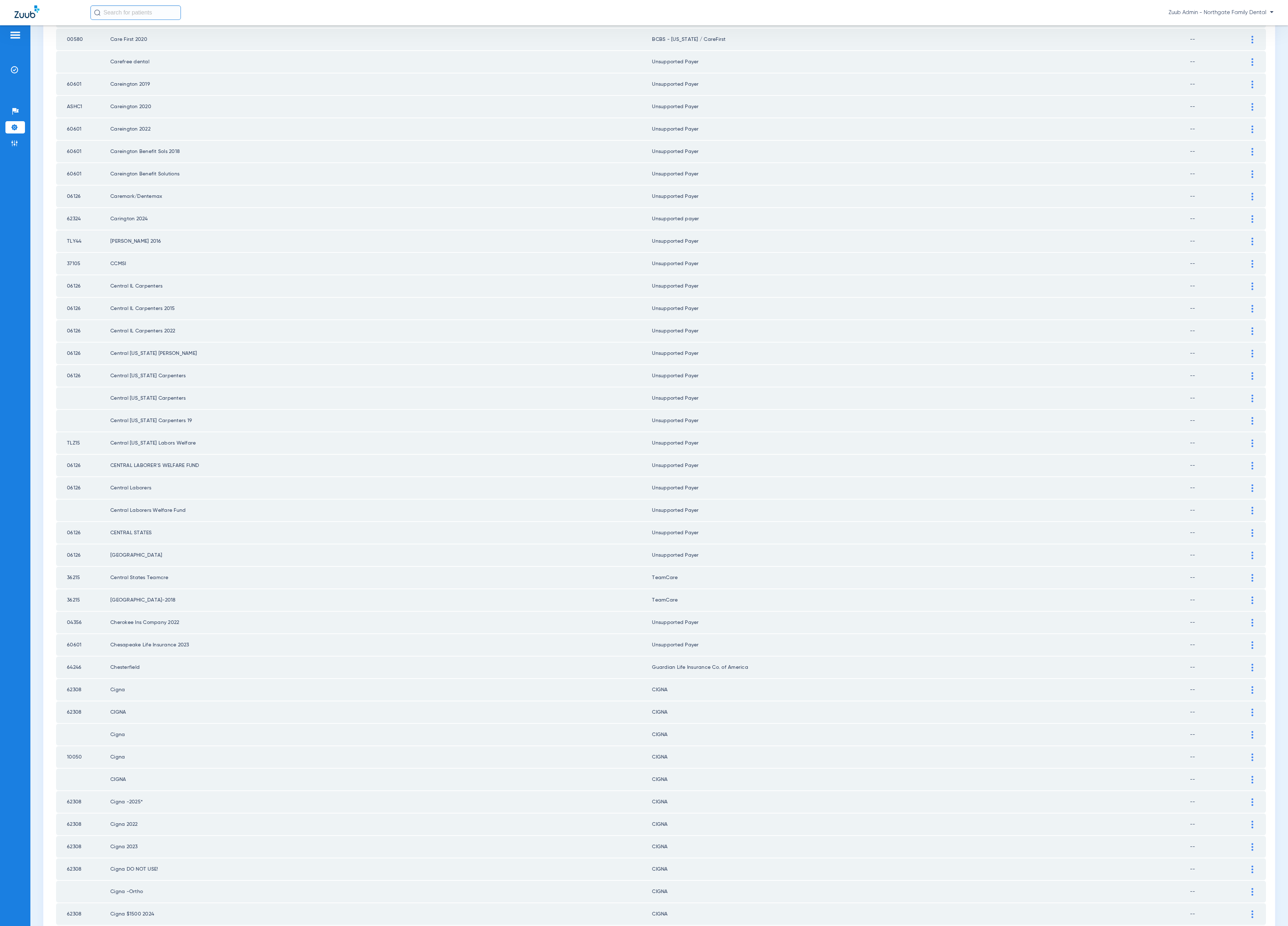
scroll to position [346, 0]
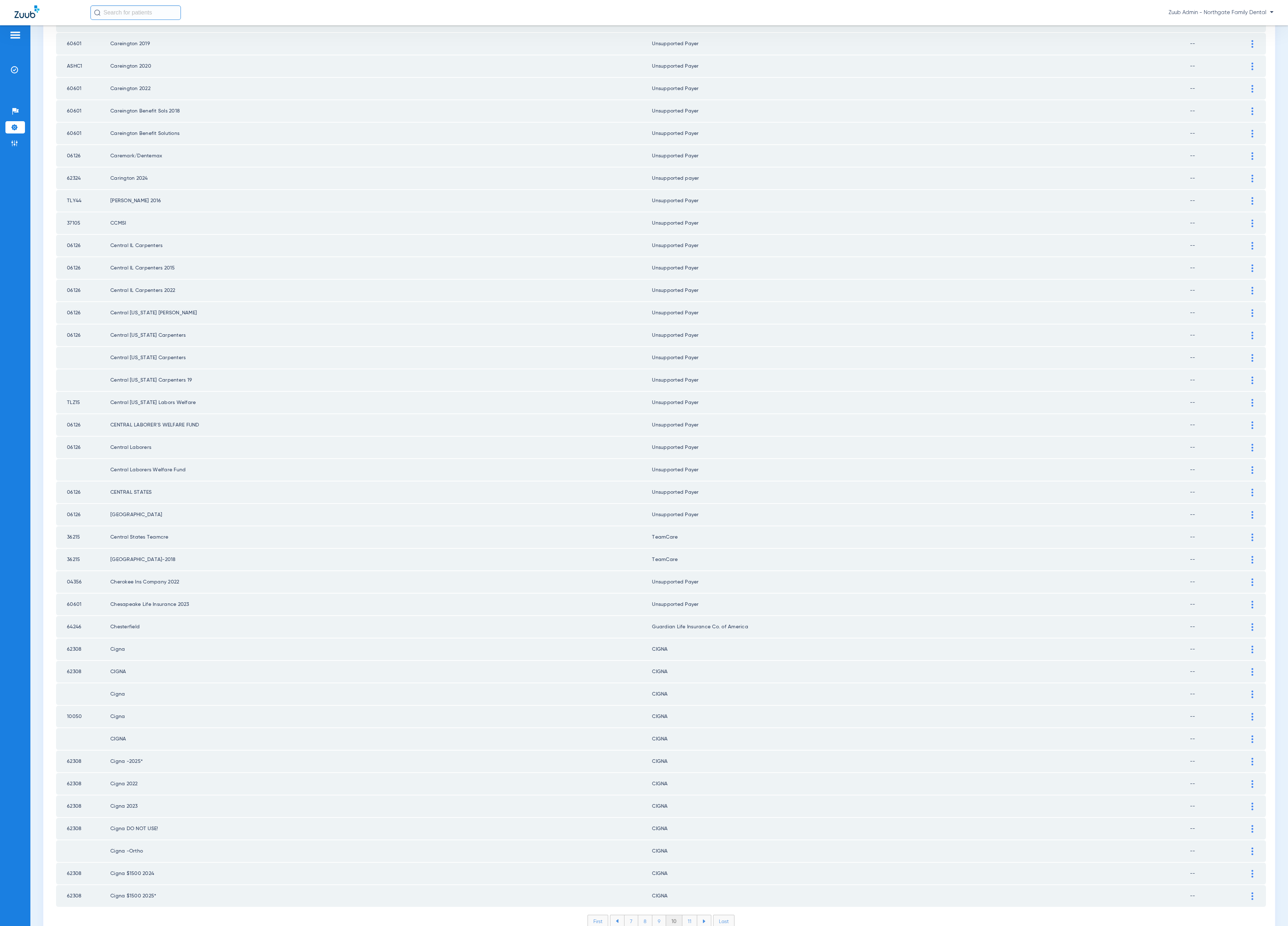
click at [686, 802] on li "11" at bounding box center [690, 921] width 15 height 12
click at [687, 802] on li "12" at bounding box center [690, 921] width 16 height 12
click at [683, 802] on li "13" at bounding box center [691, 921] width 16 height 12
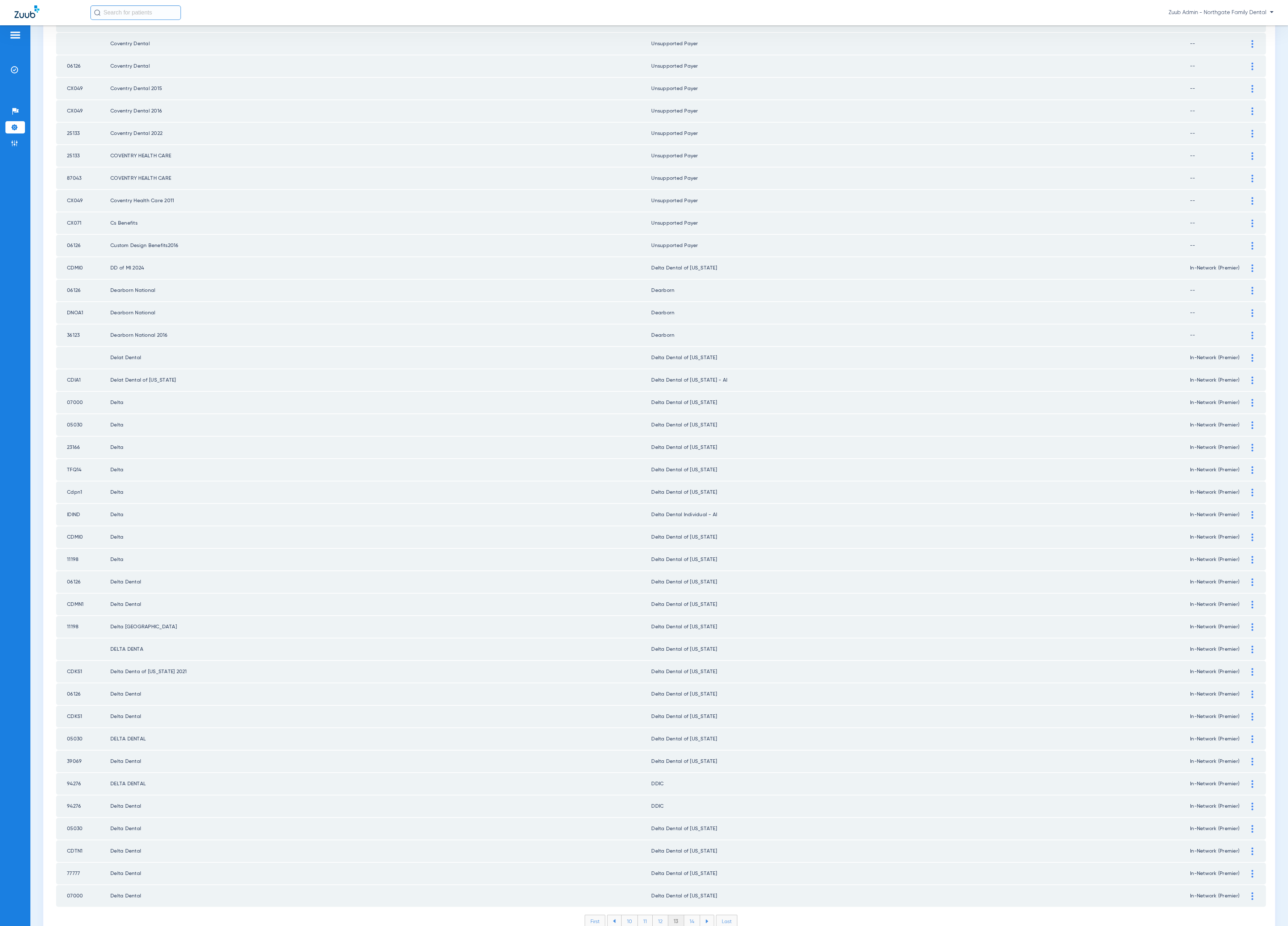
click at [684, 802] on li "14" at bounding box center [692, 921] width 16 height 12
click at [684, 802] on li "15" at bounding box center [692, 921] width 16 height 12
click at [692, 802] on li "16" at bounding box center [692, 921] width 16 height 12
click at [689, 802] on li "17" at bounding box center [692, 921] width 16 height 12
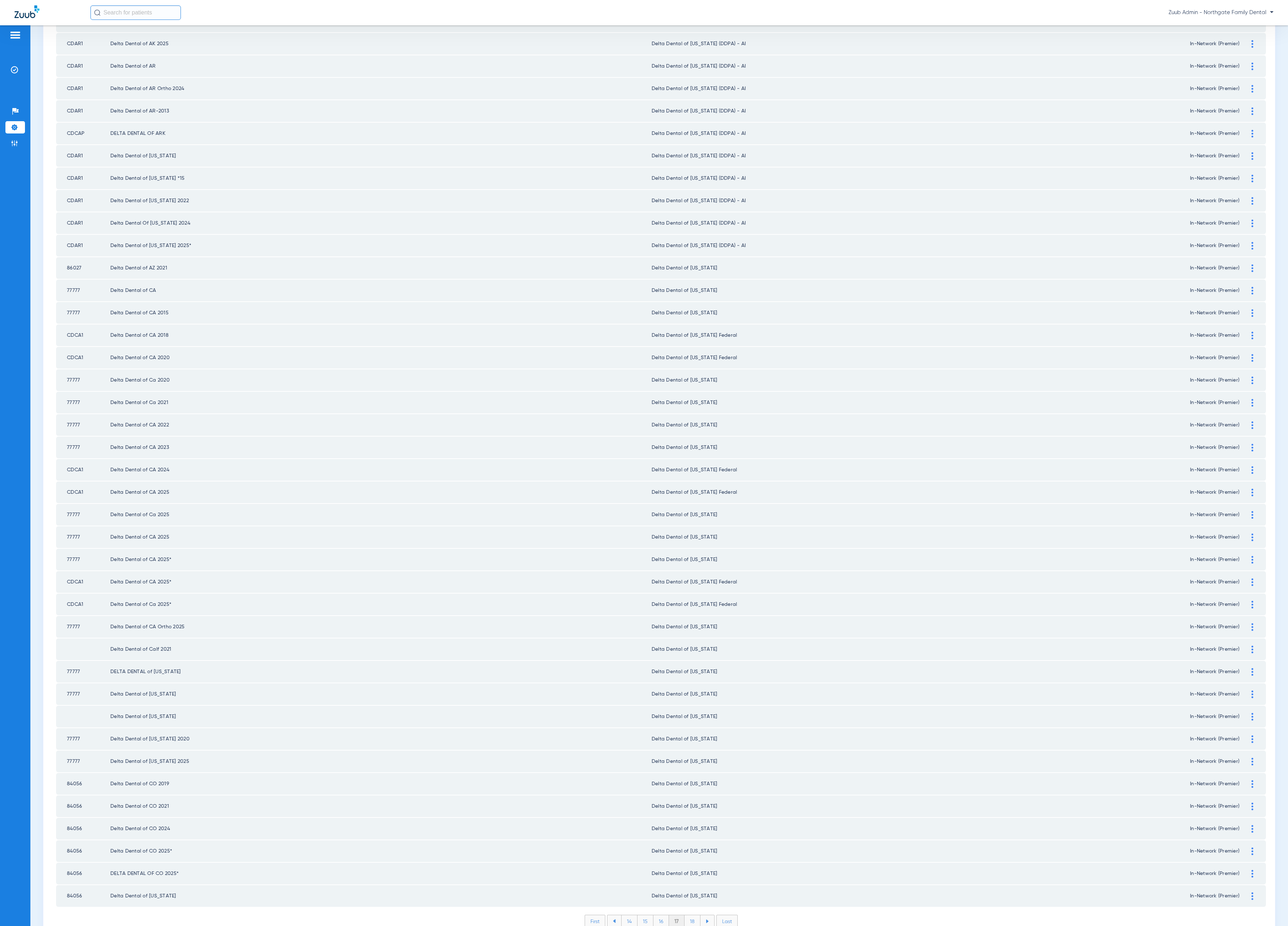
click at [685, 802] on li "18" at bounding box center [692, 921] width 16 height 12
click at [685, 802] on li "19" at bounding box center [692, 921] width 16 height 12
click at [684, 802] on li "20" at bounding box center [692, 921] width 17 height 12
click at [1246, 802] on div at bounding box center [1252, 874] width 13 height 7
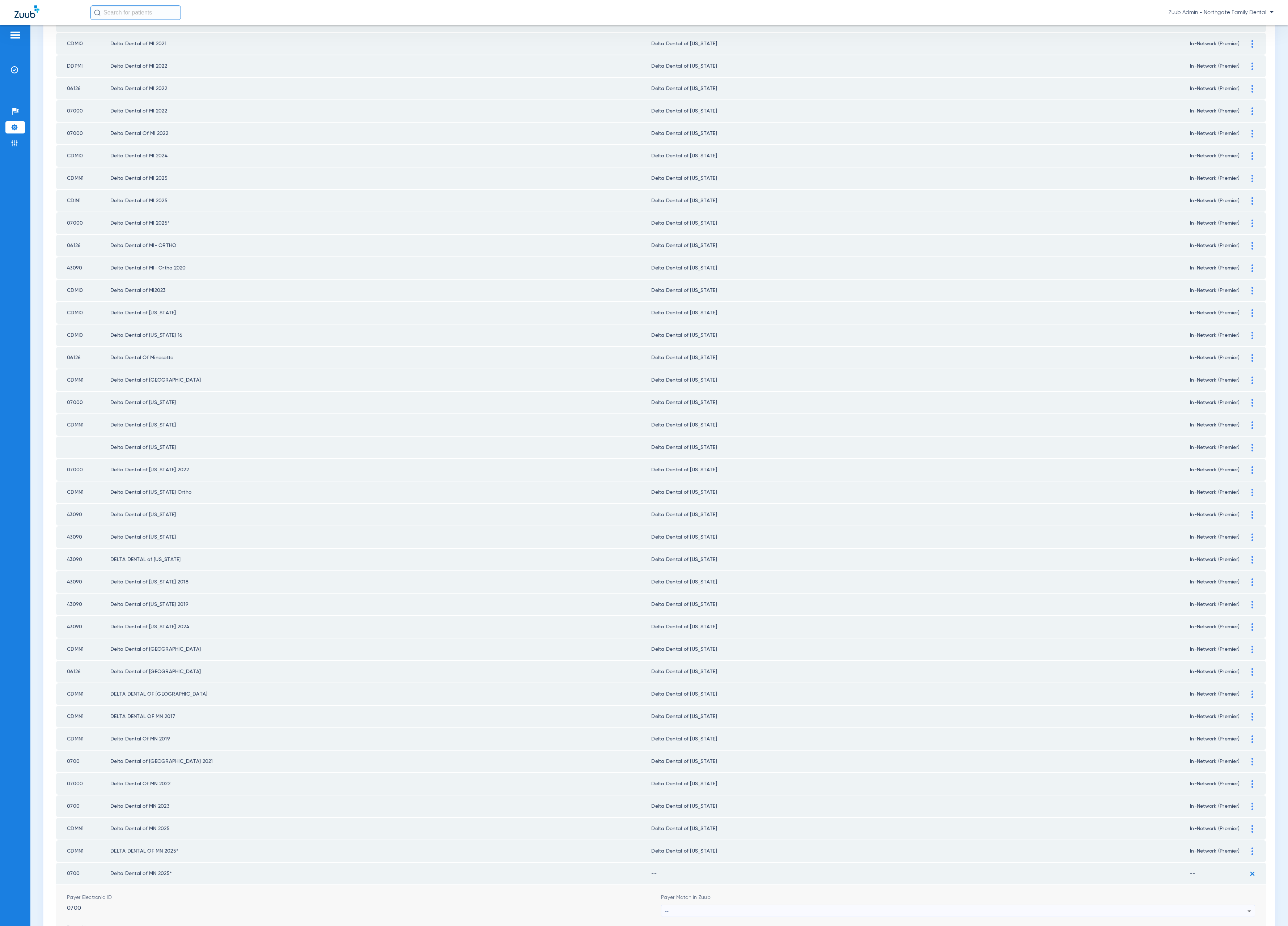
click at [837, 802] on div "--" at bounding box center [956, 911] width 583 height 12
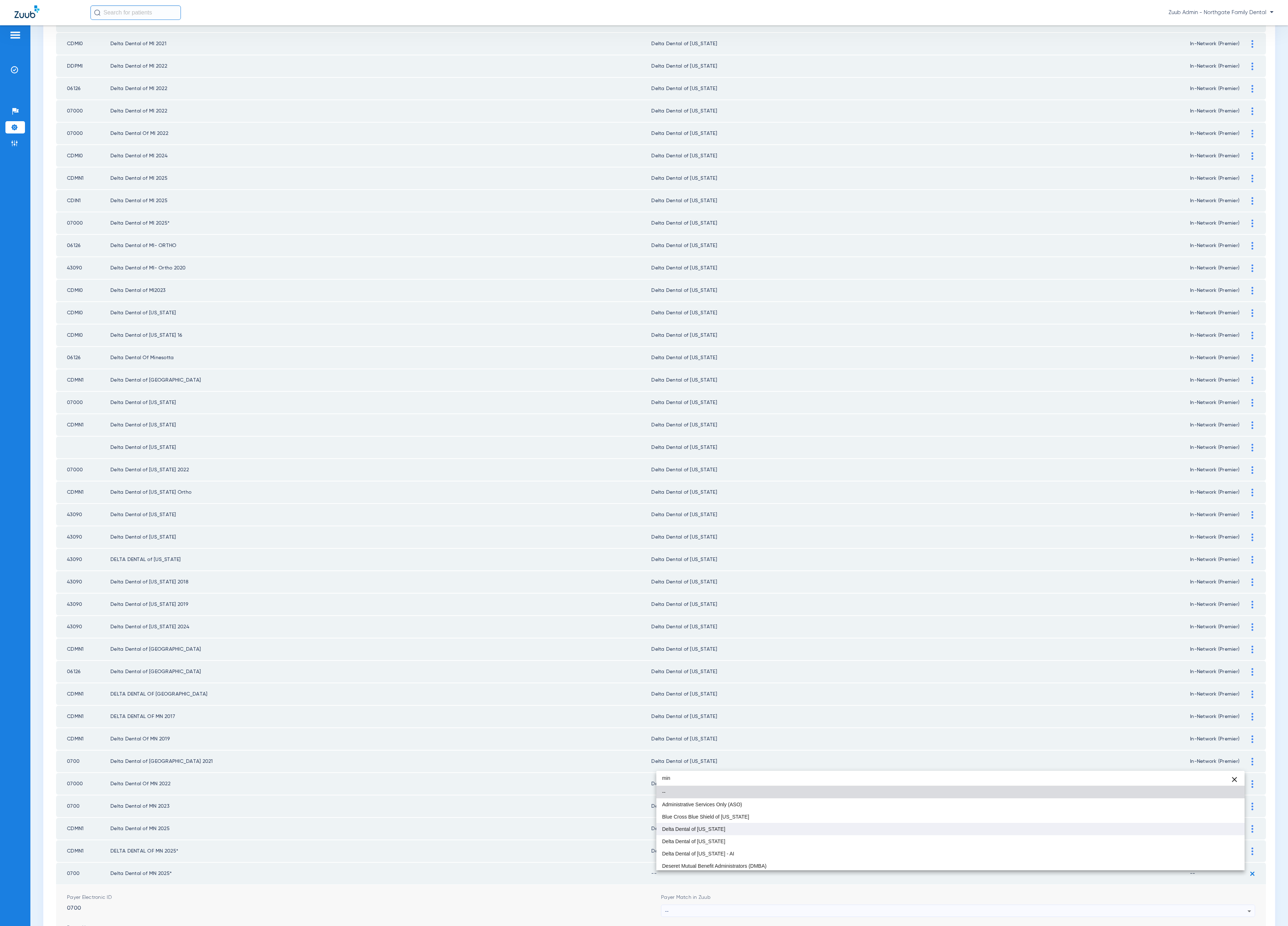
type input "min"
click at [791, 802] on mat-option "Delta Dental of [US_STATE]" at bounding box center [950, 829] width 588 height 12
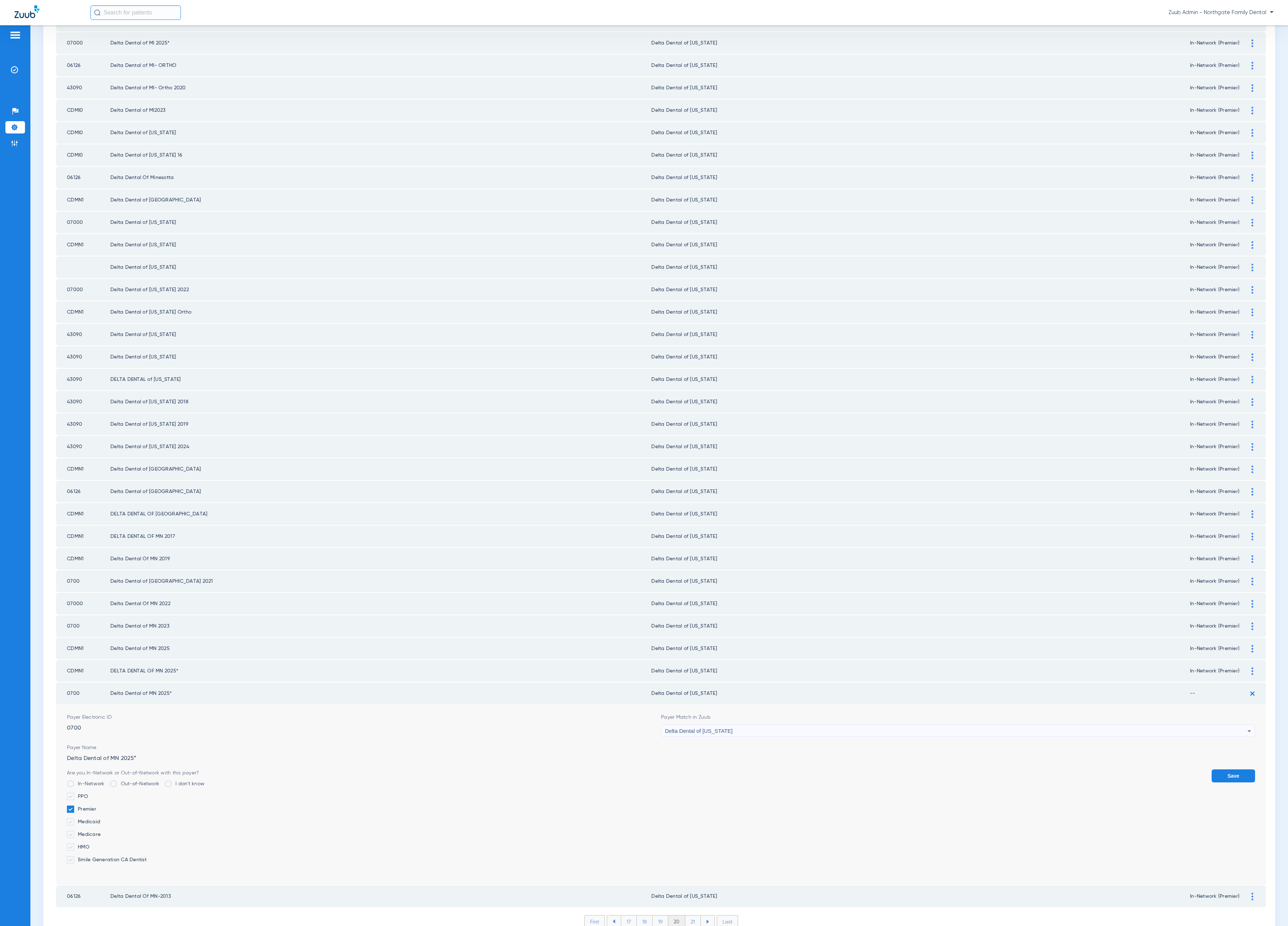
click at [1238, 769] on button "Save" at bounding box center [1234, 775] width 44 height 13
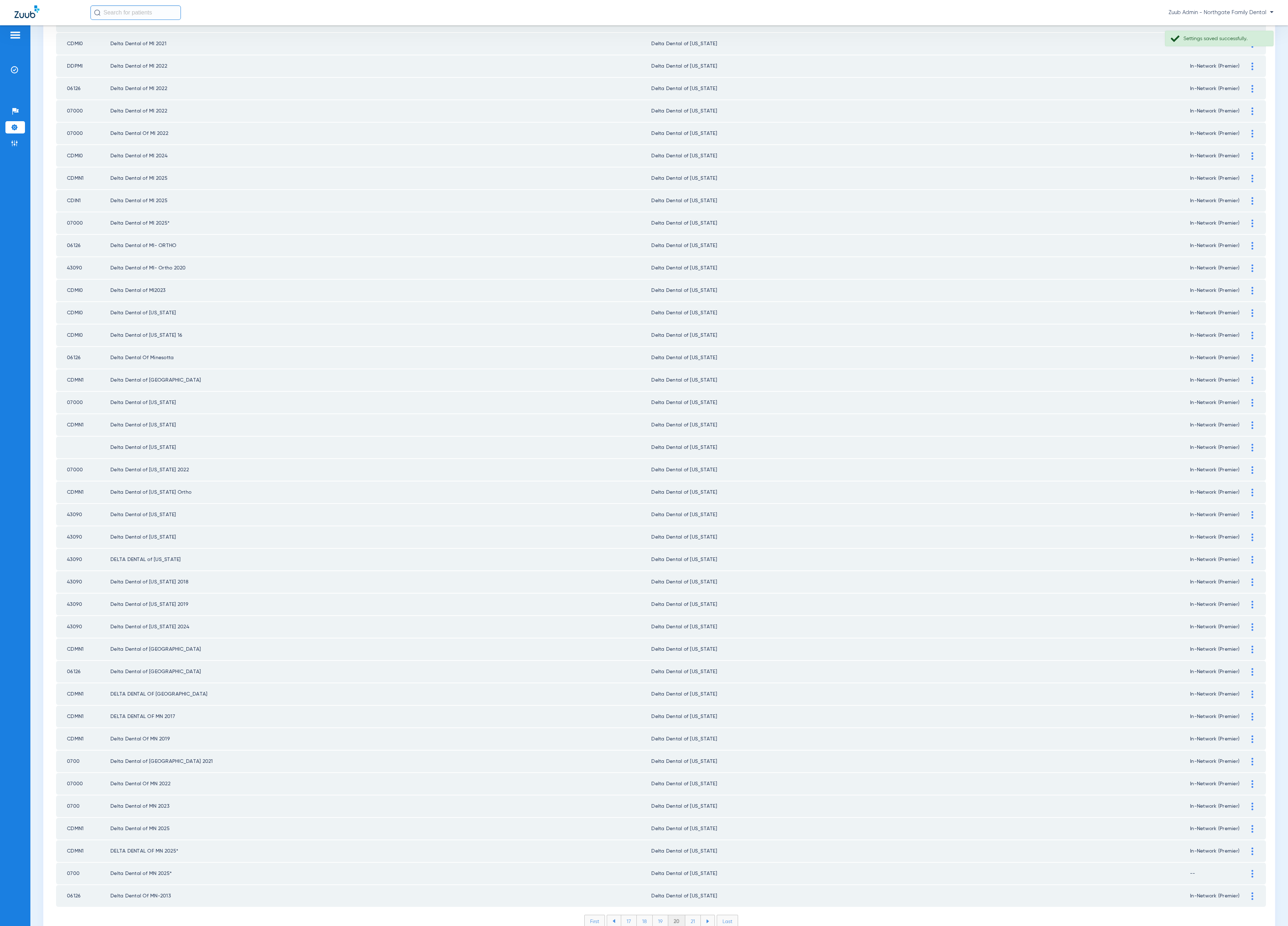
click at [686, 802] on li "21" at bounding box center [693, 921] width 16 height 12
click at [689, 802] on li "22" at bounding box center [693, 921] width 17 height 12
click at [687, 802] on li "23" at bounding box center [693, 921] width 17 height 12
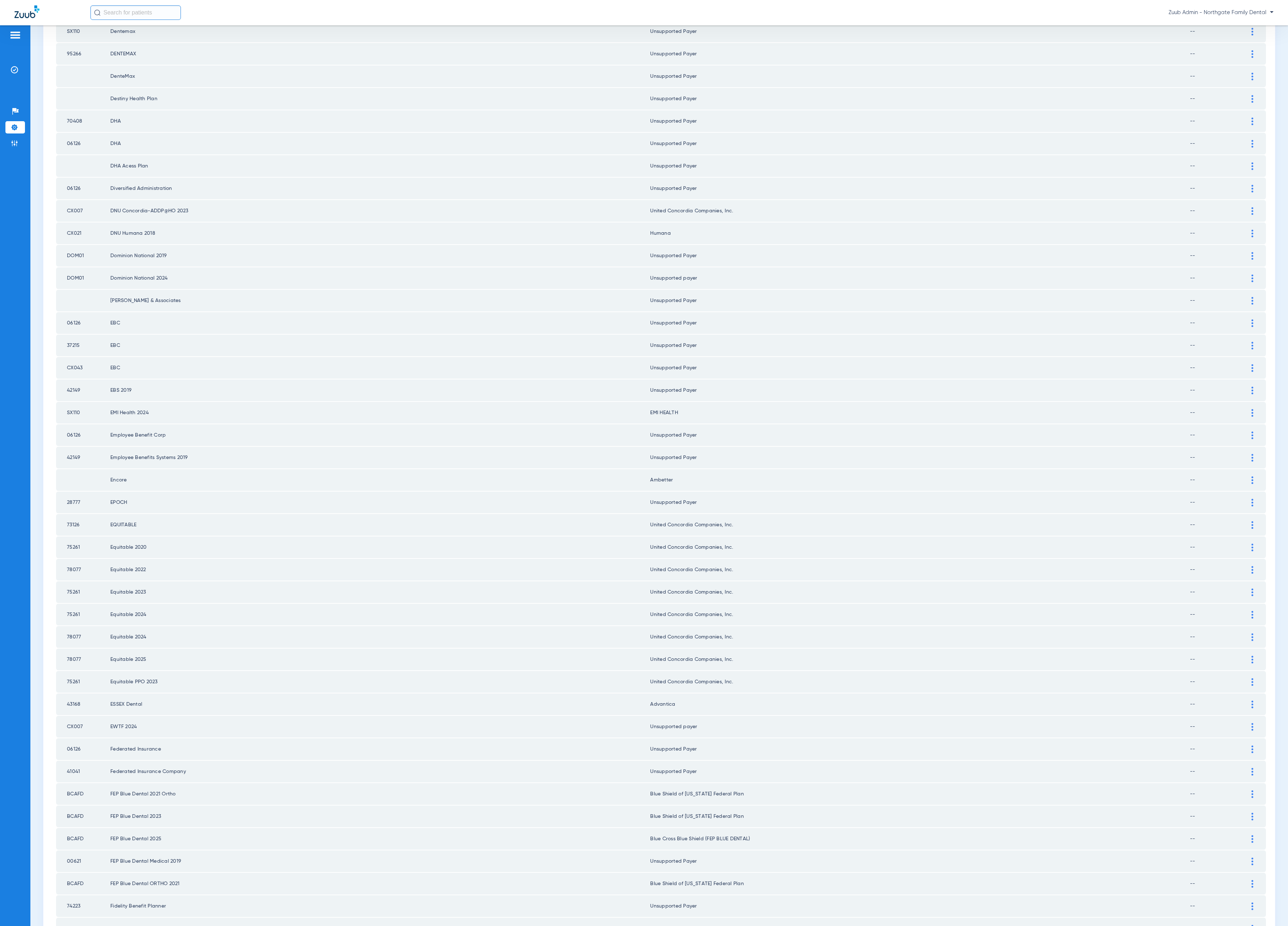
scroll to position [346, 0]
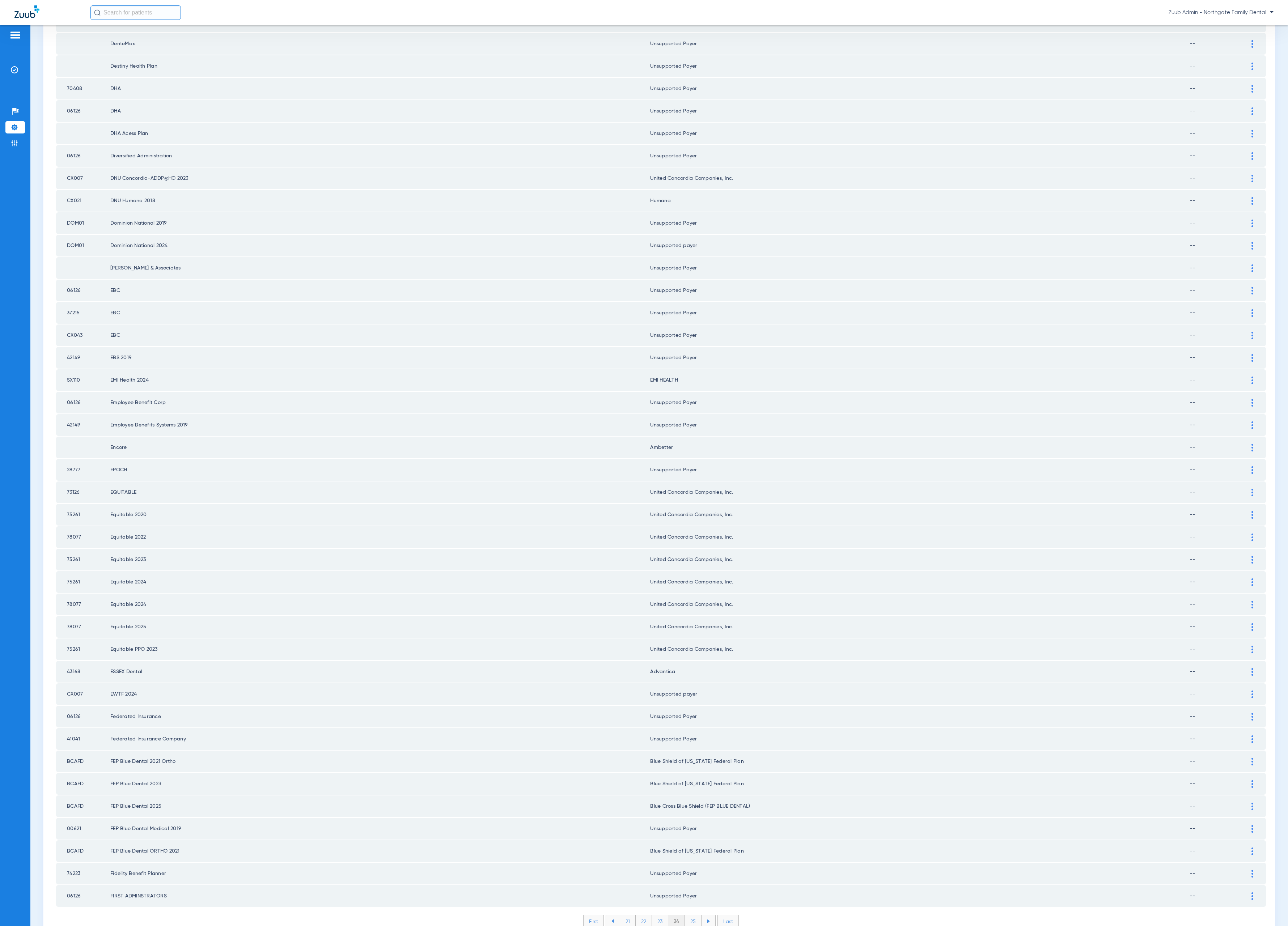
click at [690, 915] on li "25" at bounding box center [693, 921] width 17 height 12
click at [693, 915] on li "26" at bounding box center [694, 921] width 17 height 12
click at [688, 915] on li "27" at bounding box center [695, 921] width 17 height 12
click at [689, 915] on li "28" at bounding box center [694, 921] width 17 height 12
click at [686, 915] on li "29" at bounding box center [694, 921] width 17 height 12
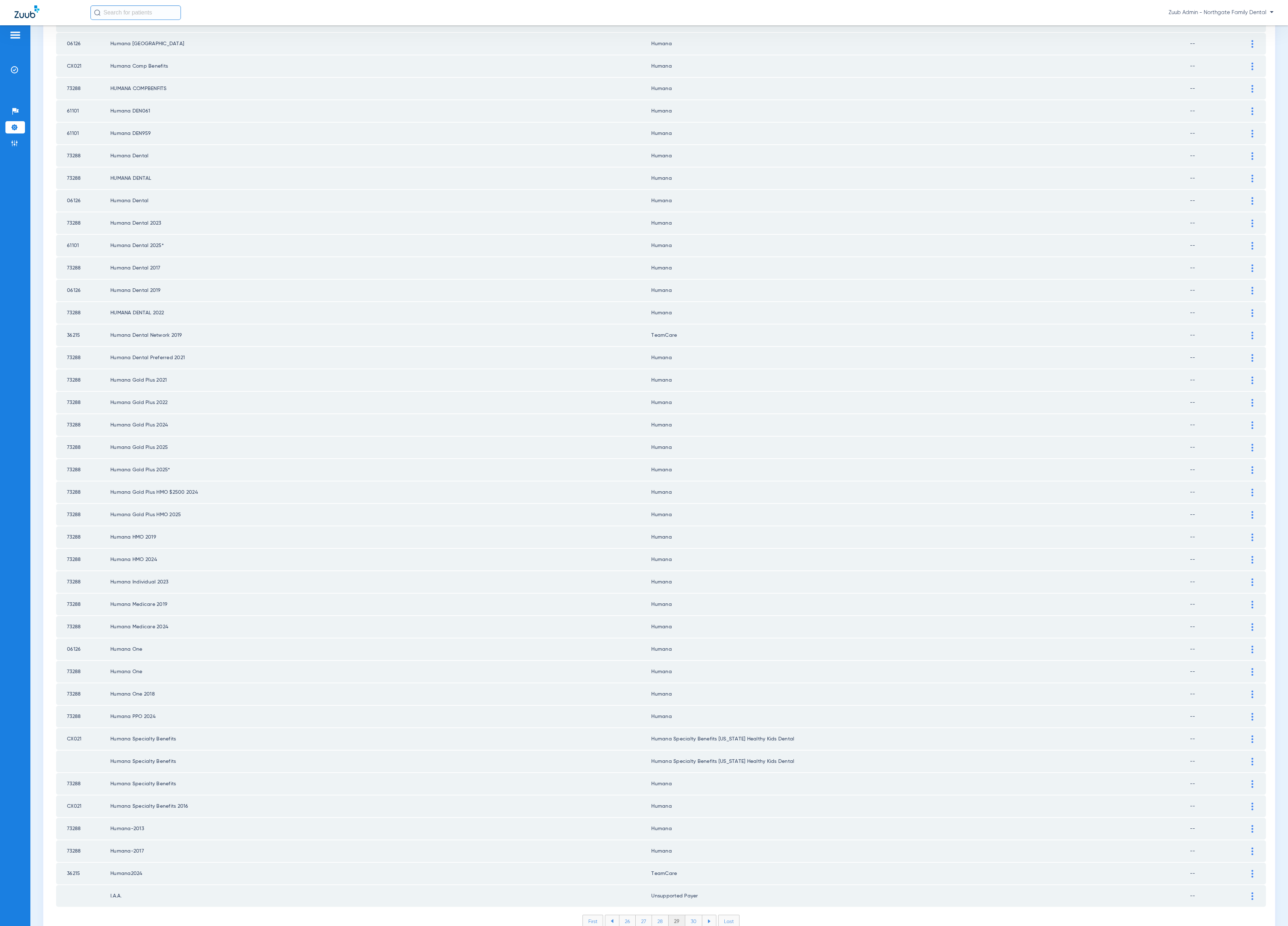
click at [691, 915] on li "30" at bounding box center [694, 921] width 17 height 12
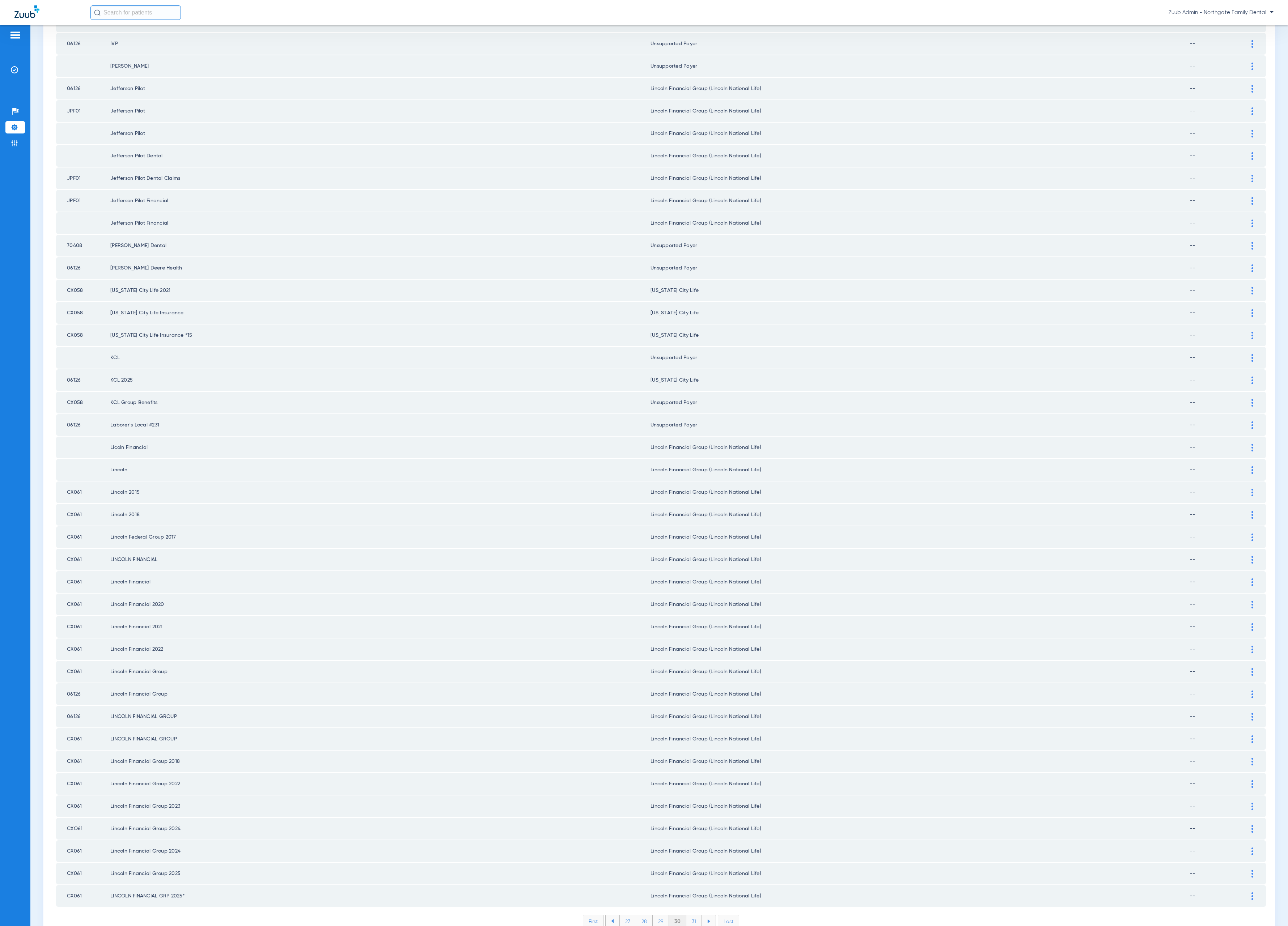
click at [686, 915] on li "31" at bounding box center [694, 921] width 16 height 12
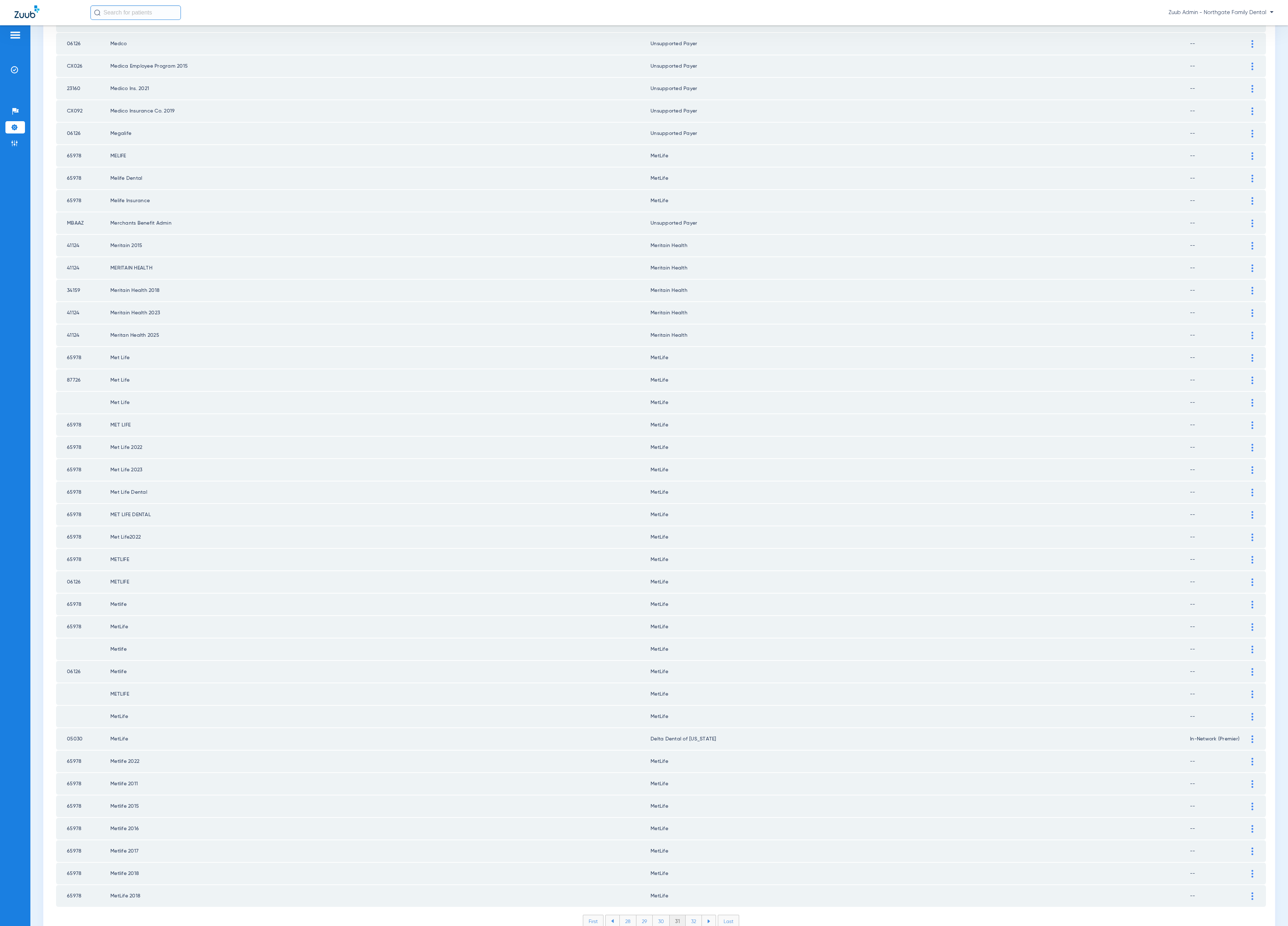
click at [686, 915] on li "32" at bounding box center [694, 921] width 17 height 12
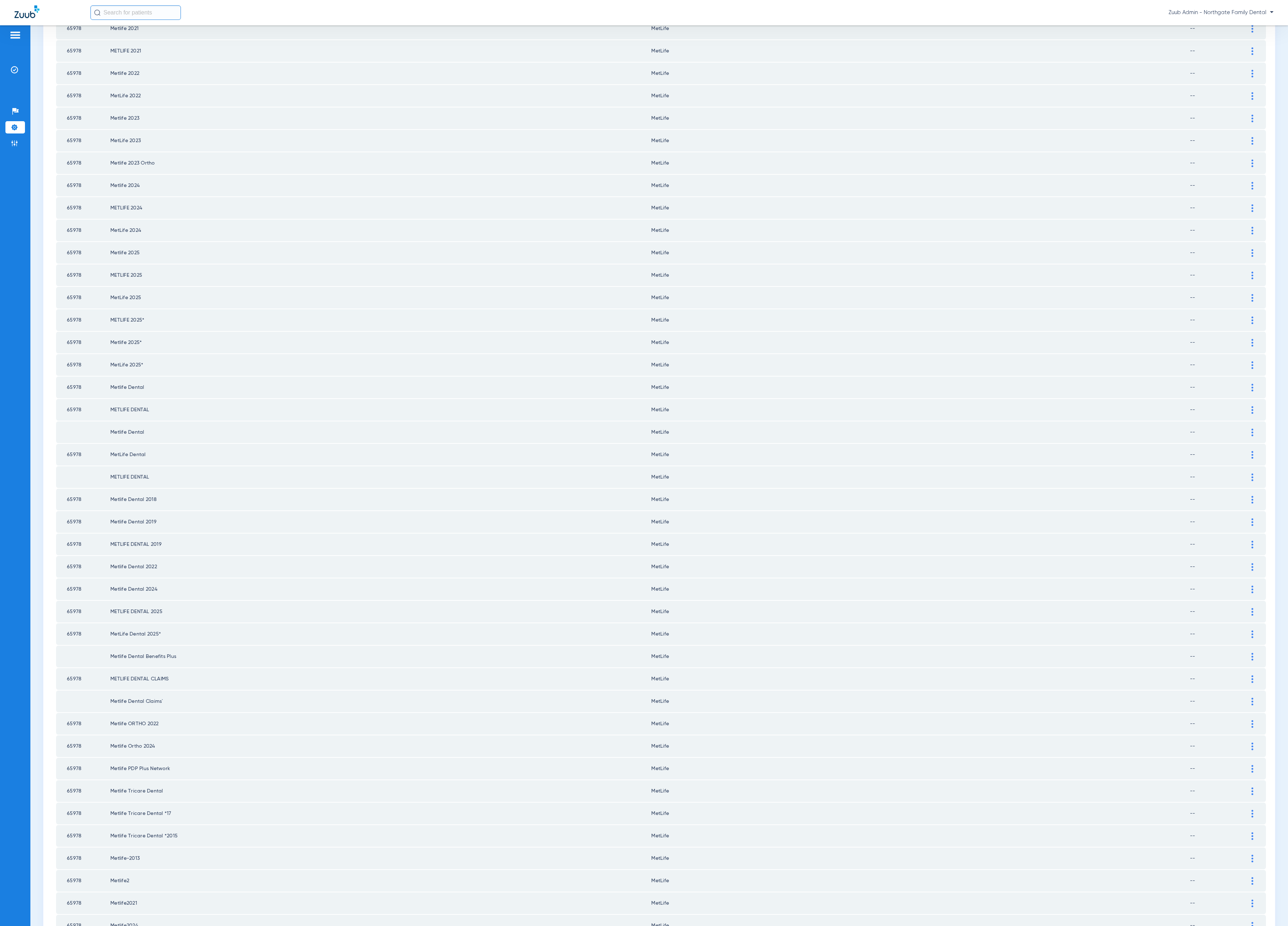
scroll to position [0, 0]
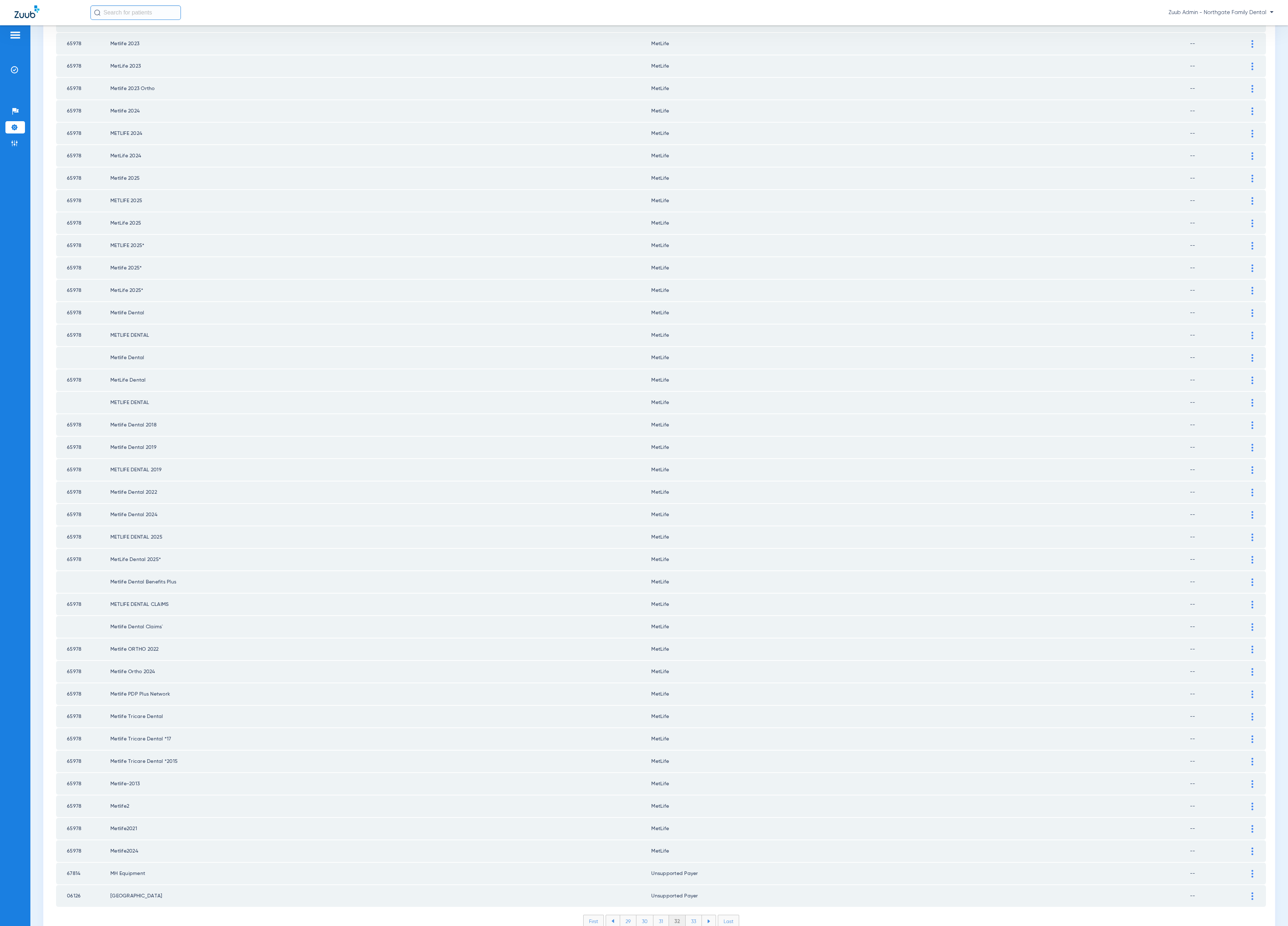
click at [691, 915] on li "33" at bounding box center [694, 921] width 17 height 12
click at [689, 915] on li "34" at bounding box center [694, 921] width 17 height 12
click at [686, 915] on li "35" at bounding box center [694, 921] width 17 height 12
click at [688, 915] on li "36" at bounding box center [695, 921] width 17 height 12
click at [688, 915] on li "37" at bounding box center [695, 921] width 17 height 12
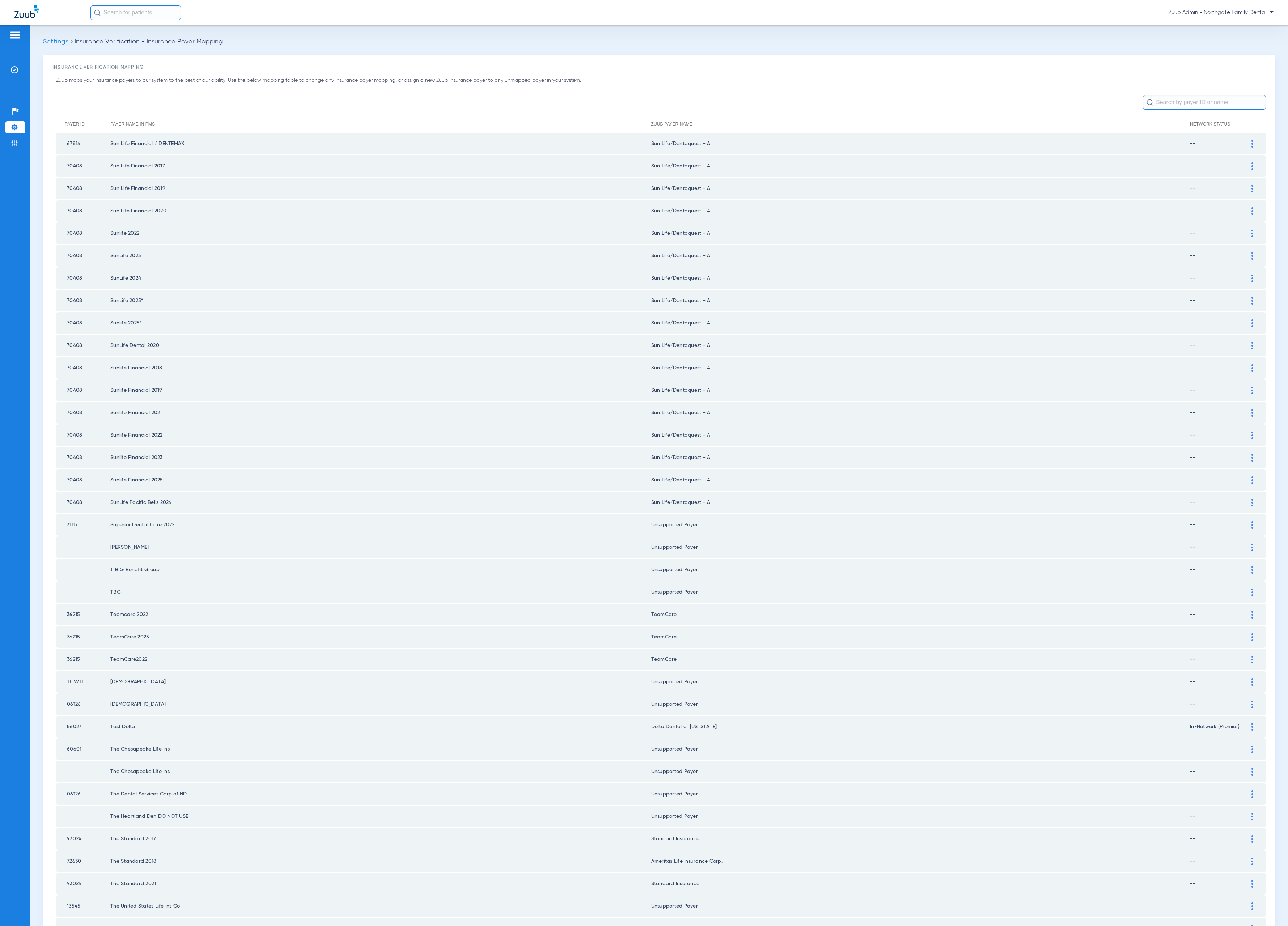
scroll to position [346, 0]
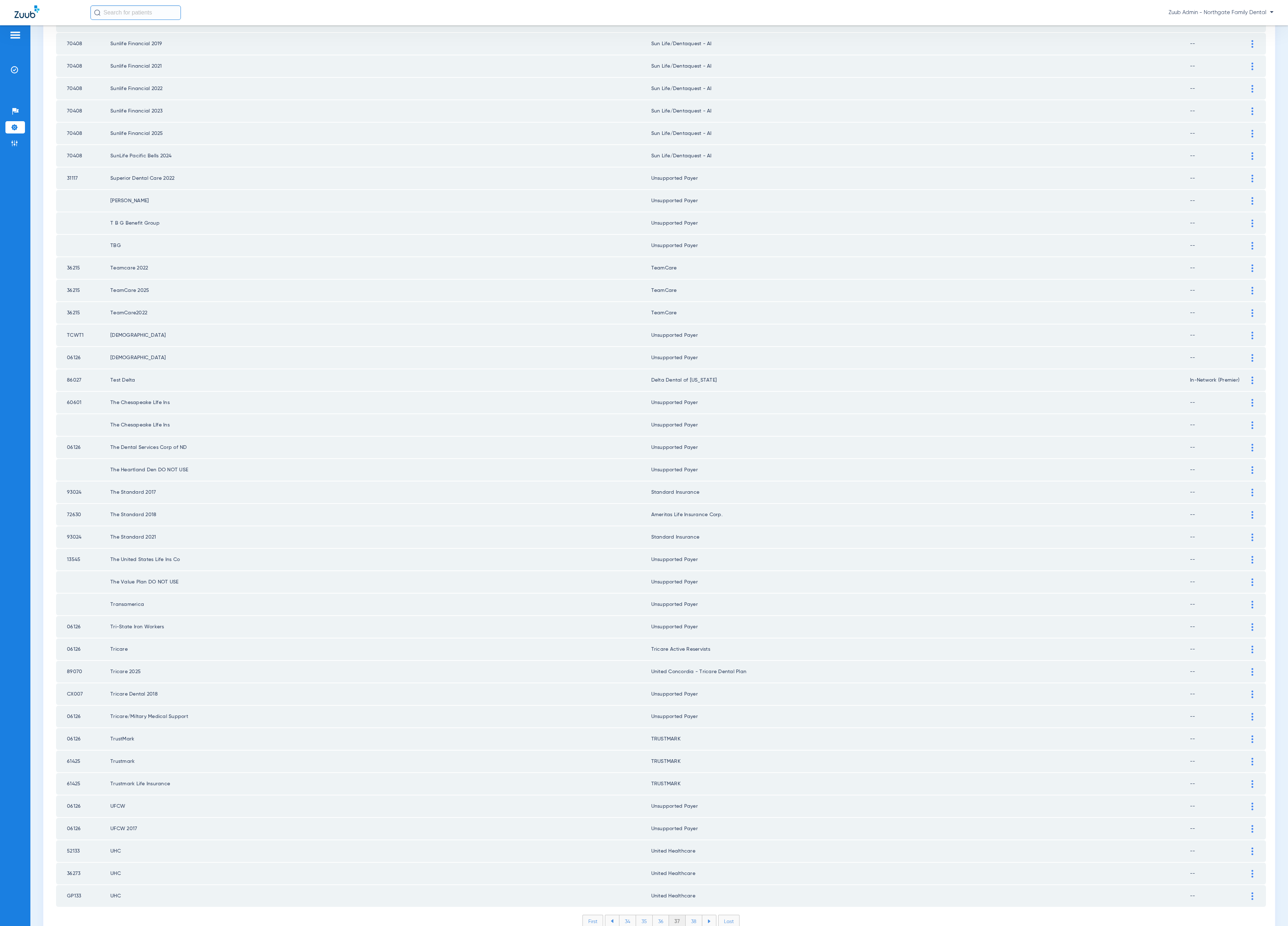
click at [686, 915] on li "38" at bounding box center [694, 921] width 17 height 12
click at [689, 915] on li "39" at bounding box center [695, 921] width 17 height 12
click at [692, 915] on li "40" at bounding box center [694, 921] width 17 height 12
click at [689, 915] on li "41" at bounding box center [694, 921] width 16 height 12
click at [688, 915] on li "42" at bounding box center [694, 921] width 17 height 12
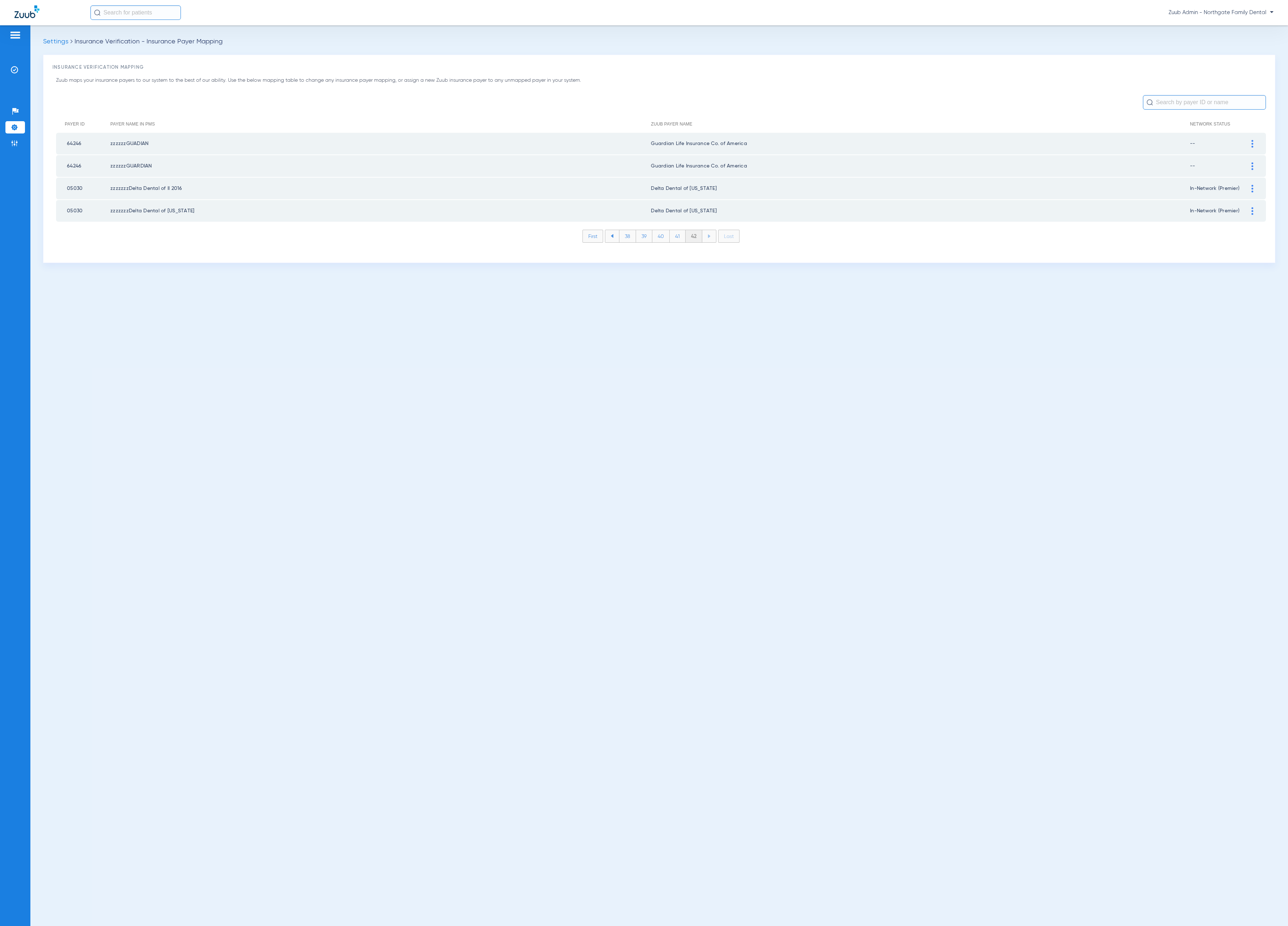
scroll to position [0, 0]
click at [22, 142] on li "Admin" at bounding box center [15, 143] width 20 height 12
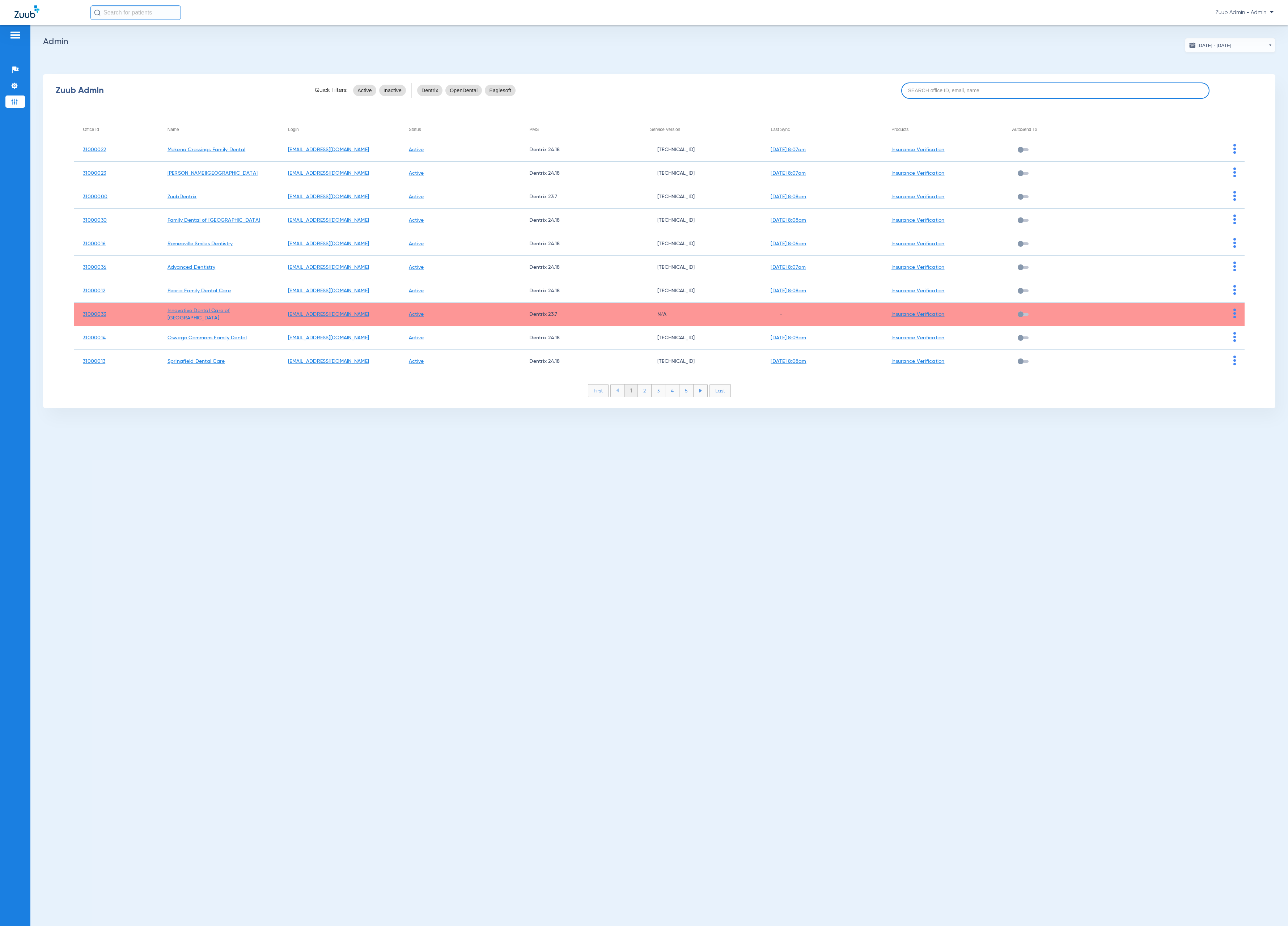
paste input "31000030"
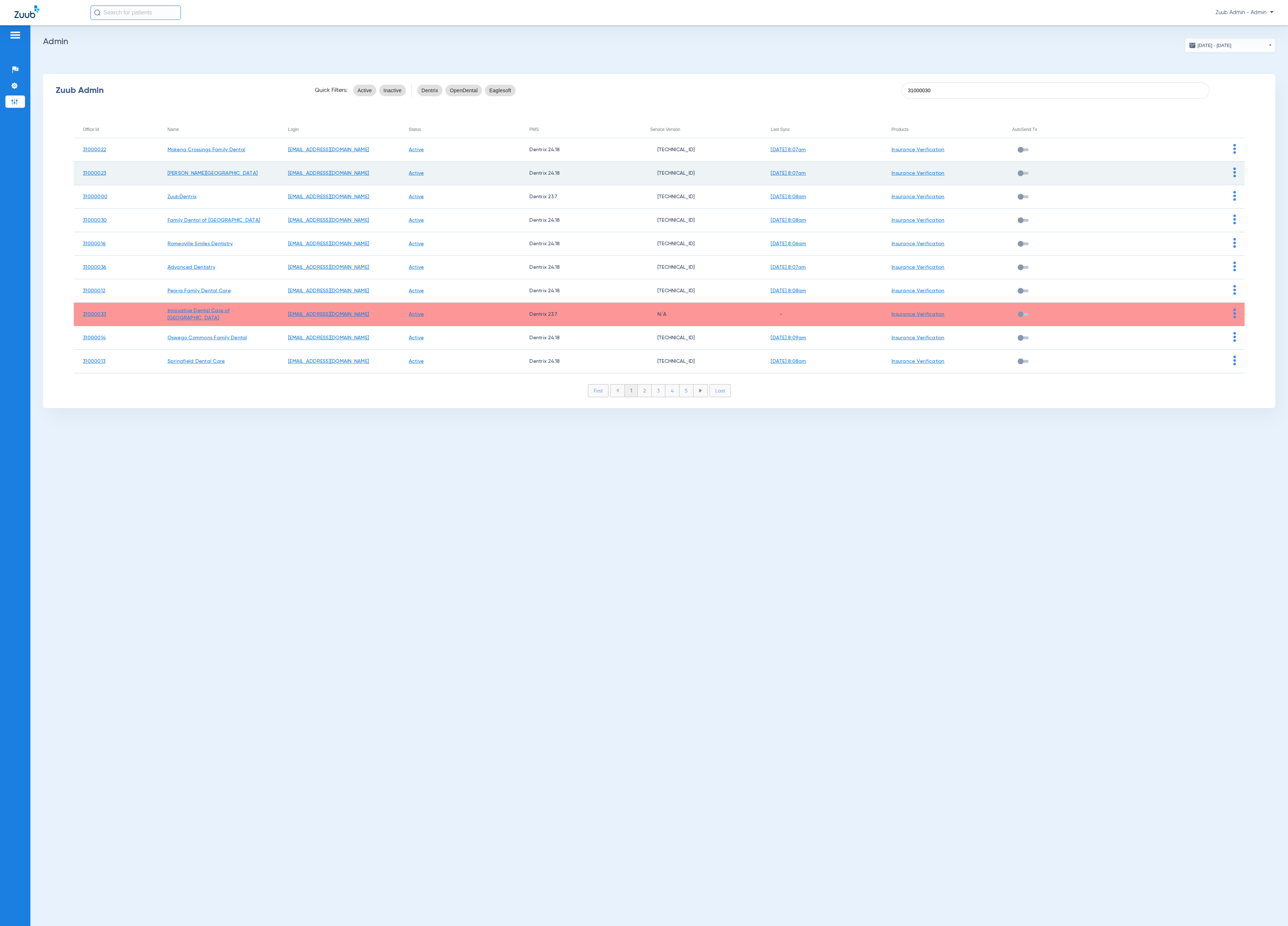
type input "31000030"
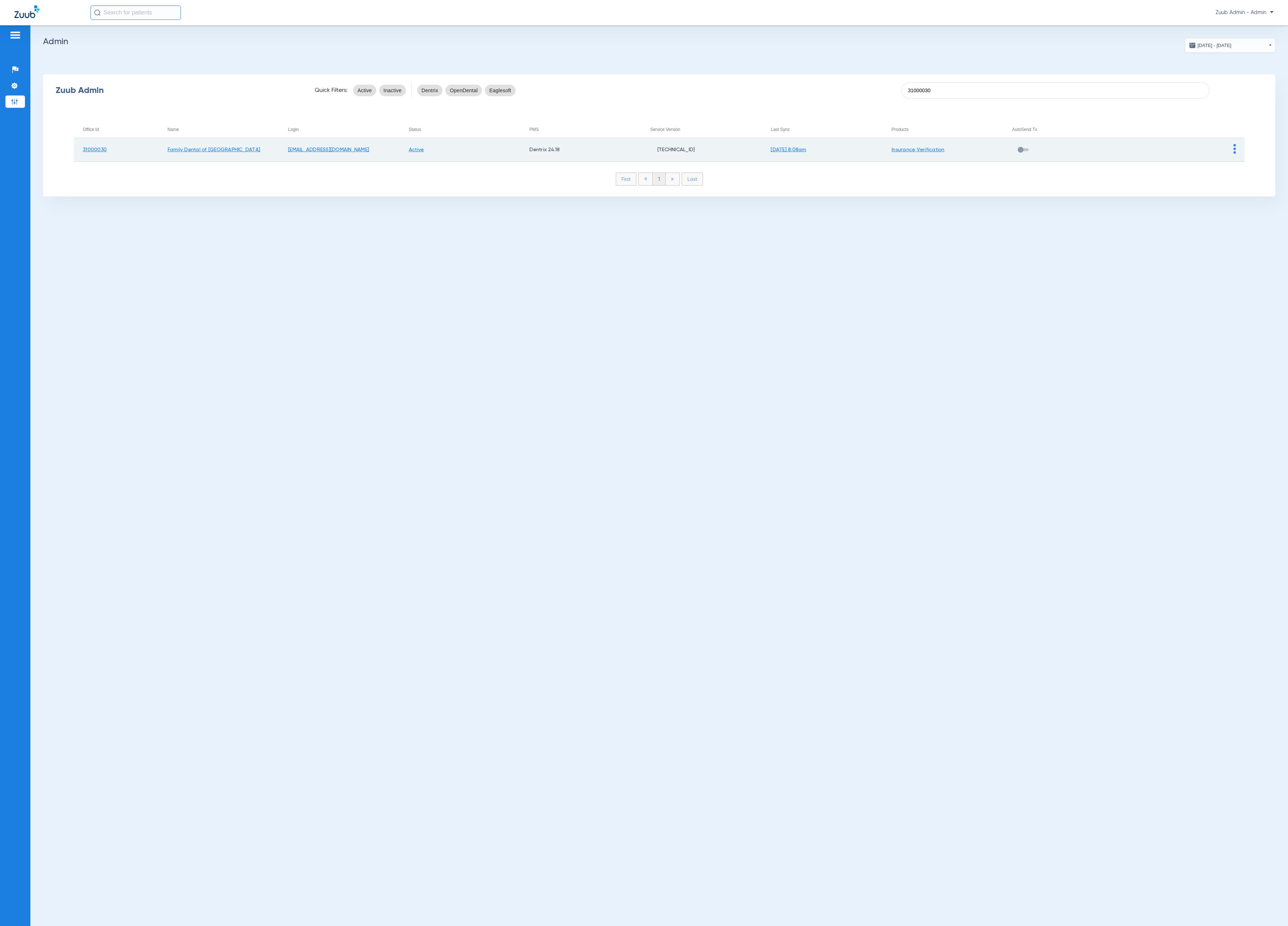
click at [1235, 154] on span at bounding box center [1234, 152] width 2 height 5
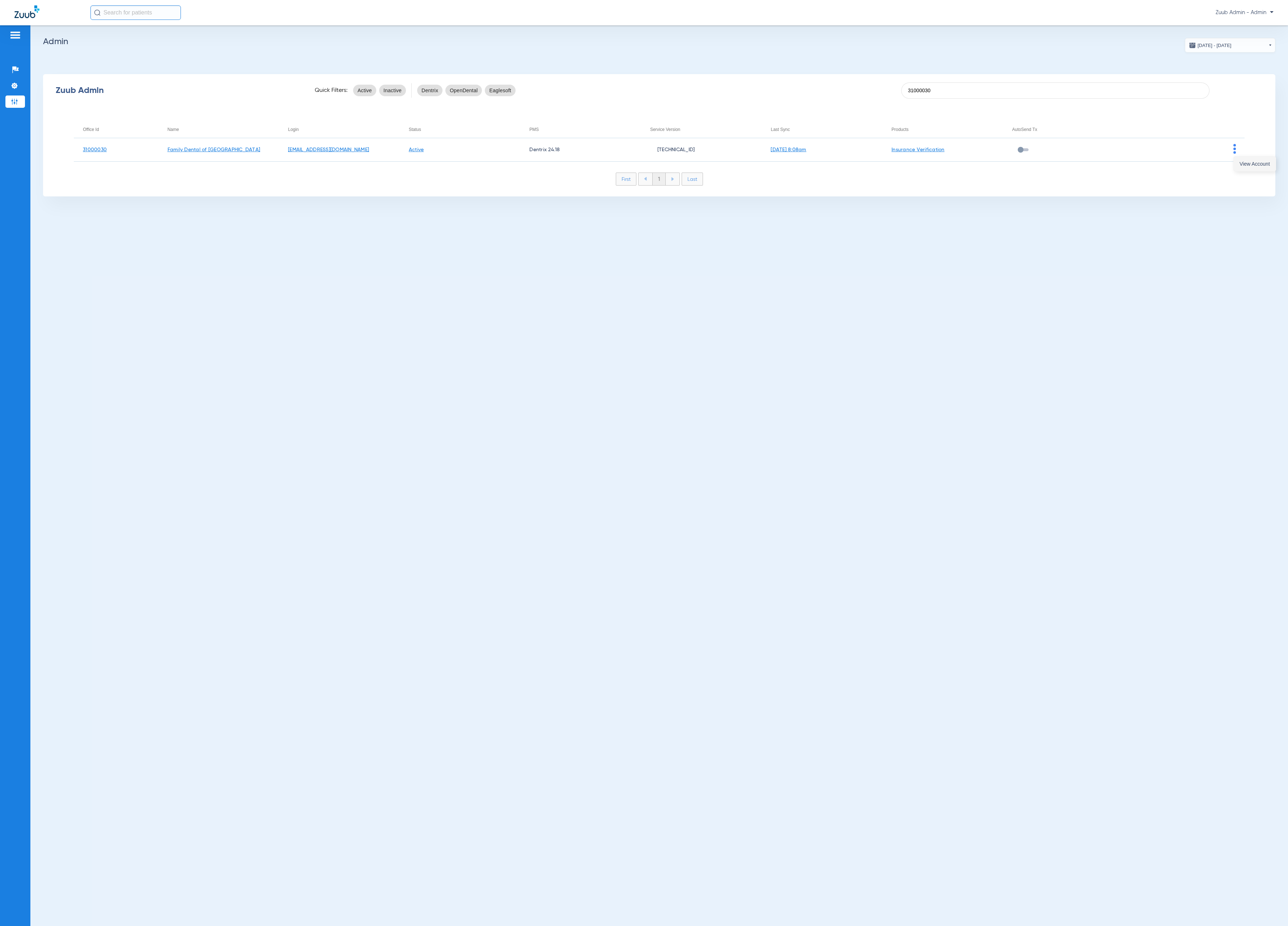
click at [1244, 163] on span "View Account" at bounding box center [1255, 163] width 31 height 5
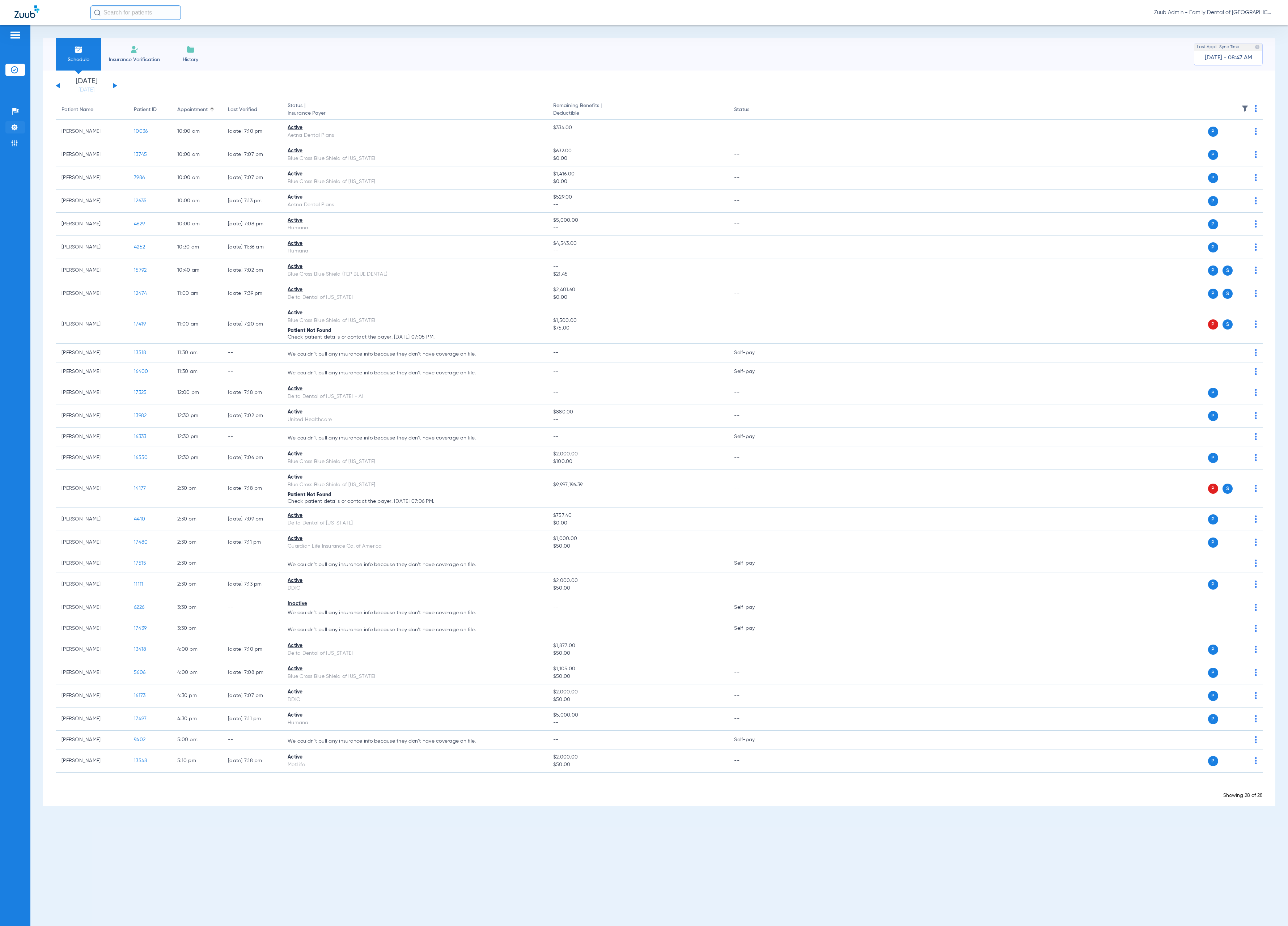
click at [7, 131] on li "Settings" at bounding box center [15, 127] width 20 height 12
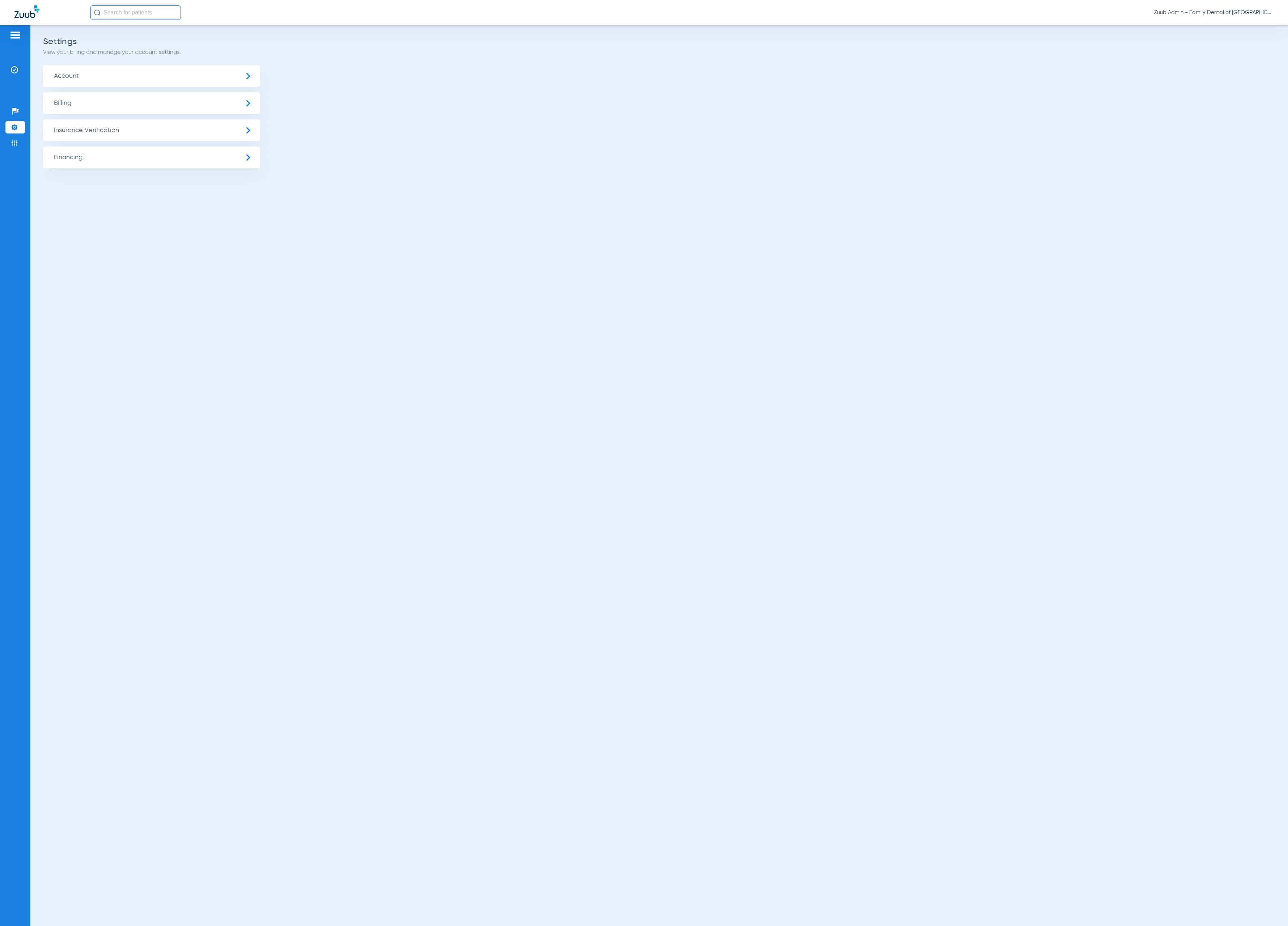
click at [124, 139] on span "Insurance Verification" at bounding box center [151, 130] width 217 height 22
click at [176, 181] on li "Insurance Payer Mapping" at bounding box center [151, 187] width 217 height 19
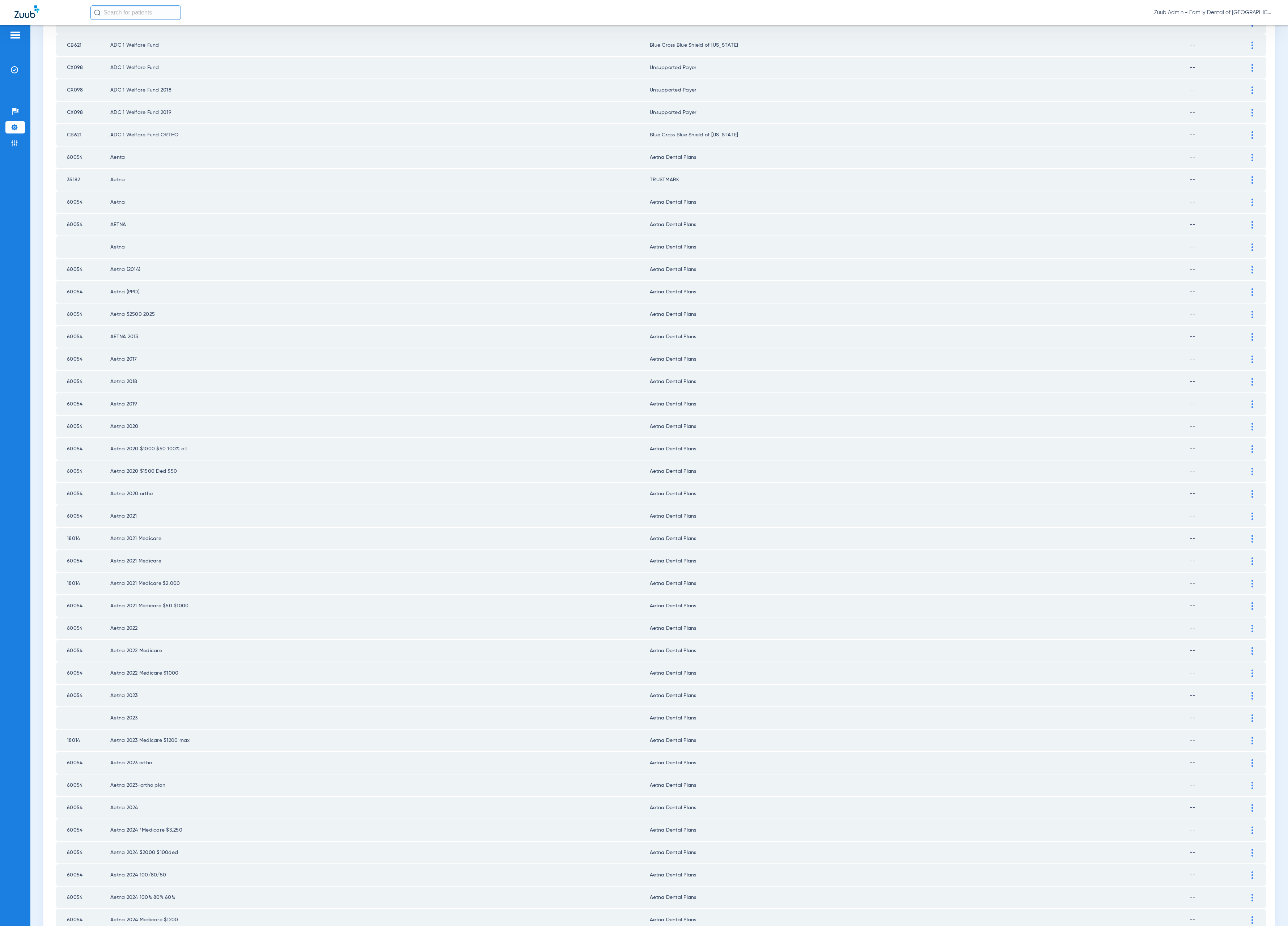
scroll to position [346, 0]
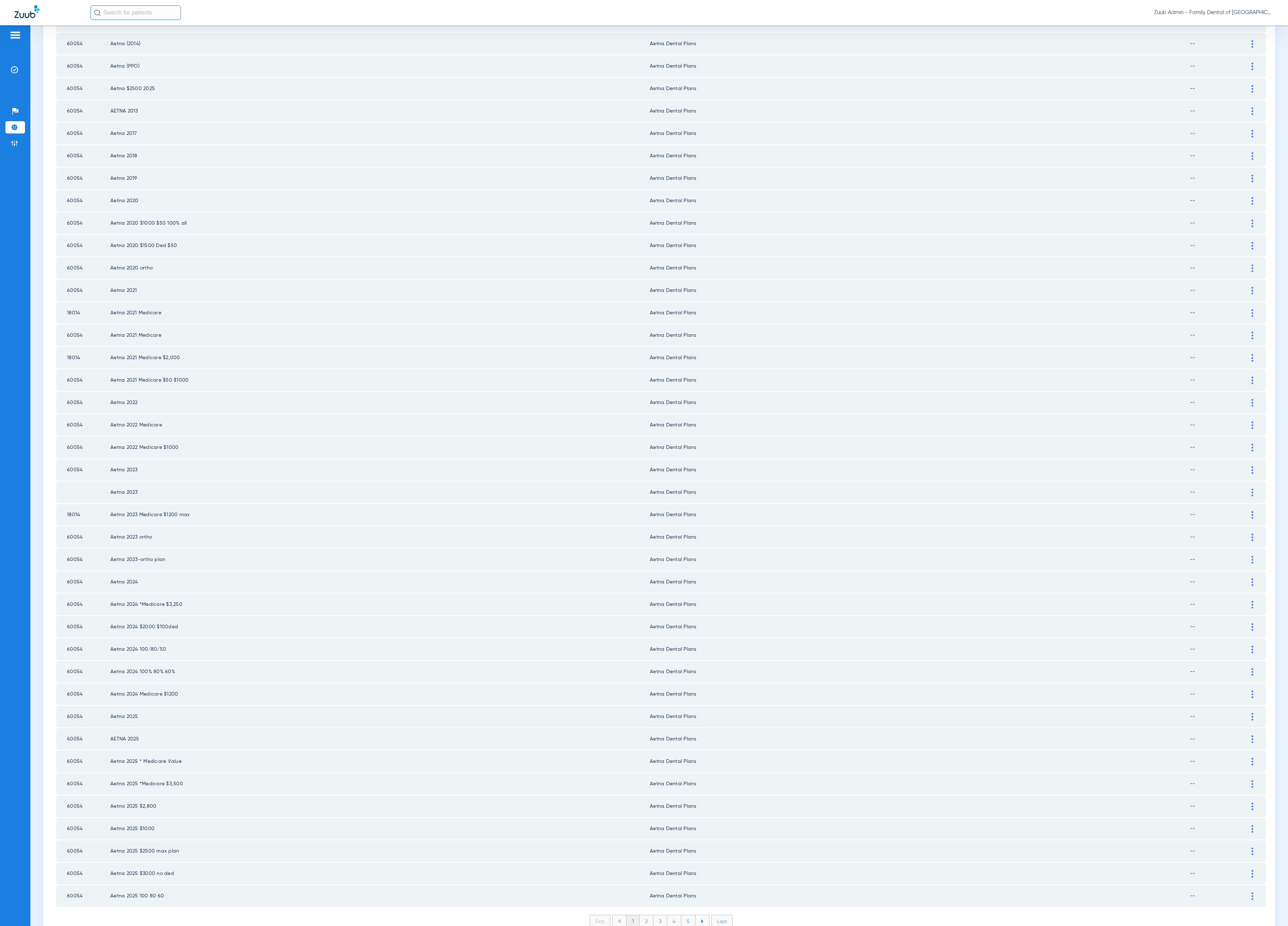
click at [641, 915] on li "2" at bounding box center [647, 921] width 14 height 12
click at [656, 915] on li "3" at bounding box center [660, 921] width 14 height 12
click at [672, 915] on li "4" at bounding box center [674, 921] width 14 height 12
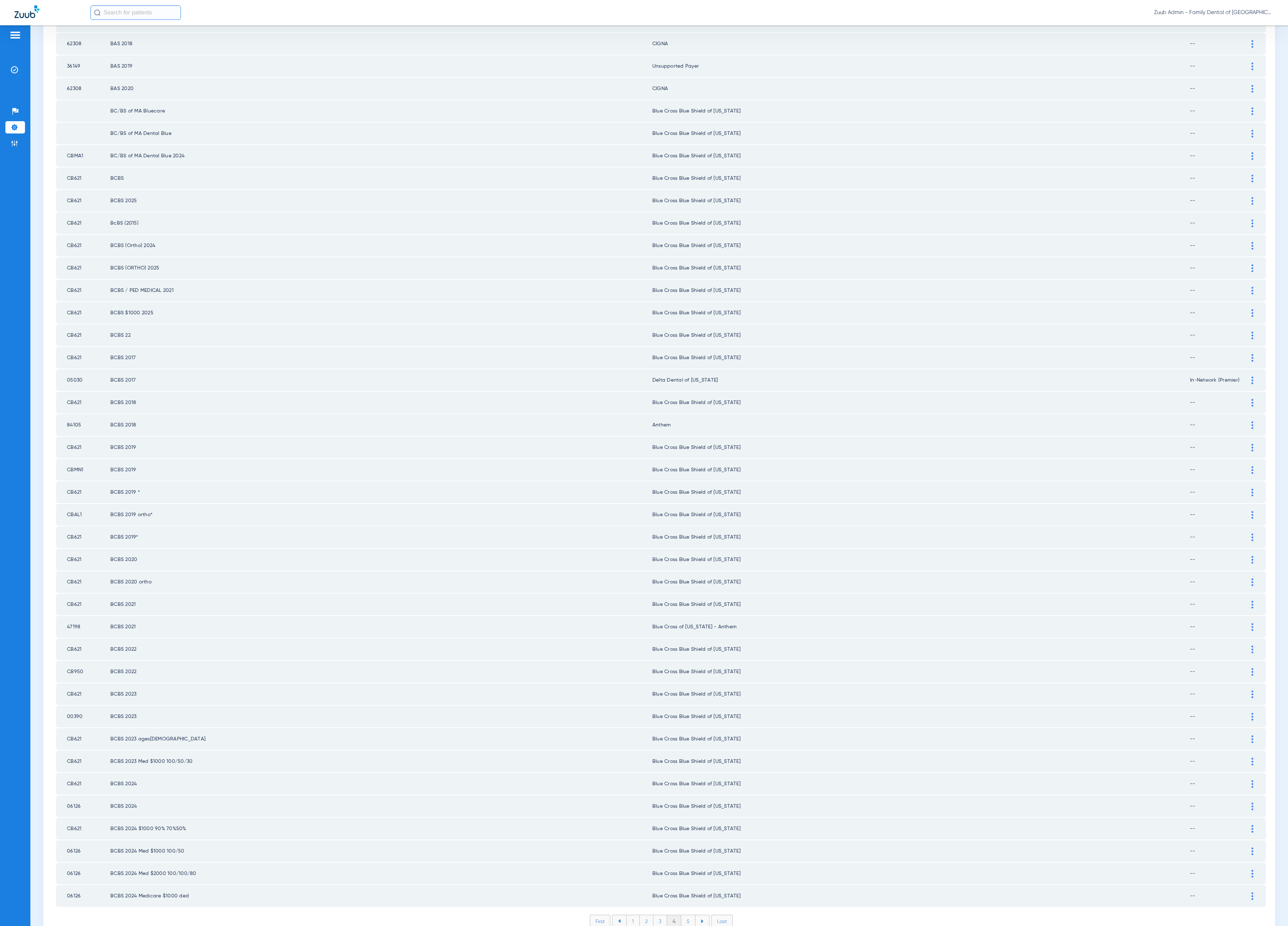
click at [682, 915] on li "5" at bounding box center [688, 921] width 14 height 12
click at [684, 915] on li "6" at bounding box center [689, 921] width 14 height 12
click at [690, 915] on li "7" at bounding box center [689, 921] width 14 height 12
click at [686, 915] on li "8" at bounding box center [689, 921] width 14 height 12
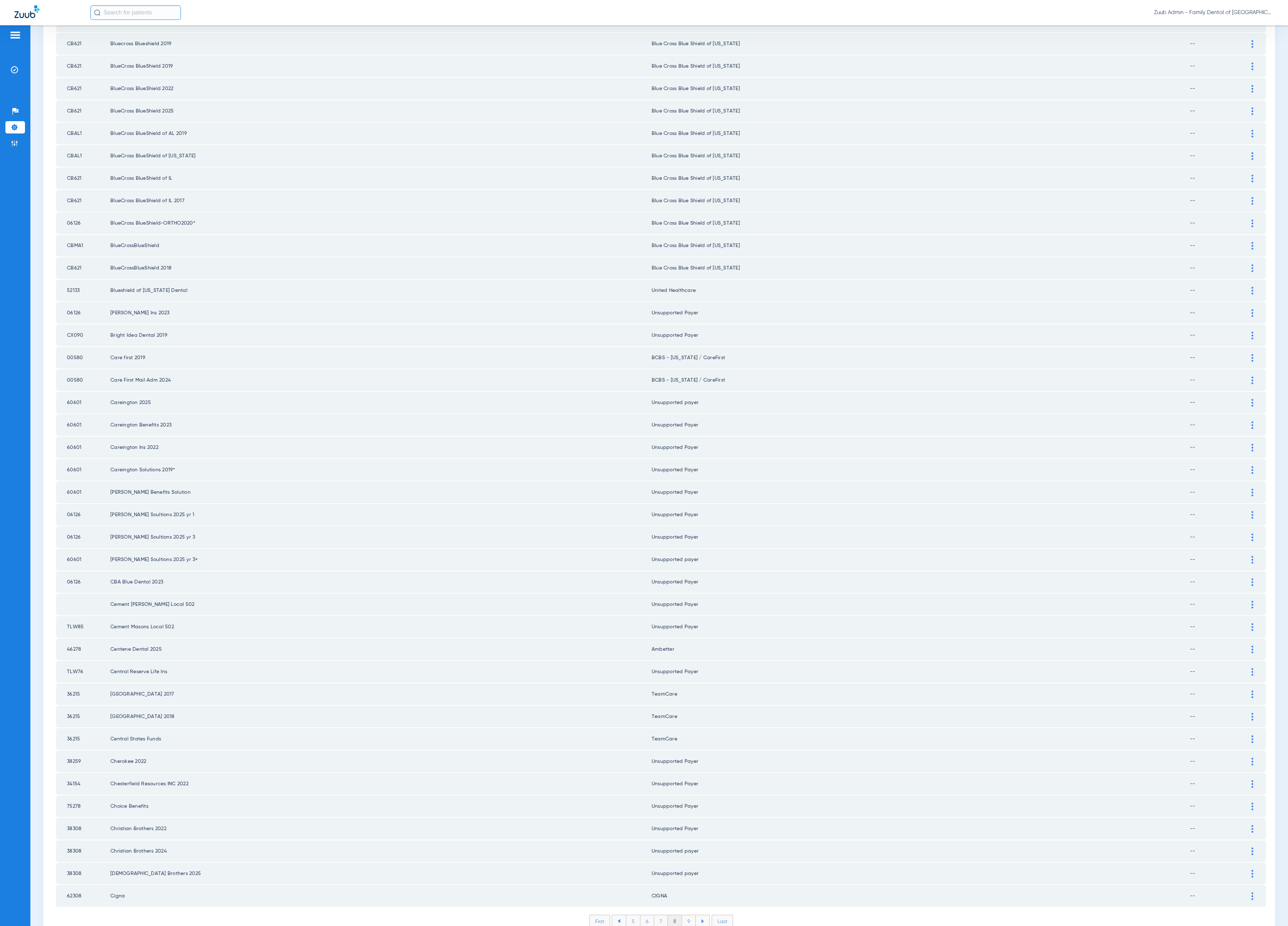
click at [687, 915] on li "9" at bounding box center [689, 921] width 14 height 12
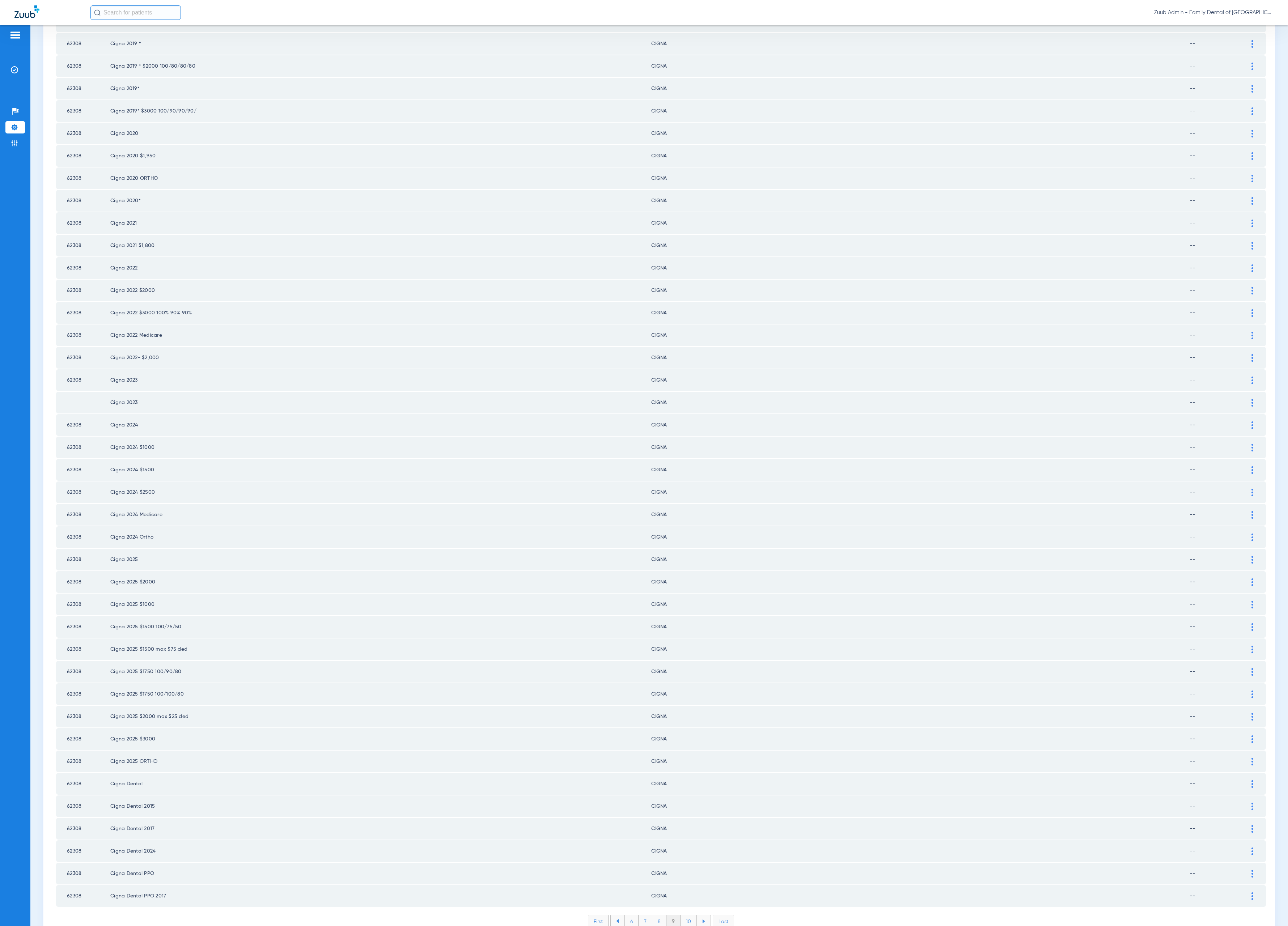
click at [682, 915] on li "10" at bounding box center [689, 921] width 17 height 12
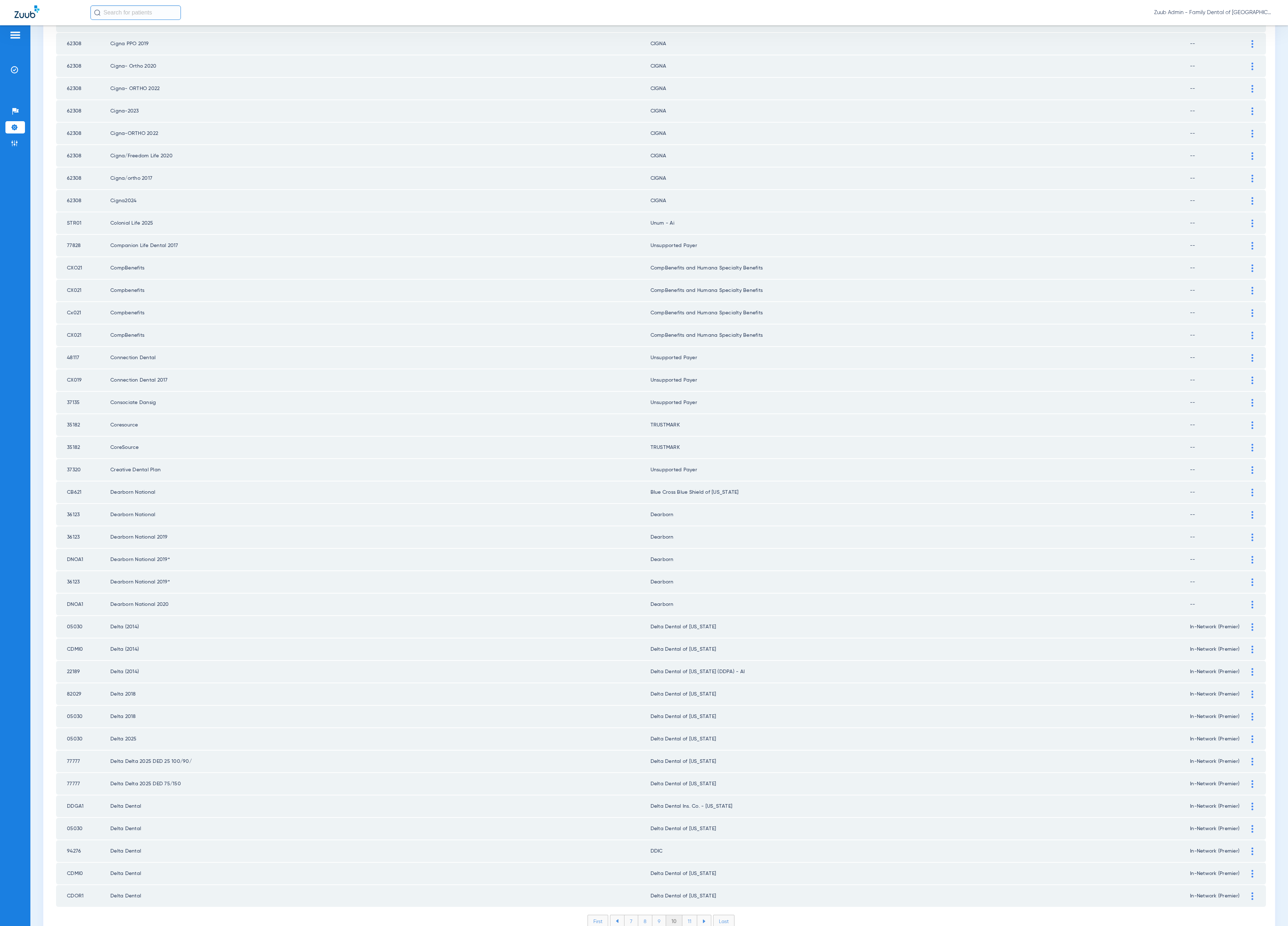
click at [687, 915] on li "11" at bounding box center [690, 921] width 15 height 12
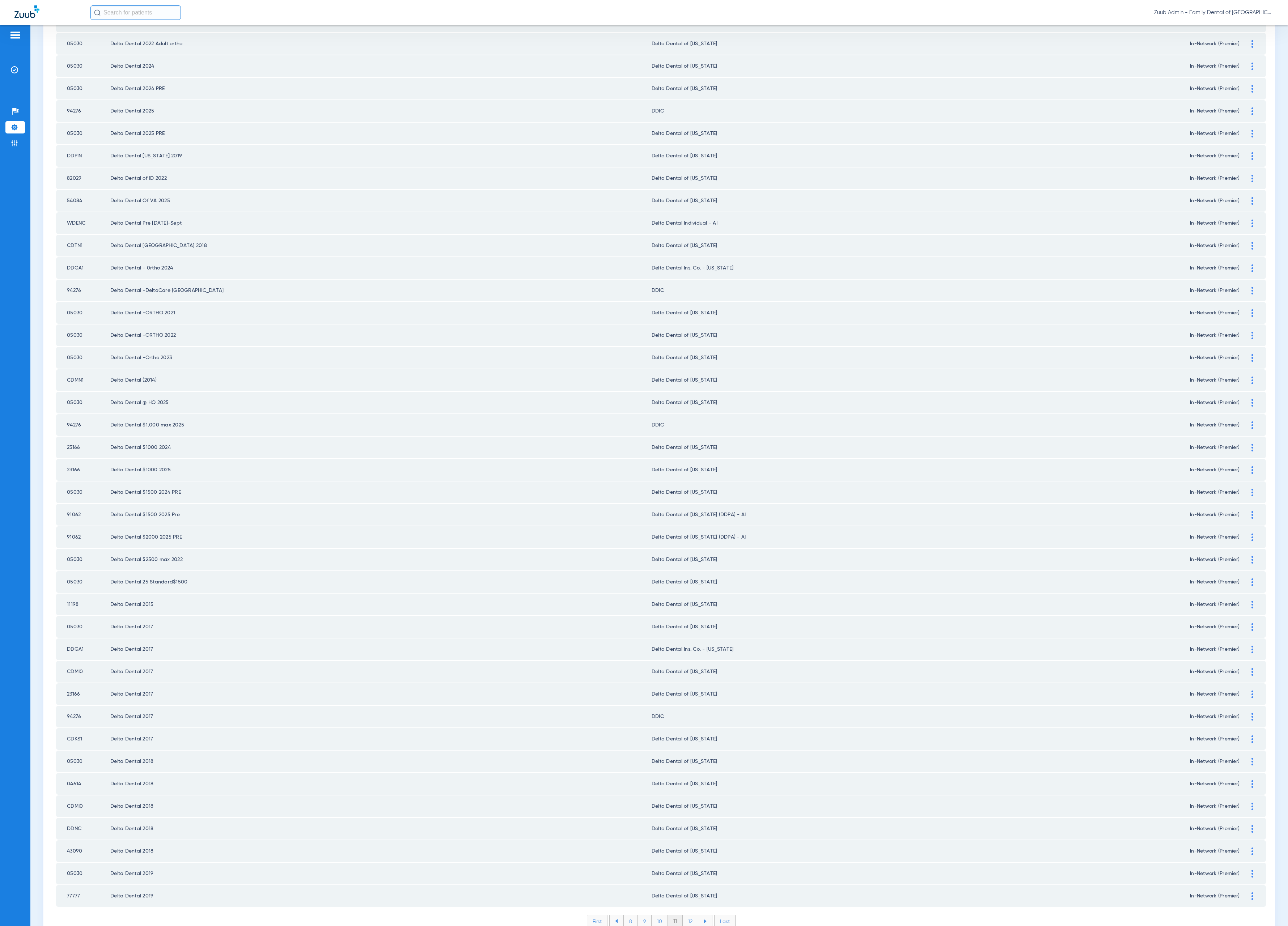
click at [687, 915] on li "12" at bounding box center [690, 921] width 16 height 12
click at [683, 915] on li "13" at bounding box center [691, 921] width 16 height 12
click at [688, 915] on li "14" at bounding box center [692, 921] width 16 height 12
click at [688, 915] on li "15" at bounding box center [692, 921] width 16 height 12
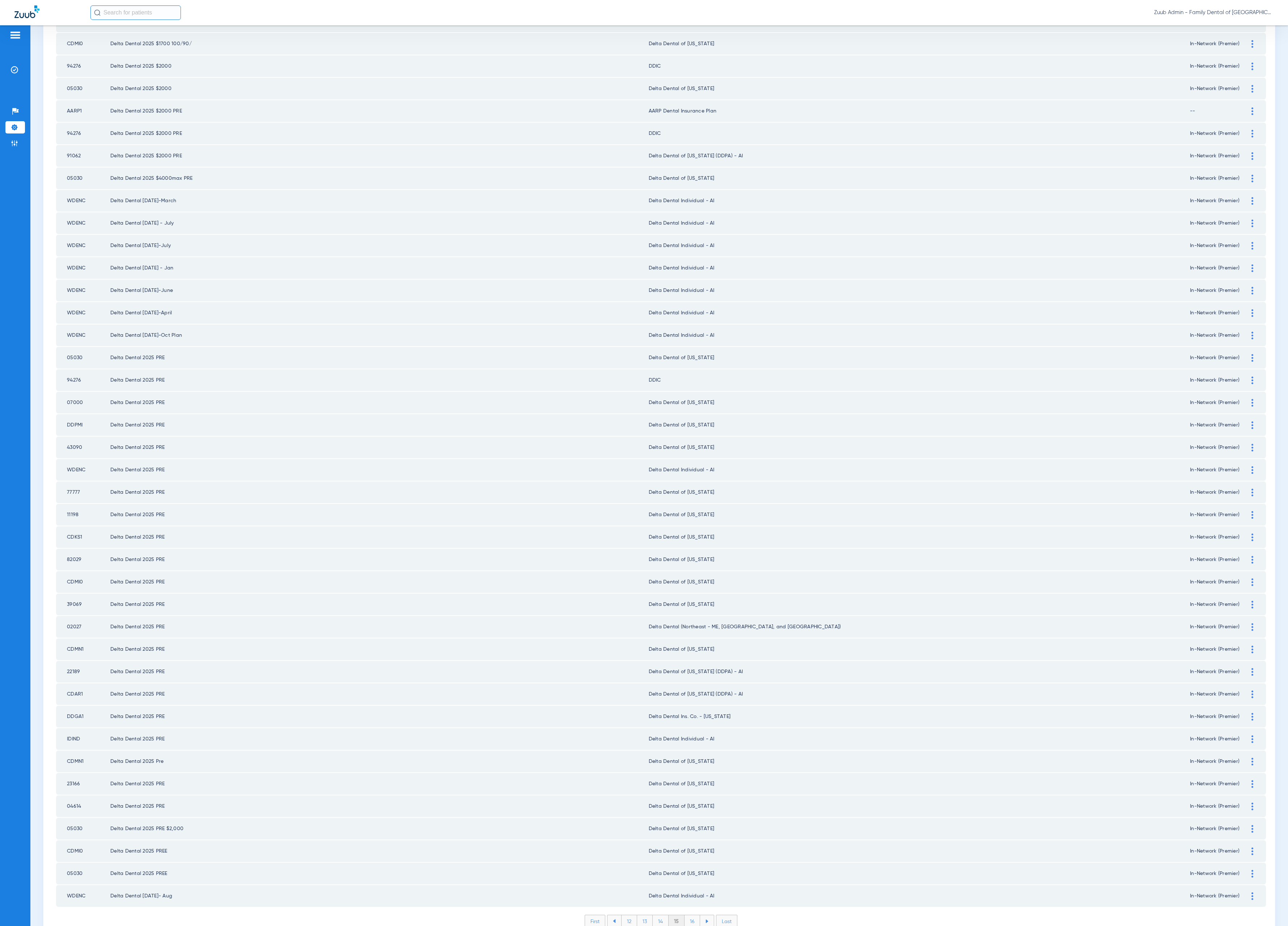
click at [685, 915] on li "16" at bounding box center [692, 921] width 16 height 12
click at [688, 915] on li "17" at bounding box center [692, 921] width 16 height 12
click at [685, 915] on li "18" at bounding box center [692, 921] width 16 height 12
click at [691, 915] on li "19" at bounding box center [692, 921] width 16 height 12
click at [691, 915] on li "20" at bounding box center [692, 921] width 17 height 12
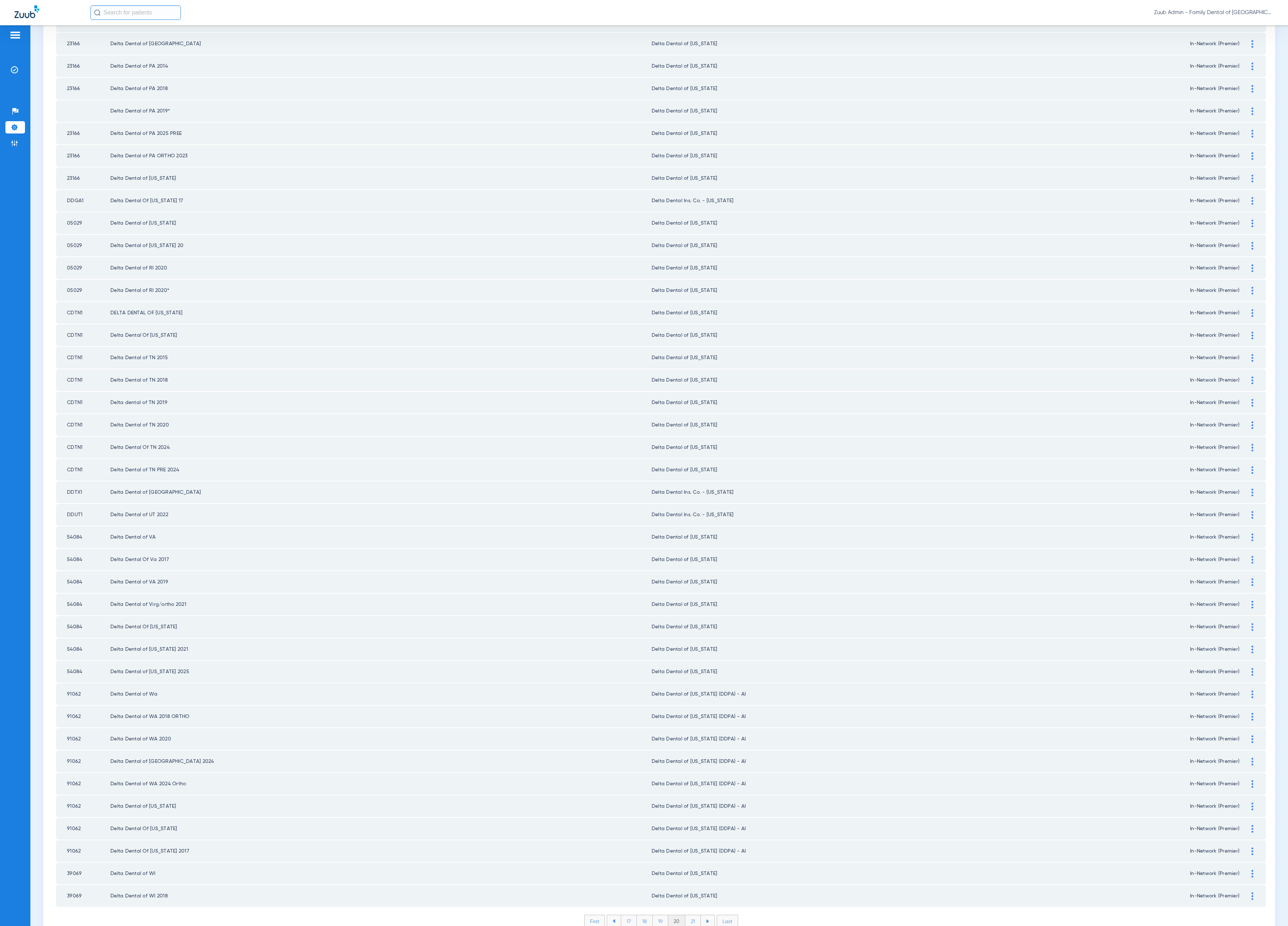
click at [689, 915] on li "21" at bounding box center [693, 921] width 16 height 12
click at [689, 915] on li "22" at bounding box center [693, 921] width 17 height 12
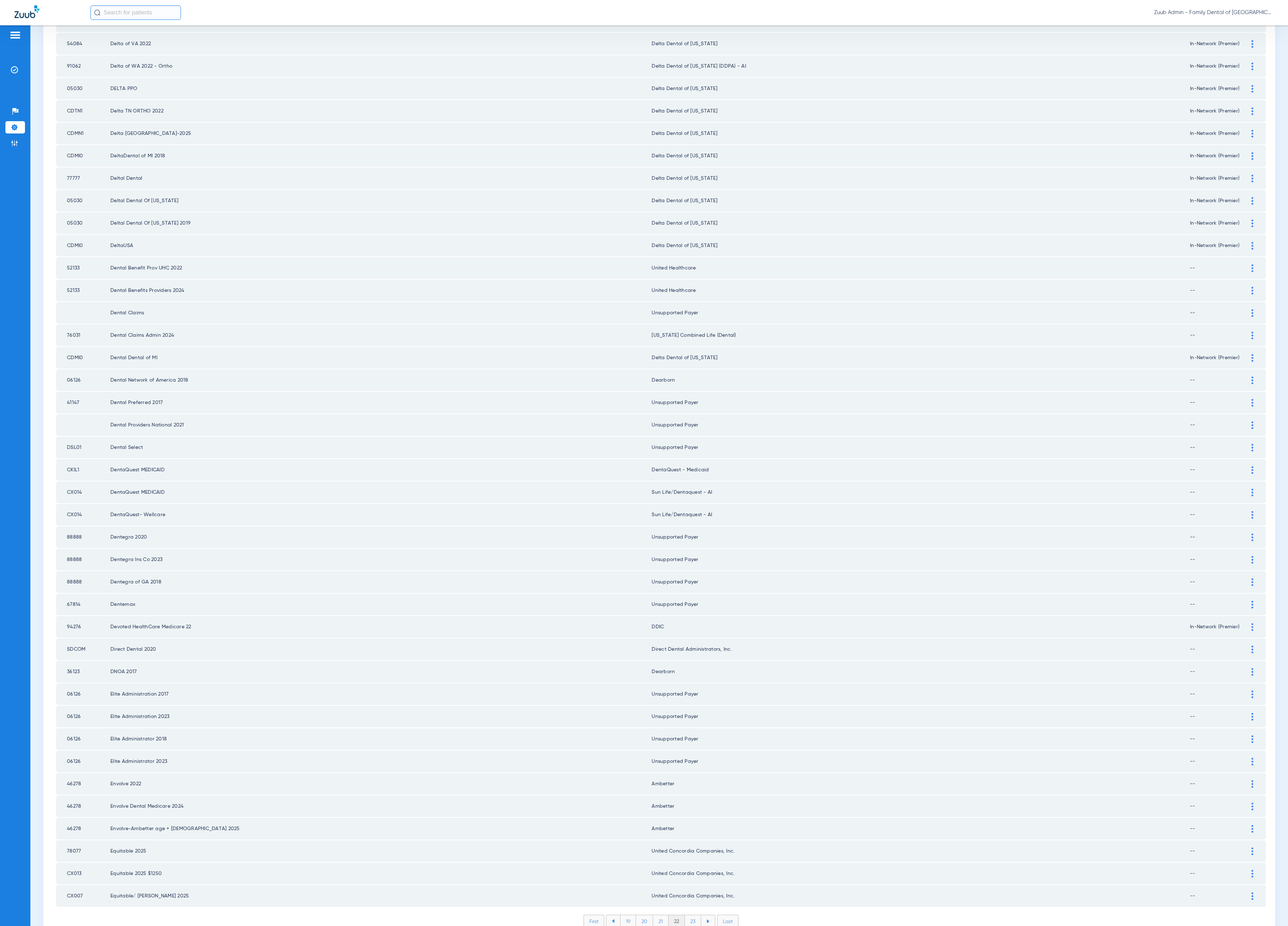
click at [688, 915] on li "23" at bounding box center [693, 921] width 17 height 12
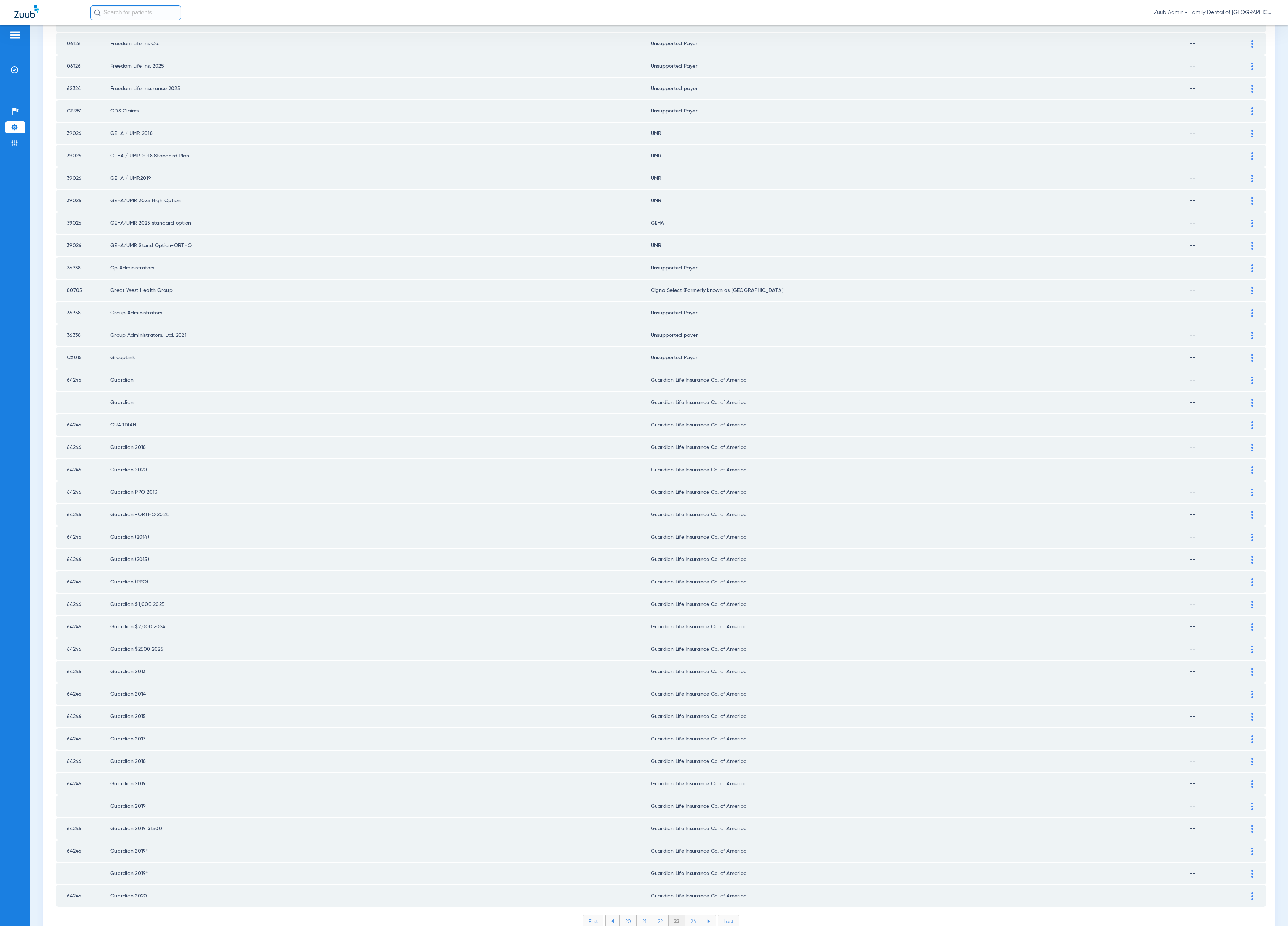
click at [689, 915] on li "24" at bounding box center [694, 921] width 17 height 12
click at [688, 915] on li "25" at bounding box center [693, 921] width 17 height 12
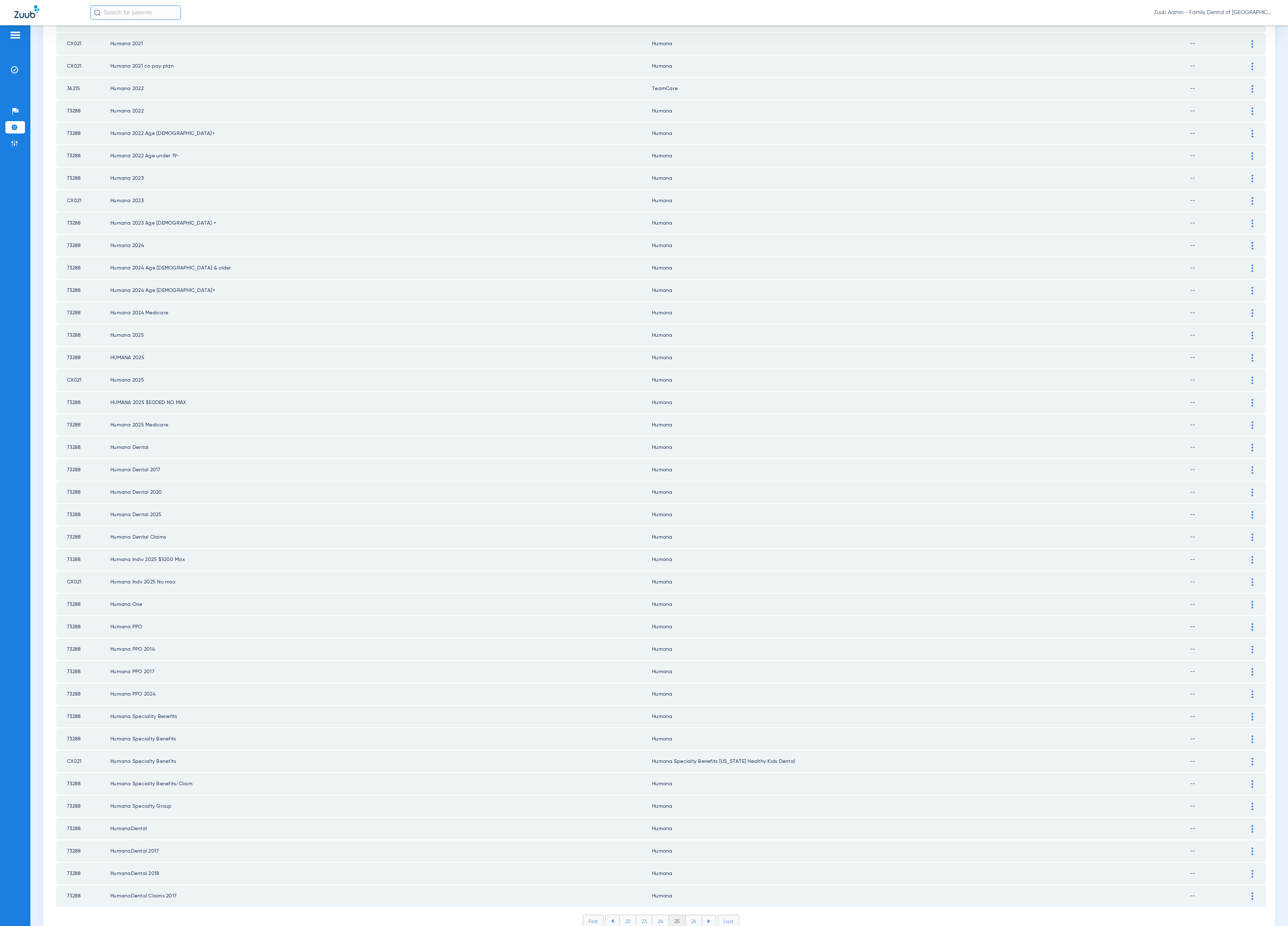
click at [686, 915] on li "26" at bounding box center [694, 921] width 17 height 12
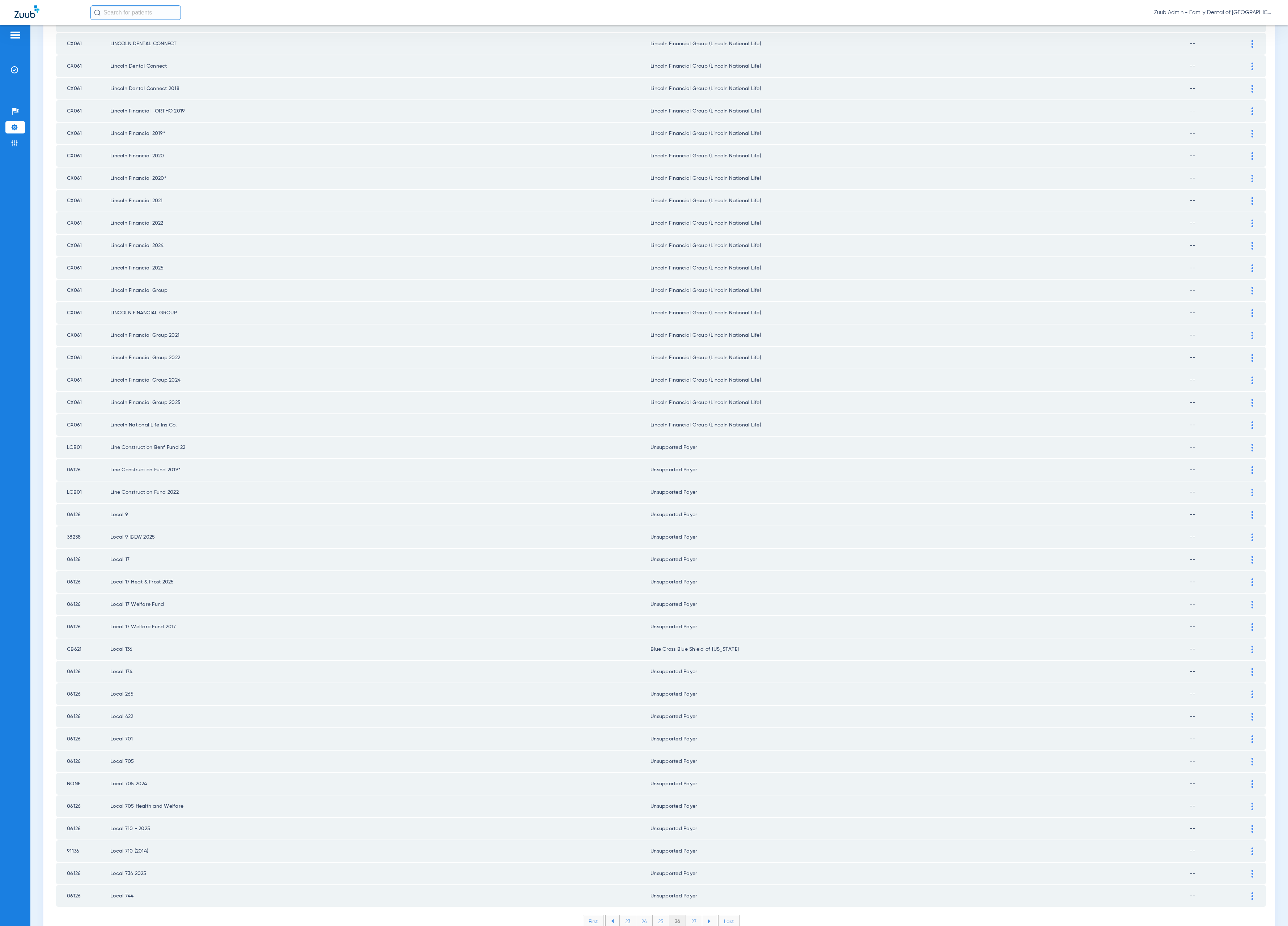
click at [687, 915] on li "27" at bounding box center [695, 921] width 17 height 12
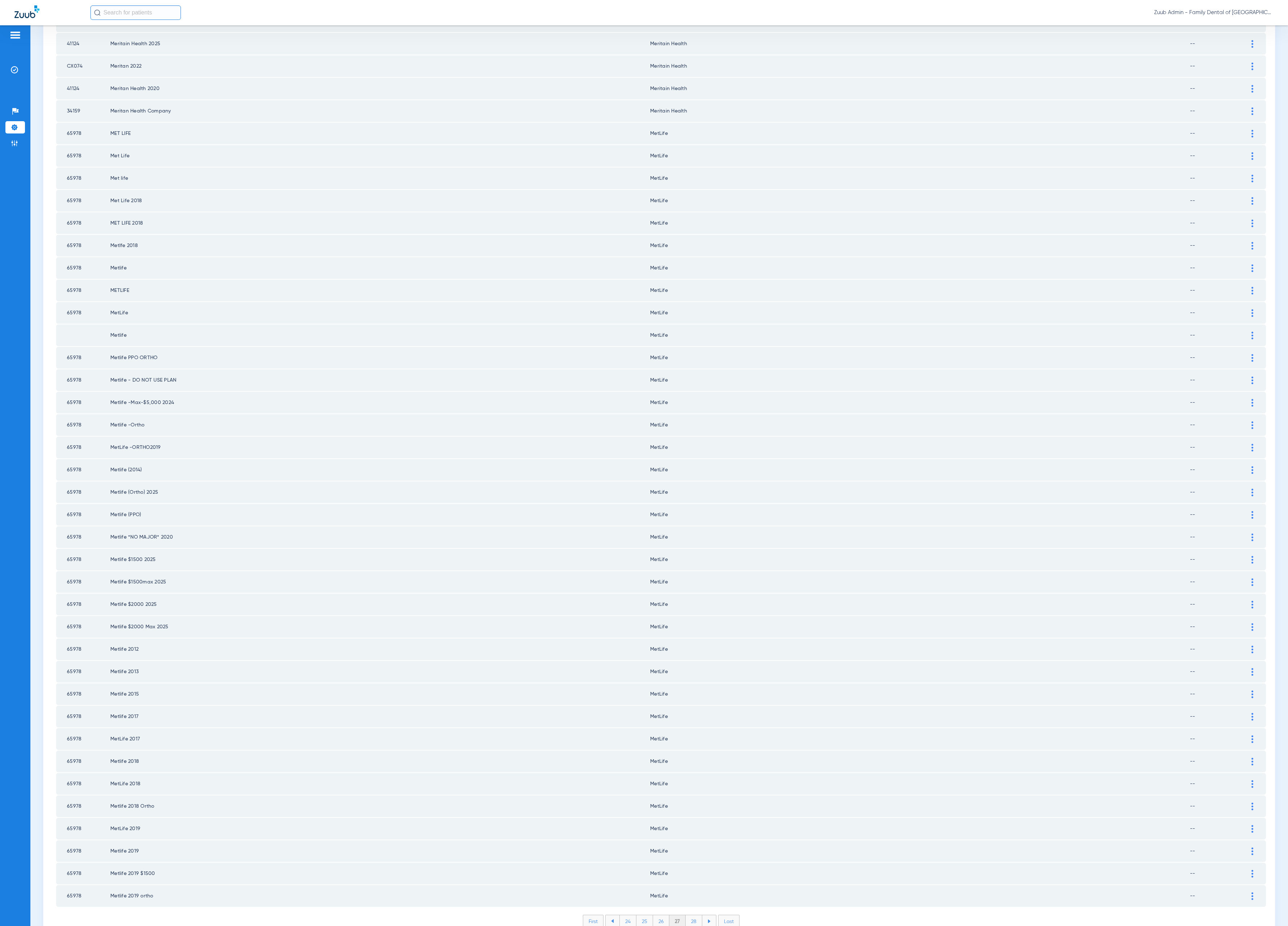
click at [689, 915] on li "28" at bounding box center [694, 921] width 17 height 12
click at [686, 915] on li "29" at bounding box center [694, 921] width 17 height 12
click at [692, 915] on li "30" at bounding box center [694, 921] width 17 height 12
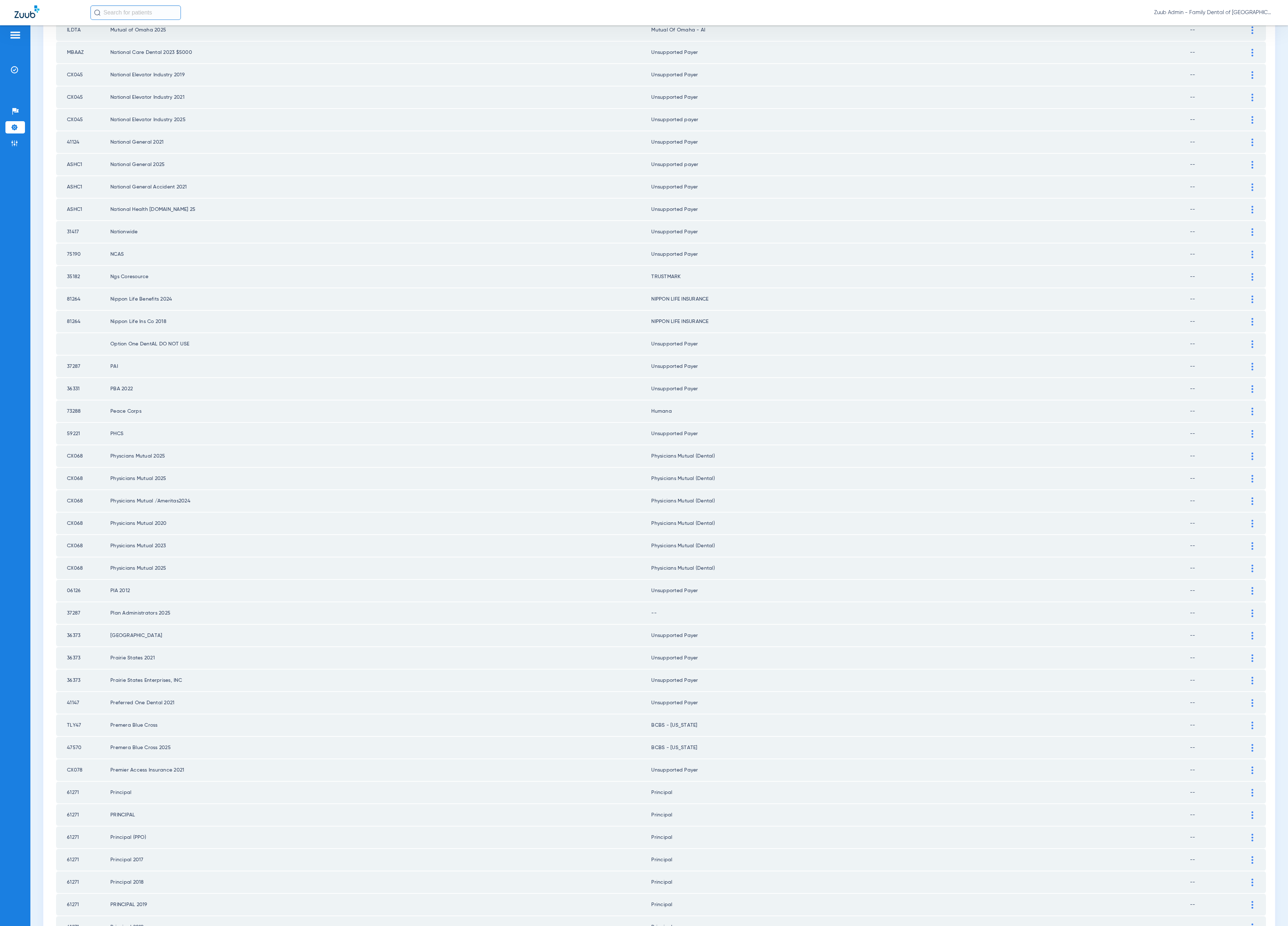
click at [1246, 610] on div at bounding box center [1252, 613] width 13 height 7
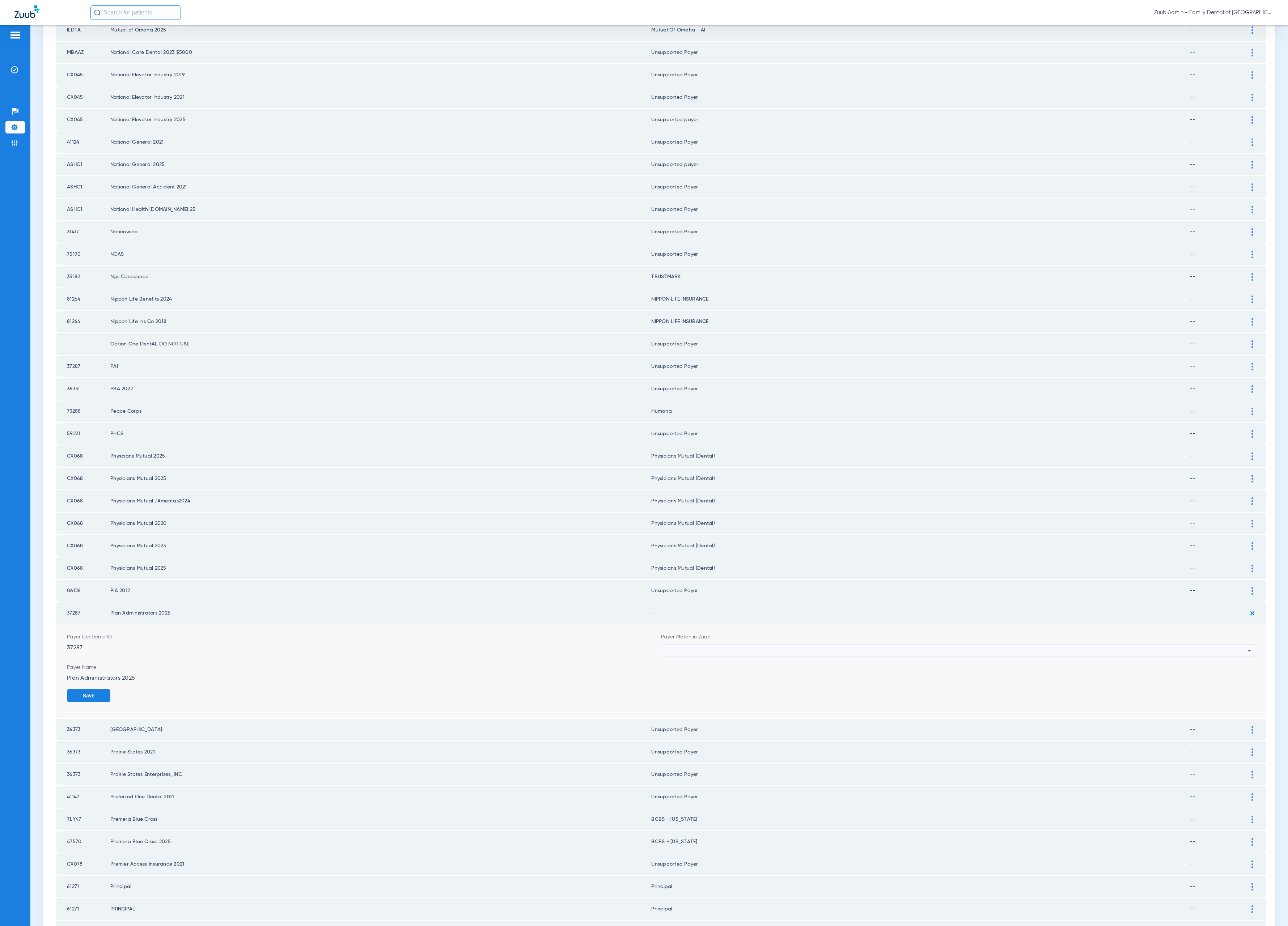
click at [671, 644] on mat-select "--" at bounding box center [958, 650] width 594 height 12
click at [675, 645] on div "--" at bounding box center [956, 651] width 583 height 12
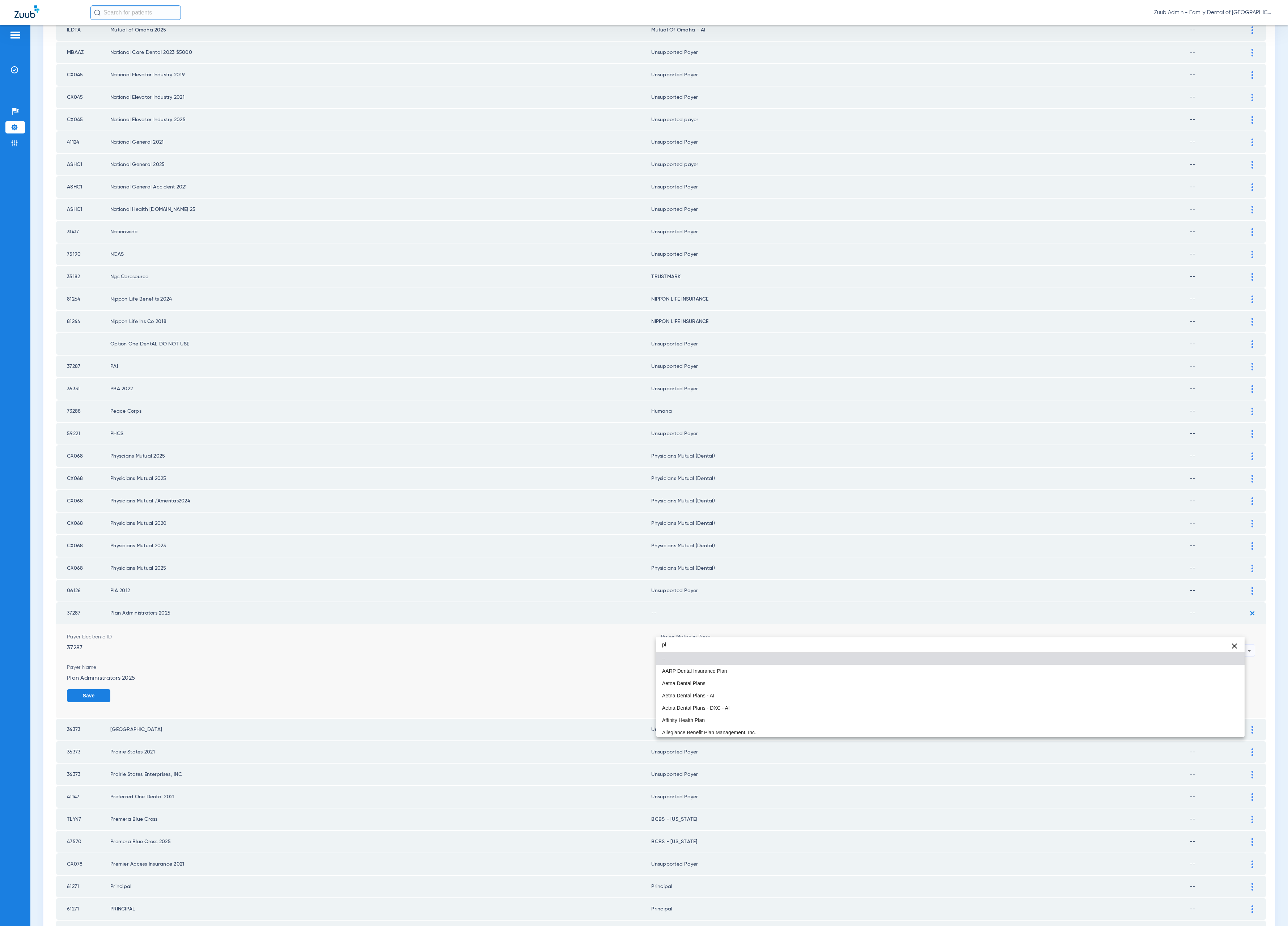
type input "p"
type input "admin"
click at [78, 630] on div at bounding box center [644, 463] width 1288 height 926
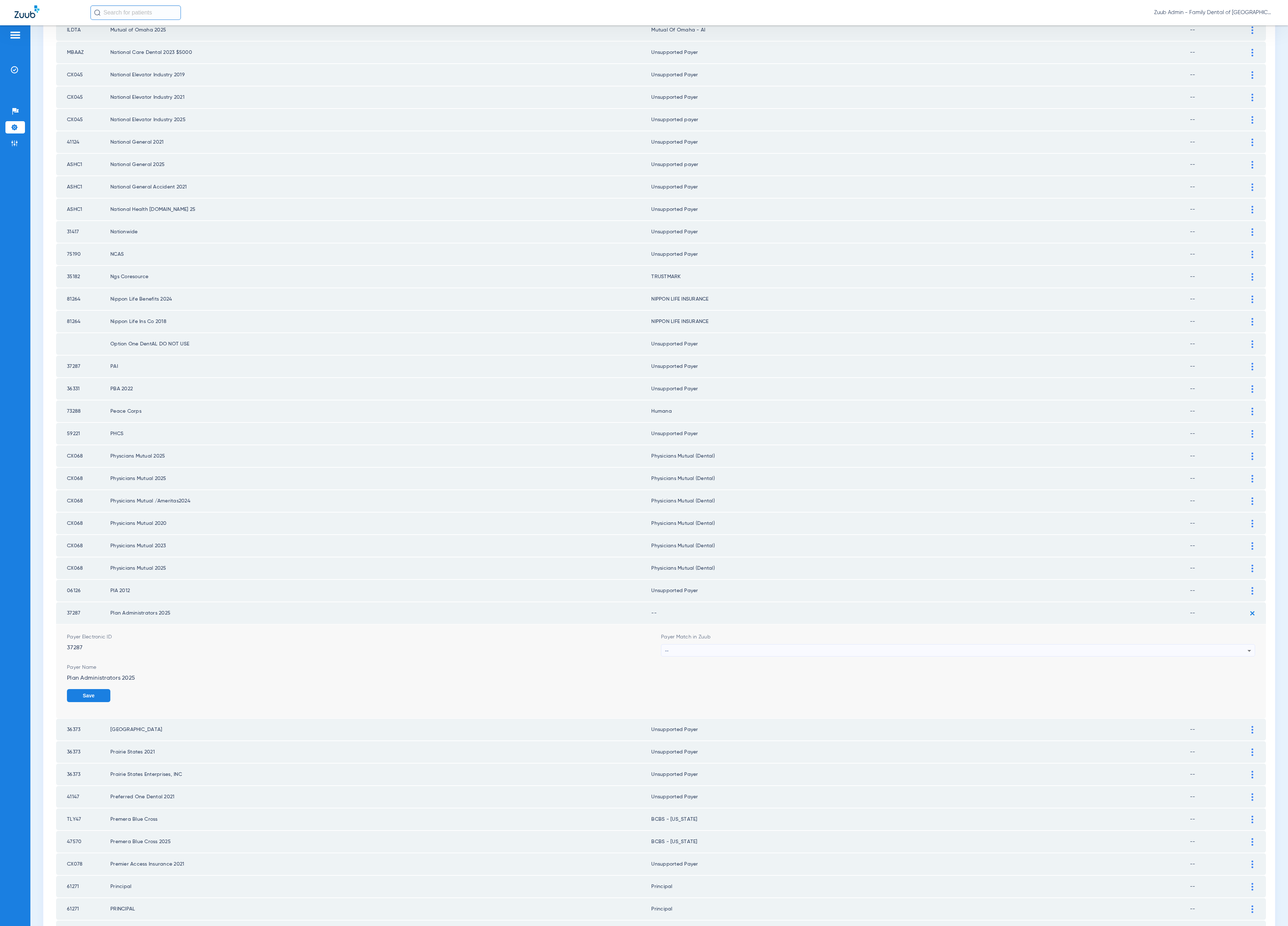
click at [78, 634] on div "Payer Electronic ID 37287" at bounding box center [364, 645] width 594 height 23
copy div "37287"
click at [844, 645] on div "--" at bounding box center [956, 651] width 583 height 12
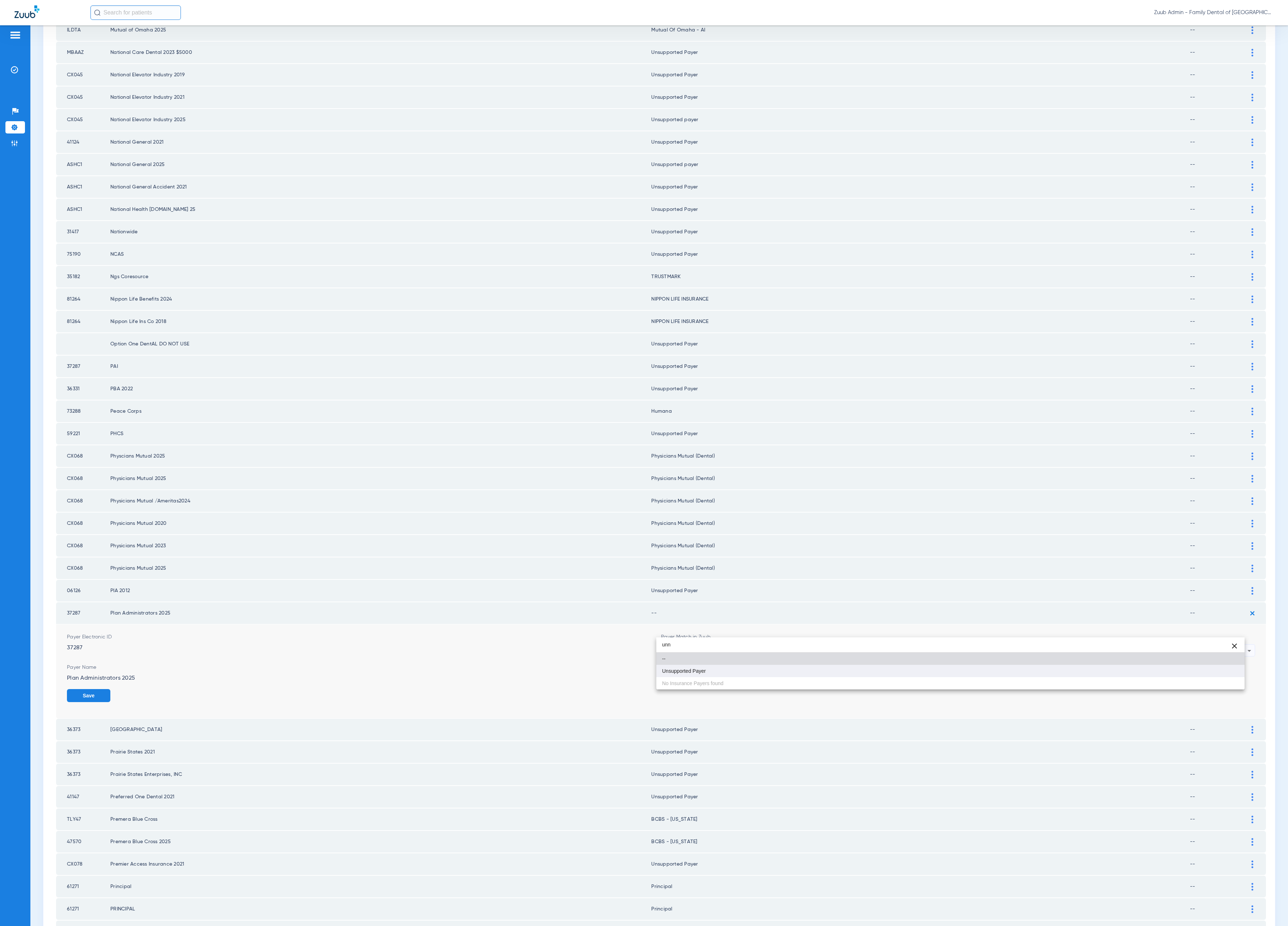
type input "unn"
click at [810, 672] on mat-option "Unsupported Payer" at bounding box center [950, 671] width 588 height 12
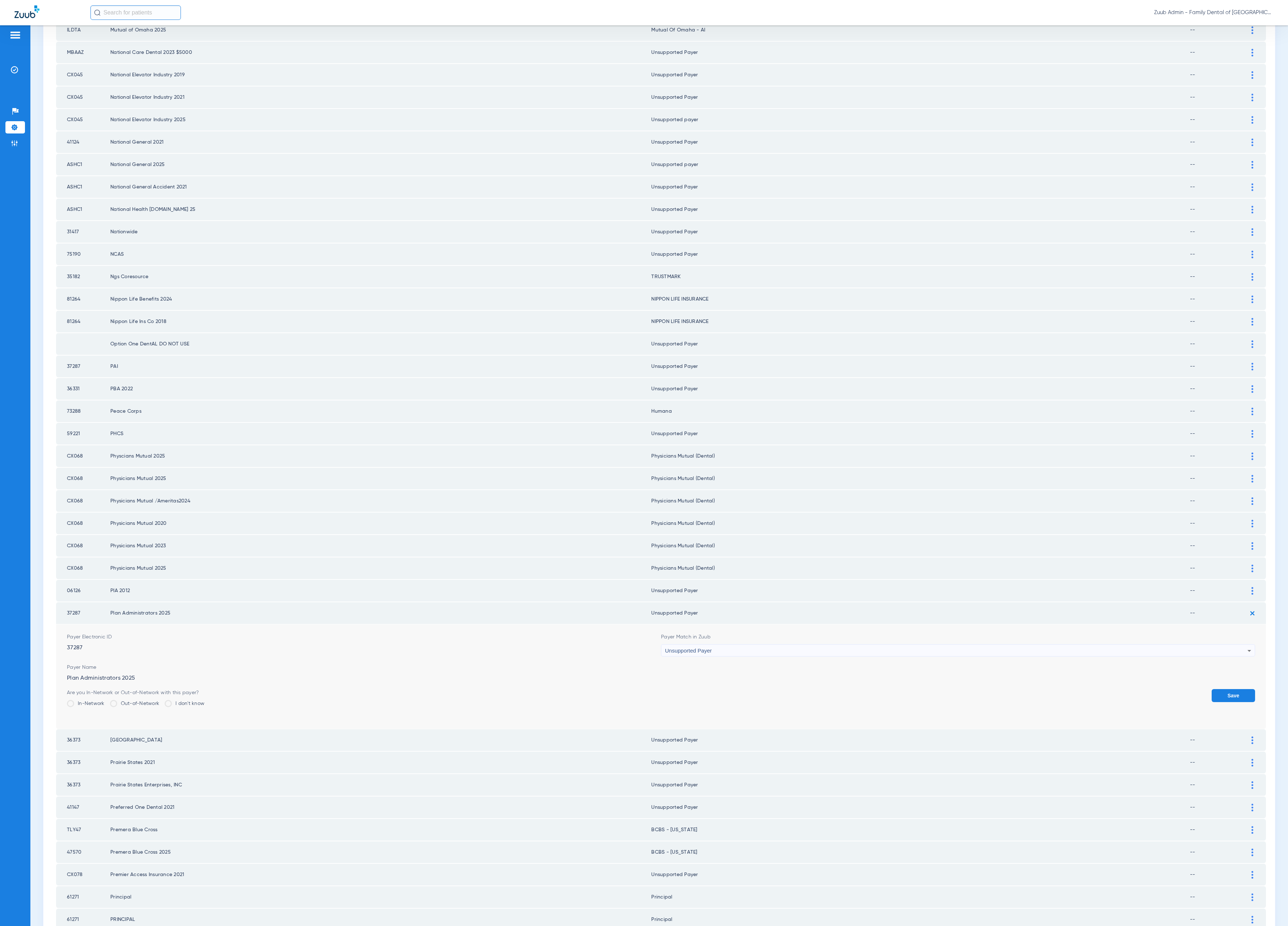
click at [1212, 689] on button "Save" at bounding box center [1234, 695] width 44 height 13
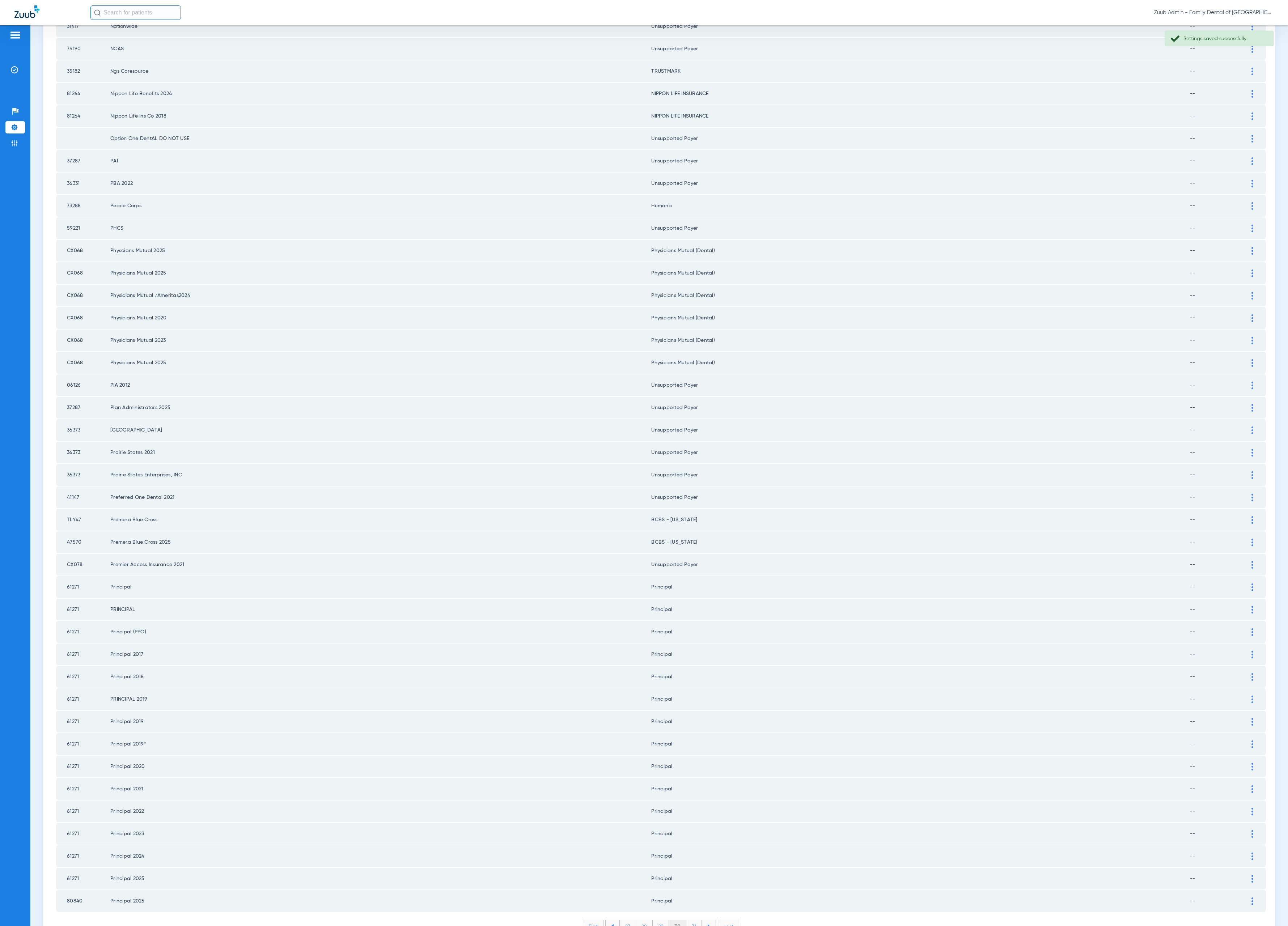
scroll to position [346, 0]
click at [686, 915] on li "31" at bounding box center [694, 921] width 16 height 12
click at [692, 915] on li "32" at bounding box center [694, 921] width 17 height 12
click at [688, 915] on li "33" at bounding box center [694, 921] width 17 height 12
click at [694, 915] on li "34" at bounding box center [694, 921] width 17 height 12
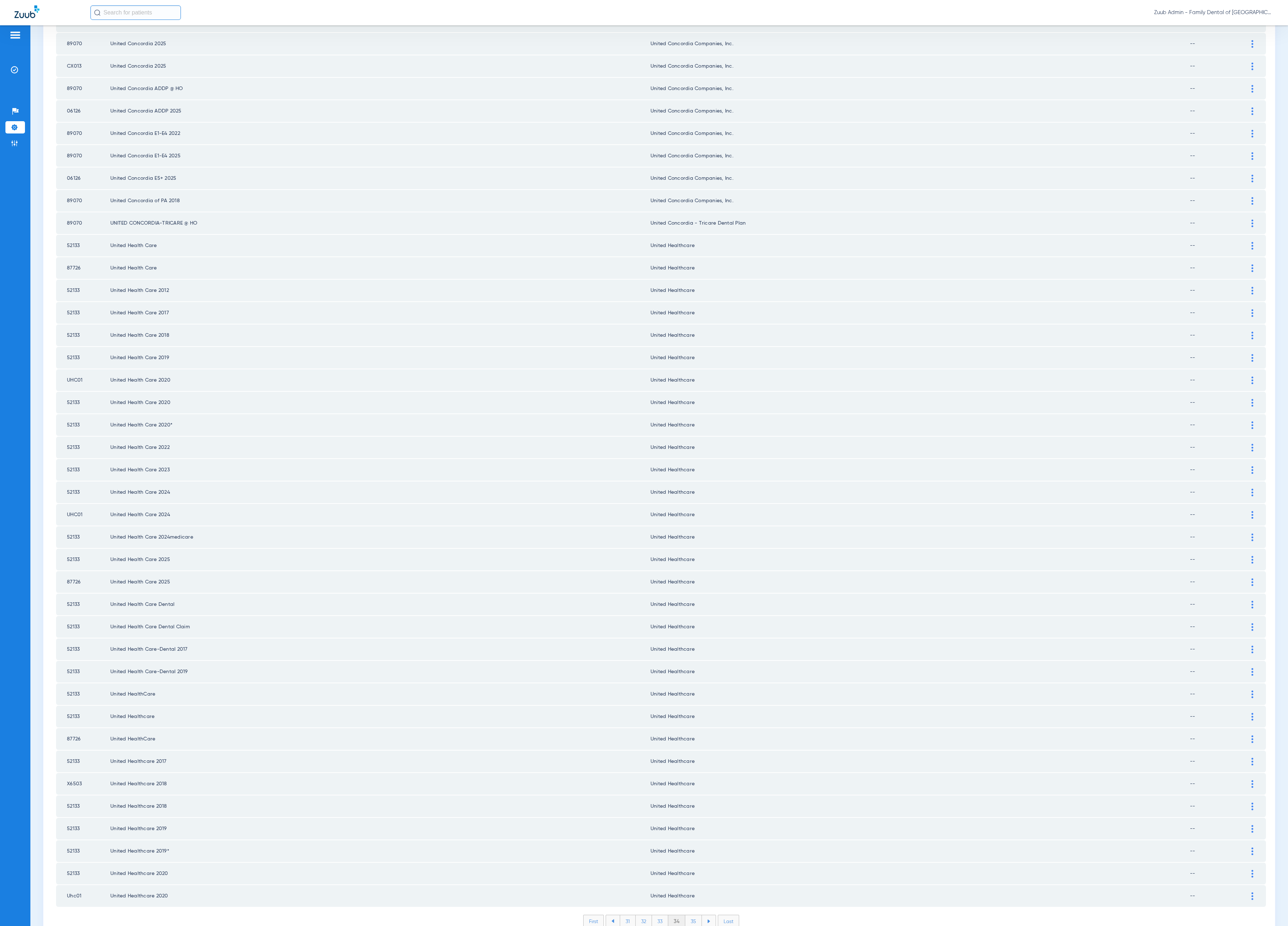
click at [692, 915] on li "35" at bounding box center [694, 921] width 17 height 12
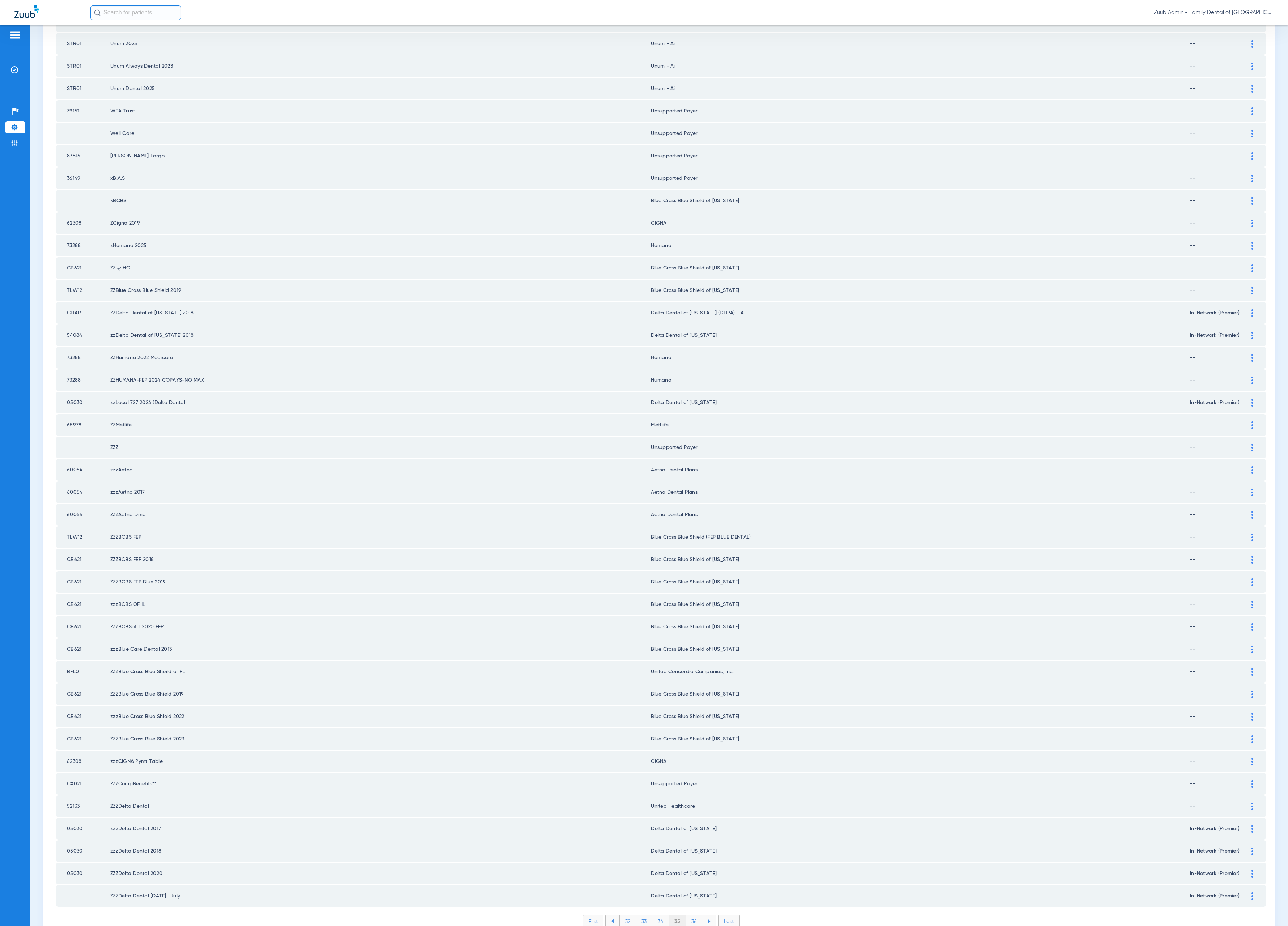
click at [686, 915] on li "36" at bounding box center [695, 921] width 17 height 12
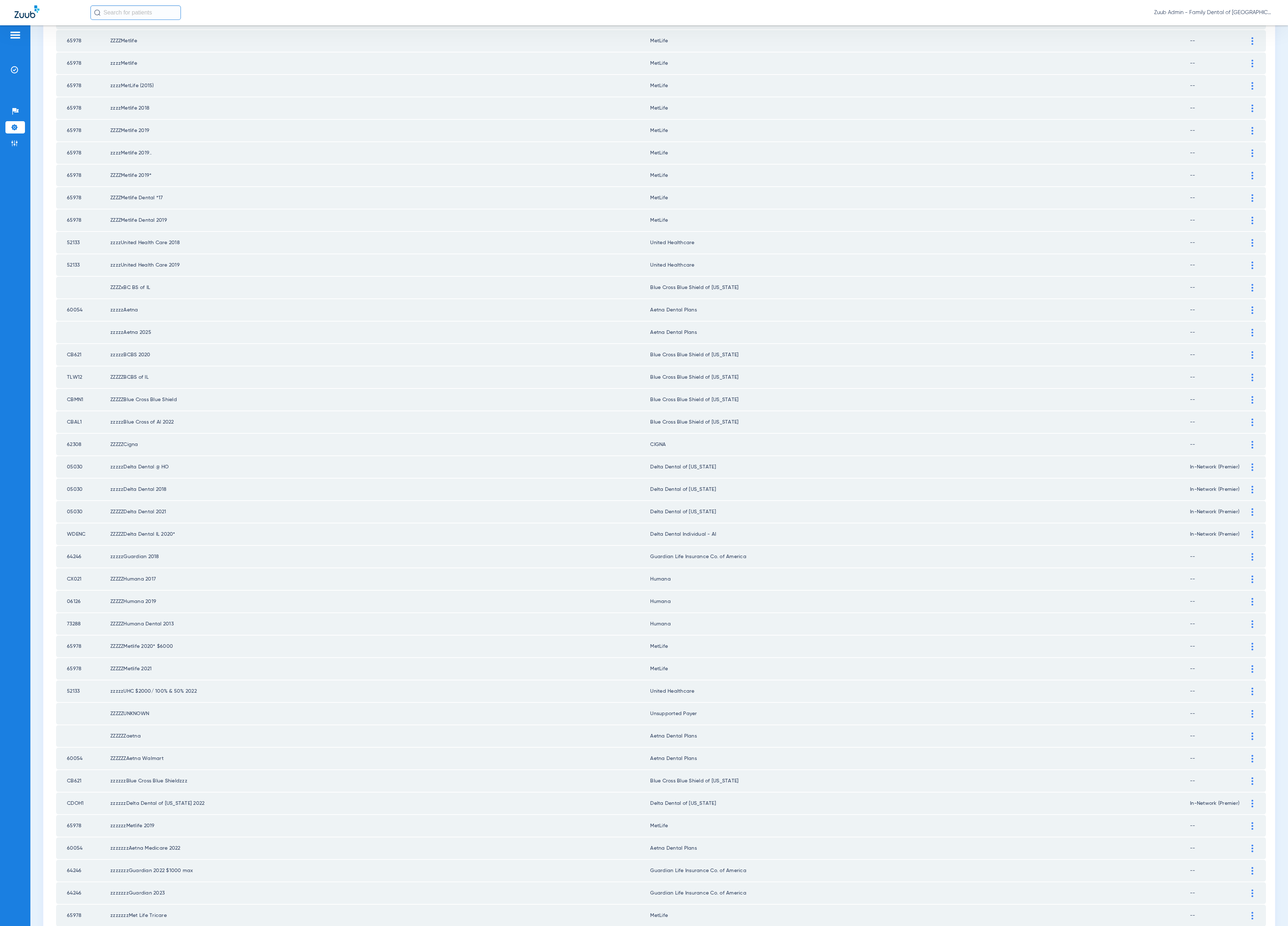
scroll to position [346, 0]
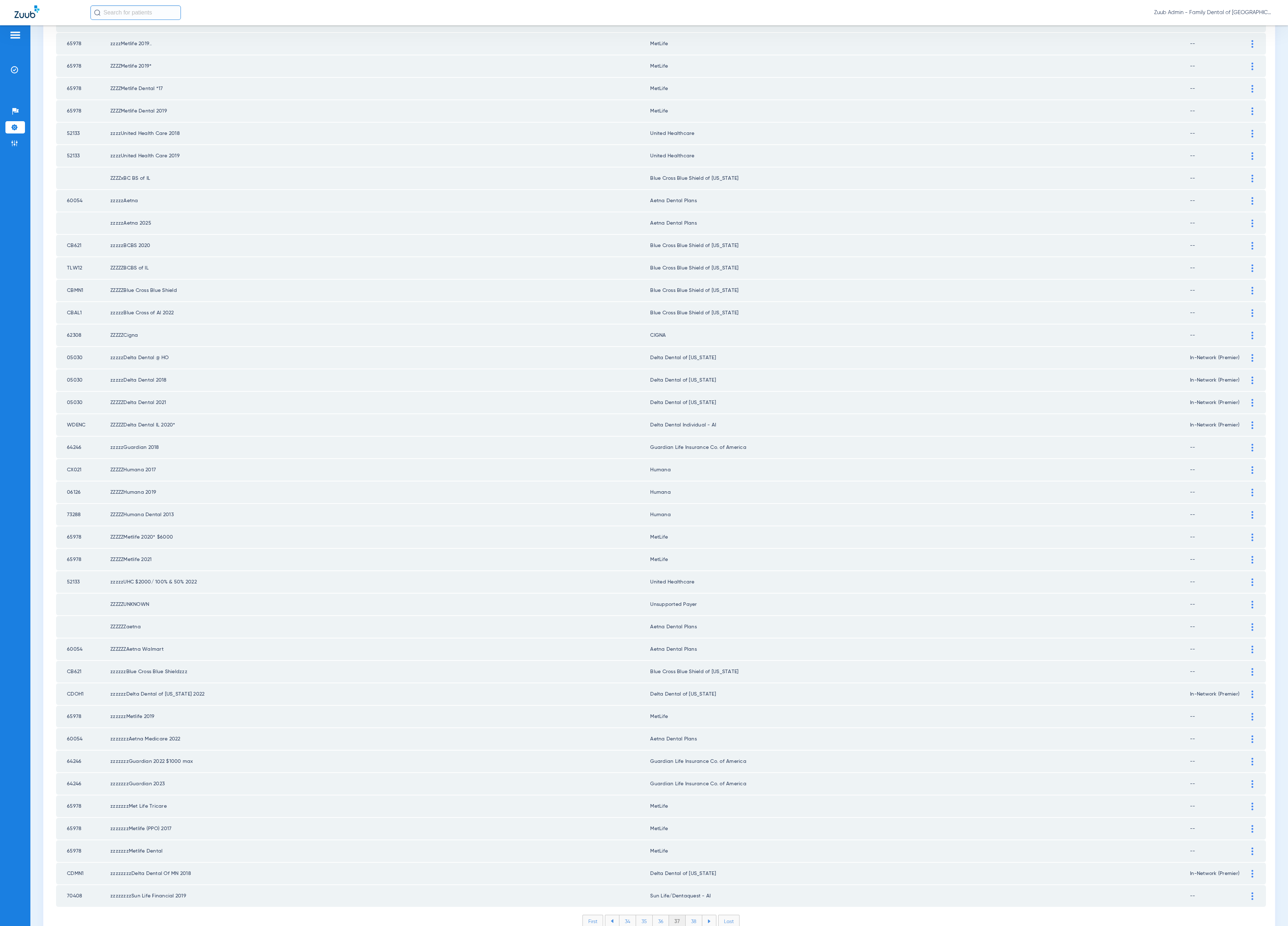
click at [692, 915] on li "38" at bounding box center [694, 921] width 17 height 12
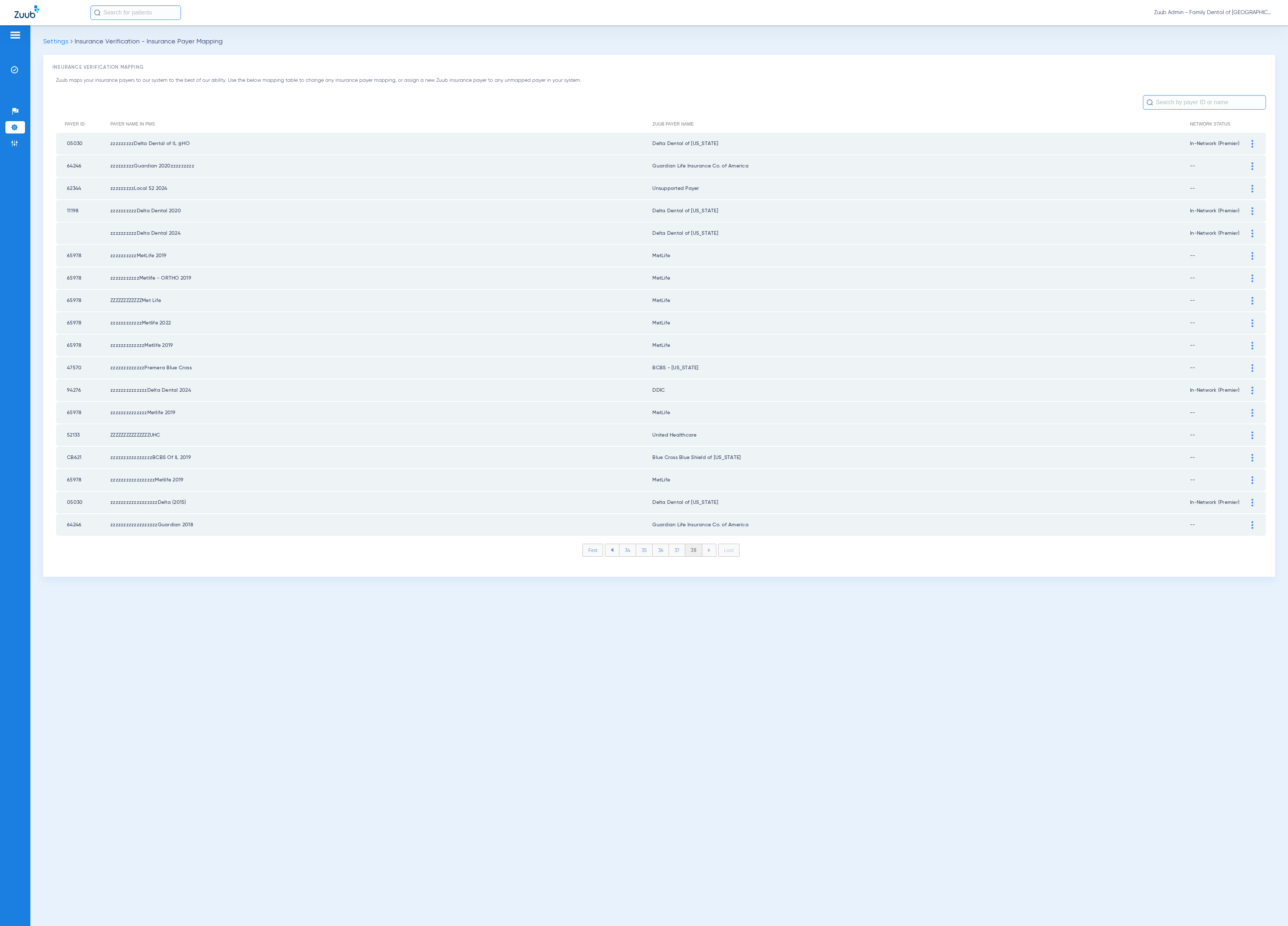
scroll to position [0, 0]
click at [690, 544] on li "38" at bounding box center [694, 550] width 17 height 12
